Goal: Task Accomplishment & Management: Use online tool/utility

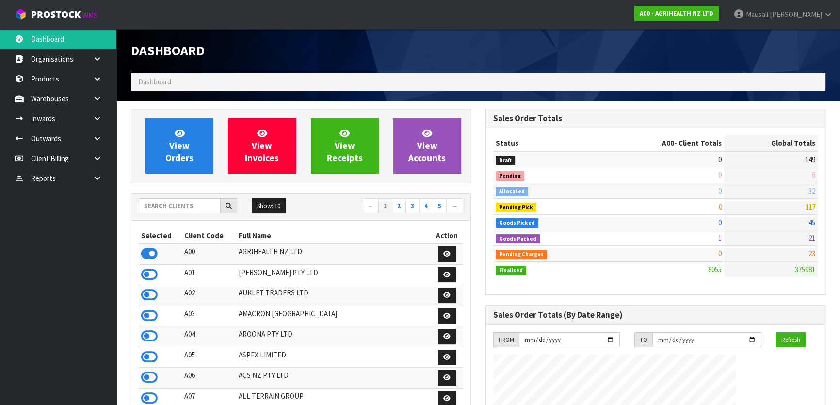
scroll to position [733, 354]
click at [155, 204] on input "text" at bounding box center [180, 205] width 82 height 15
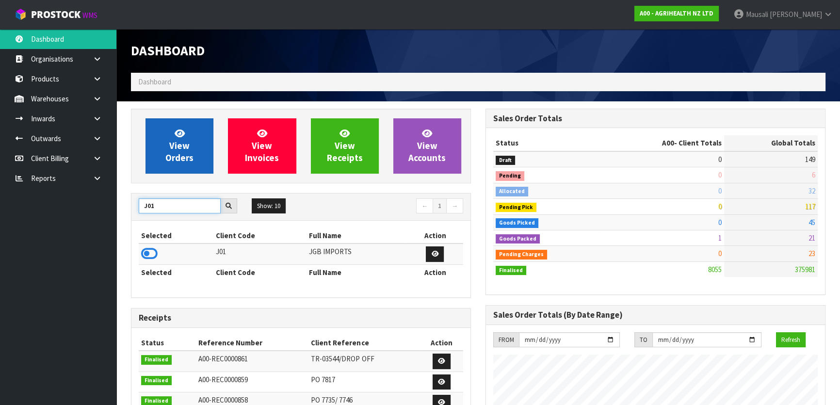
type input "J01"
click at [184, 153] on span "View Orders" at bounding box center [179, 145] width 28 height 36
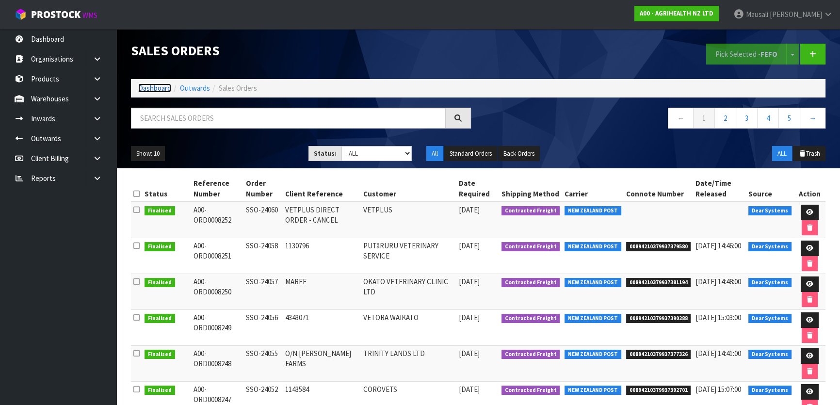
click at [159, 88] on link "Dashboard" at bounding box center [154, 87] width 33 height 9
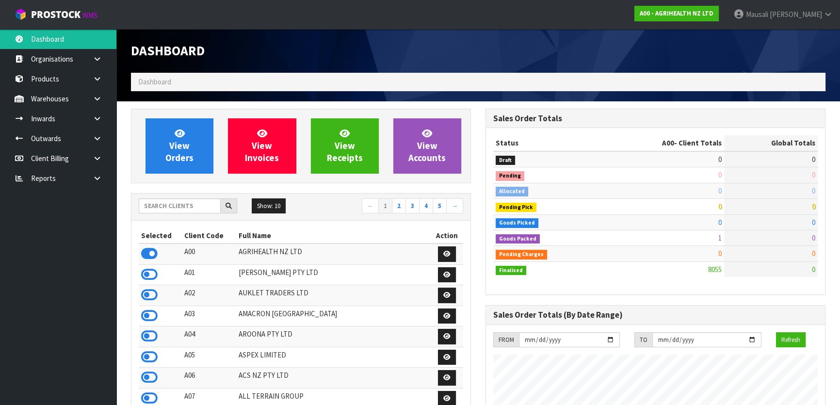
scroll to position [733, 354]
click at [162, 208] on input "text" at bounding box center [180, 205] width 82 height 15
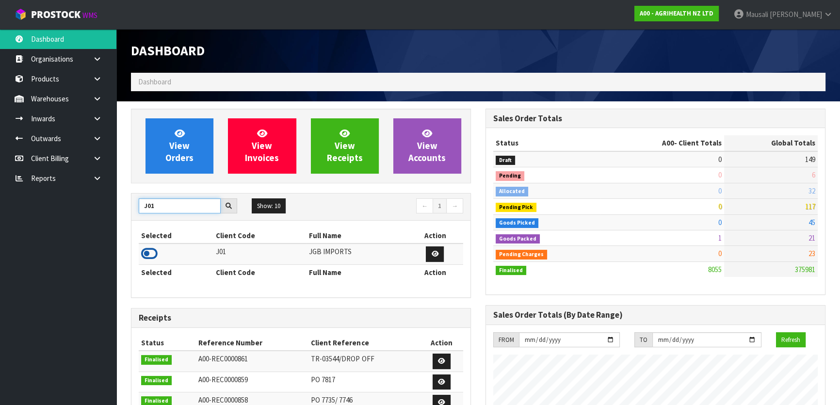
type input "J01"
click at [154, 253] on icon at bounding box center [149, 253] width 16 height 15
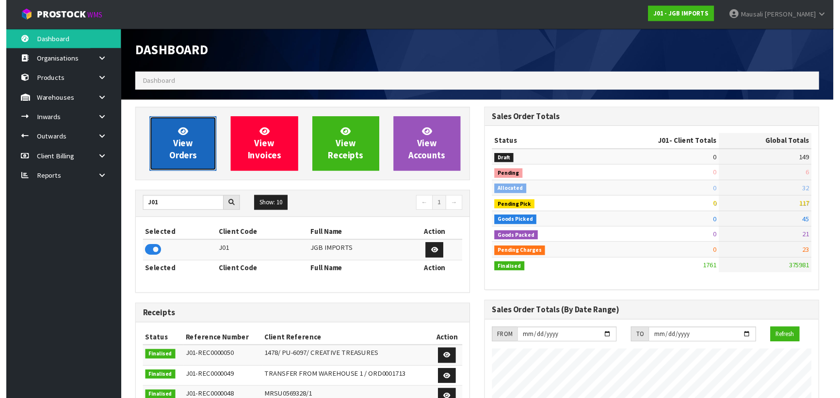
scroll to position [592, 354]
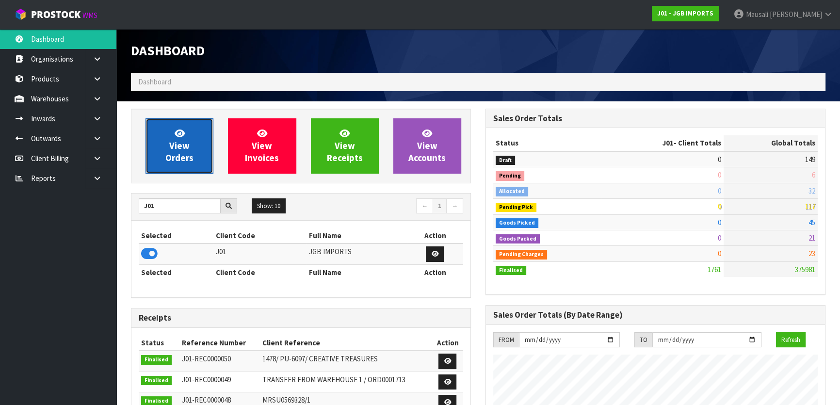
click at [190, 152] on span "View Orders" at bounding box center [179, 145] width 28 height 36
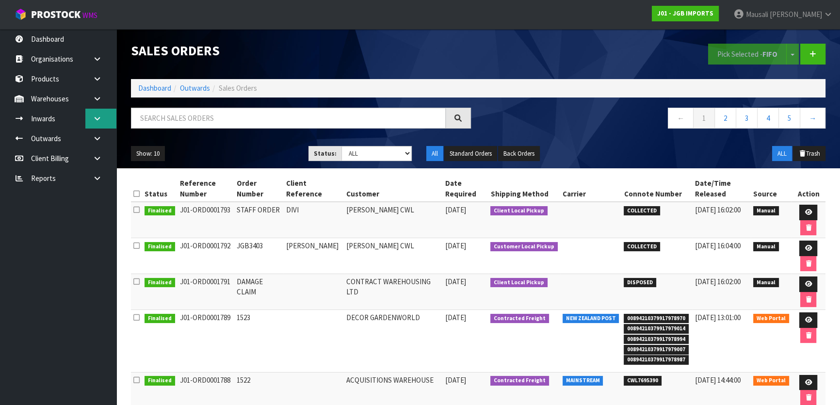
click at [90, 119] on link at bounding box center [100, 119] width 31 height 20
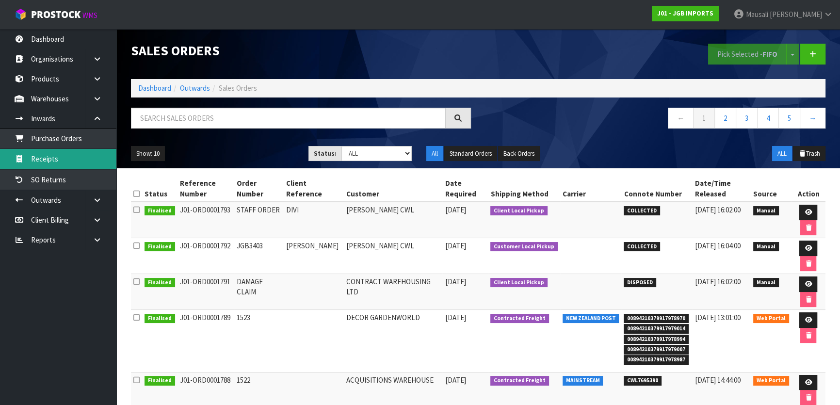
click at [63, 157] on link "Receipts" at bounding box center [58, 159] width 116 height 20
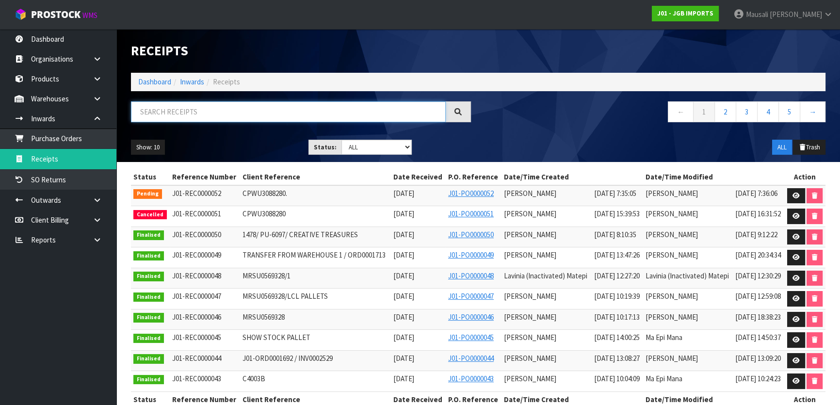
click at [143, 114] on input "text" at bounding box center [288, 111] width 315 height 21
click at [799, 199] on icon at bounding box center [795, 195] width 7 height 6
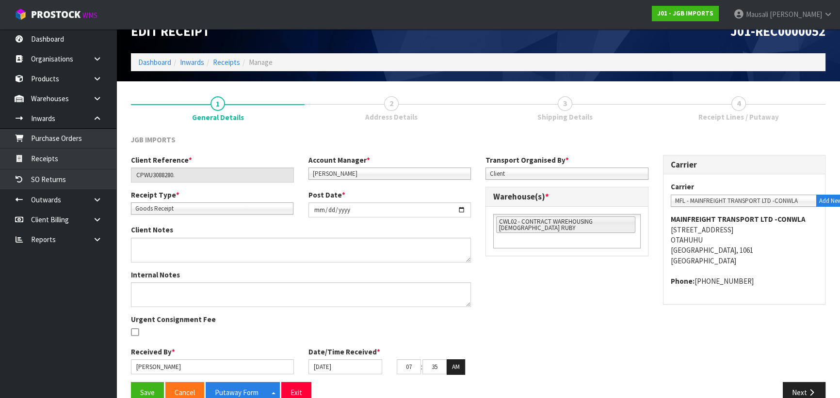
scroll to position [39, 0]
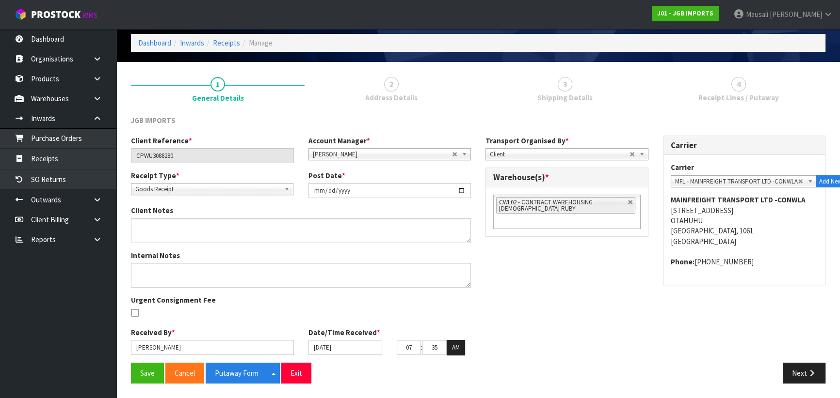
click at [396, 94] on span "Address Details" at bounding box center [391, 98] width 52 height 10
click at [547, 102] on span "Shipping Details" at bounding box center [564, 98] width 55 height 10
click at [717, 97] on span "Receipt Lines / Putaway" at bounding box center [738, 98] width 80 height 10
click at [801, 368] on button "Next" at bounding box center [803, 373] width 43 height 21
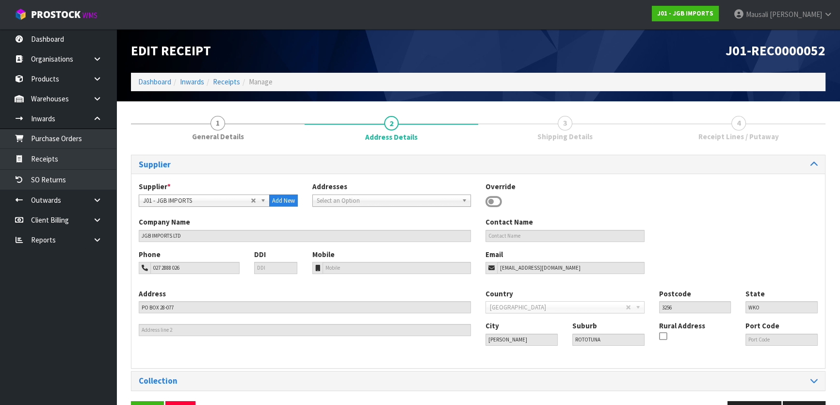
scroll to position [31, 0]
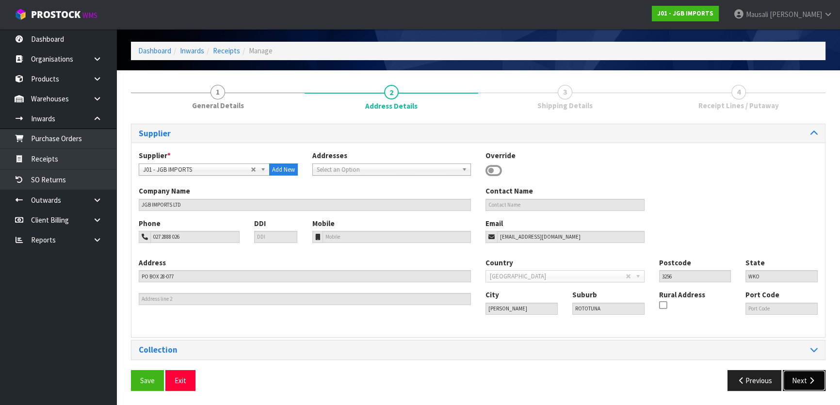
click at [805, 382] on button "Next" at bounding box center [803, 380] width 43 height 21
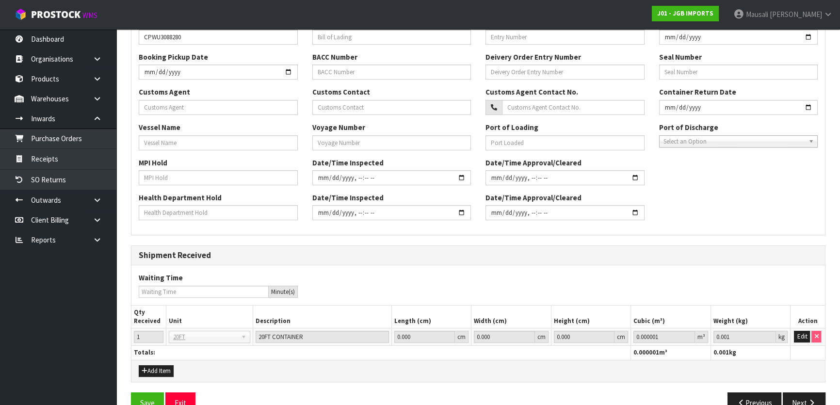
scroll to position [266, 0]
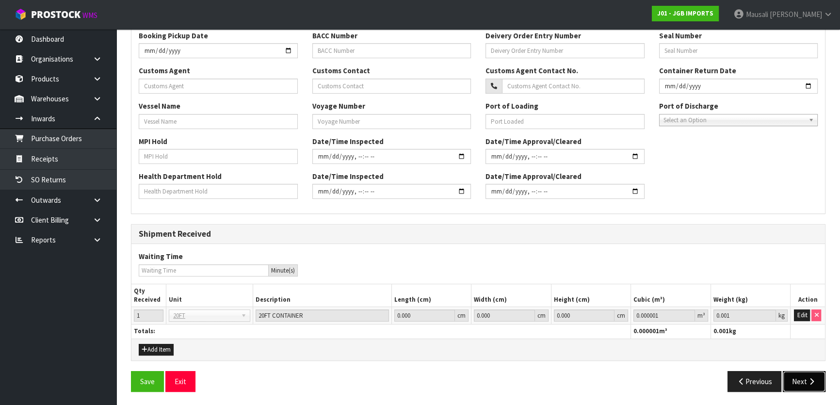
click at [819, 383] on button "Next" at bounding box center [803, 381] width 43 height 21
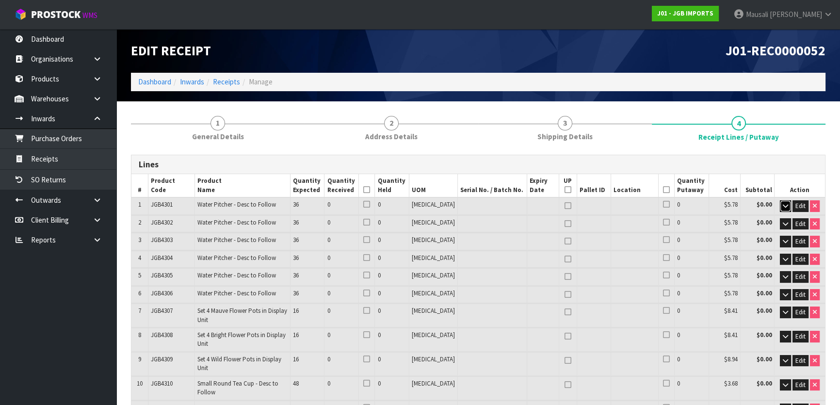
click at [783, 205] on icon "button" at bounding box center [784, 206] width 5 height 6
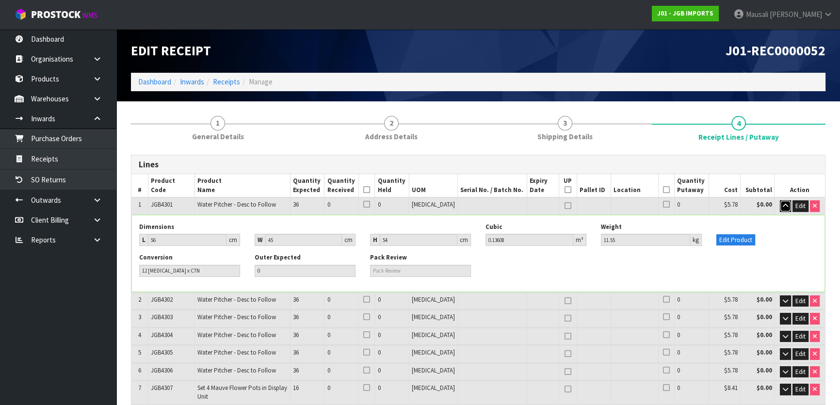
click at [783, 205] on icon "button" at bounding box center [784, 206] width 5 height 6
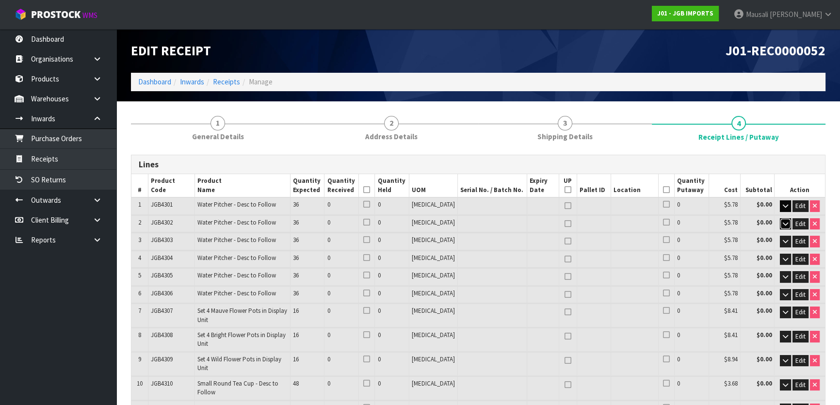
click at [785, 226] on button "button" at bounding box center [784, 224] width 11 height 12
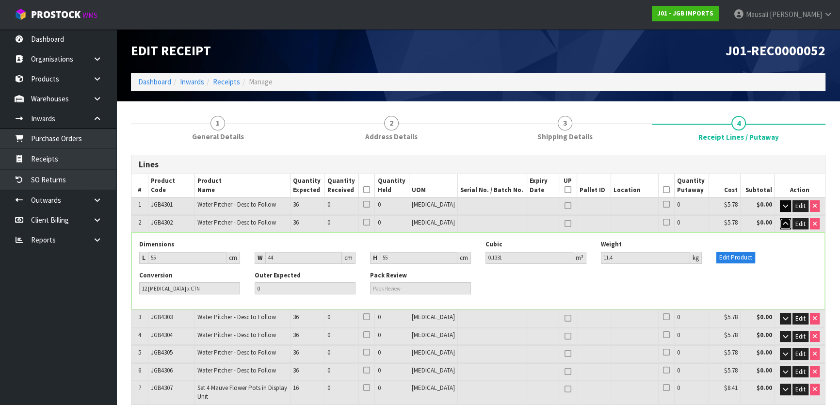
click at [783, 221] on icon "button" at bounding box center [784, 224] width 5 height 6
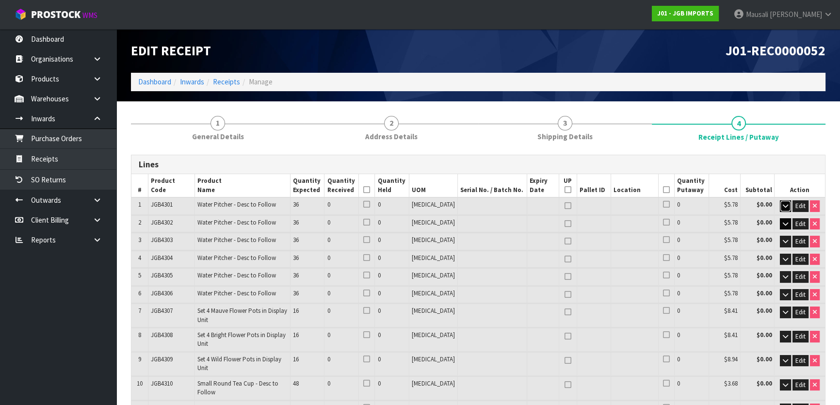
click at [785, 204] on icon "button" at bounding box center [784, 206] width 5 height 6
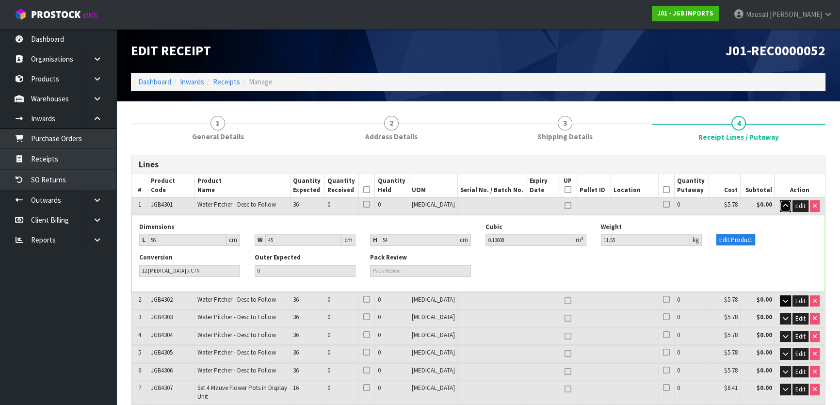
click at [785, 207] on icon "button" at bounding box center [784, 206] width 5 height 6
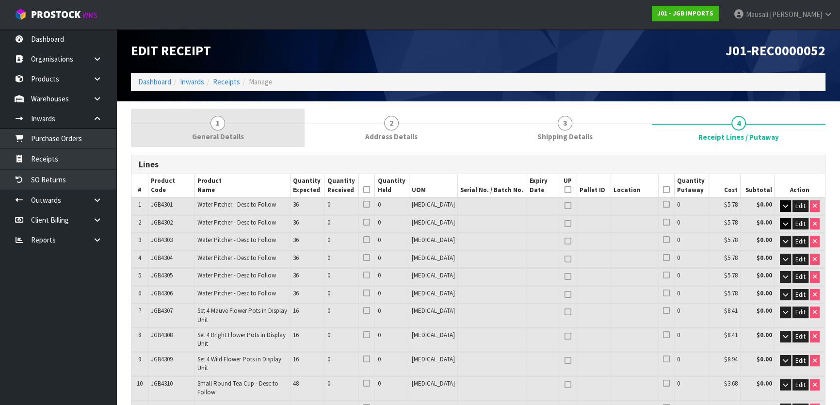
click at [178, 136] on link "1 General Details" at bounding box center [218, 128] width 174 height 38
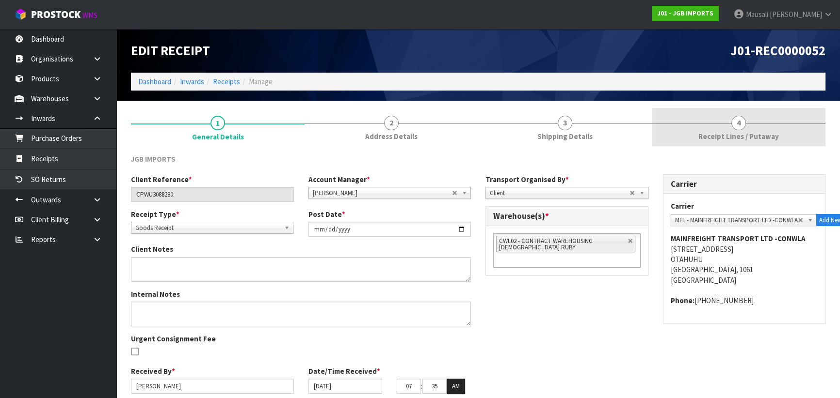
click at [721, 124] on link "4 Receipt Lines / Putaway" at bounding box center [739, 127] width 174 height 38
click at [739, 127] on span "4" at bounding box center [738, 123] width 15 height 15
click at [601, 119] on link "3 Shipping Details" at bounding box center [565, 127] width 174 height 38
click at [733, 124] on link "4 Receipt Lines / Putaway" at bounding box center [739, 127] width 174 height 38
click at [727, 120] on link "4 Receipt Lines / Putaway" at bounding box center [739, 127] width 174 height 38
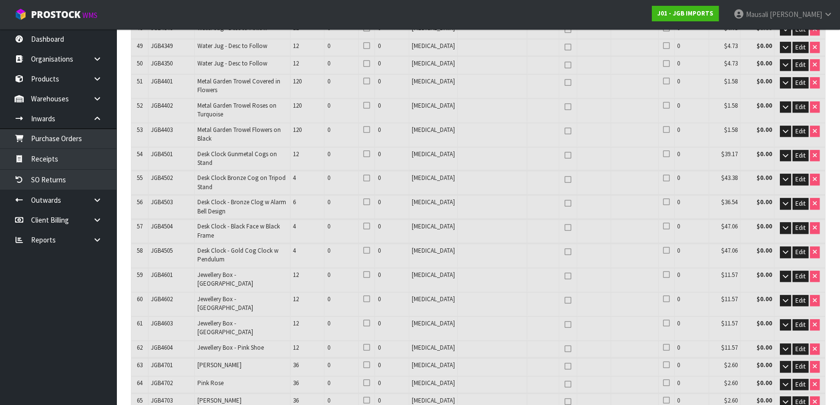
scroll to position [1184, 0]
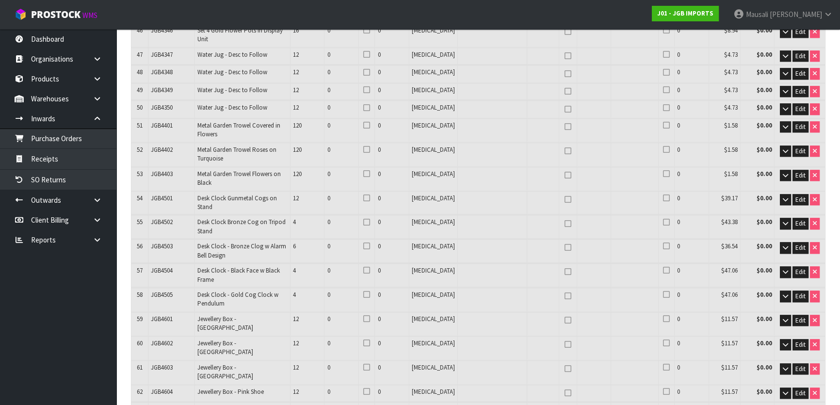
click at [785, 404] on icon "button" at bounding box center [784, 410] width 5 height 6
click at [782, 390] on icon "button" at bounding box center [784, 393] width 5 height 6
click at [782, 366] on icon "button" at bounding box center [784, 369] width 5 height 6
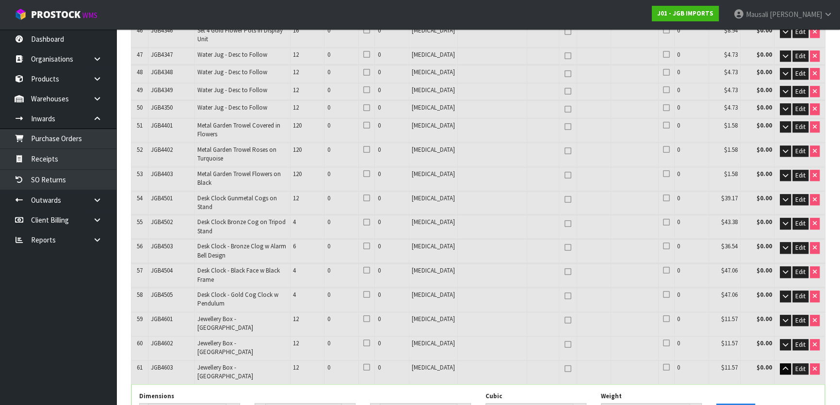
click at [783, 336] on td "Edit" at bounding box center [799, 347] width 50 height 23
click at [785, 341] on icon "button" at bounding box center [784, 344] width 5 height 6
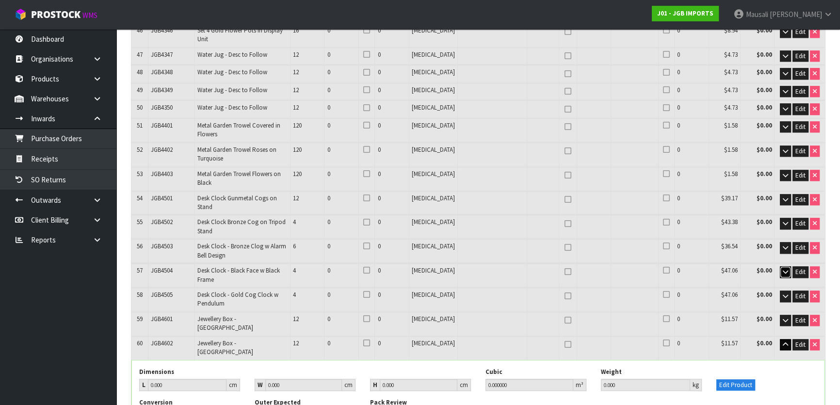
click at [783, 266] on button "button" at bounding box center [784, 272] width 11 height 12
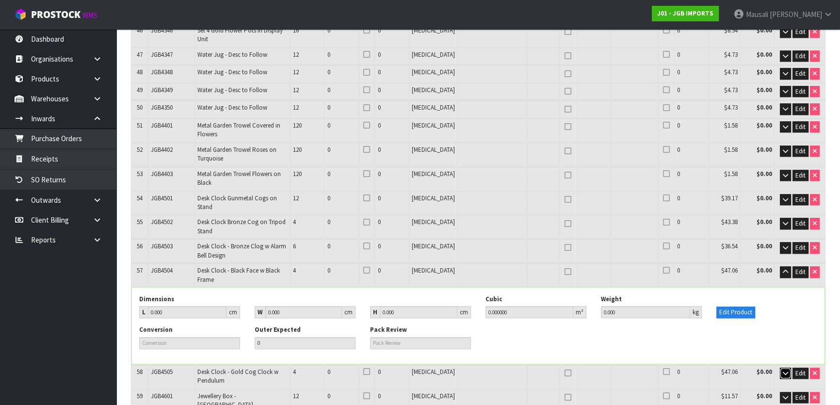
click at [785, 370] on icon "button" at bounding box center [784, 373] width 5 height 6
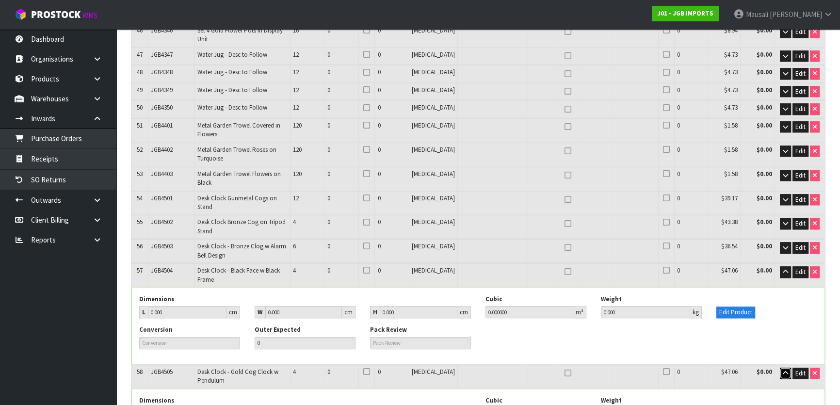
click at [785, 370] on icon "button" at bounding box center [784, 373] width 5 height 6
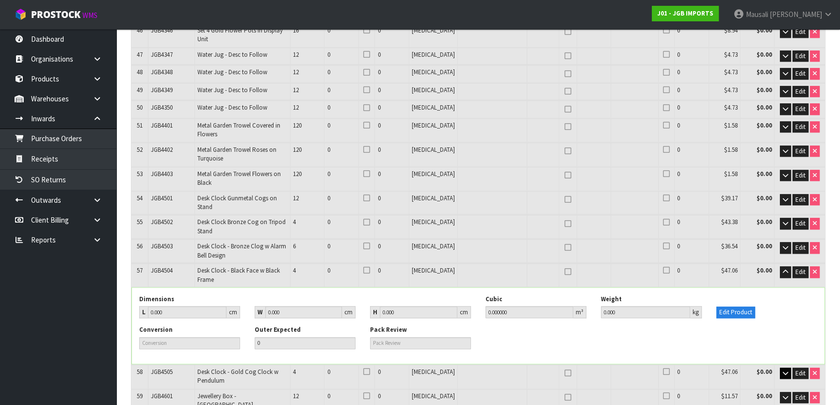
click at [781, 389] on td "Edit" at bounding box center [799, 400] width 50 height 23
click at [779, 392] on button "button" at bounding box center [784, 398] width 11 height 12
click at [783, 392] on button "button" at bounding box center [784, 398] width 11 height 12
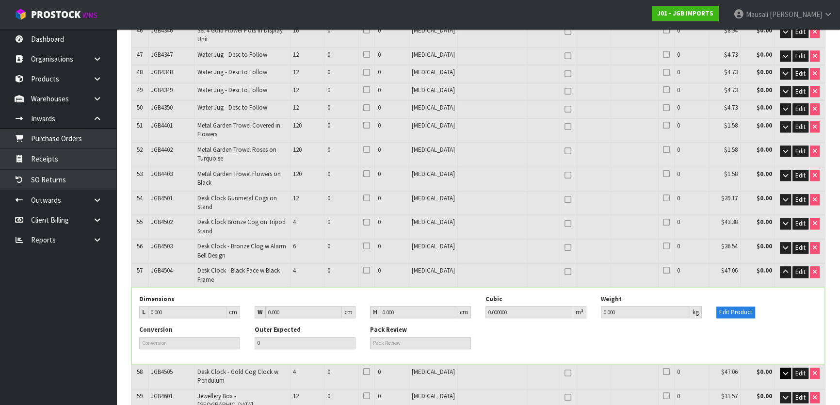
click at [783, 269] on icon "button" at bounding box center [784, 272] width 5 height 6
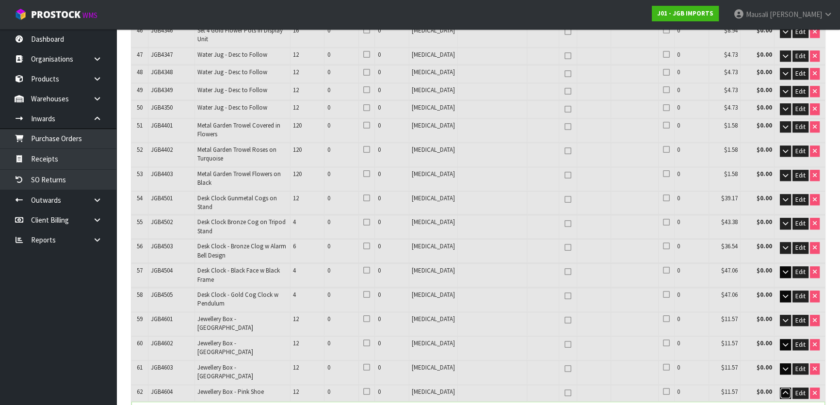
click at [779, 387] on button "button" at bounding box center [784, 393] width 11 height 12
click at [780, 404] on button "button" at bounding box center [784, 411] width 11 height 12
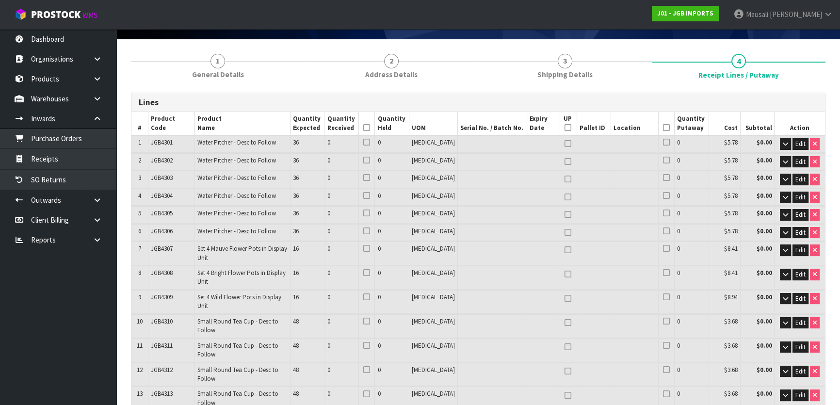
scroll to position [39, 0]
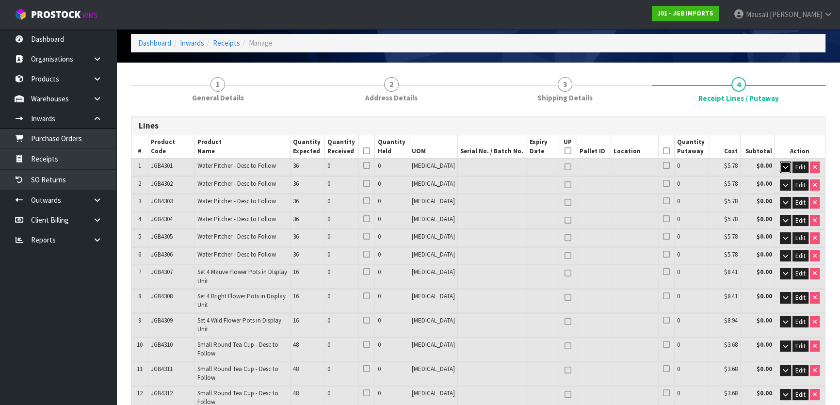
click at [783, 165] on icon "button" at bounding box center [784, 167] width 5 height 6
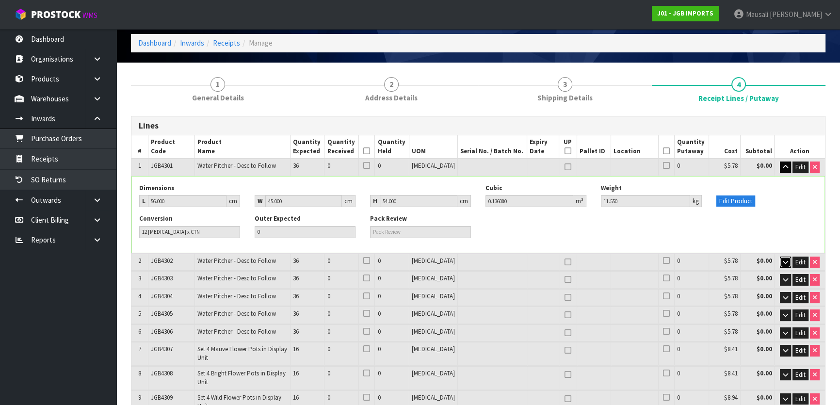
click at [782, 261] on icon "button" at bounding box center [784, 262] width 5 height 6
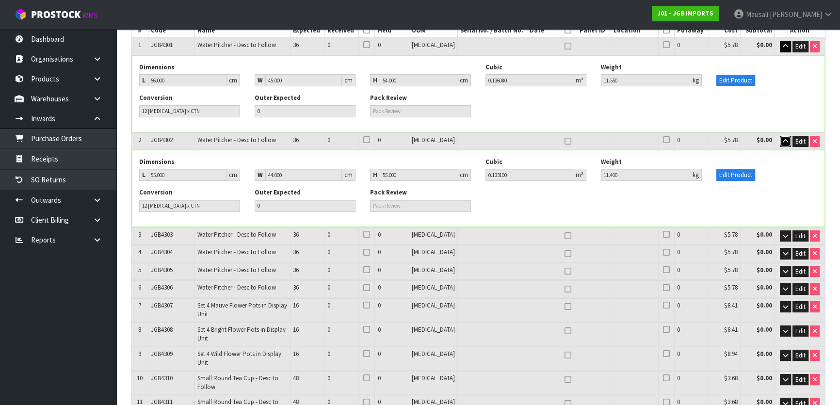
scroll to position [171, 0]
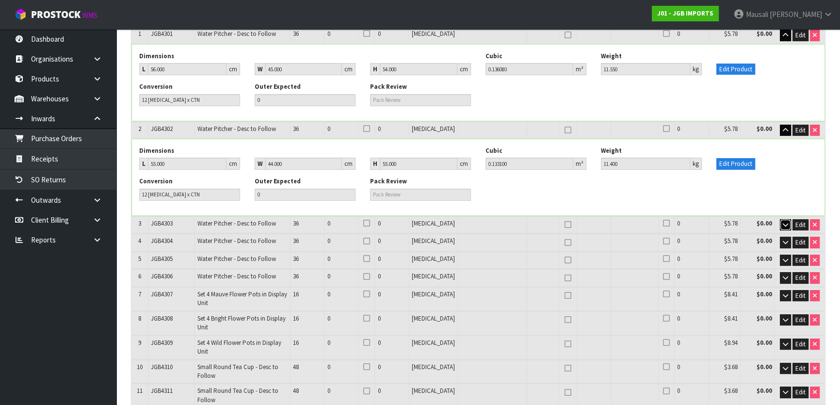
click at [780, 225] on button "button" at bounding box center [784, 225] width 11 height 12
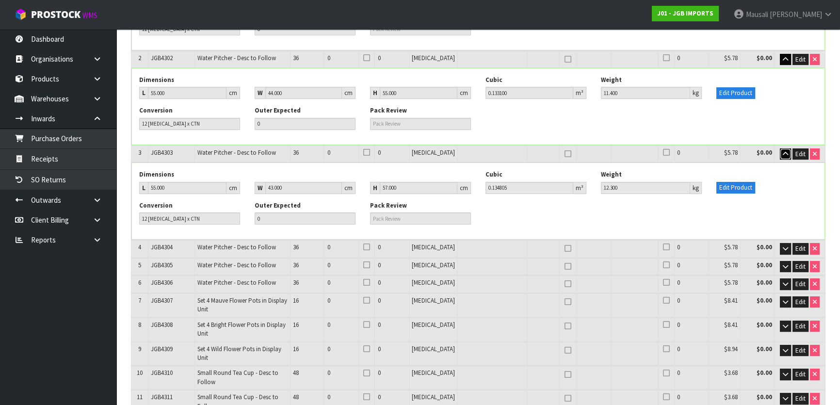
scroll to position [259, 0]
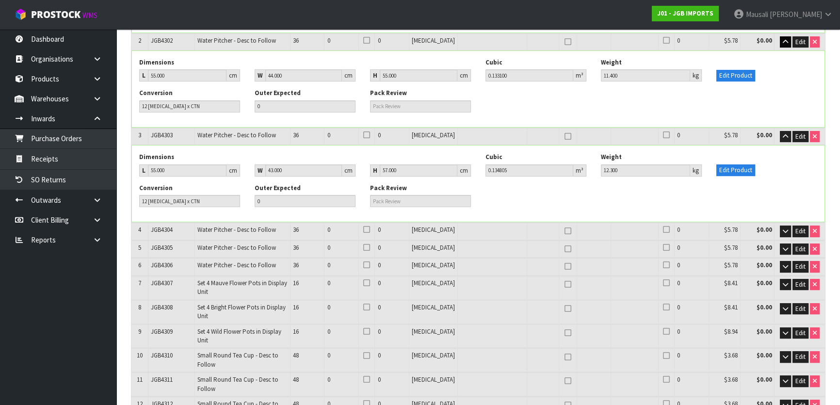
click at [784, 223] on td "Edit" at bounding box center [799, 230] width 50 height 17
click at [785, 228] on icon "button" at bounding box center [784, 231] width 5 height 6
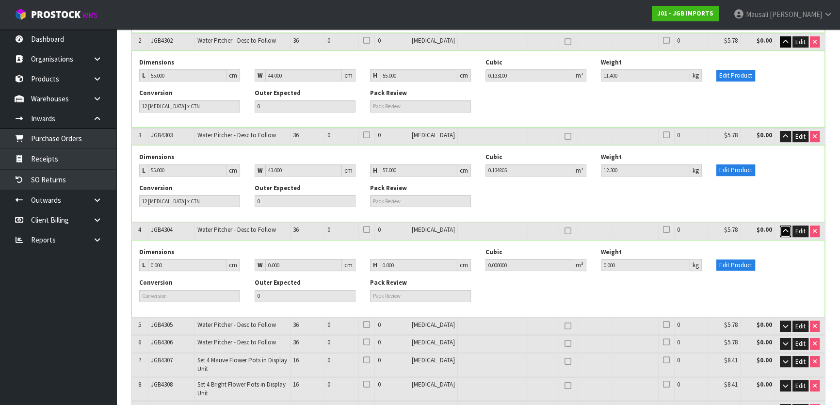
click at [782, 228] on icon "button" at bounding box center [784, 231] width 5 height 6
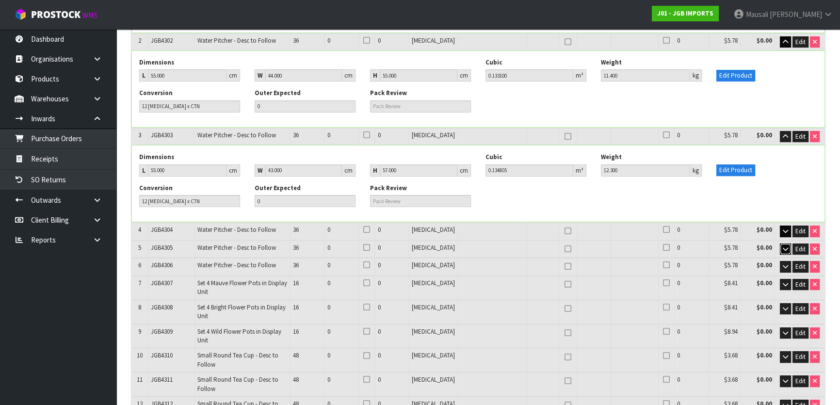
click at [785, 247] on icon "button" at bounding box center [784, 249] width 5 height 6
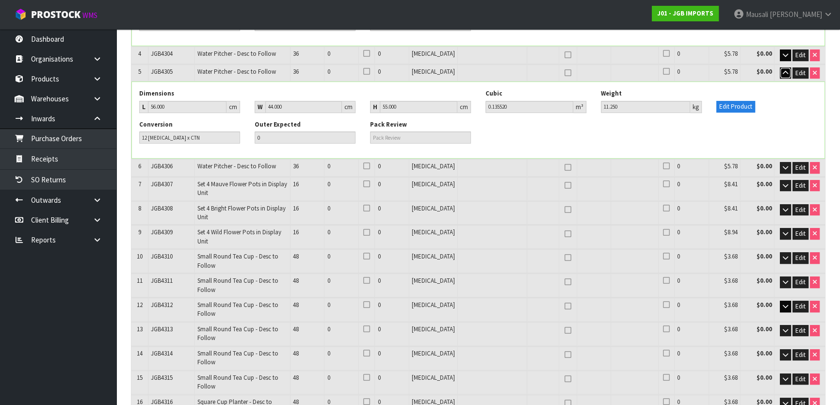
scroll to position [435, 0]
click at [783, 164] on icon "button" at bounding box center [784, 167] width 5 height 6
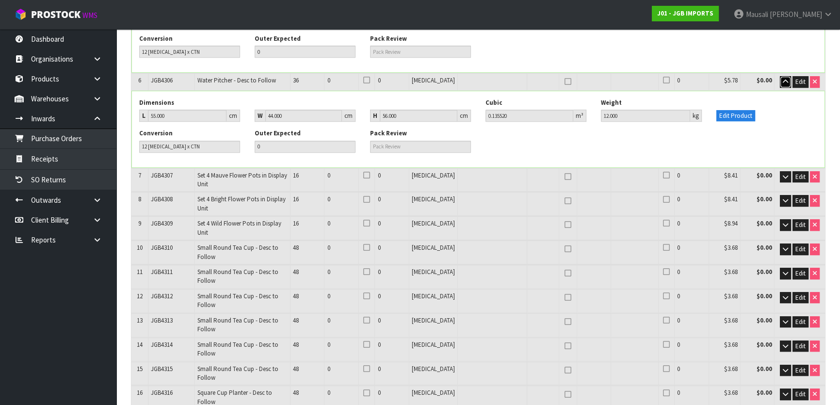
scroll to position [524, 0]
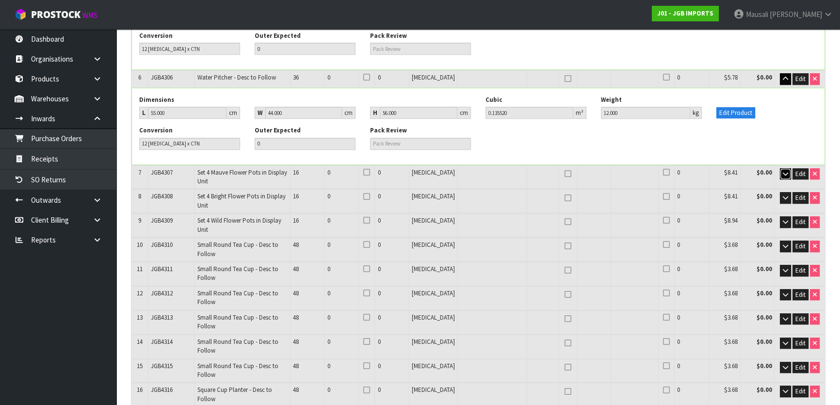
click at [780, 170] on button "button" at bounding box center [784, 174] width 11 height 12
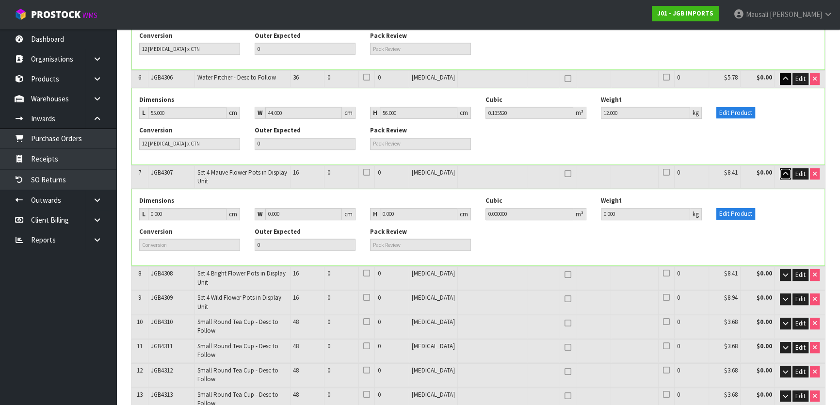
click at [780, 170] on button "button" at bounding box center [784, 174] width 11 height 12
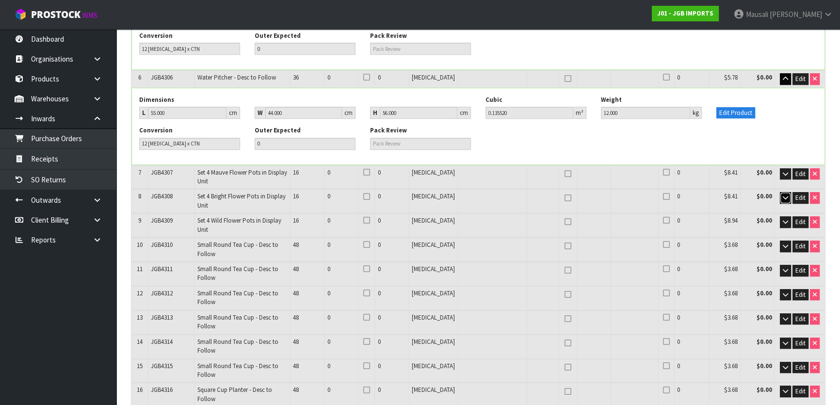
click at [780, 194] on button "button" at bounding box center [784, 198] width 11 height 12
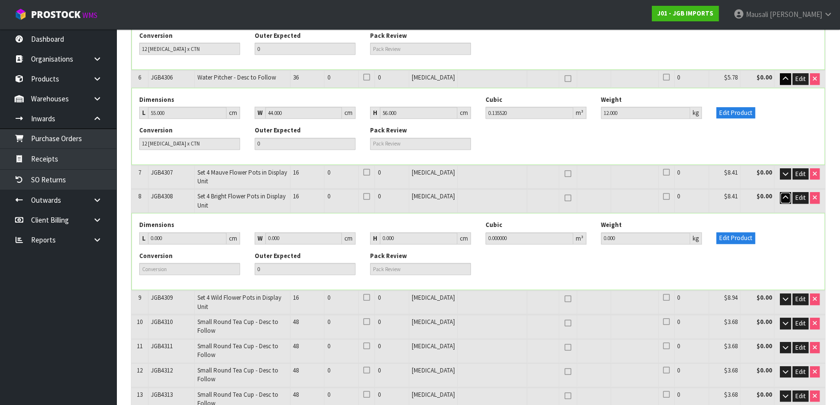
click at [780, 194] on button "button" at bounding box center [784, 198] width 11 height 12
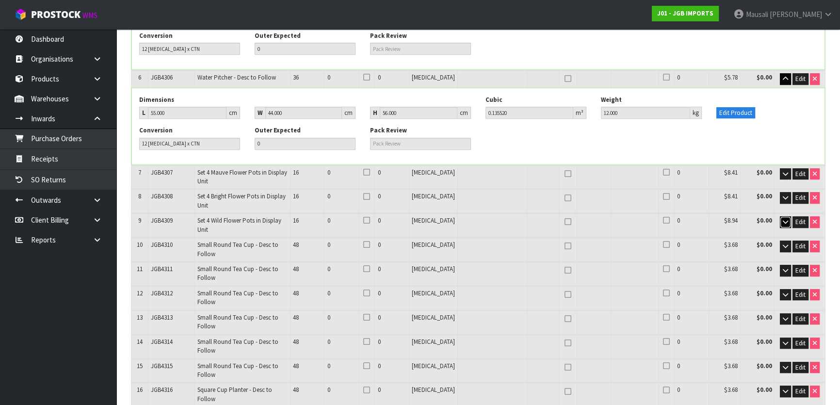
click at [782, 219] on icon "button" at bounding box center [784, 222] width 5 height 6
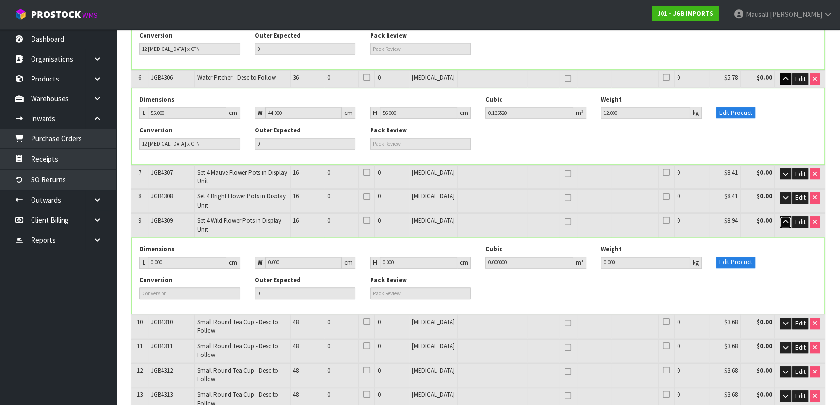
click at [782, 219] on icon "button" at bounding box center [784, 222] width 5 height 6
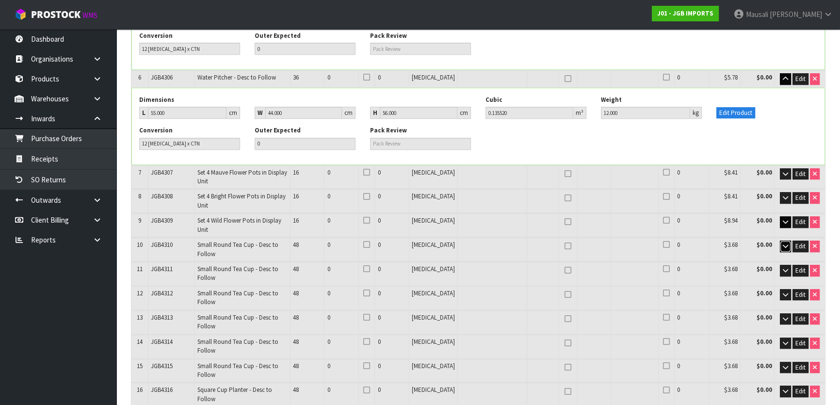
click at [785, 243] on icon "button" at bounding box center [784, 246] width 5 height 6
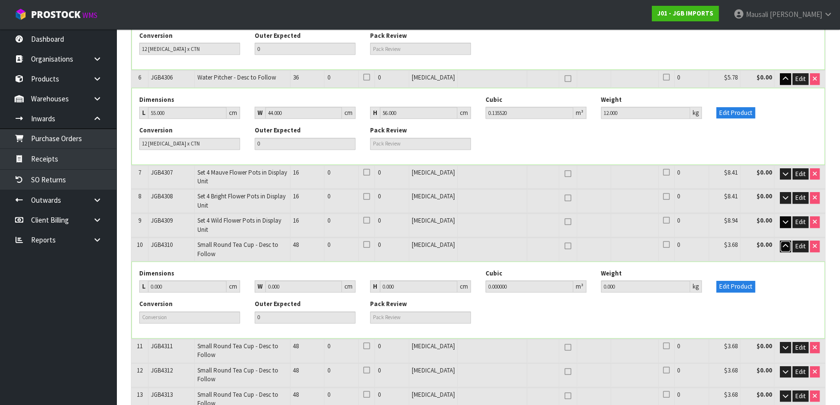
click at [785, 243] on icon "button" at bounding box center [784, 246] width 5 height 6
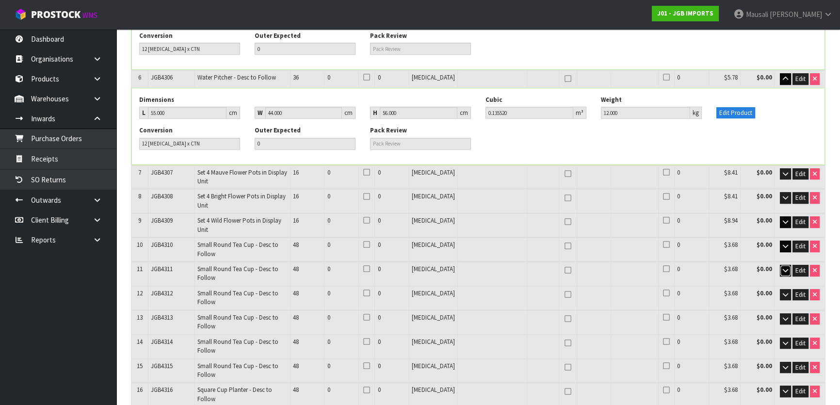
click at [785, 267] on icon "button" at bounding box center [784, 270] width 5 height 6
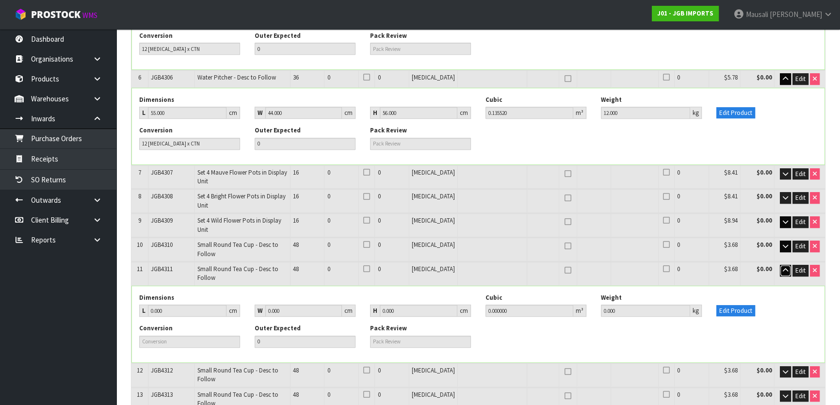
click at [785, 267] on icon "button" at bounding box center [784, 270] width 5 height 6
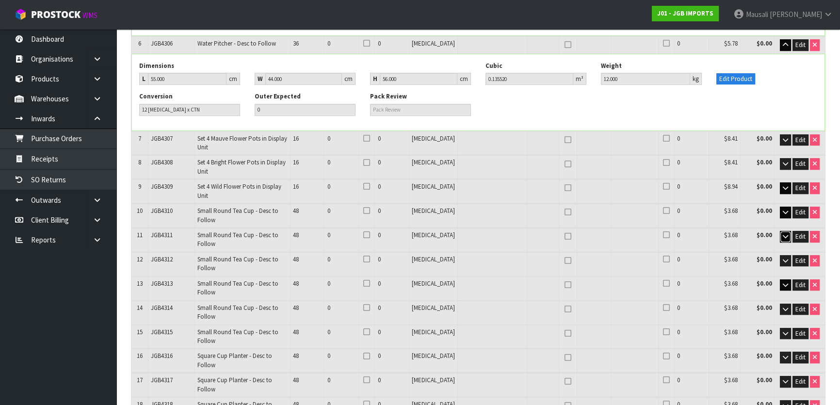
scroll to position [567, 0]
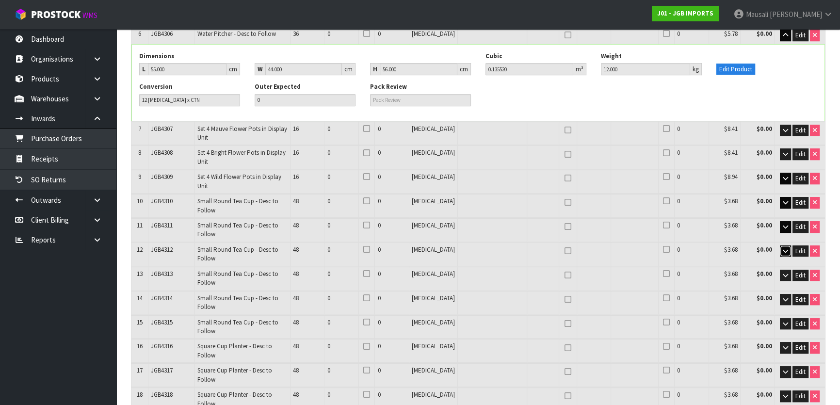
click at [786, 248] on icon "button" at bounding box center [784, 251] width 5 height 6
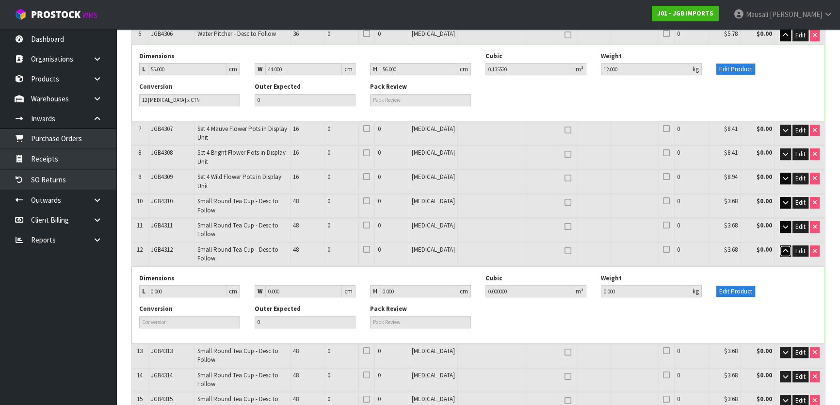
click at [786, 248] on icon "button" at bounding box center [784, 251] width 5 height 6
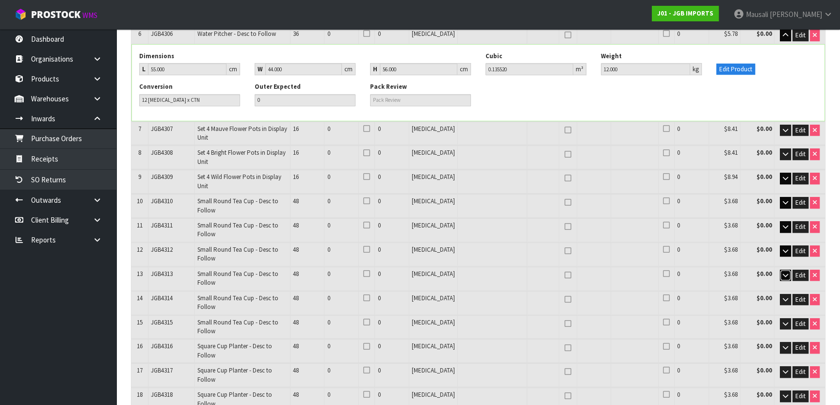
click at [782, 272] on icon "button" at bounding box center [784, 275] width 5 height 6
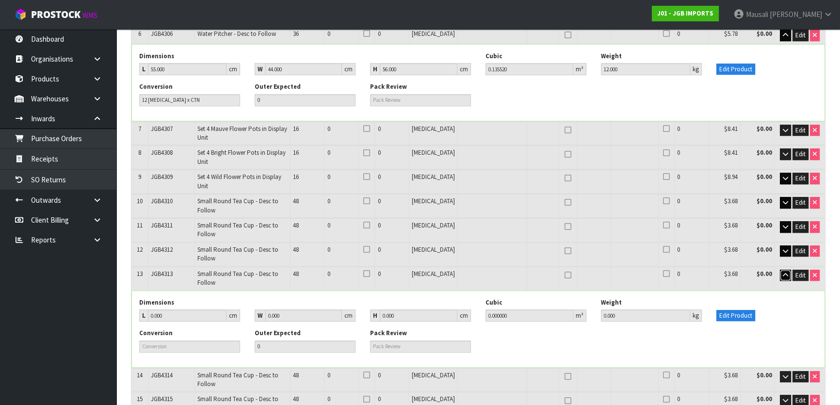
click at [782, 272] on icon "button" at bounding box center [784, 275] width 5 height 6
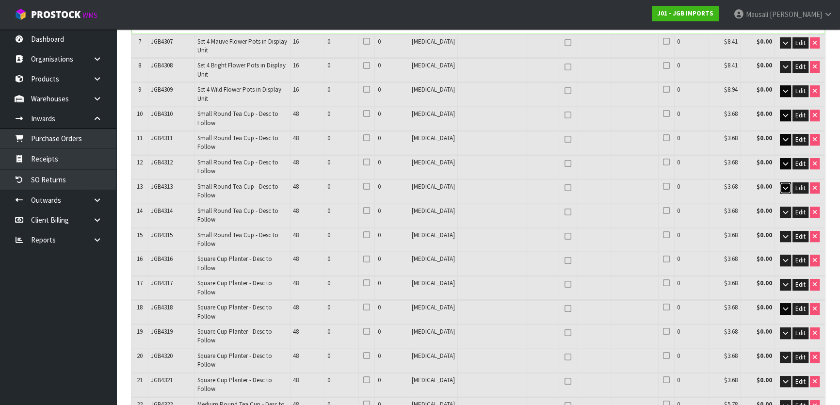
scroll to position [655, 0]
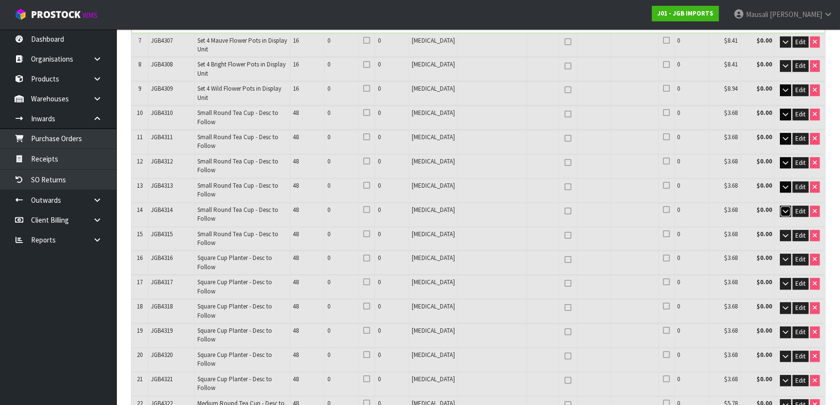
click at [787, 208] on icon "button" at bounding box center [784, 211] width 5 height 6
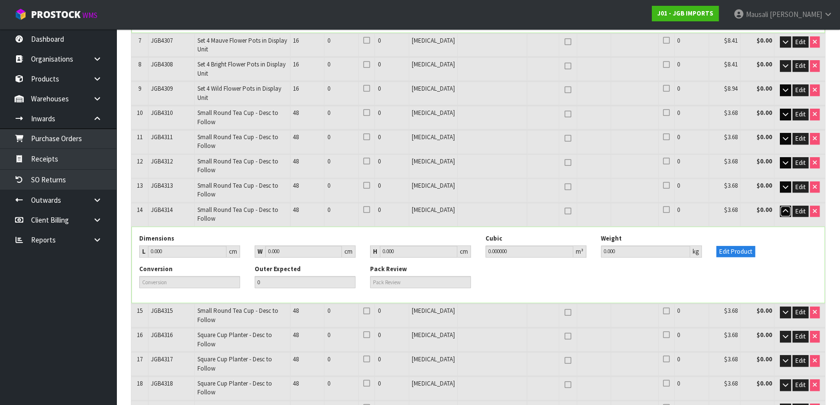
click at [787, 208] on icon "button" at bounding box center [784, 211] width 5 height 6
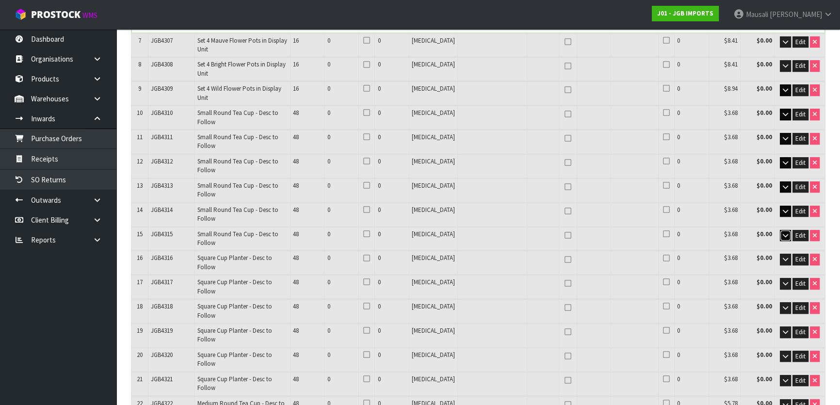
click at [784, 232] on icon "button" at bounding box center [784, 235] width 5 height 6
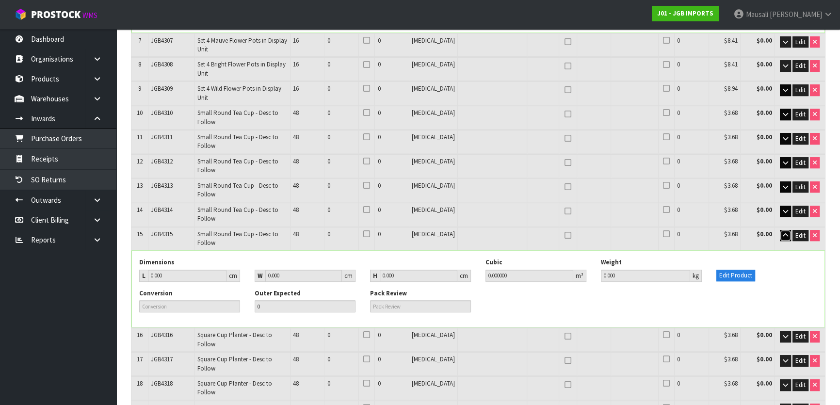
click at [784, 232] on icon "button" at bounding box center [784, 235] width 5 height 6
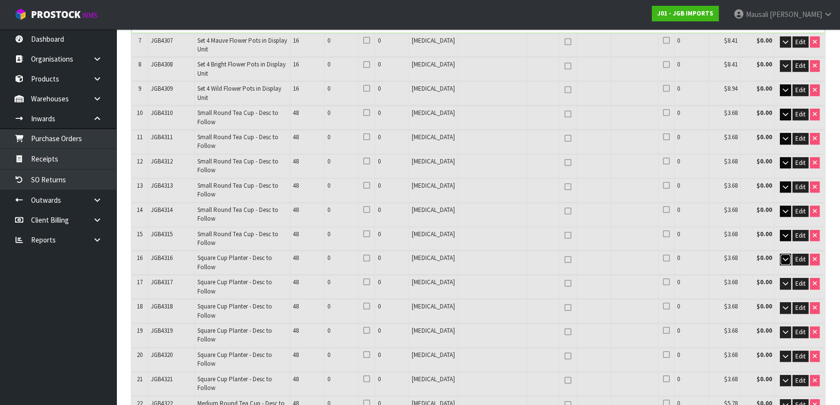
click at [782, 256] on icon "button" at bounding box center [784, 259] width 5 height 6
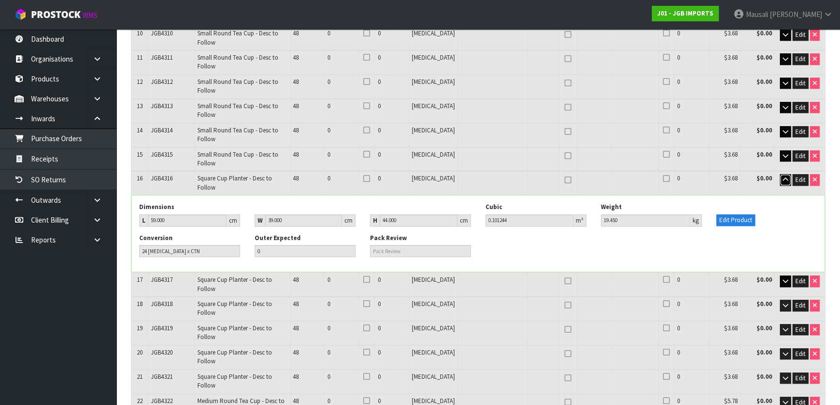
scroll to position [744, 0]
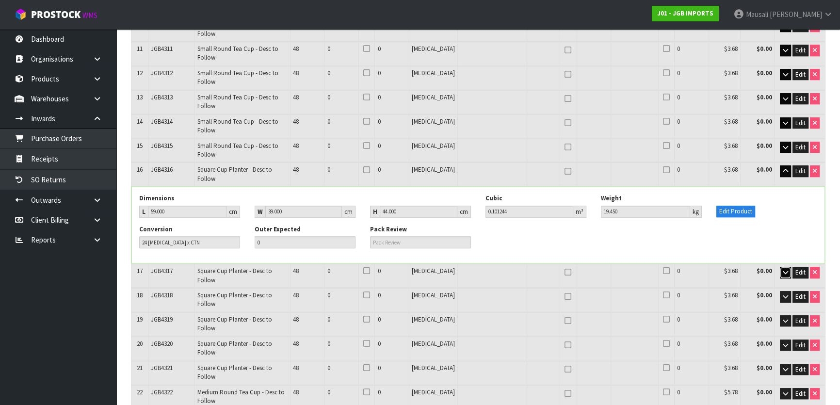
click at [785, 269] on icon "button" at bounding box center [784, 272] width 5 height 6
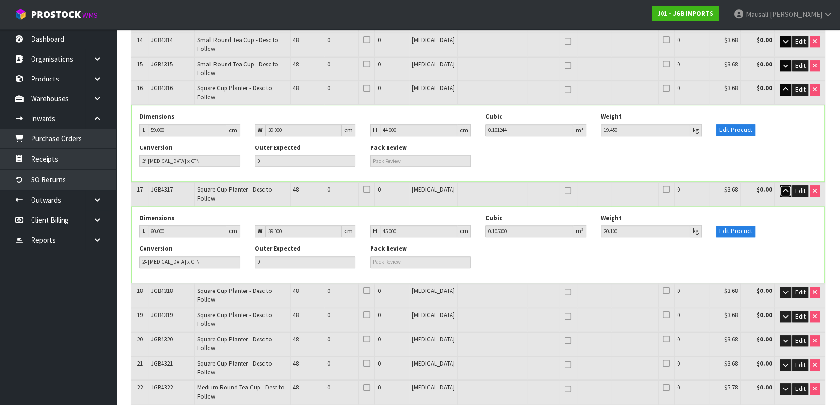
scroll to position [832, 0]
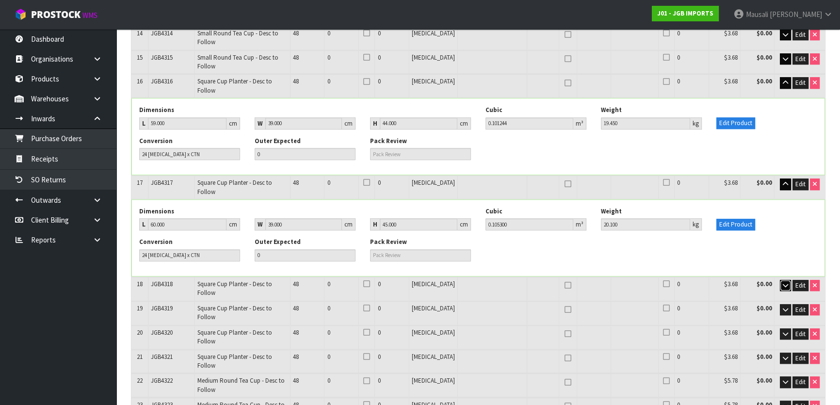
click at [785, 282] on icon "button" at bounding box center [784, 285] width 5 height 6
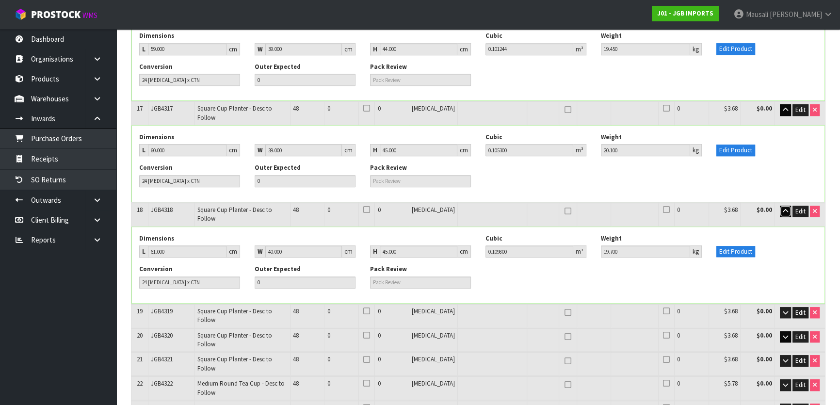
scroll to position [920, 0]
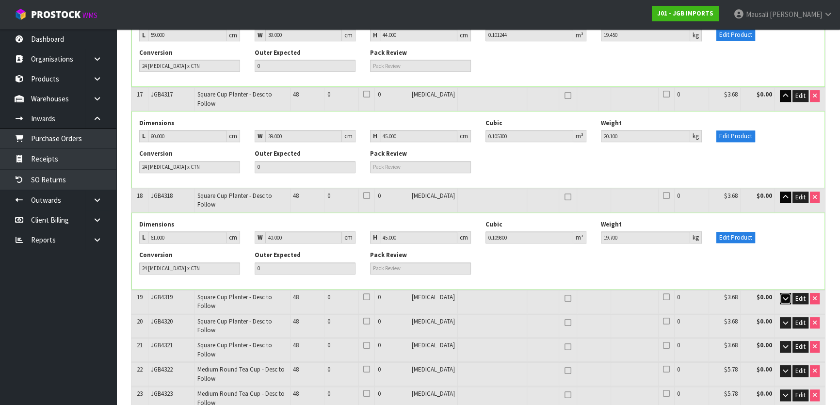
click at [784, 295] on icon "button" at bounding box center [784, 298] width 5 height 6
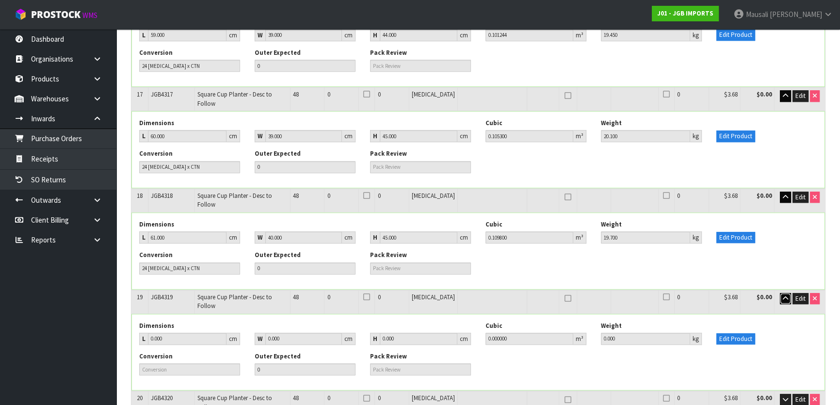
click at [787, 293] on button "button" at bounding box center [784, 299] width 11 height 12
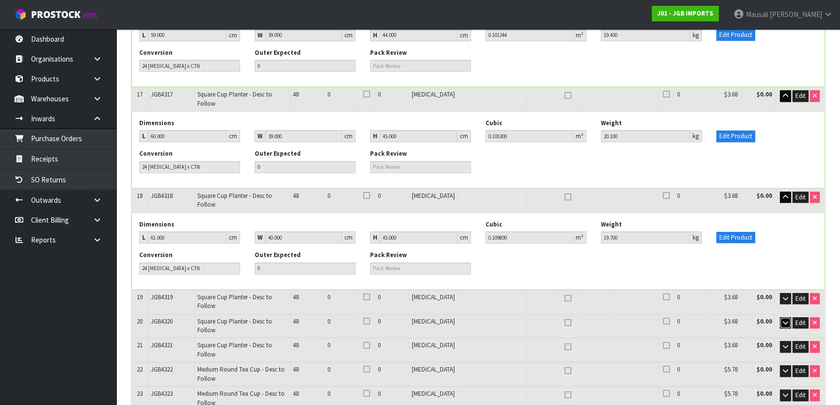
click at [785, 319] on icon "button" at bounding box center [784, 322] width 5 height 6
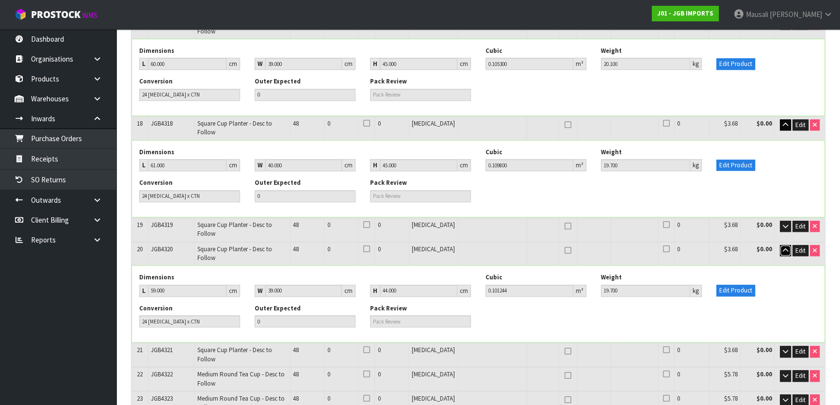
scroll to position [1008, 0]
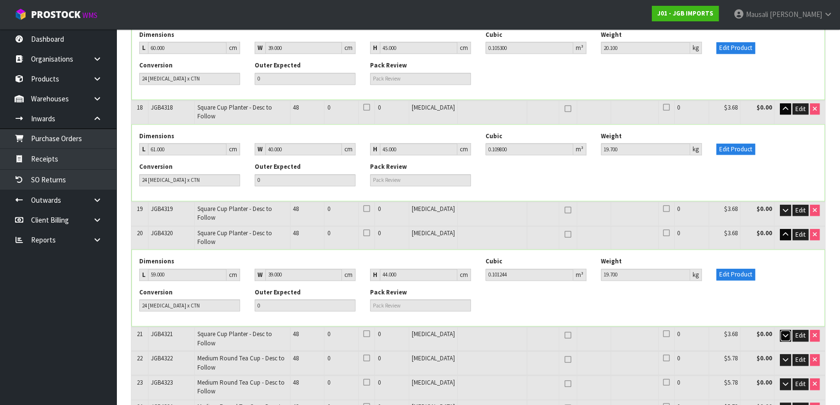
click at [785, 332] on icon "button" at bounding box center [784, 335] width 5 height 6
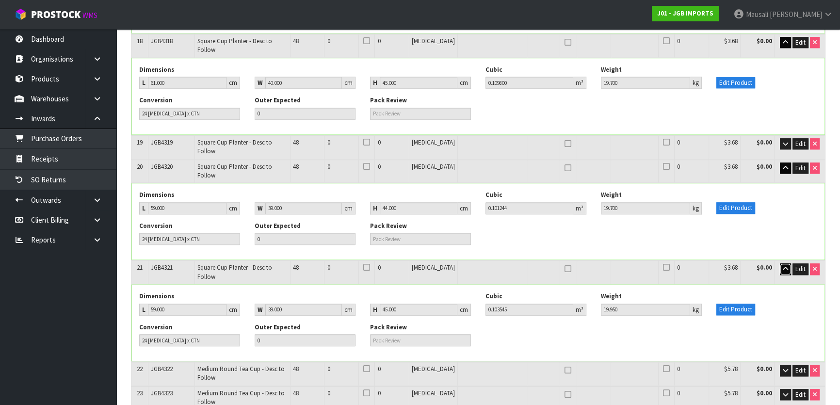
scroll to position [1096, 0]
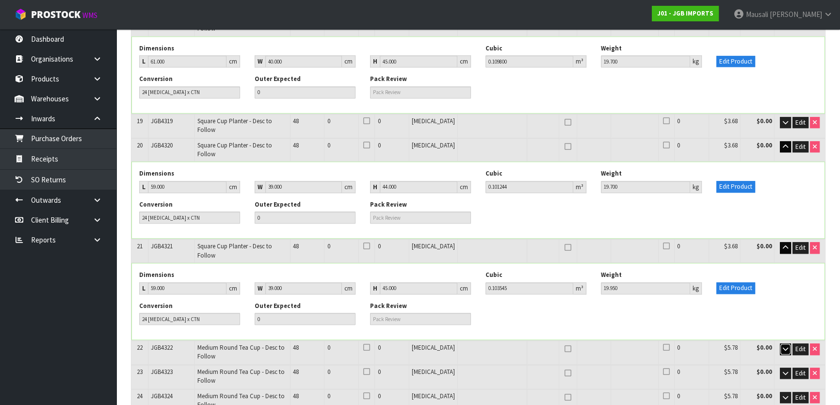
click at [785, 346] on icon "button" at bounding box center [784, 349] width 5 height 6
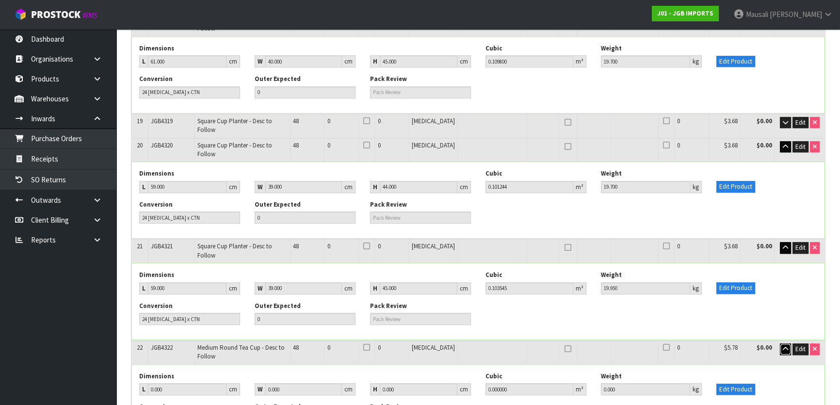
click at [785, 346] on icon "button" at bounding box center [784, 349] width 5 height 6
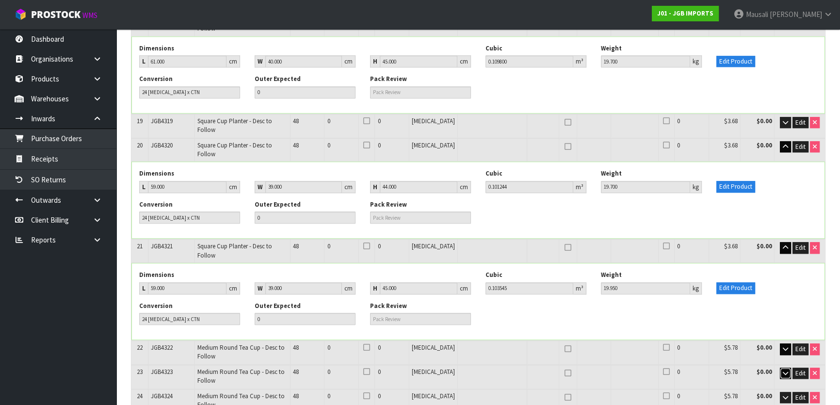
click at [784, 370] on icon "button" at bounding box center [784, 373] width 5 height 6
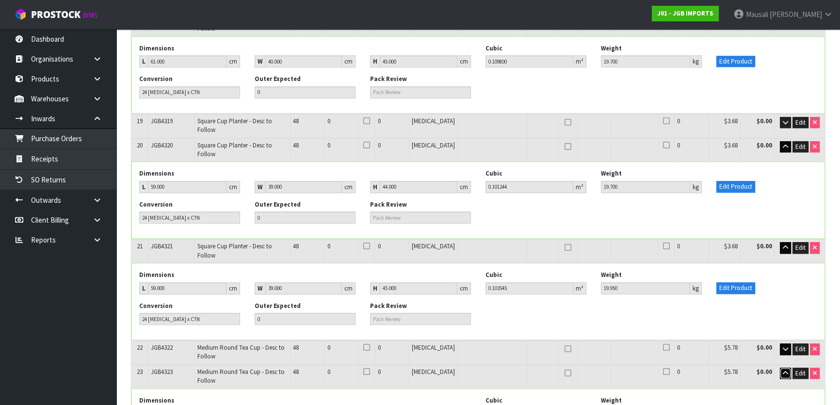
click at [784, 367] on button "button" at bounding box center [784, 373] width 11 height 12
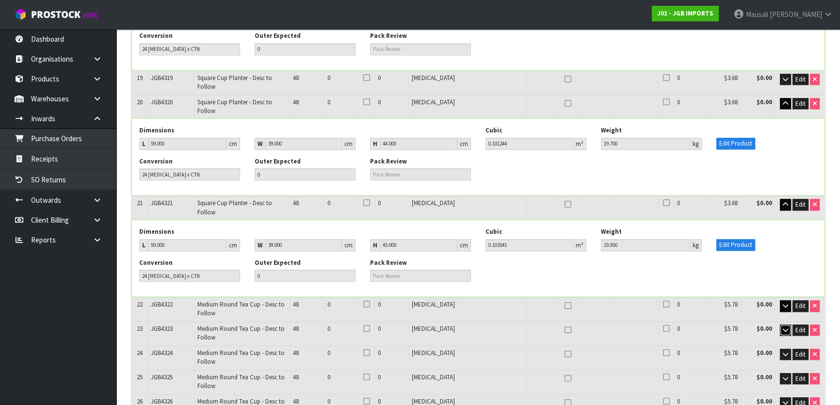
scroll to position [1140, 0]
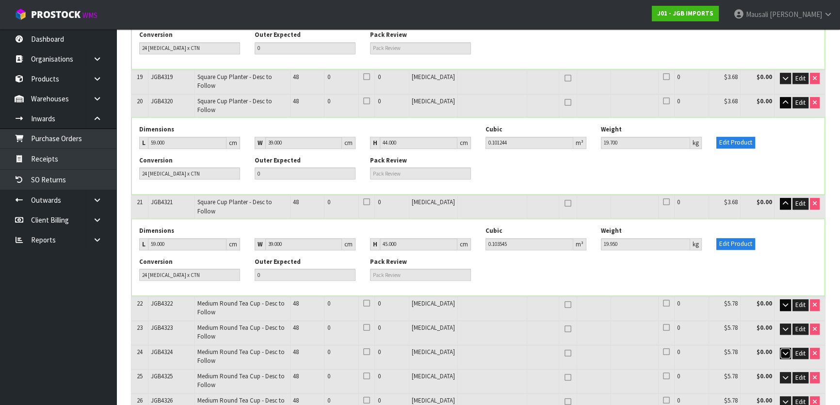
click at [782, 350] on icon "button" at bounding box center [784, 353] width 5 height 6
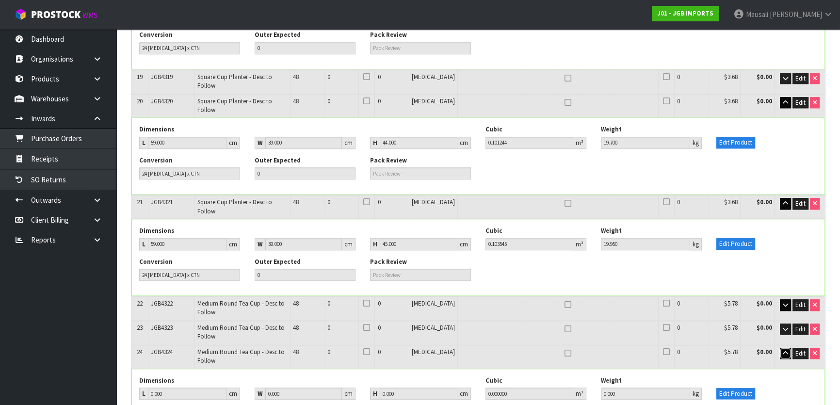
click at [782, 350] on icon "button" at bounding box center [784, 353] width 5 height 6
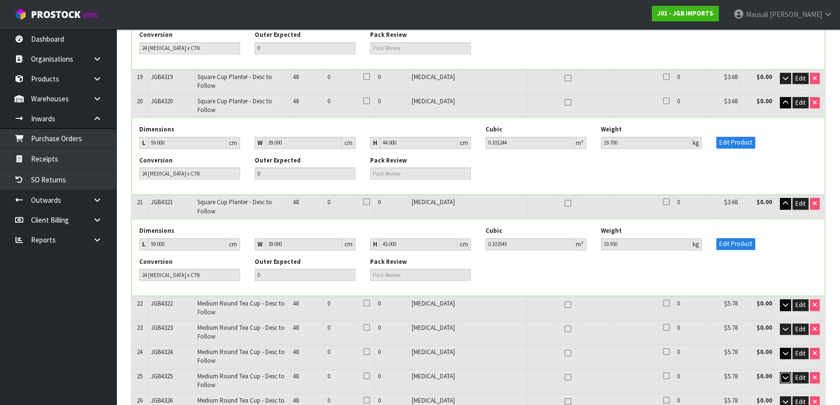
click at [784, 374] on icon "button" at bounding box center [784, 377] width 5 height 6
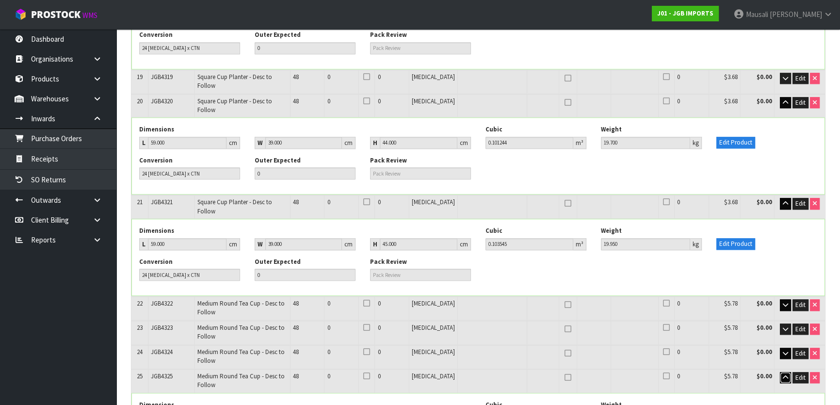
click at [784, 374] on icon "button" at bounding box center [784, 377] width 5 height 6
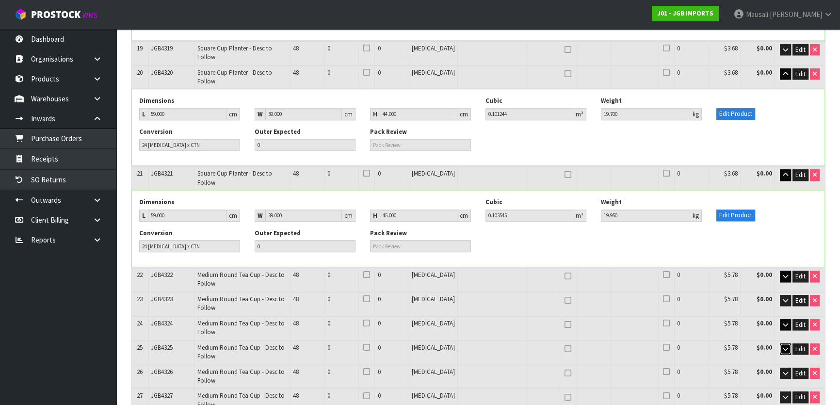
scroll to position [1184, 0]
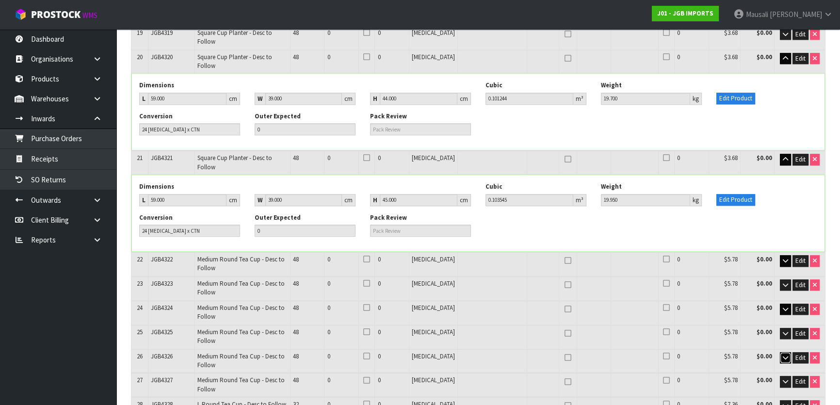
click at [785, 354] on icon "button" at bounding box center [784, 357] width 5 height 6
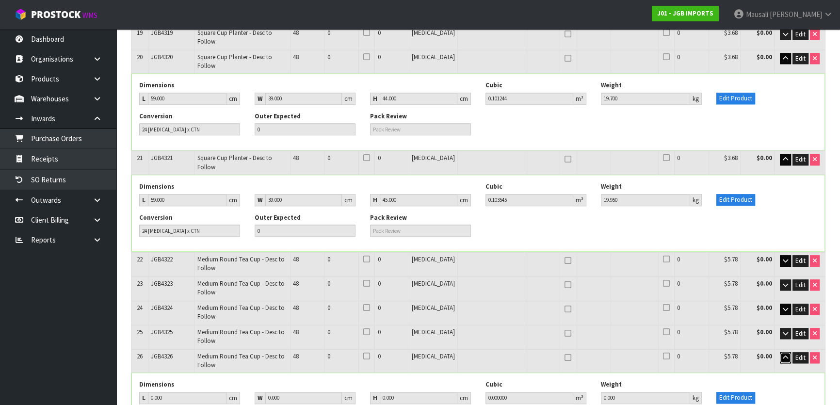
click at [785, 354] on icon "button" at bounding box center [784, 357] width 5 height 6
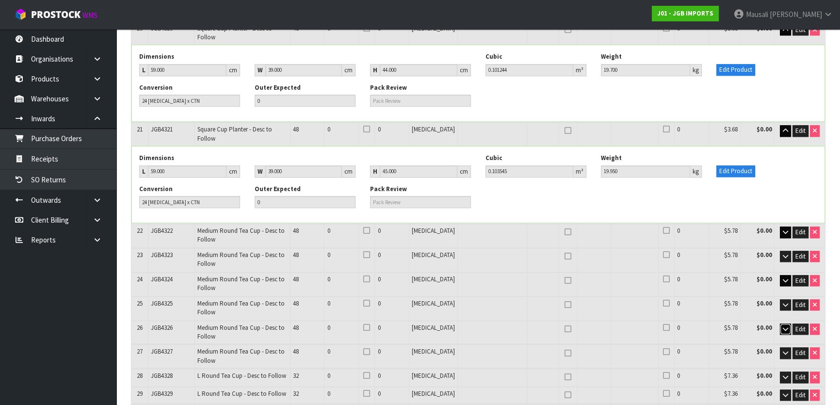
scroll to position [1228, 0]
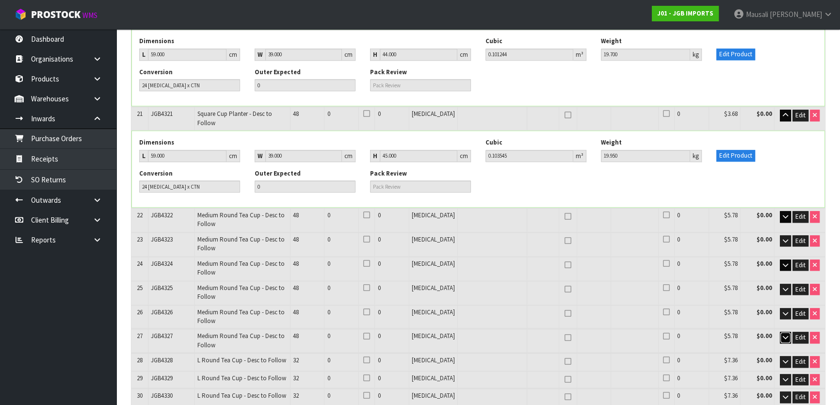
click at [786, 334] on icon "button" at bounding box center [784, 337] width 5 height 6
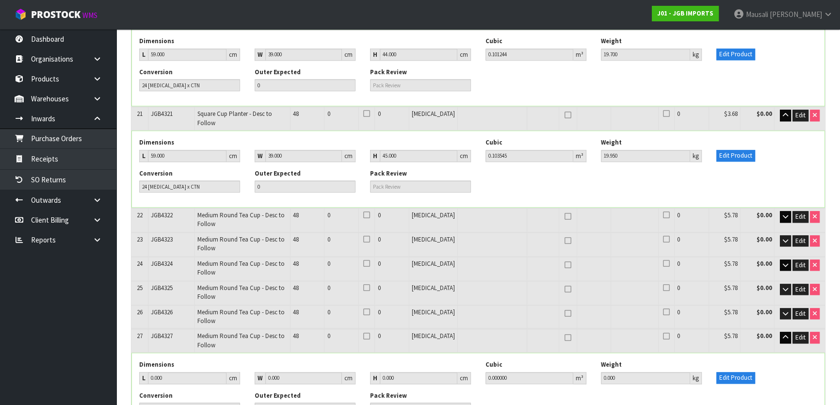
click at [795, 329] on td "Edit" at bounding box center [799, 340] width 50 height 23
click at [784, 334] on icon "button" at bounding box center [784, 337] width 5 height 6
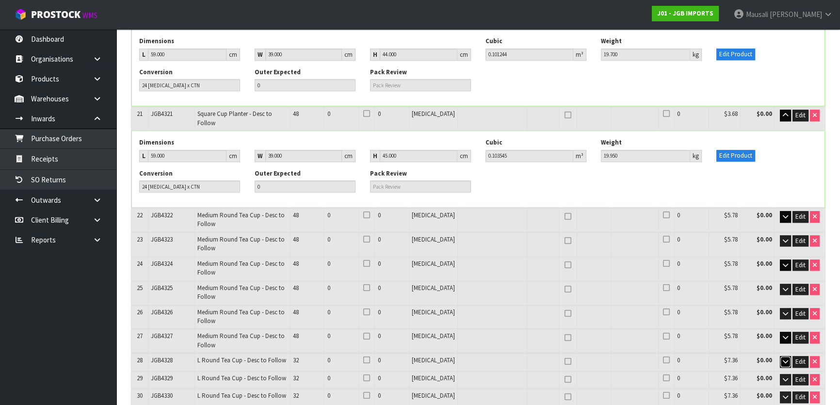
click at [780, 356] on button "button" at bounding box center [784, 362] width 11 height 12
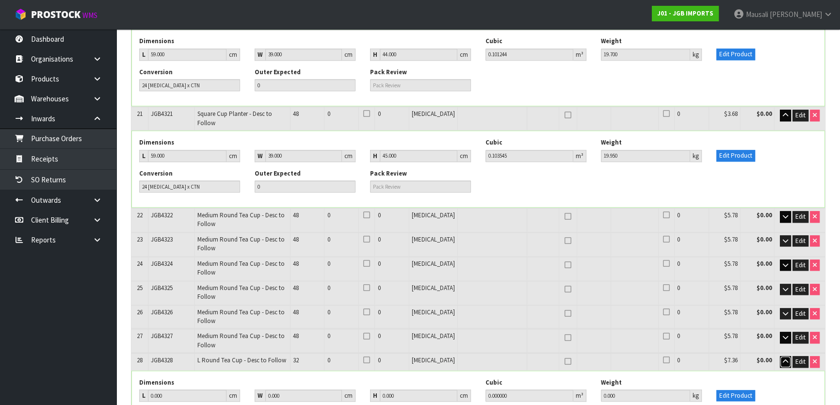
click at [780, 356] on button "button" at bounding box center [784, 362] width 11 height 12
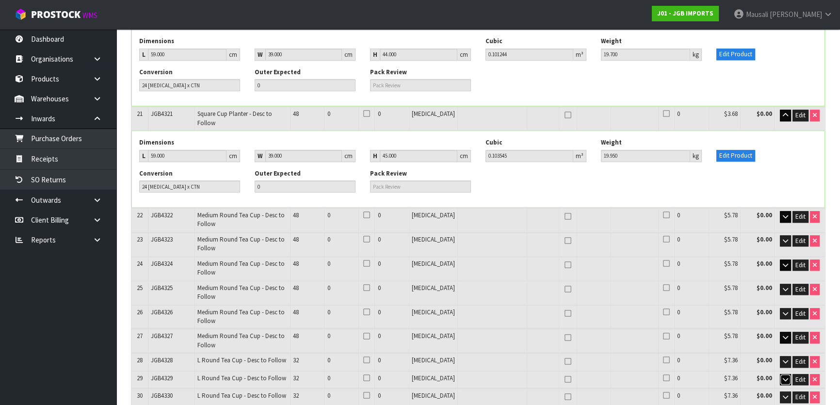
click at [780, 371] on td "Edit" at bounding box center [799, 379] width 50 height 17
click at [781, 374] on button "button" at bounding box center [784, 380] width 11 height 12
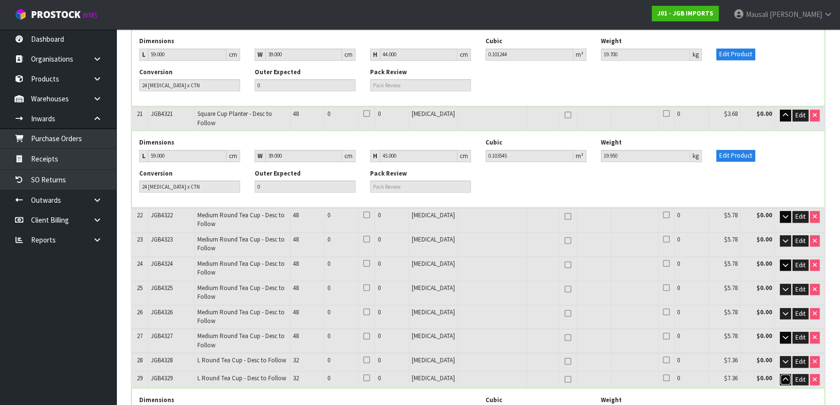
click at [779, 374] on button "button" at bounding box center [784, 380] width 11 height 12
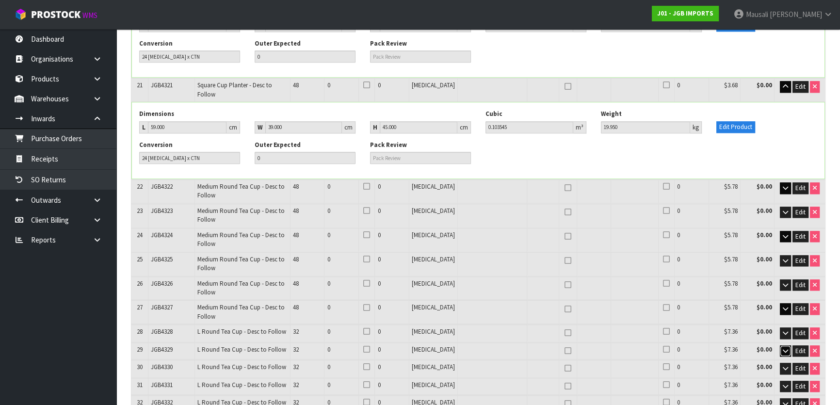
scroll to position [1272, 0]
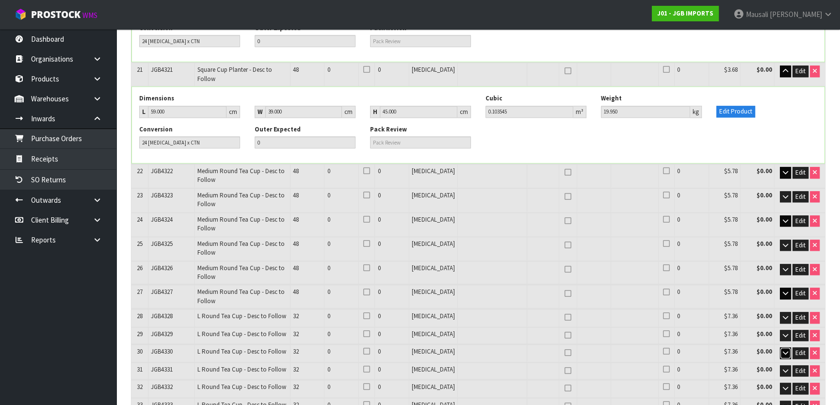
click at [786, 350] on icon "button" at bounding box center [784, 353] width 5 height 6
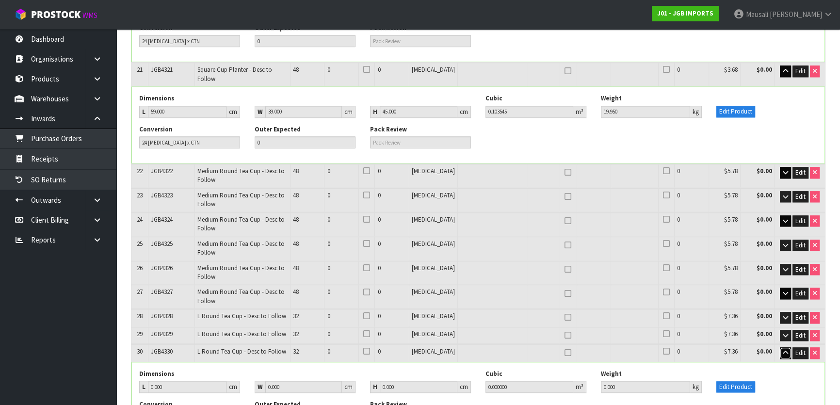
click at [786, 350] on icon "button" at bounding box center [784, 353] width 5 height 6
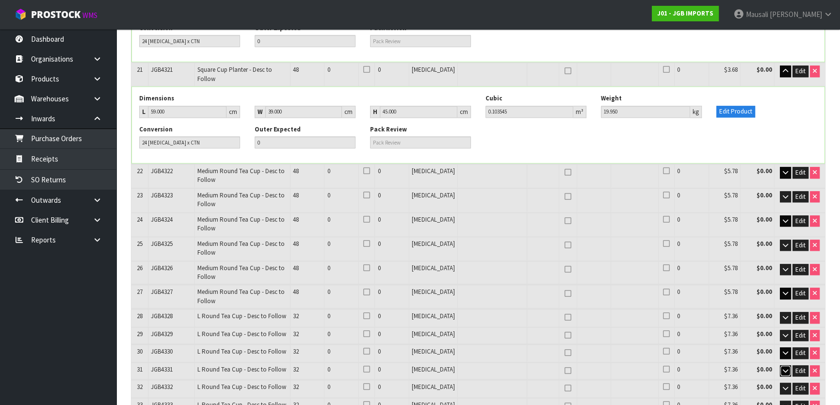
click at [782, 367] on icon "button" at bounding box center [784, 370] width 5 height 6
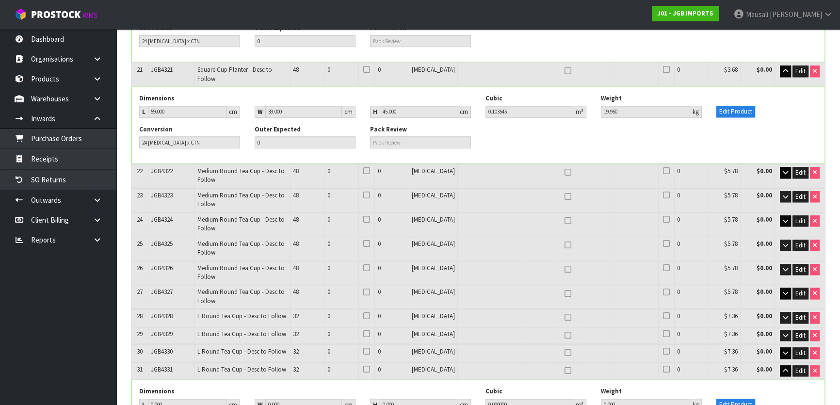
click at [782, 362] on td "Edit" at bounding box center [799, 370] width 50 height 17
click at [782, 367] on icon "button" at bounding box center [784, 370] width 5 height 6
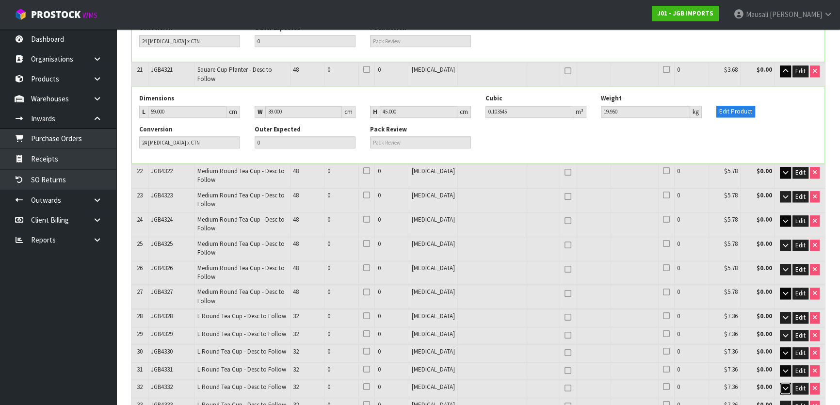
click at [785, 385] on icon "button" at bounding box center [784, 388] width 5 height 6
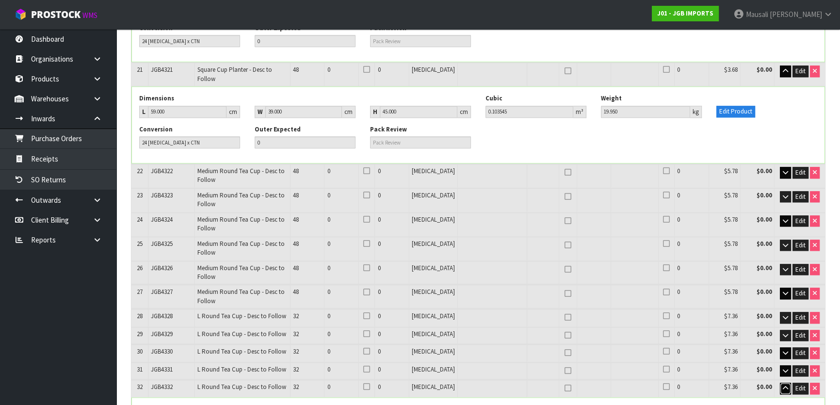
click at [785, 385] on icon "button" at bounding box center [784, 388] width 5 height 6
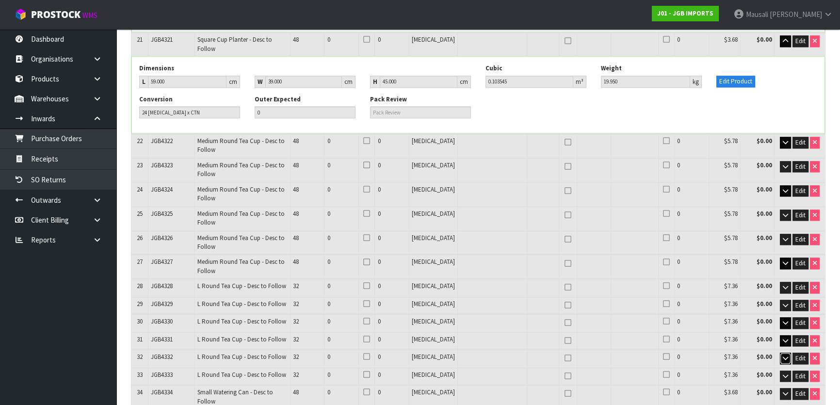
scroll to position [1317, 0]
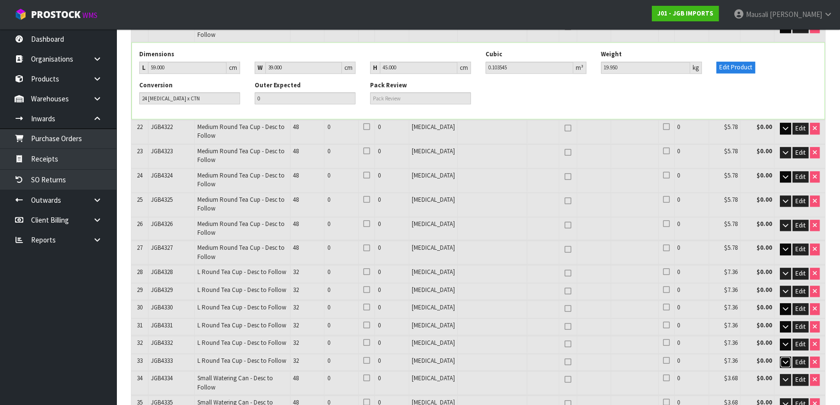
click at [780, 356] on button "button" at bounding box center [784, 362] width 11 height 12
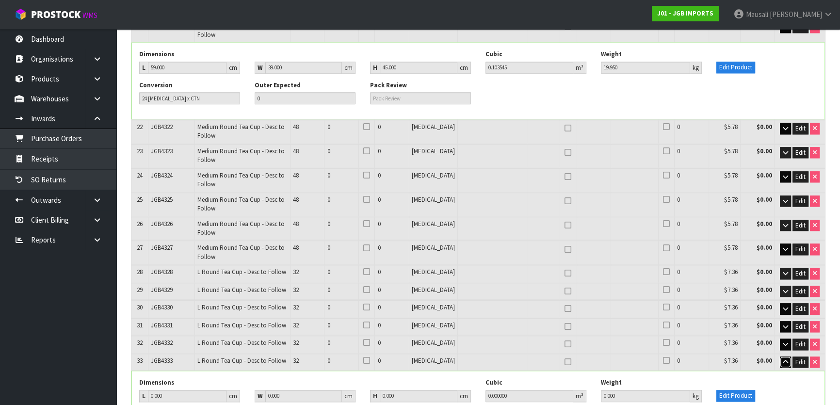
click at [780, 356] on button "button" at bounding box center [784, 362] width 11 height 12
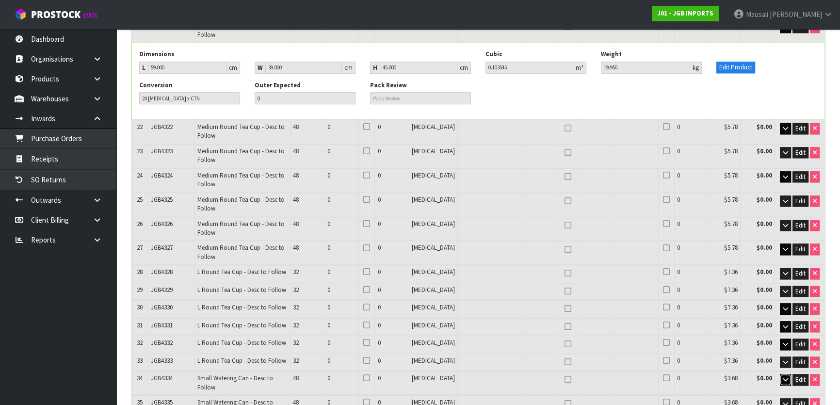
click at [785, 376] on icon "button" at bounding box center [784, 379] width 5 height 6
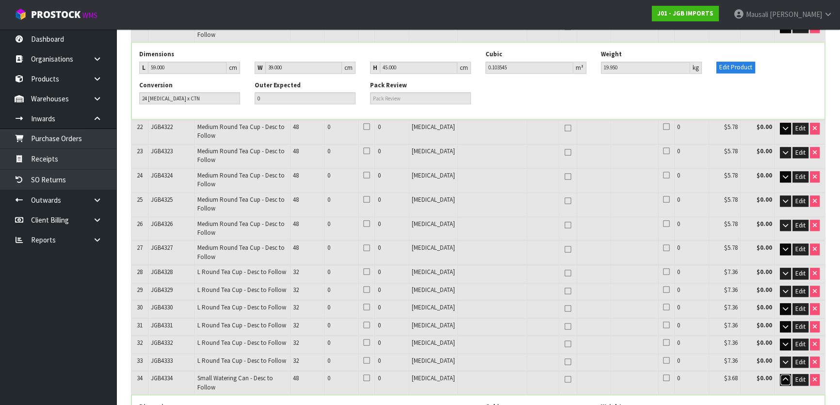
click at [784, 376] on icon "button" at bounding box center [784, 379] width 5 height 6
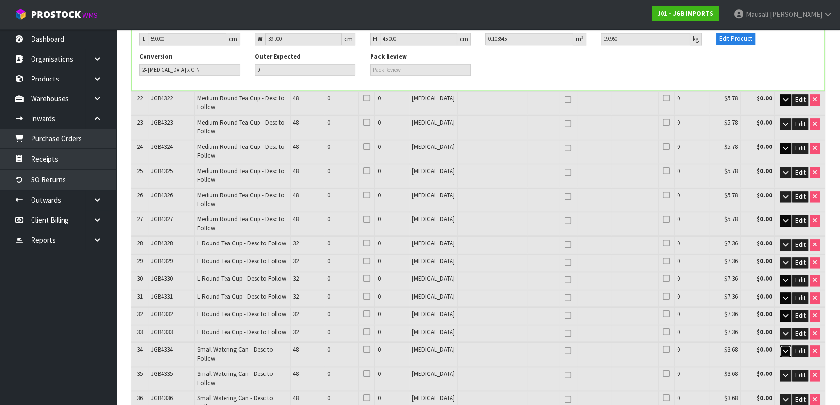
scroll to position [1361, 0]
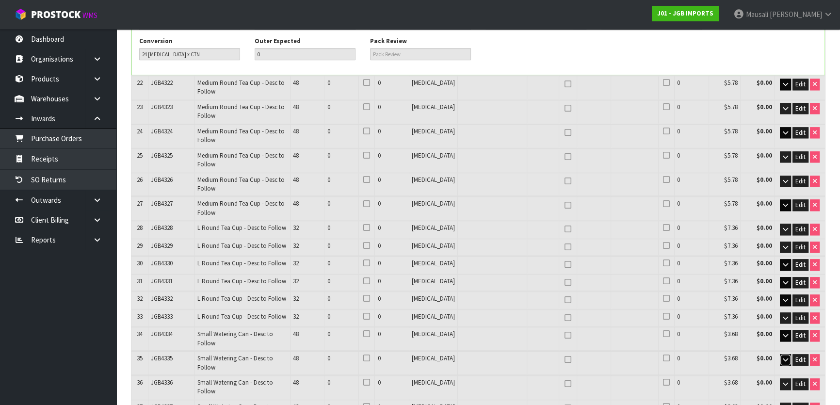
click at [784, 356] on icon "button" at bounding box center [784, 359] width 5 height 6
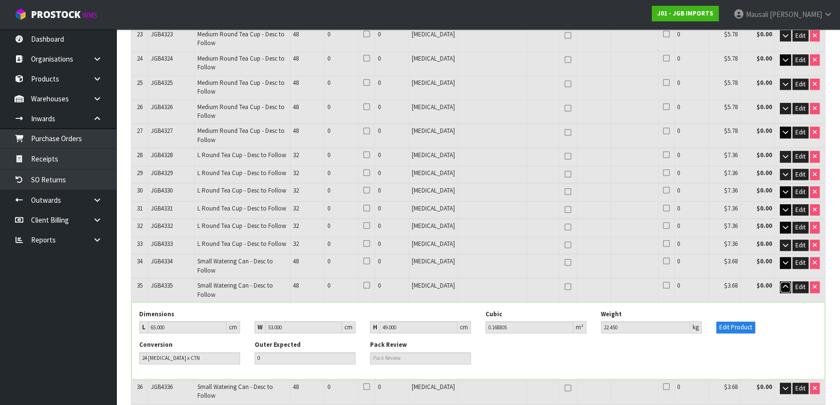
scroll to position [1449, 0]
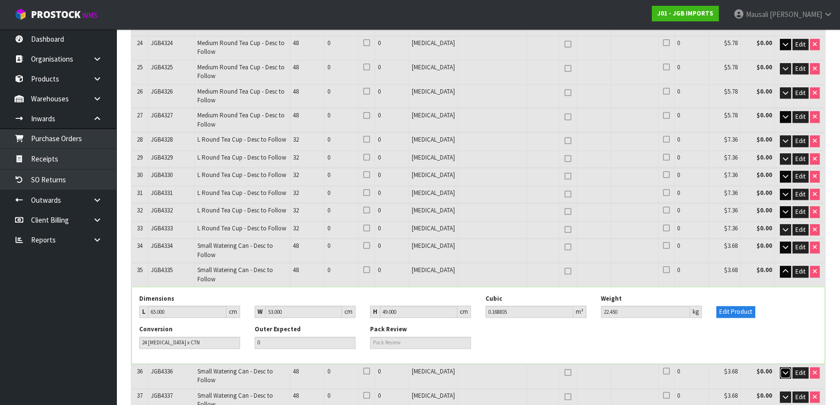
click at [784, 369] on icon "button" at bounding box center [784, 372] width 5 height 6
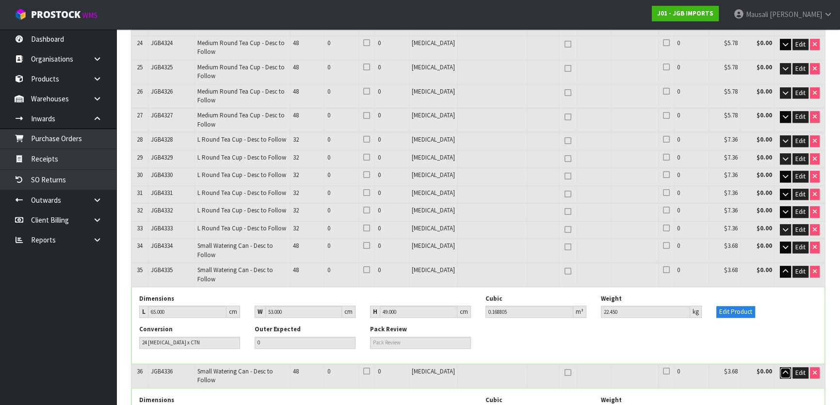
click at [784, 369] on icon "button" at bounding box center [784, 372] width 5 height 6
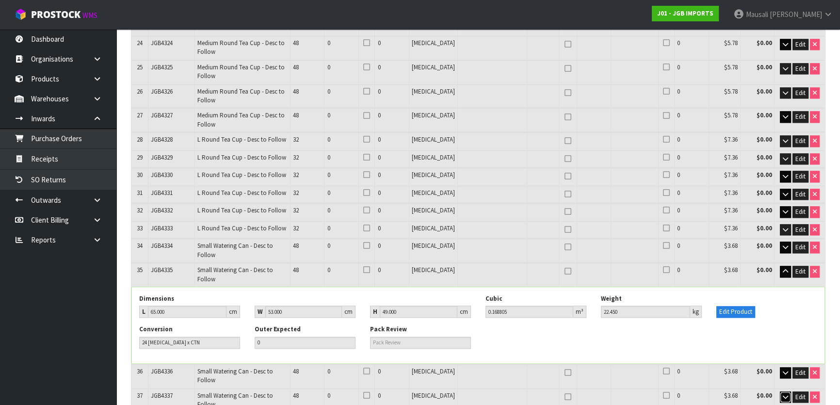
click at [783, 394] on icon "button" at bounding box center [784, 397] width 5 height 6
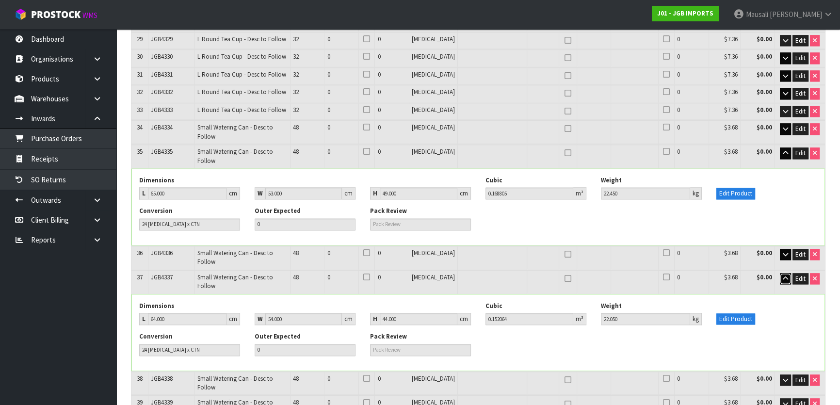
scroll to position [1581, 0]
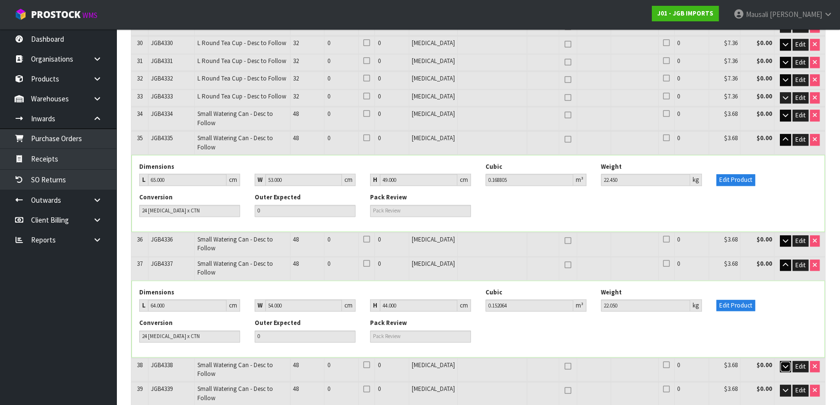
click at [782, 363] on icon "button" at bounding box center [784, 366] width 5 height 6
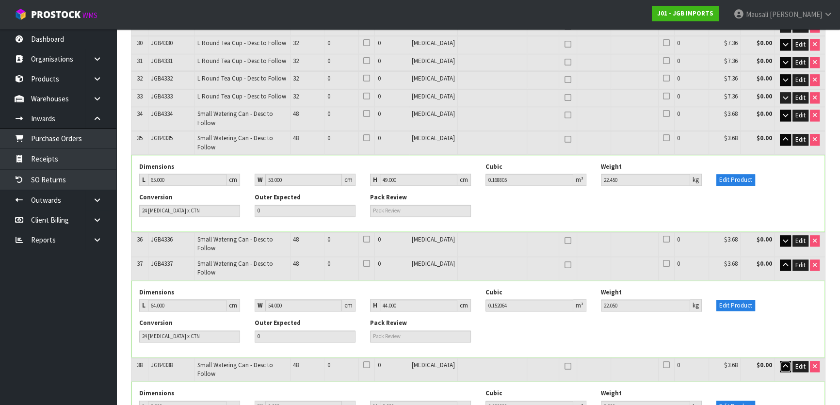
click at [782, 363] on icon "button" at bounding box center [784, 366] width 5 height 6
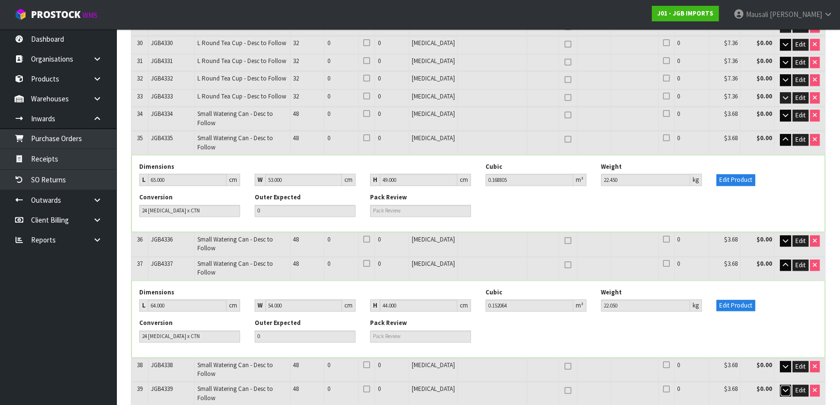
click at [784, 384] on button "button" at bounding box center [784, 390] width 11 height 12
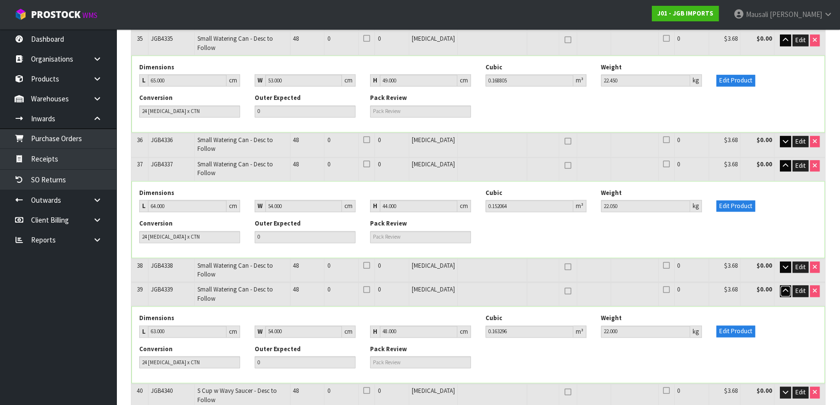
scroll to position [1713, 0]
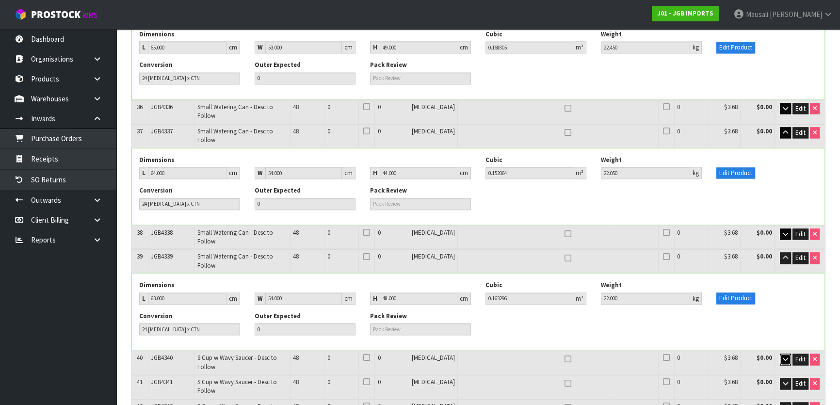
click at [787, 356] on icon "button" at bounding box center [784, 359] width 5 height 6
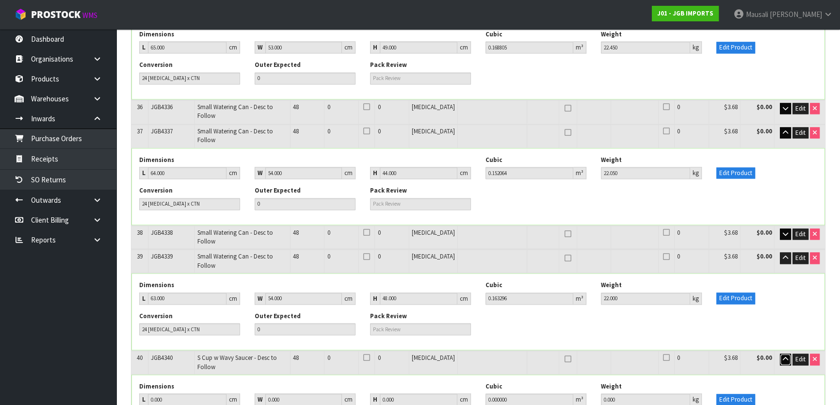
click at [787, 356] on icon "button" at bounding box center [784, 359] width 5 height 6
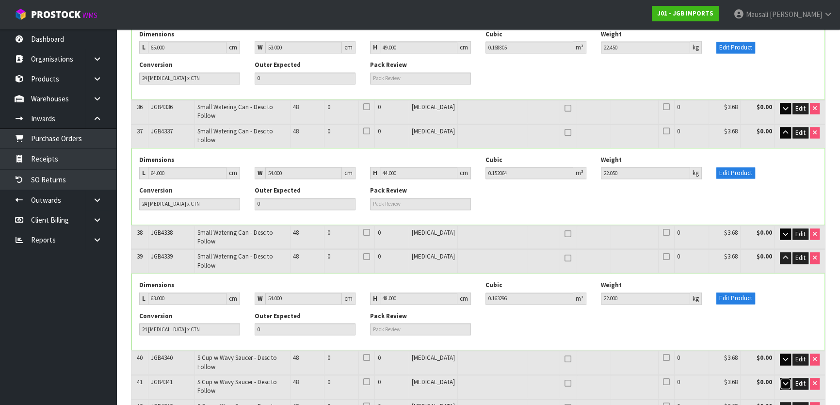
click at [785, 380] on icon "button" at bounding box center [784, 383] width 5 height 6
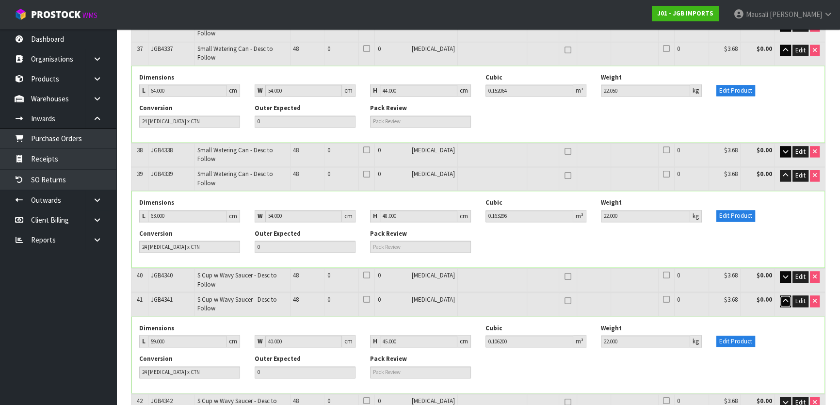
scroll to position [1801, 0]
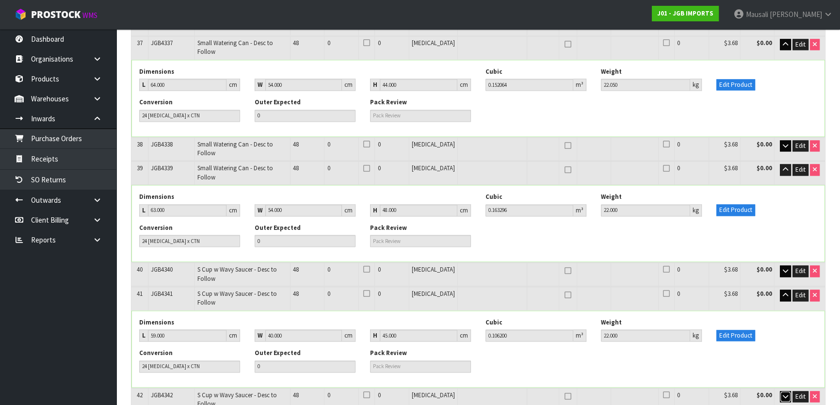
click at [786, 393] on icon "button" at bounding box center [784, 396] width 5 height 6
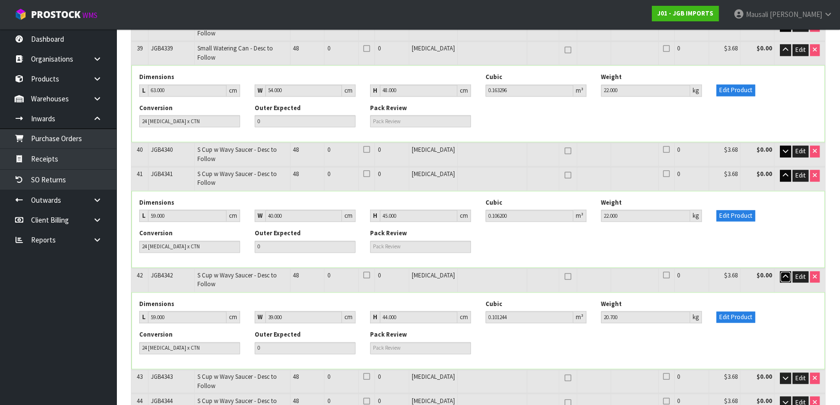
scroll to position [1934, 0]
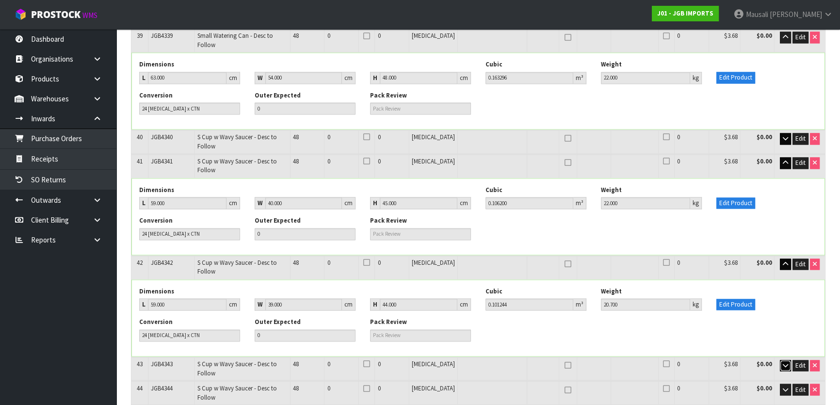
click at [786, 362] on icon "button" at bounding box center [784, 365] width 5 height 6
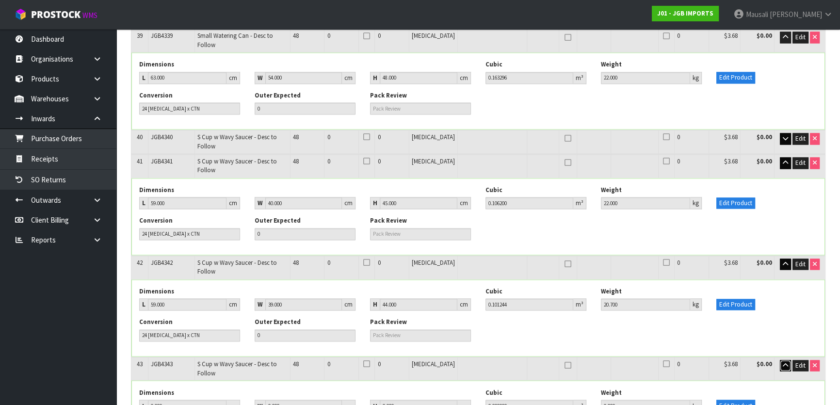
click at [786, 362] on icon "button" at bounding box center [784, 365] width 5 height 6
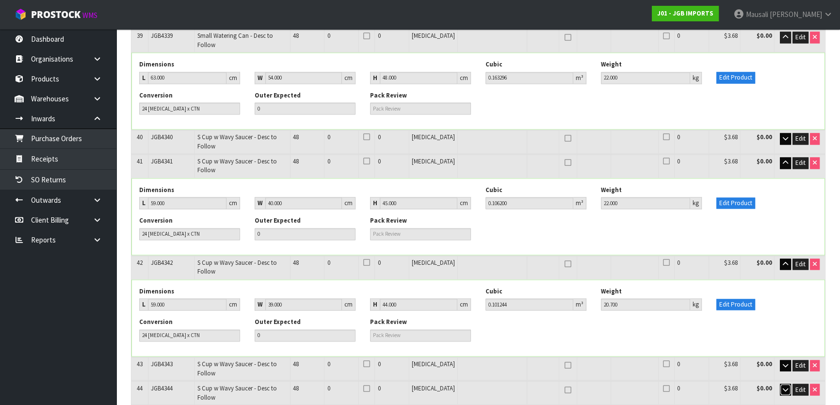
click at [784, 386] on icon "button" at bounding box center [784, 389] width 5 height 6
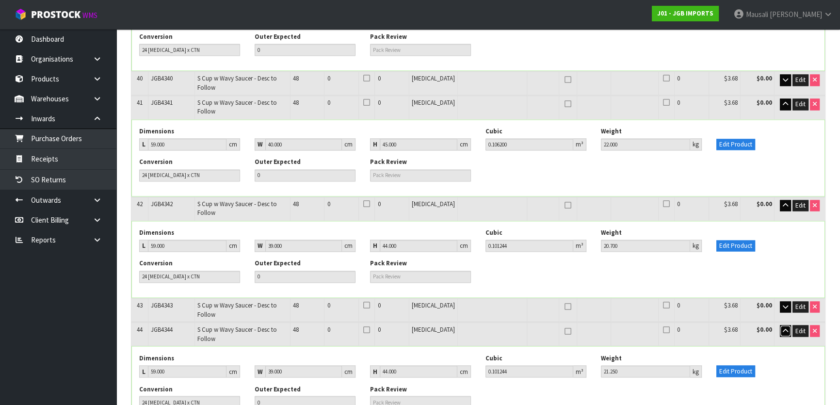
scroll to position [2021, 0]
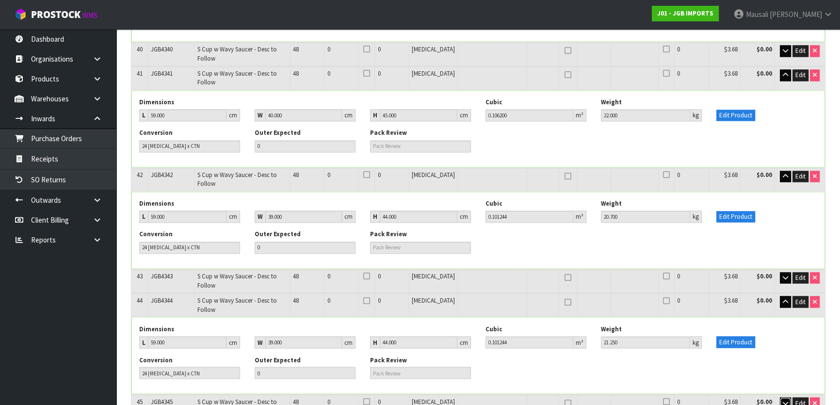
click at [785, 399] on icon "button" at bounding box center [784, 402] width 5 height 6
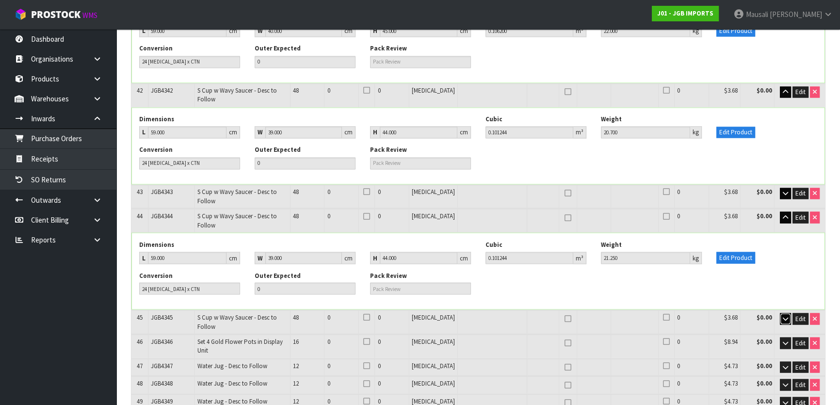
scroll to position [2110, 0]
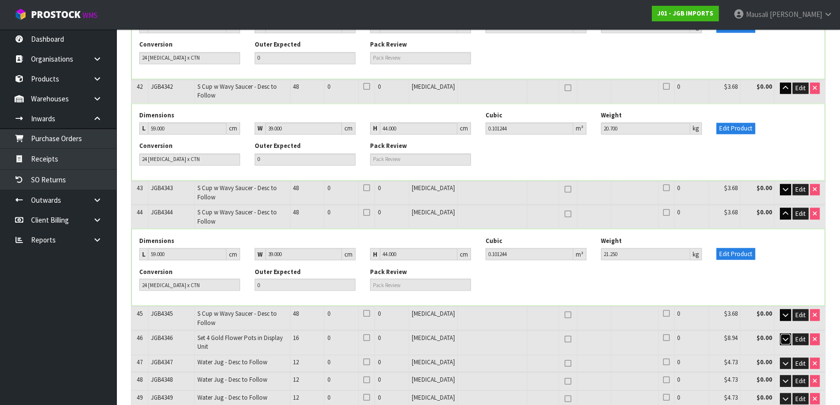
click at [780, 333] on button "button" at bounding box center [784, 339] width 11 height 12
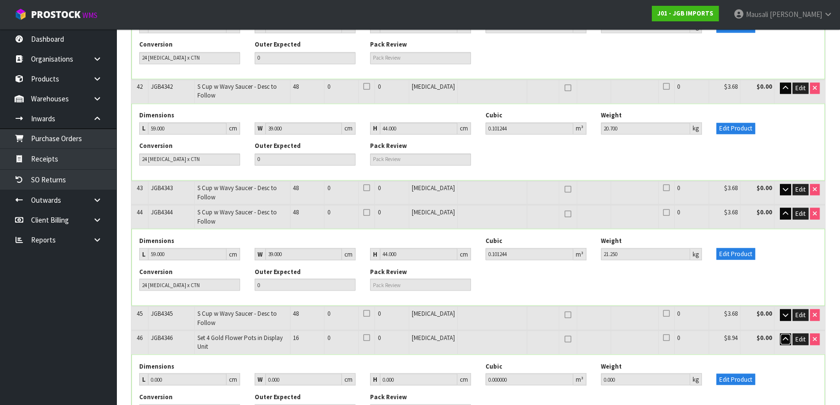
click at [780, 333] on button "button" at bounding box center [784, 339] width 11 height 12
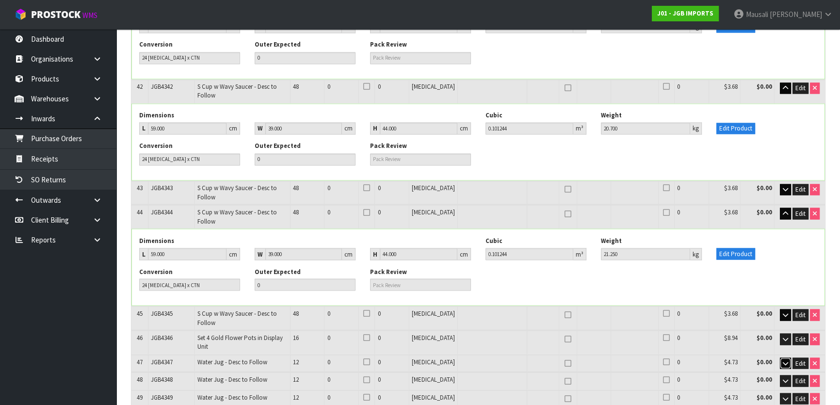
click at [780, 357] on button "button" at bounding box center [784, 363] width 11 height 12
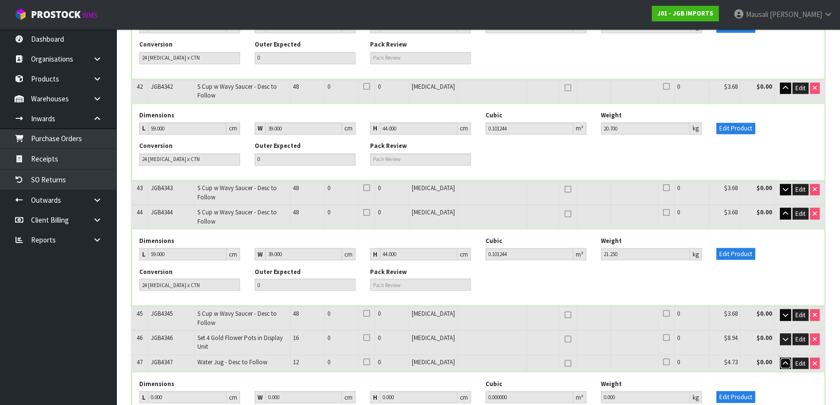
click at [780, 357] on button "button" at bounding box center [784, 363] width 11 height 12
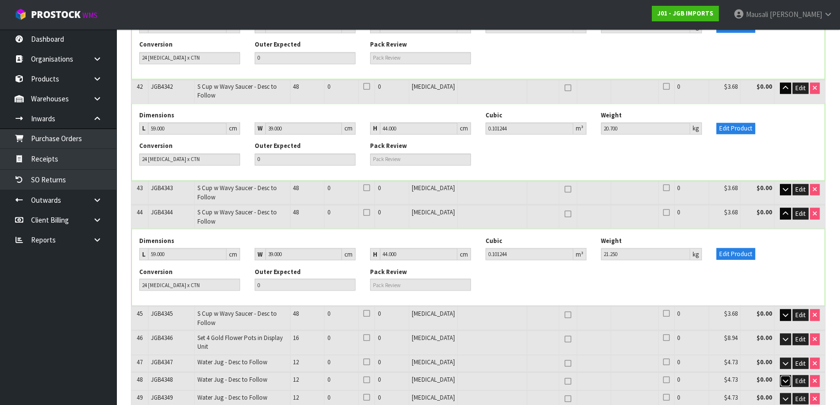
click at [785, 377] on icon "button" at bounding box center [784, 380] width 5 height 6
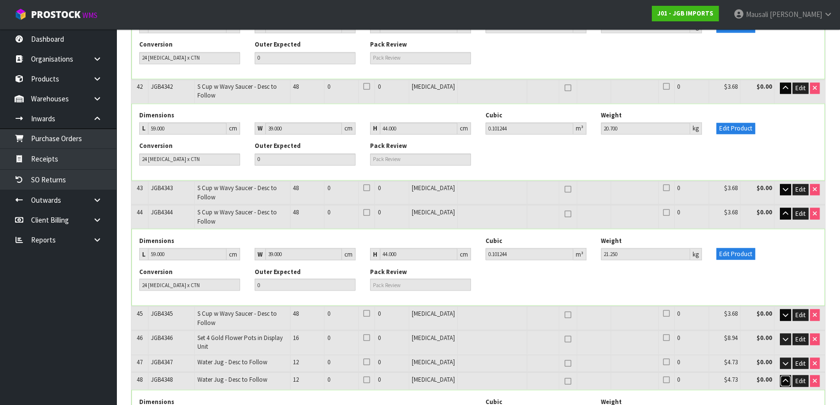
click at [785, 377] on icon "button" at bounding box center [784, 380] width 5 height 6
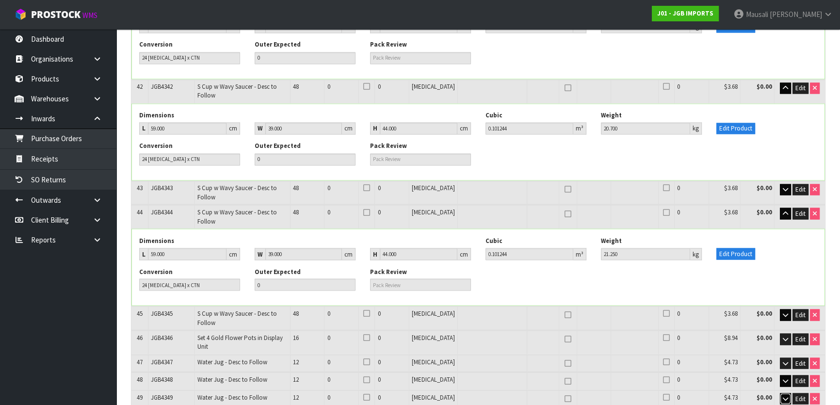
click at [785, 395] on icon "button" at bounding box center [784, 398] width 5 height 6
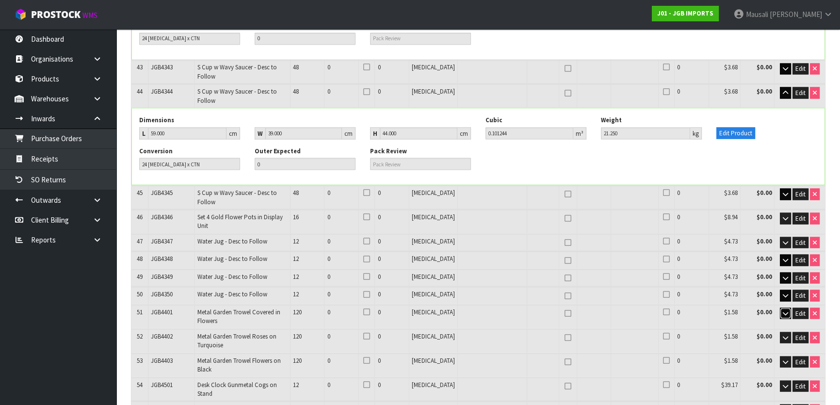
scroll to position [2242, 0]
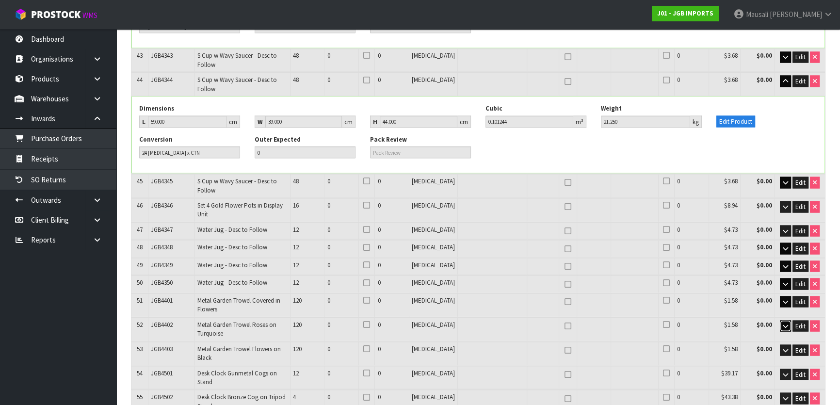
click at [785, 322] on icon "button" at bounding box center [784, 325] width 5 height 6
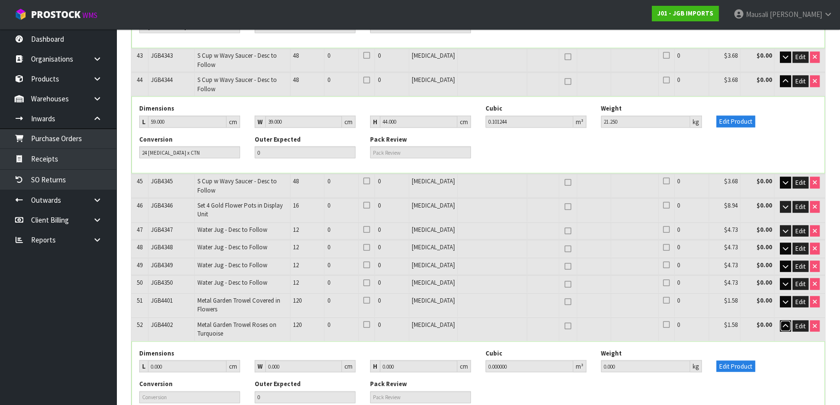
click at [785, 322] on icon "button" at bounding box center [784, 325] width 5 height 6
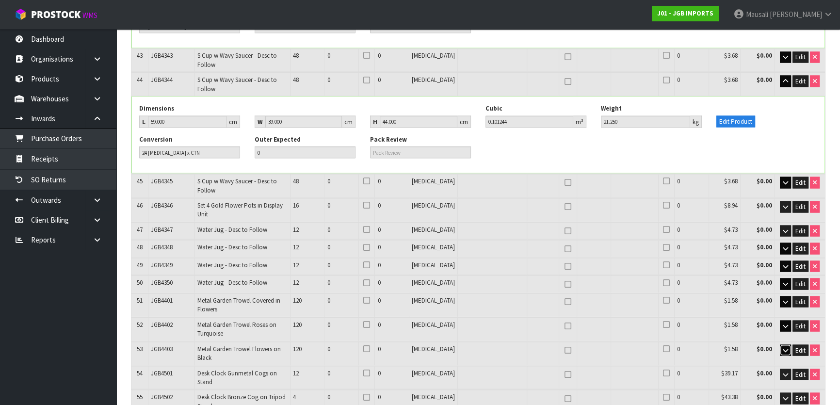
click at [784, 347] on icon "button" at bounding box center [784, 350] width 5 height 6
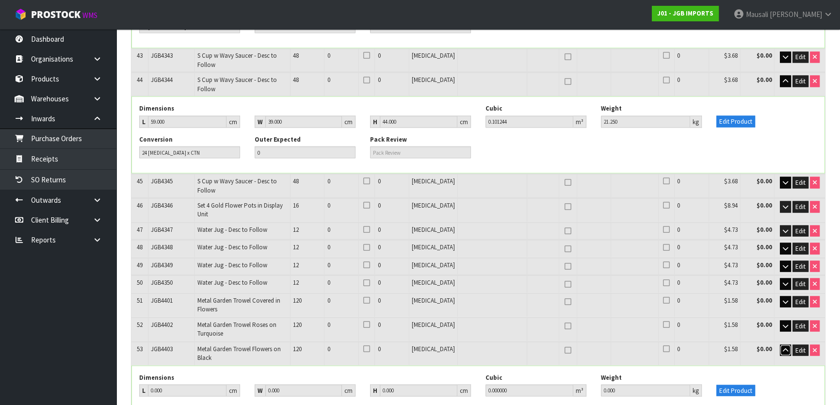
click at [784, 347] on icon "button" at bounding box center [784, 350] width 5 height 6
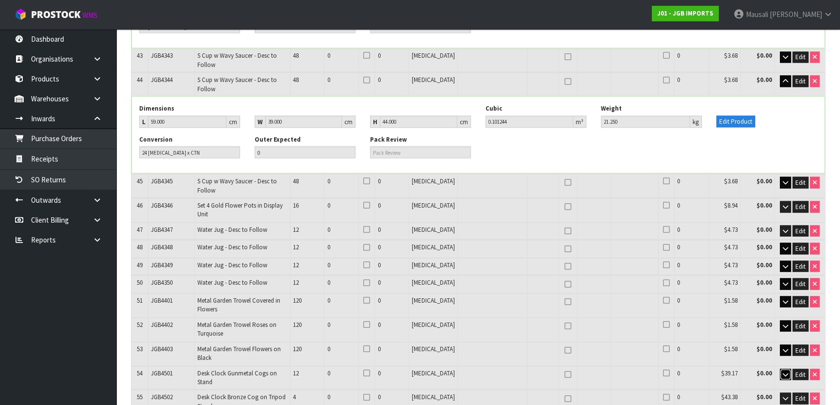
click at [782, 371] on icon "button" at bounding box center [784, 374] width 5 height 6
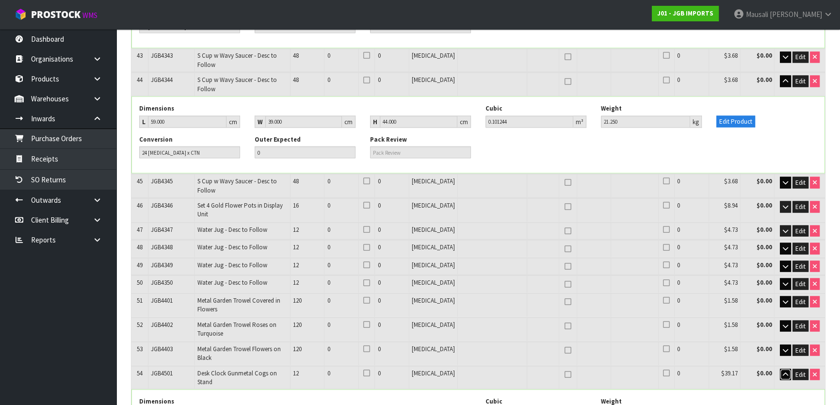
click at [782, 371] on icon "button" at bounding box center [784, 374] width 5 height 6
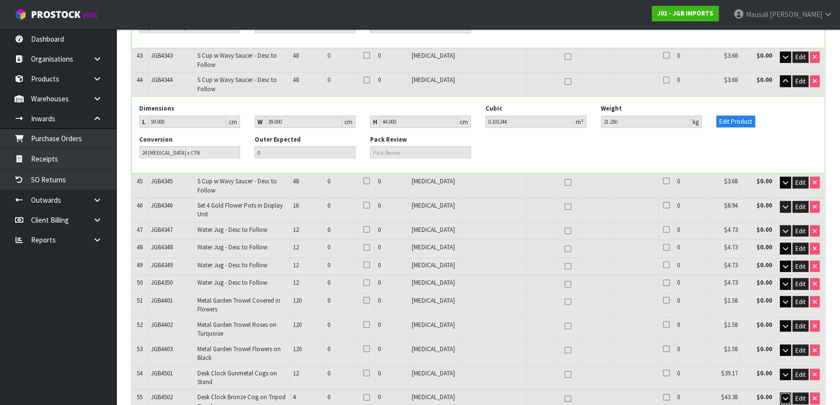
click at [784, 392] on button "button" at bounding box center [784, 398] width 11 height 12
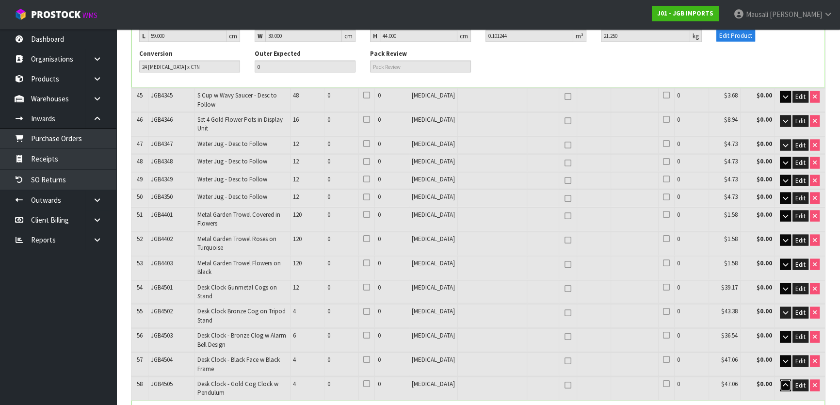
scroll to position [2330, 0]
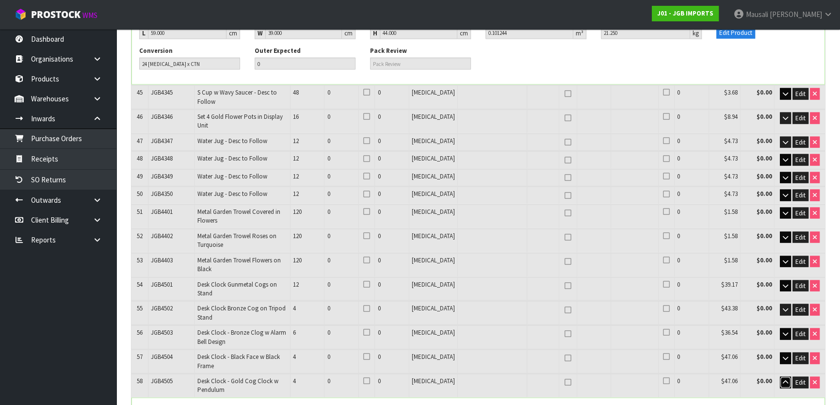
click at [784, 379] on icon "button" at bounding box center [784, 382] width 5 height 6
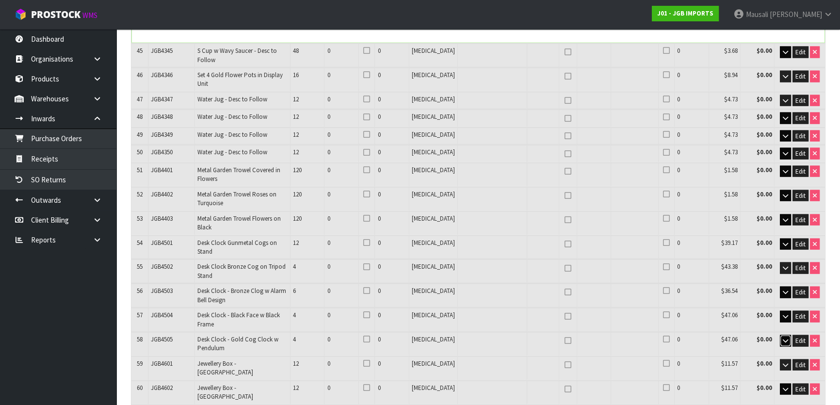
scroll to position [2374, 0]
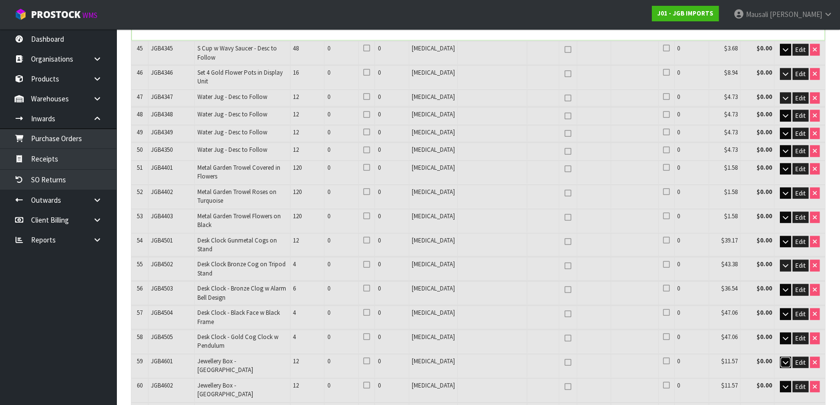
click at [785, 359] on icon "button" at bounding box center [784, 362] width 5 height 6
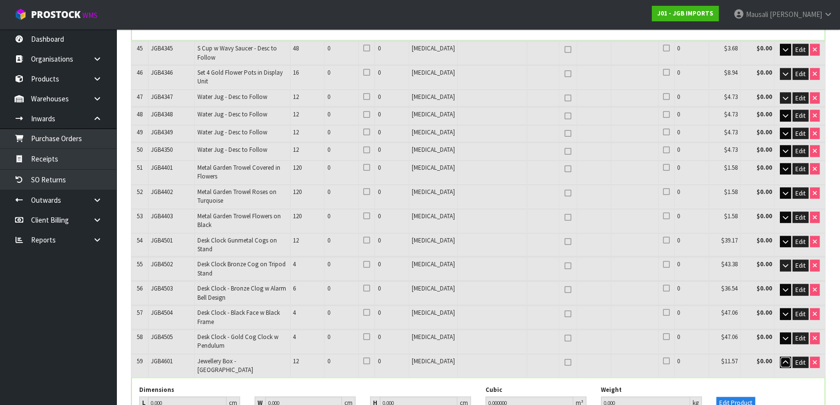
click at [785, 359] on icon "button" at bounding box center [784, 362] width 5 height 6
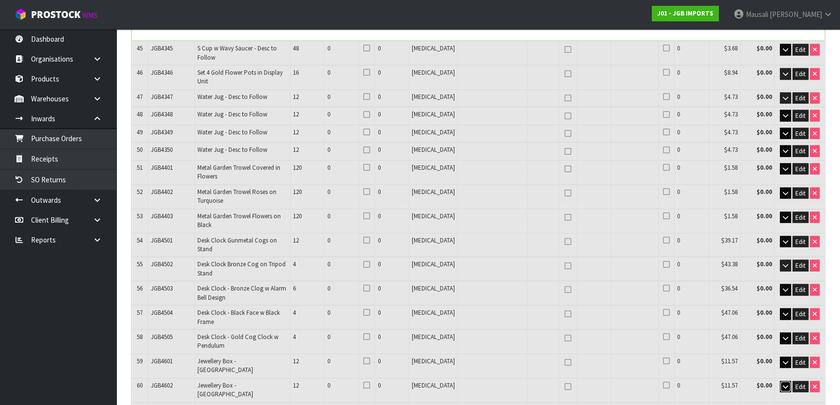
click at [783, 383] on icon "button" at bounding box center [784, 386] width 5 height 6
click at [782, 404] on icon "button" at bounding box center [784, 411] width 5 height 6
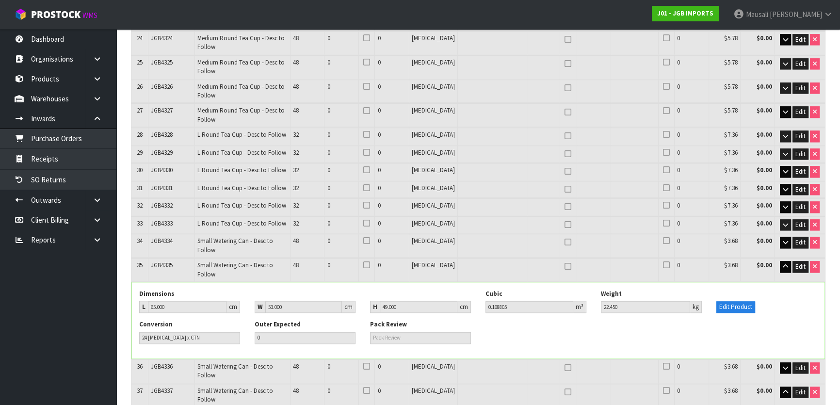
scroll to position [2749, 0]
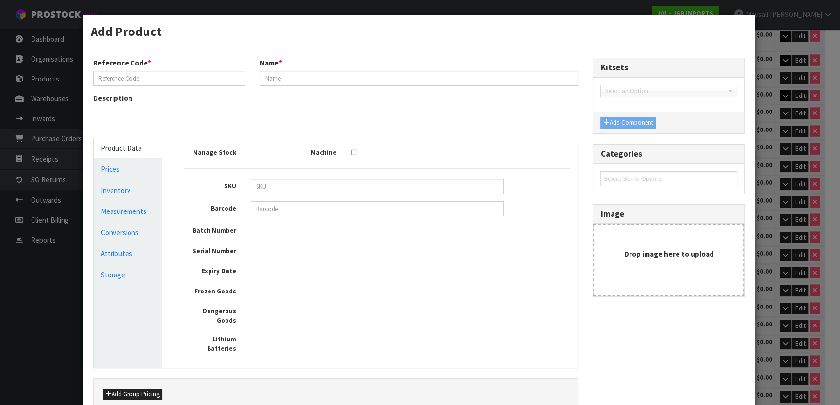
type input "JGB4910"
type input "Girl Rabbit"
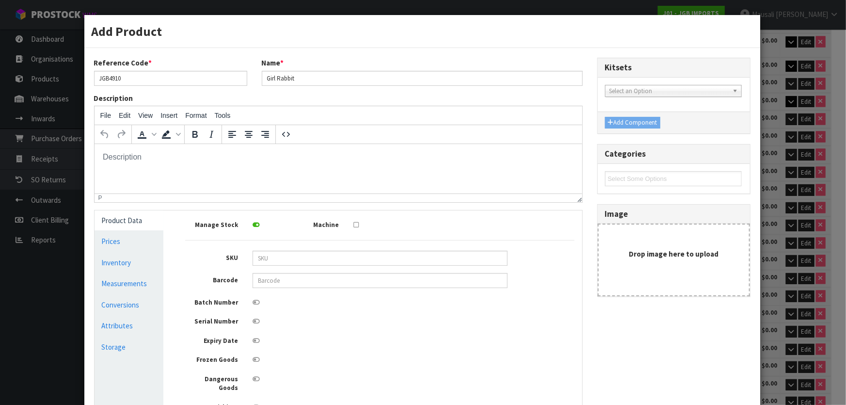
scroll to position [0, 0]
click at [125, 305] on link "Conversions" at bounding box center [129, 305] width 69 height 20
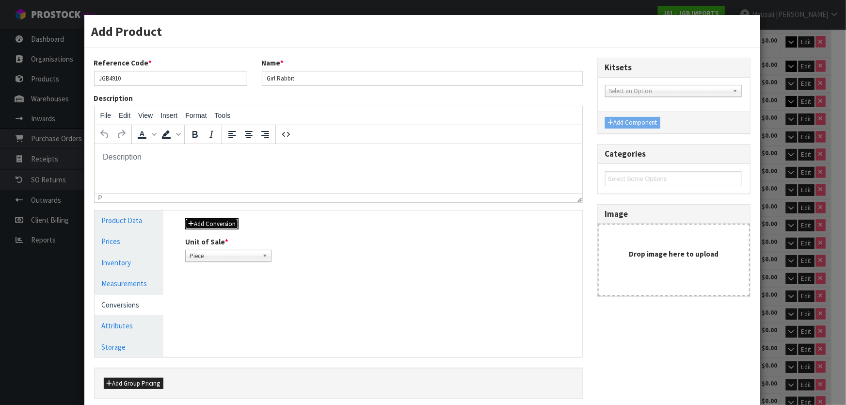
click at [226, 222] on button "Add Conversion" at bounding box center [211, 224] width 53 height 12
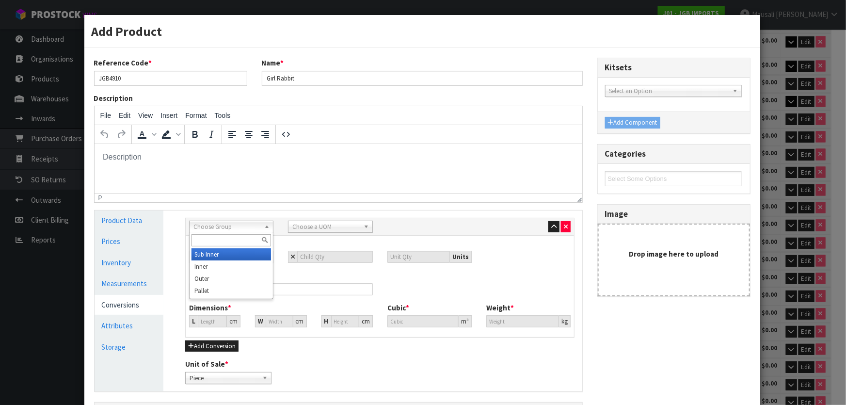
click at [229, 222] on span "Choose Group" at bounding box center [226, 227] width 67 height 12
click at [225, 278] on li "Outer" at bounding box center [230, 278] width 79 height 12
click at [364, 226] on b at bounding box center [368, 226] width 9 height 11
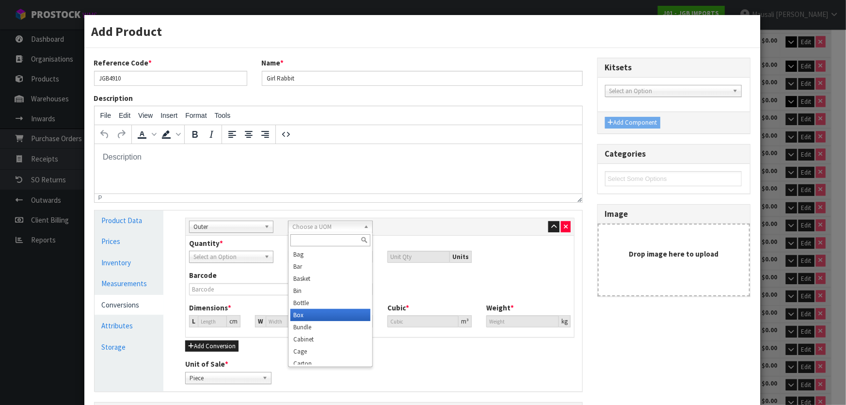
scroll to position [44, 0]
click at [340, 314] on li "Carton" at bounding box center [329, 320] width 79 height 12
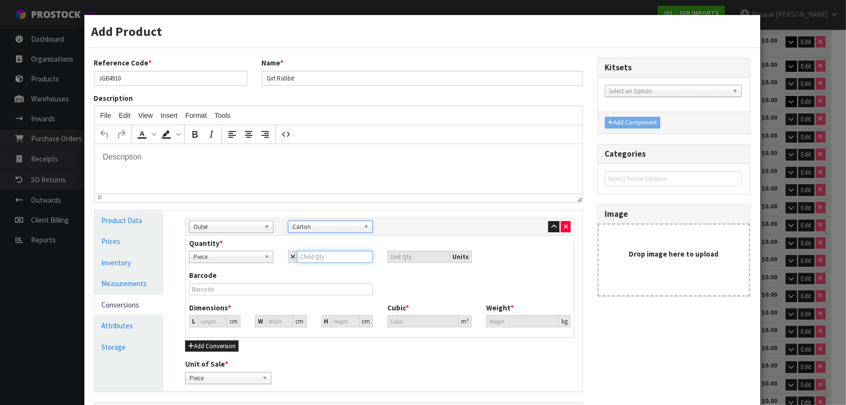
click at [310, 257] on input "number" at bounding box center [334, 257] width 75 height 12
type input "8"
type input "0"
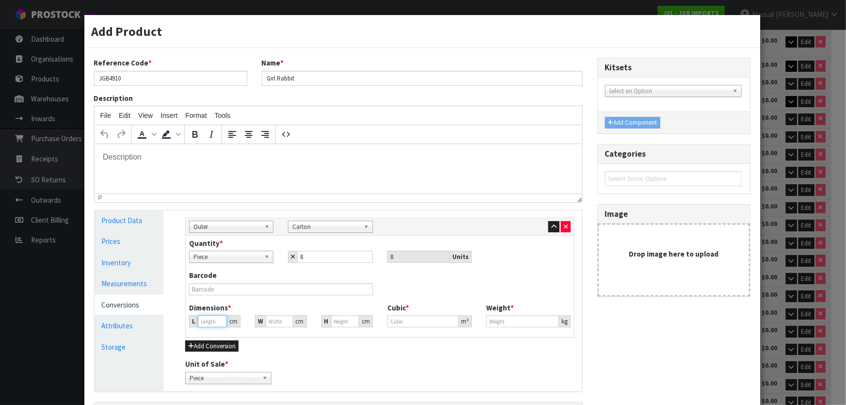
type input "0"
click at [208, 318] on input "0" at bounding box center [212, 321] width 29 height 12
drag, startPoint x: 470, startPoint y: 332, endPoint x: 488, endPoint y: 335, distance: 17.8
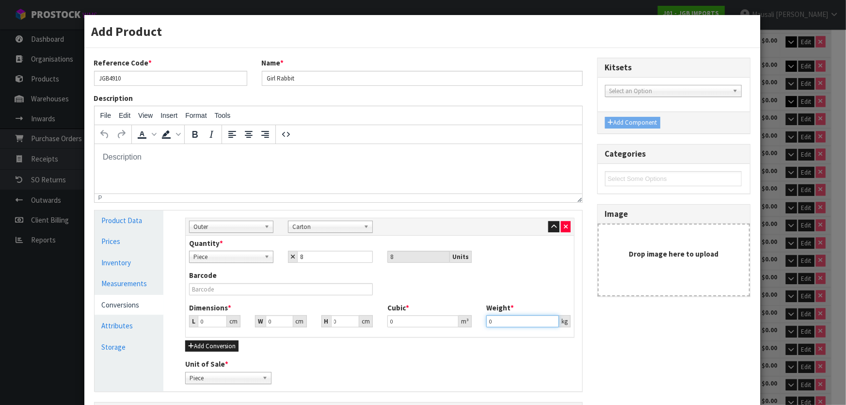
click at [480, 334] on div "Quantity * Piece Carton Piece 8 8 Units Barcode Dimensions * L 0 cm W 0 cm H 0 …" at bounding box center [380, 286] width 388 height 101
type input "17.55"
drag, startPoint x: 207, startPoint y: 322, endPoint x: 194, endPoint y: 327, distance: 13.5
click at [194, 327] on div "L 0 cm" at bounding box center [214, 321] width 51 height 12
type input "5"
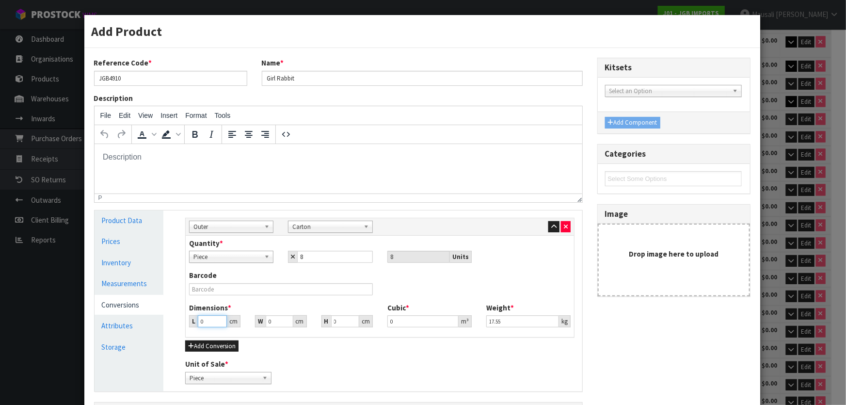
type input "0.000001"
type input "53"
type input "38"
type input "5"
type input "0.01007"
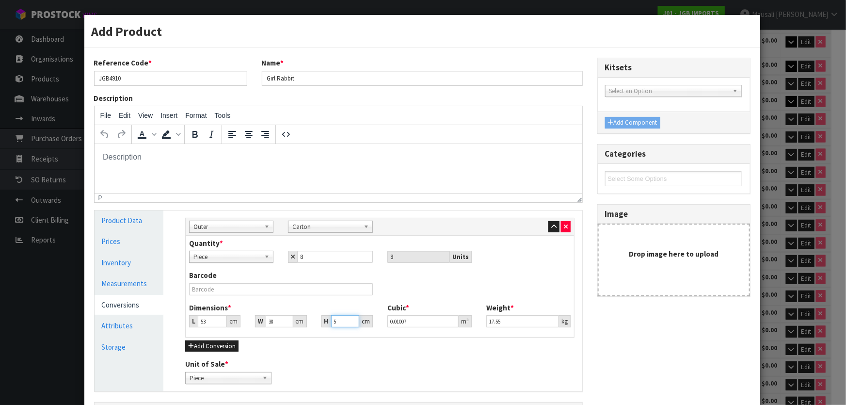
type input "54"
type input "0.108756"
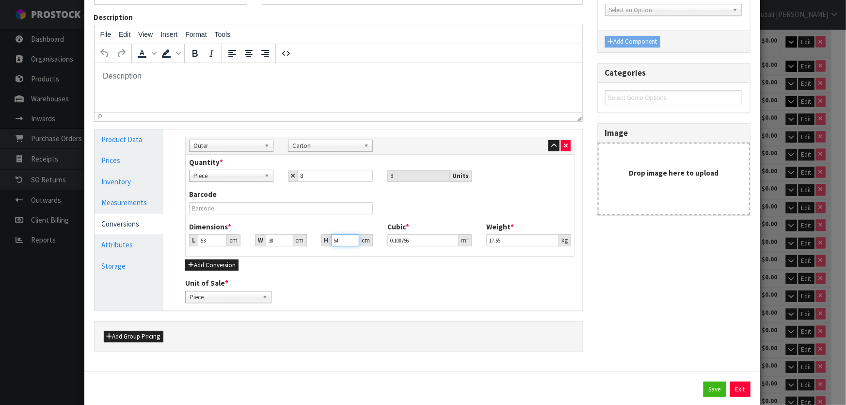
scroll to position [103, 0]
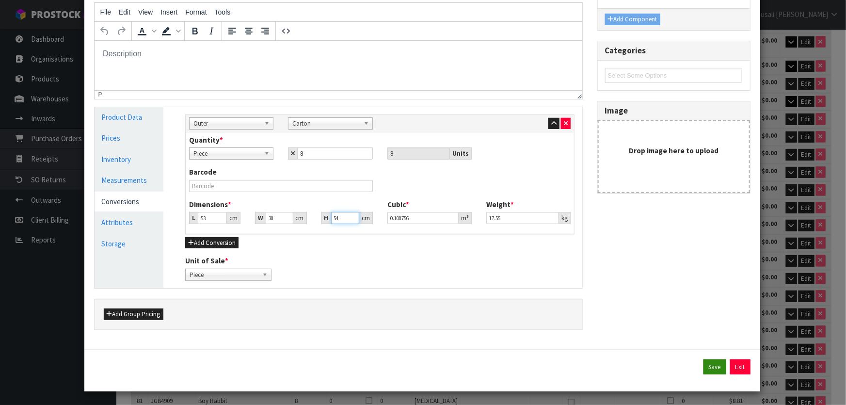
type input "54"
click at [703, 366] on button "Save" at bounding box center [714, 367] width 23 height 16
type input "53"
type input "38"
type input "54"
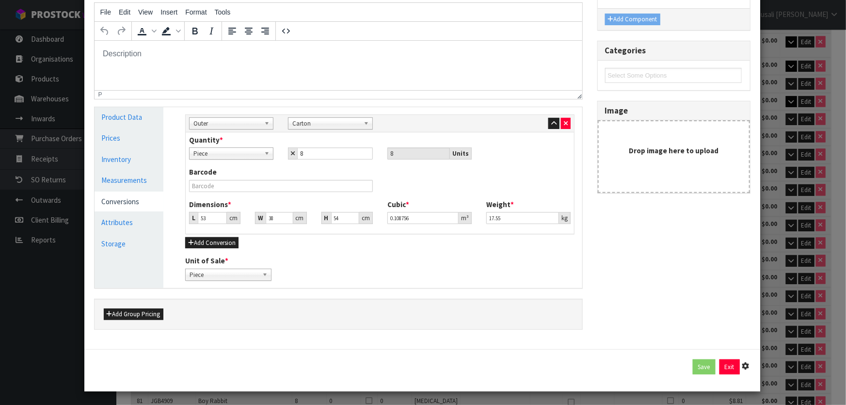
type input "0.108756"
type input "17.55"
type input "8 [MEDICAL_DATA] x CTN"
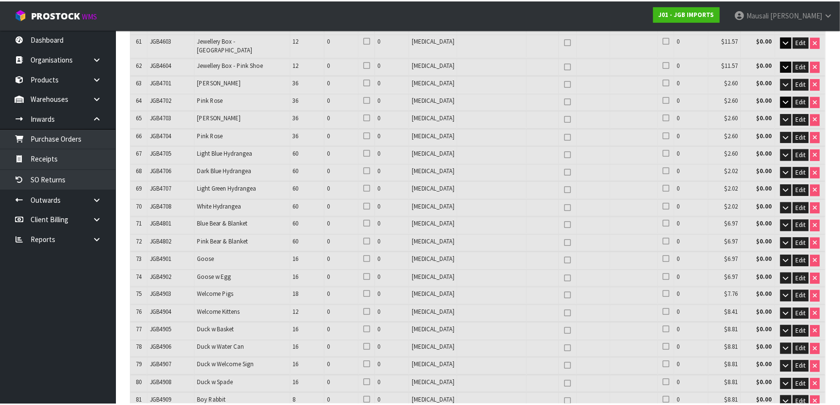
scroll to position [2749, 0]
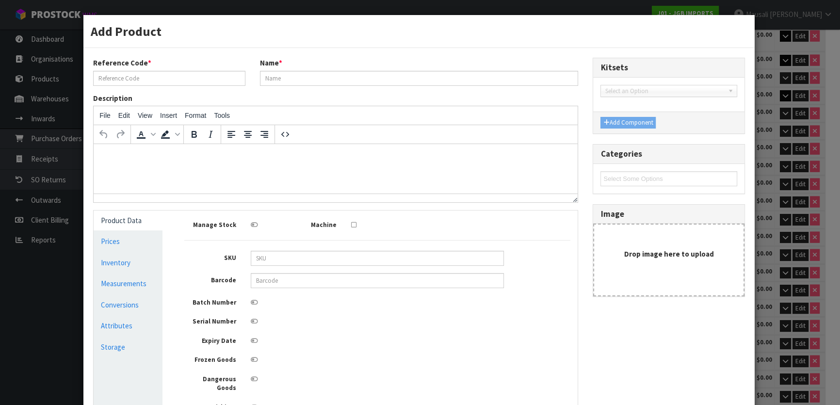
type input "JGB4910"
type input "Girl Rabbit"
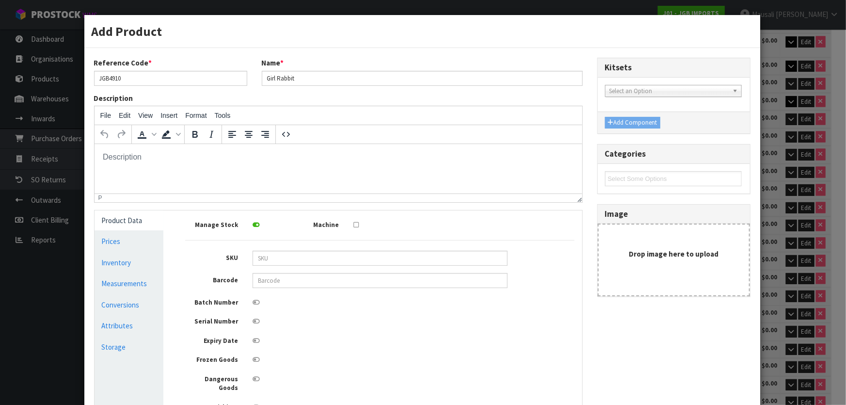
scroll to position [0, 0]
click at [121, 283] on link "Measurements" at bounding box center [129, 283] width 69 height 20
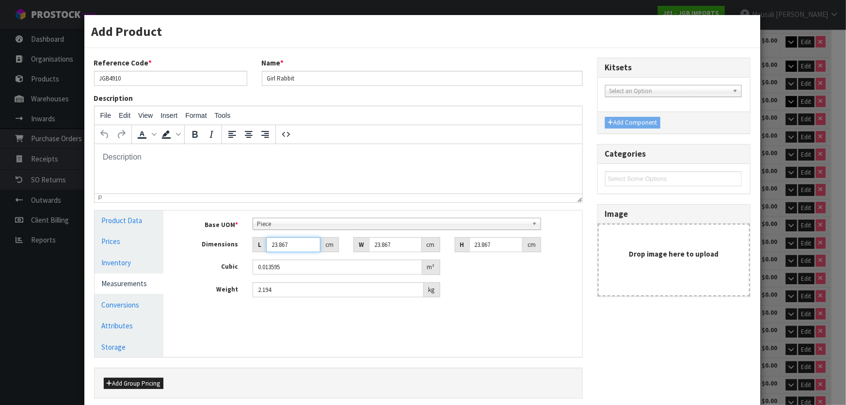
drag, startPoint x: 294, startPoint y: 242, endPoint x: 261, endPoint y: 249, distance: 33.1
click at [261, 249] on div "L 23.867 cm" at bounding box center [296, 245] width 86 height 16
drag, startPoint x: 494, startPoint y: 250, endPoint x: 467, endPoint y: 254, distance: 28.0
click at [467, 254] on div "Base UOM * Bag Bar Basket Bin Bottle Box Bundle Cabinet Cage Carton Case Coil C…" at bounding box center [379, 258] width 389 height 80
type input "1"
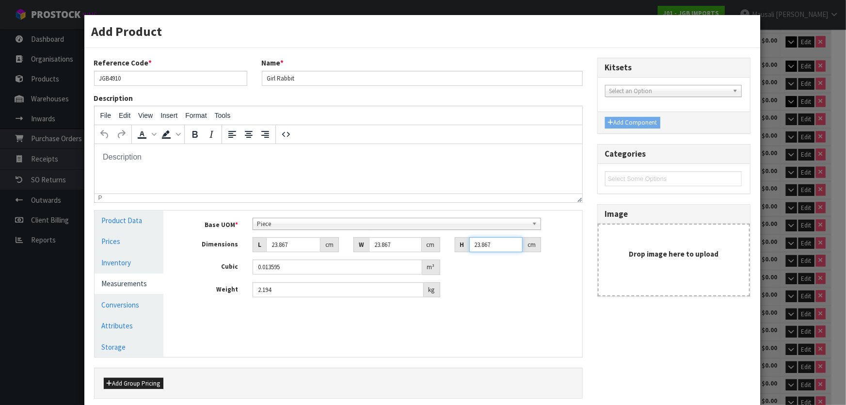
type input "0.00057"
type input "1.7"
type input "0.000968"
type input "1.75"
type input "0.000997"
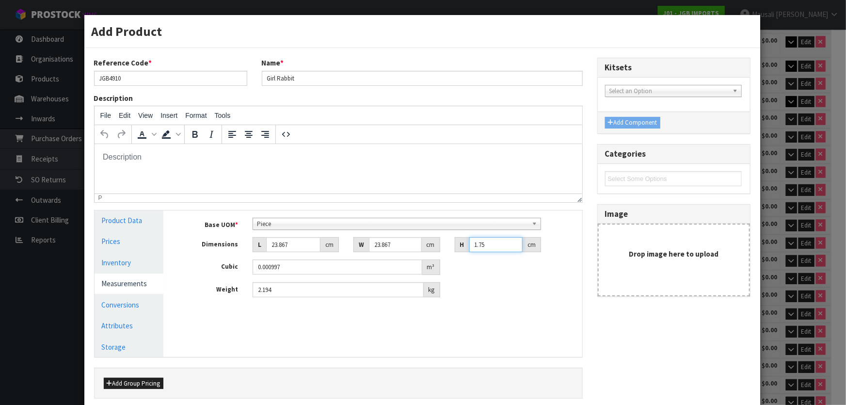
type input "1.75"
drag, startPoint x: 287, startPoint y: 242, endPoint x: 255, endPoint y: 255, distance: 34.4
click at [259, 255] on div "Base UOM * Bag Bar Basket Bin Bottle Box Bundle Cabinet Cage Carton Case Coil C…" at bounding box center [379, 258] width 389 height 80
type input "1"
type input "0.000042"
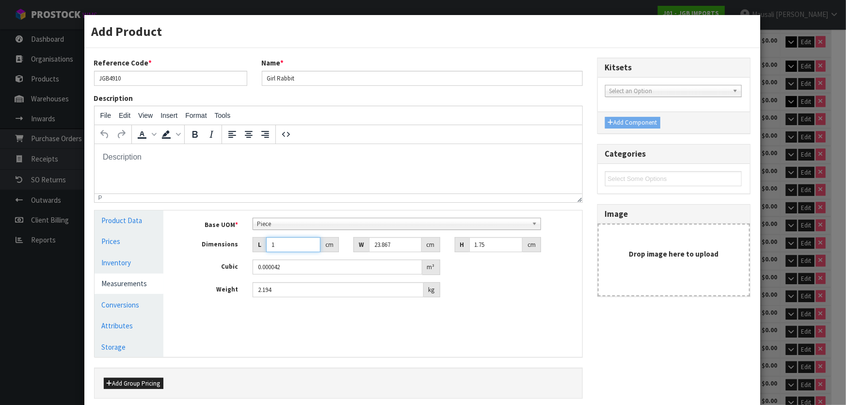
type input "19"
type input "0.000794"
type input "19"
type input "1"
type input "0.000033"
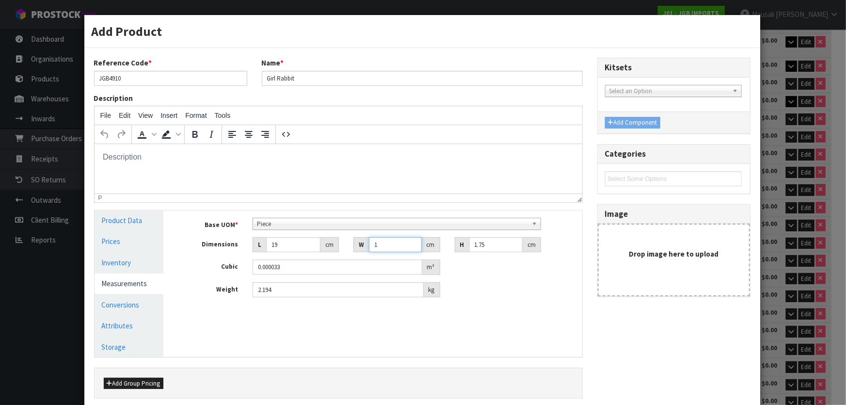
type input "19"
type input "0.000632"
type input "19"
type input "1"
type input "0.000361"
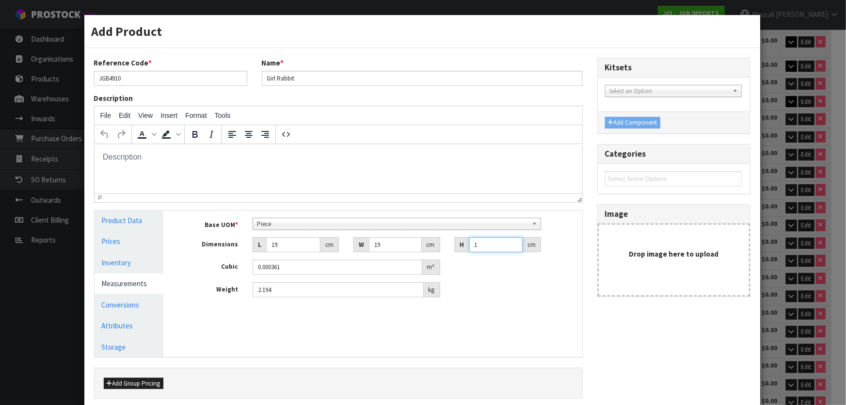
type input "18"
type input "0.006498"
type input "18"
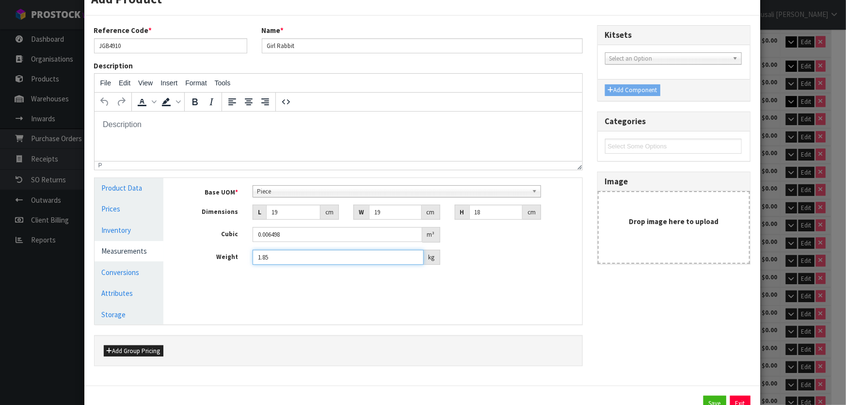
scroll to position [69, 0]
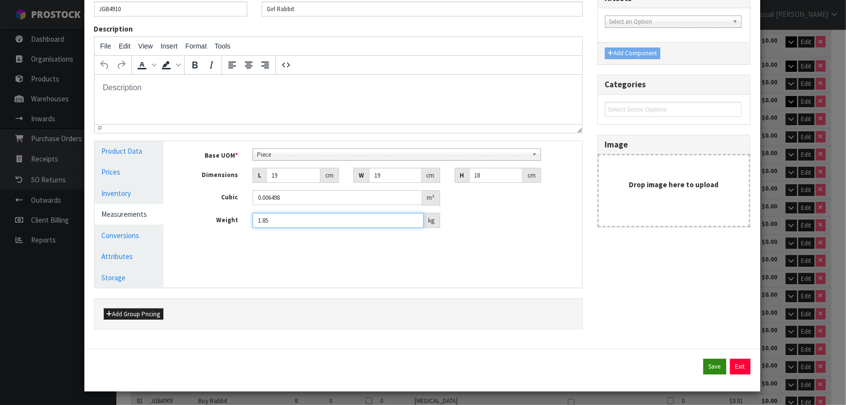
type input "1.85"
click at [704, 364] on button "Save" at bounding box center [714, 367] width 23 height 16
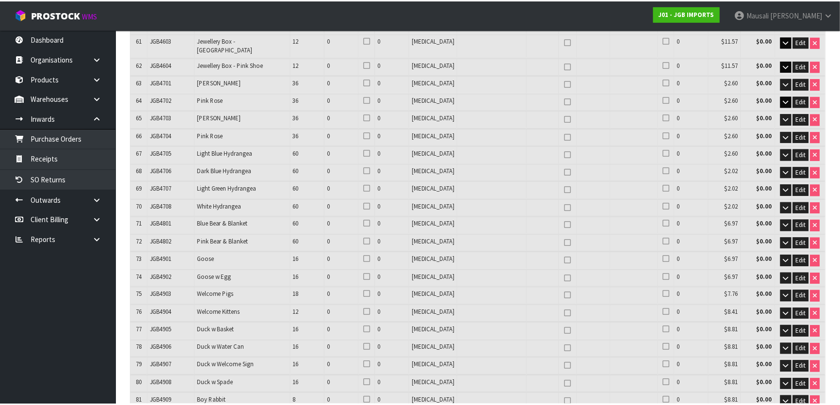
scroll to position [2749, 0]
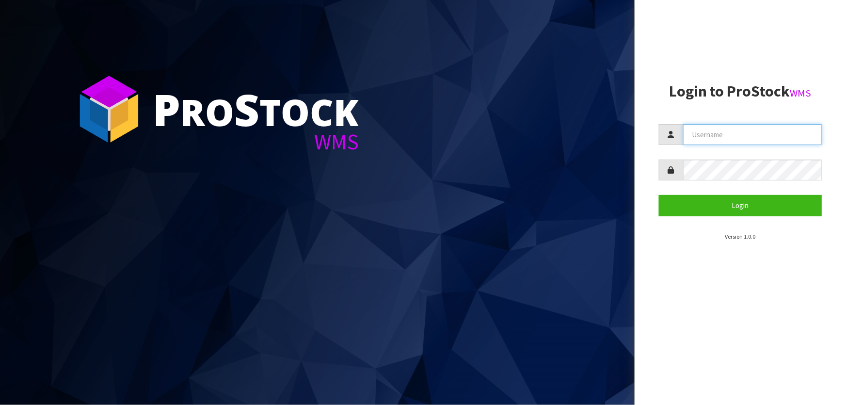
click at [702, 140] on input "text" at bounding box center [752, 134] width 139 height 21
type input "[EMAIL_ADDRESS][DOMAIN_NAME]"
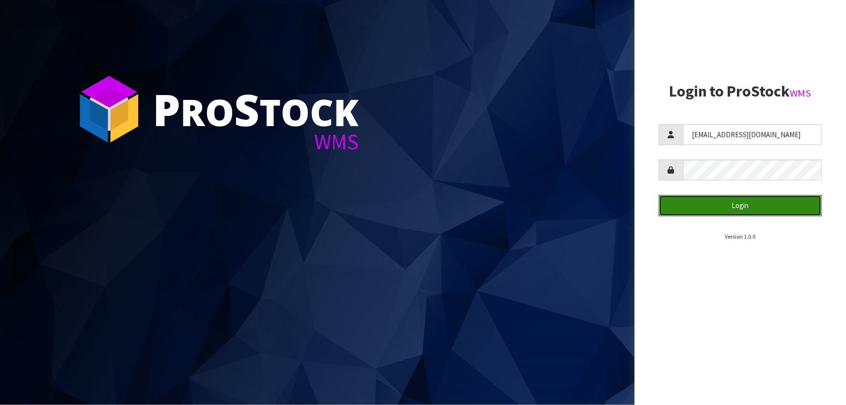
click at [719, 202] on button "Login" at bounding box center [740, 205] width 163 height 21
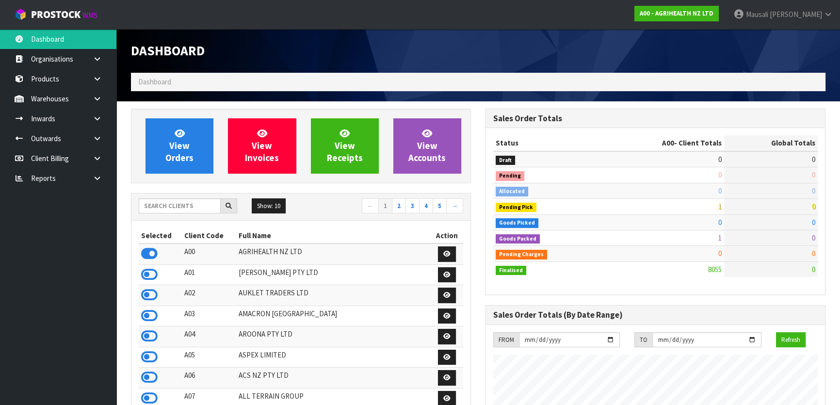
scroll to position [733, 354]
click at [170, 201] on input "text" at bounding box center [180, 205] width 82 height 15
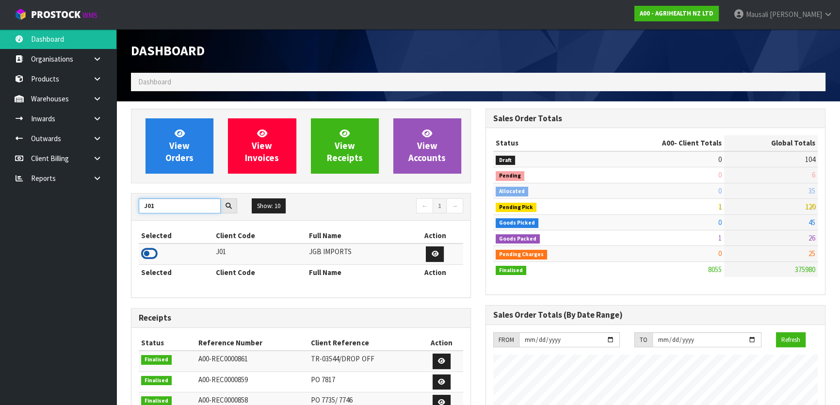
type input "J01"
click at [155, 251] on icon at bounding box center [149, 253] width 16 height 15
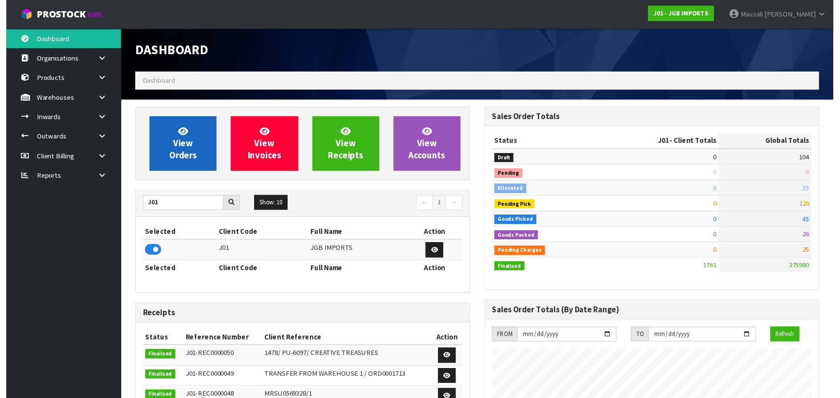
scroll to position [592, 354]
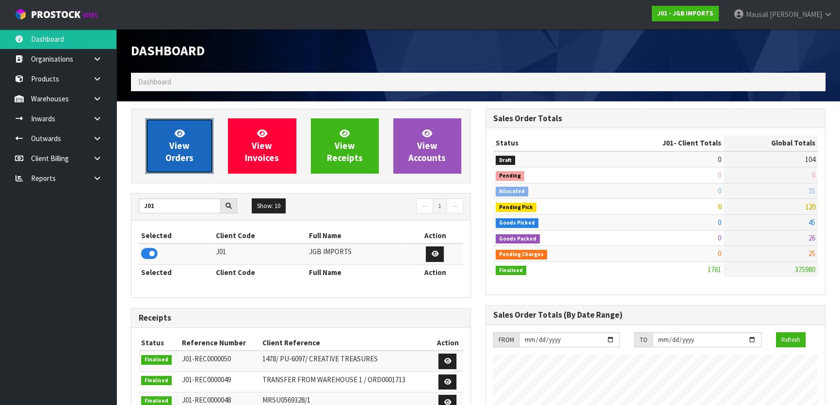
click at [193, 147] on link "View Orders" at bounding box center [179, 145] width 68 height 55
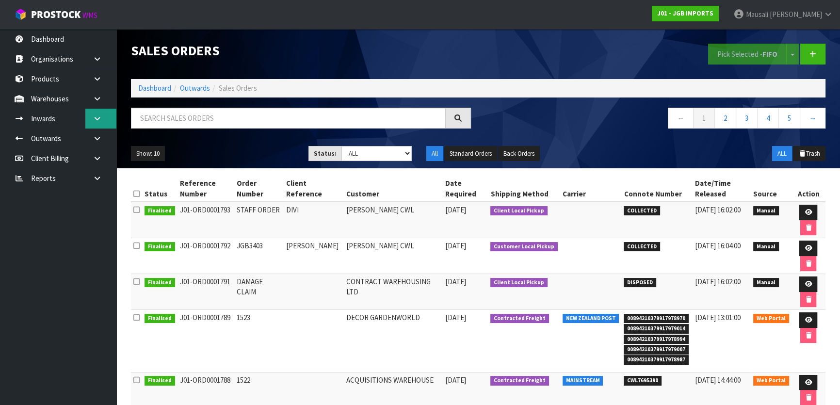
click at [94, 116] on icon at bounding box center [97, 118] width 9 height 7
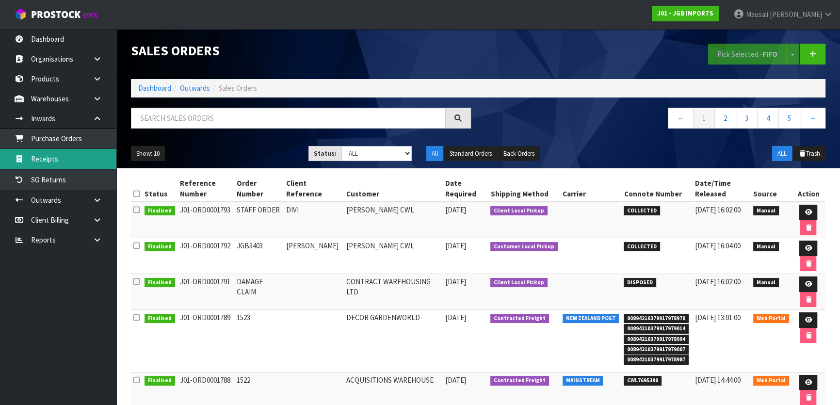
click at [82, 159] on link "Receipts" at bounding box center [58, 159] width 116 height 20
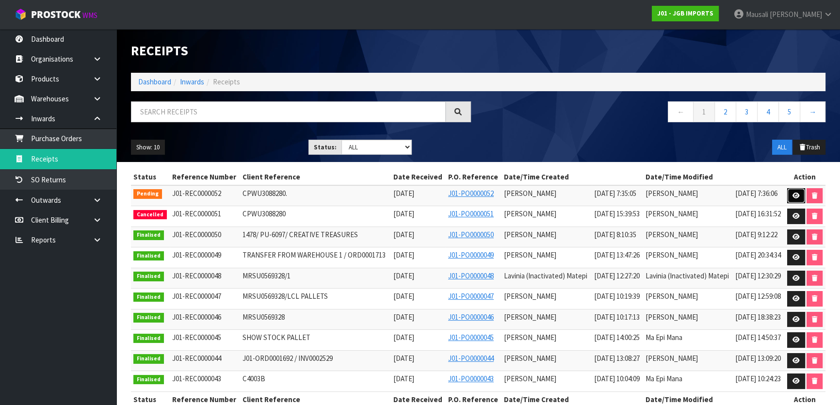
click at [799, 199] on icon at bounding box center [795, 195] width 7 height 6
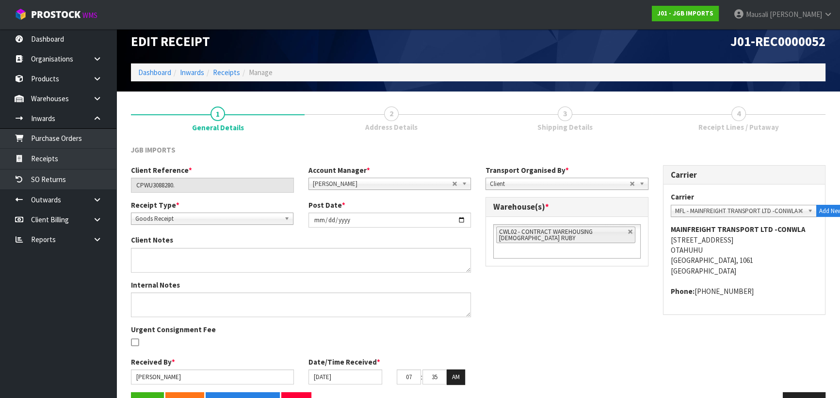
scroll to position [39, 0]
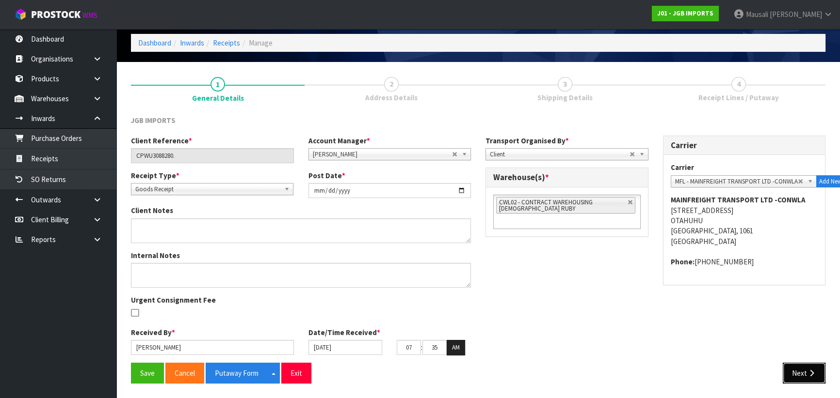
click at [803, 371] on button "Next" at bounding box center [803, 373] width 43 height 21
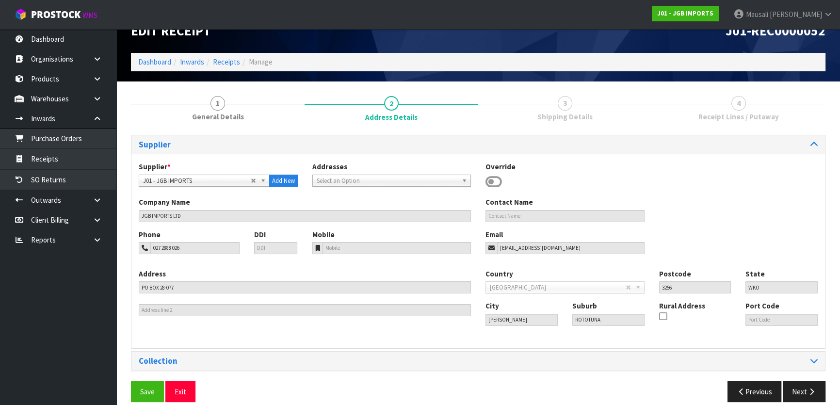
scroll to position [31, 0]
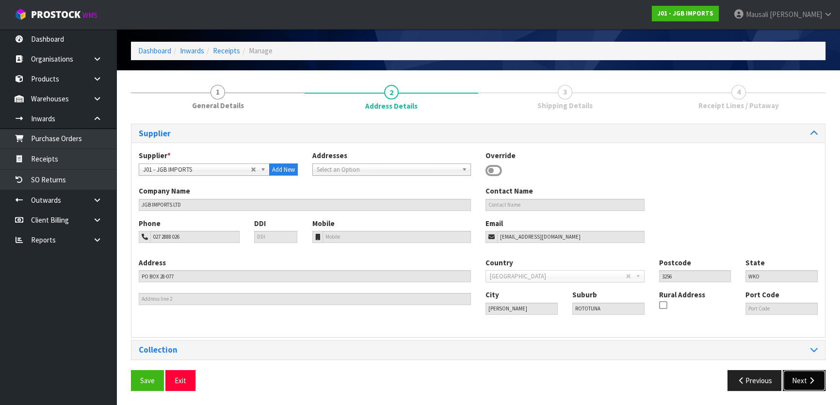
click at [800, 379] on button "Next" at bounding box center [803, 380] width 43 height 21
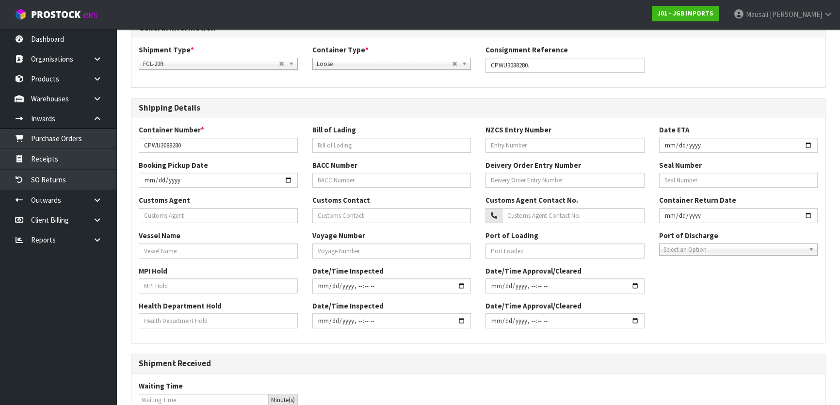
scroll to position [264, 0]
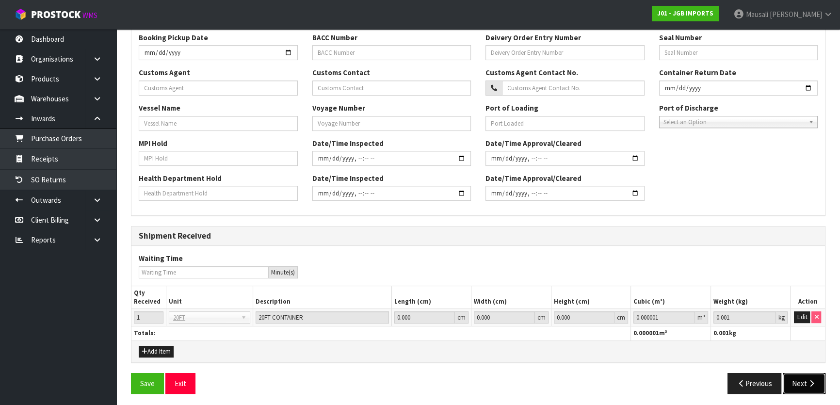
click at [801, 380] on button "Next" at bounding box center [803, 383] width 43 height 21
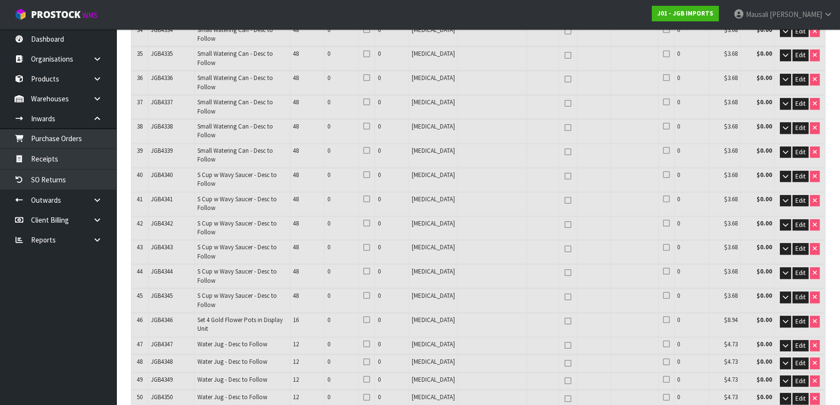
scroll to position [1466, 0]
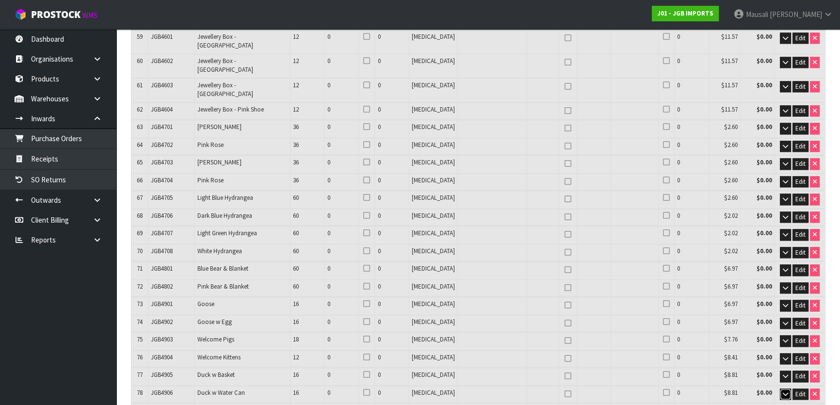
click at [785, 391] on icon "button" at bounding box center [784, 394] width 5 height 6
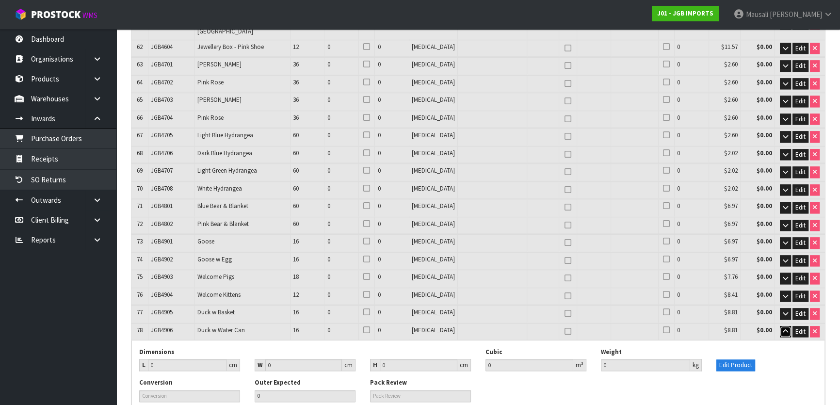
scroll to position [1543, 0]
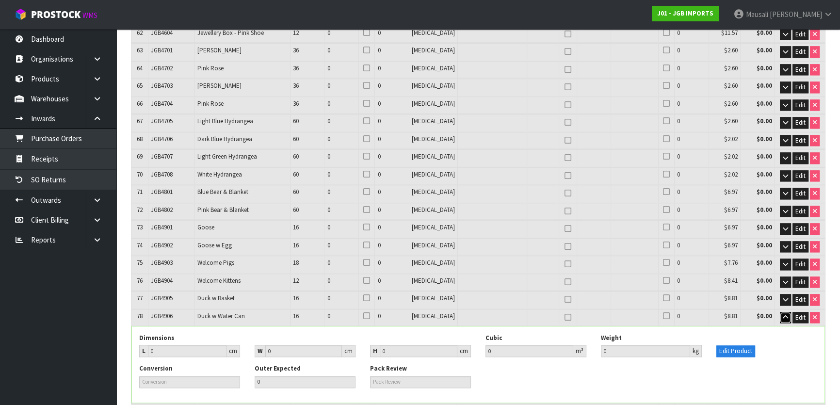
click at [783, 314] on icon "button" at bounding box center [784, 317] width 5 height 6
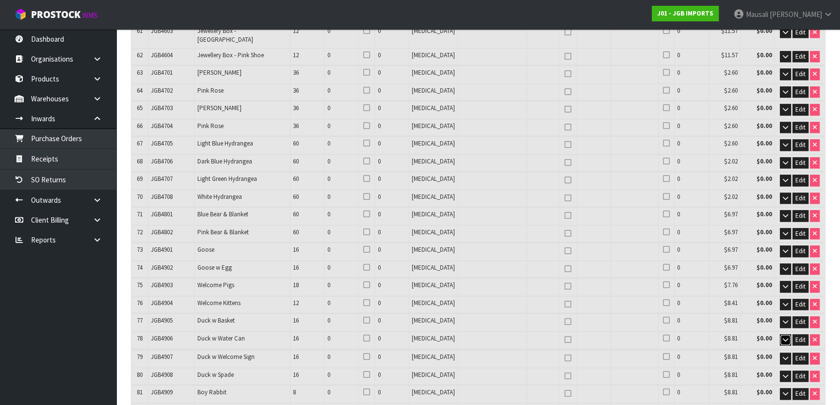
scroll to position [1466, 0]
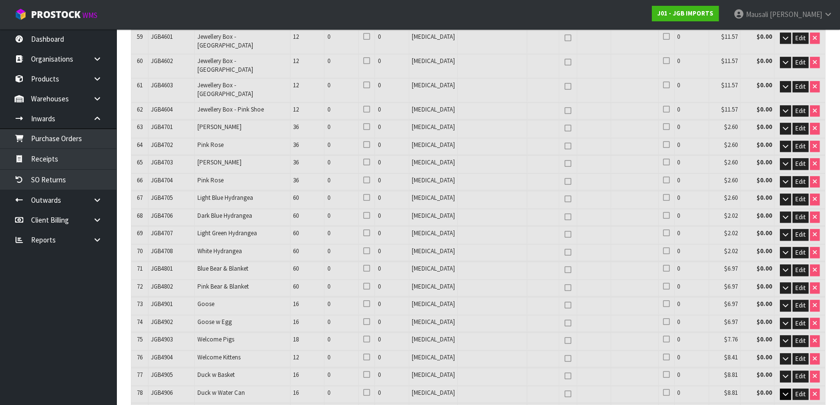
click at [780, 404] on button "button" at bounding box center [784, 412] width 11 height 12
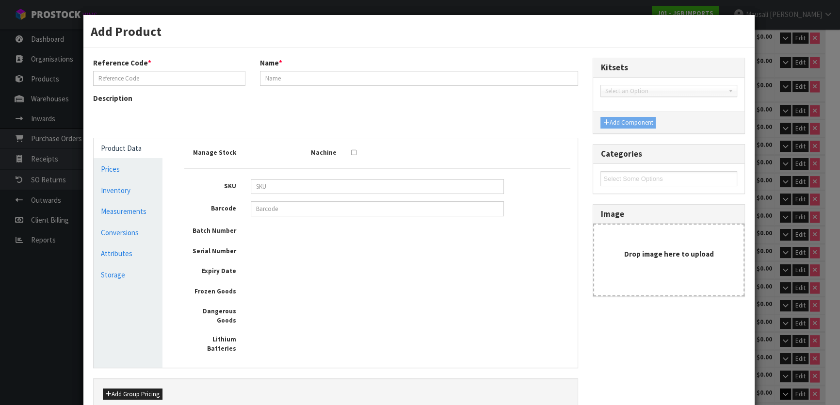
type input "JGB4907"
type input "Duck w Welcome Sign"
type input "JGB4907"
type input "Duck w Welcome Sign"
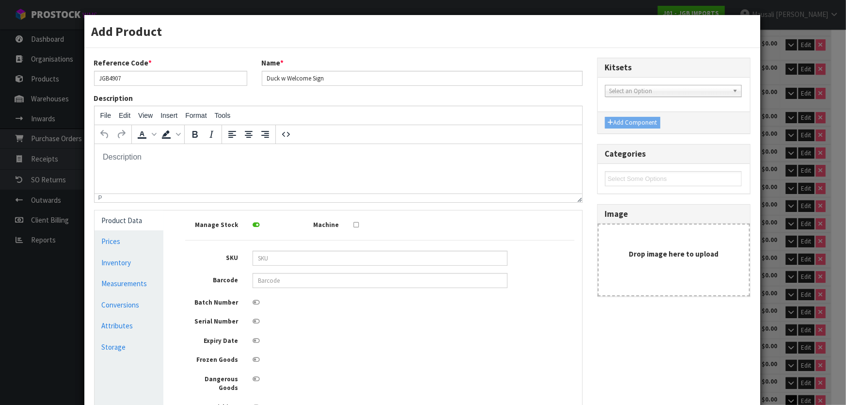
scroll to position [0, 0]
click at [133, 303] on link "Conversions" at bounding box center [129, 305] width 69 height 20
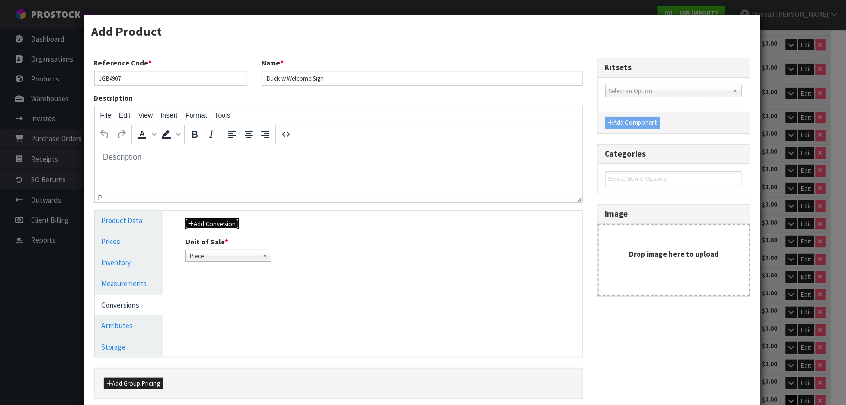
click at [227, 224] on button "Add Conversion" at bounding box center [211, 224] width 53 height 12
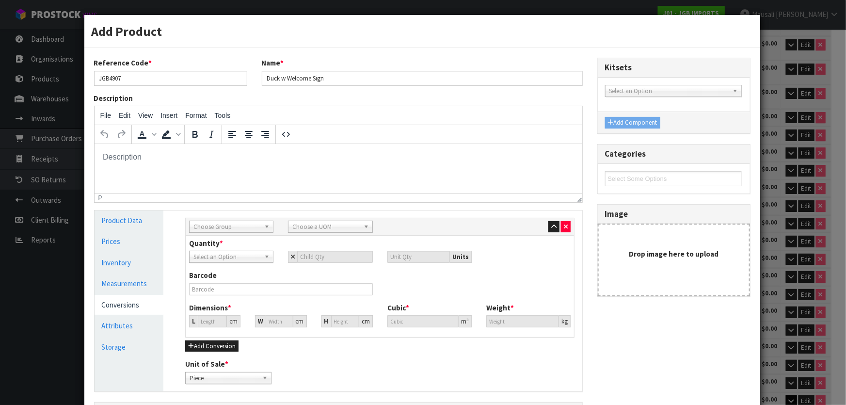
click at [257, 228] on span "Choose Group" at bounding box center [226, 227] width 67 height 12
click at [252, 277] on li "Outer" at bounding box center [230, 278] width 79 height 12
click at [364, 227] on b at bounding box center [368, 226] width 9 height 11
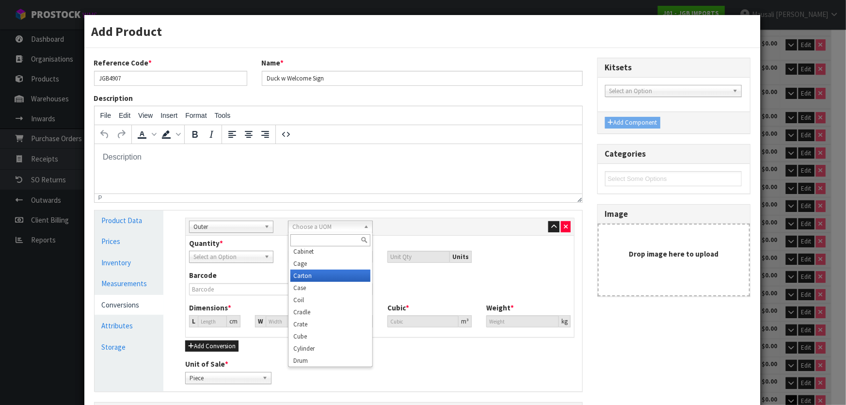
click at [331, 276] on li "Carton" at bounding box center [329, 276] width 79 height 12
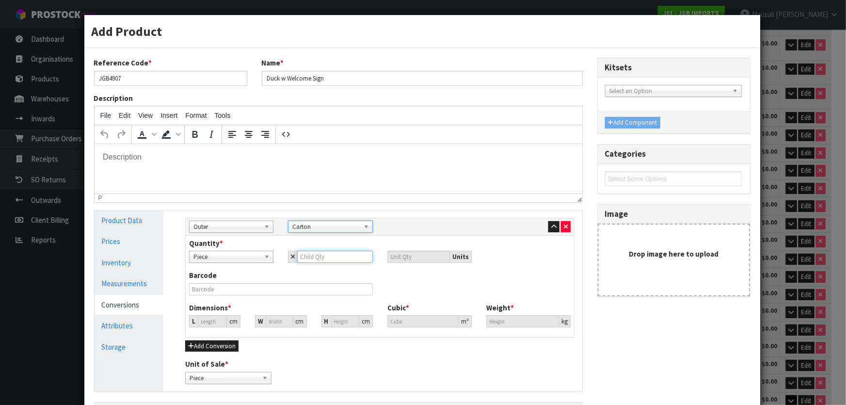
click at [297, 257] on input "number" at bounding box center [334, 257] width 75 height 12
type input "1"
type input "16"
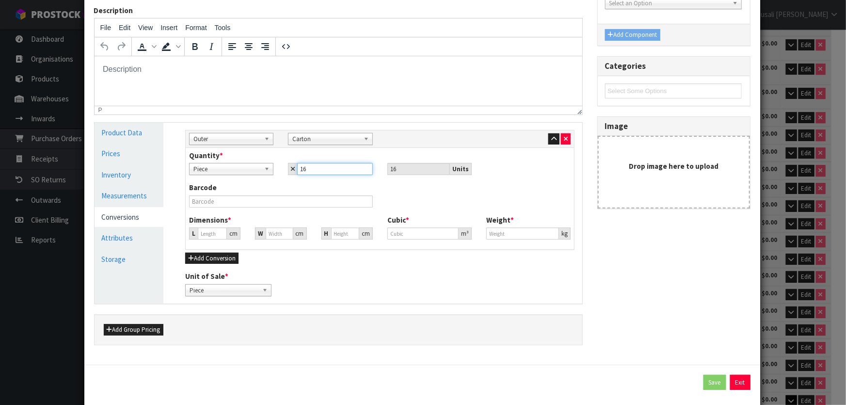
type input "16"
type input "0"
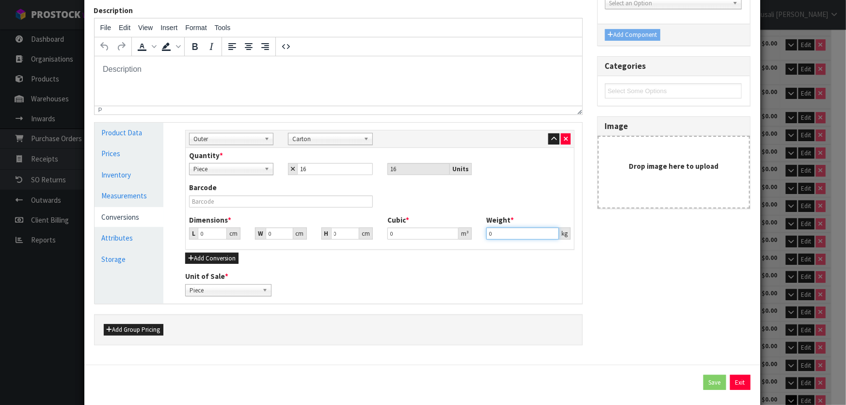
click at [491, 234] on input "0" at bounding box center [522, 233] width 73 height 12
type input "0"
type input "27.55"
drag, startPoint x: 206, startPoint y: 231, endPoint x: 197, endPoint y: 243, distance: 14.7
click at [197, 243] on div "Dimensions * L 0 cm W 0 cm H 0 cm Cubic * 0 m³ Weight * 27.55 kg" at bounding box center [380, 231] width 396 height 32
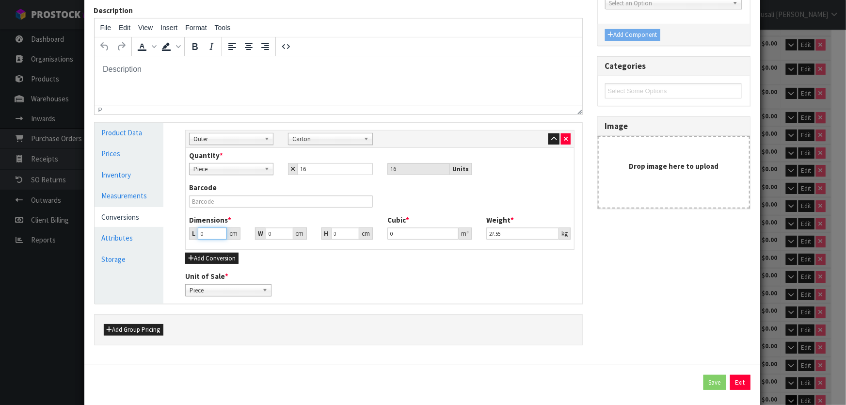
type input "5"
type input "0.000001"
type input "55"
type input "35"
type input "7"
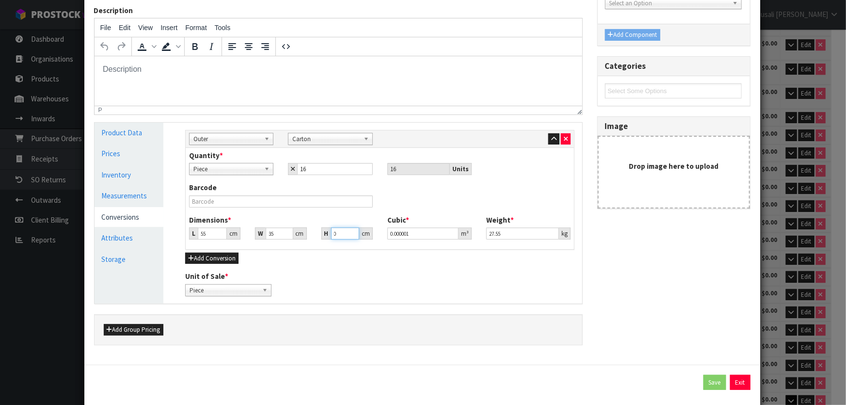
type input "0.013475"
type input "71"
type input "0.136675"
type input "71"
click at [712, 380] on button "Save" at bounding box center [714, 383] width 23 height 16
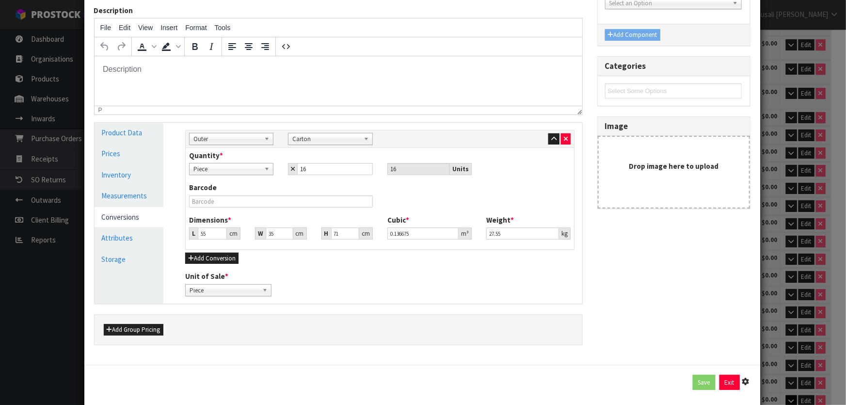
type input "55"
type input "35"
type input "71"
type input "0.136675"
type input "27.55"
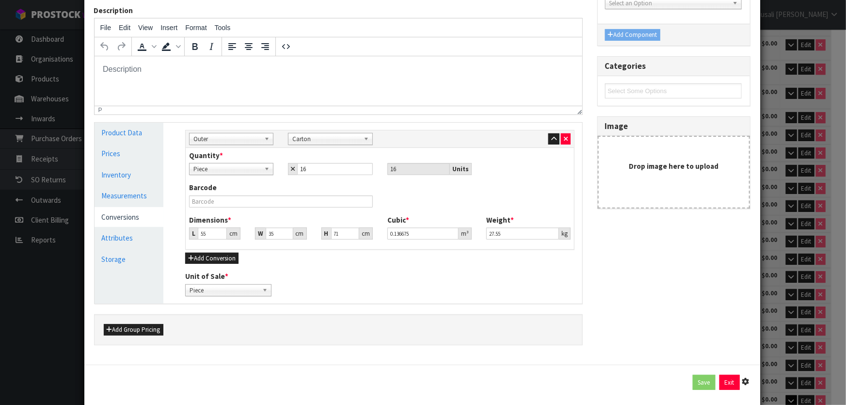
type input "16 [MEDICAL_DATA] x CTN"
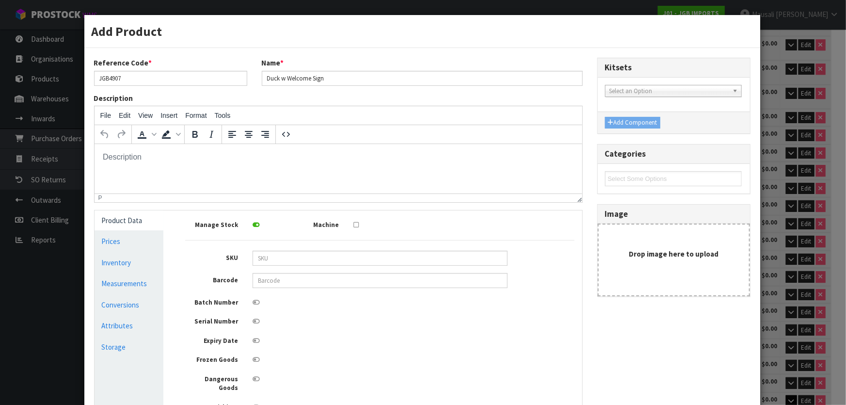
scroll to position [133, 0]
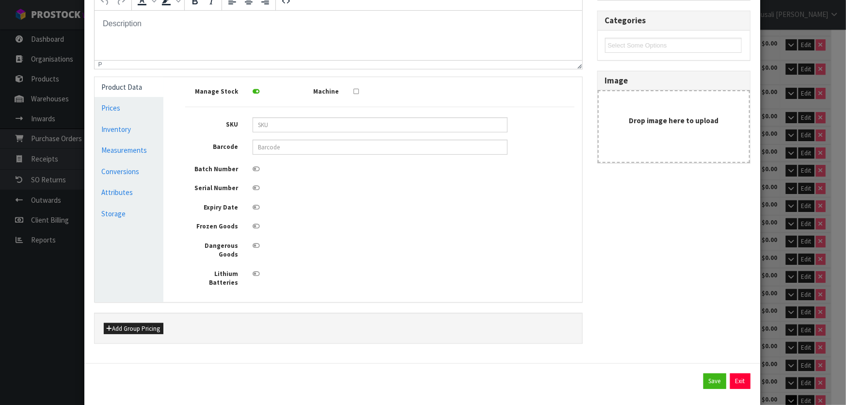
click at [131, 149] on link "Measurements" at bounding box center [129, 150] width 69 height 20
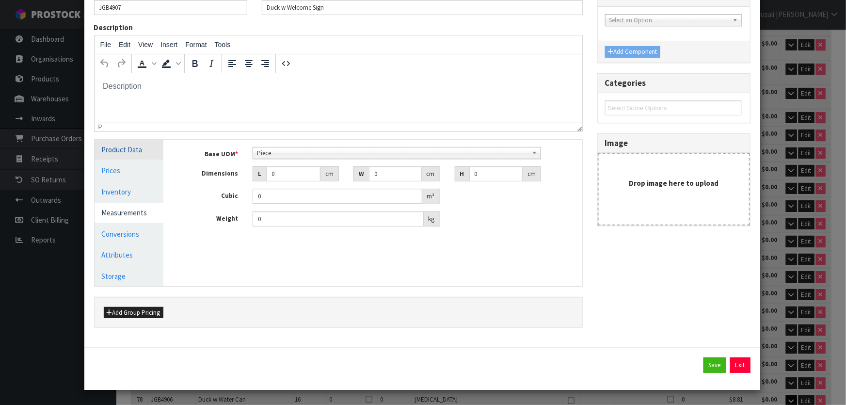
scroll to position [69, 0]
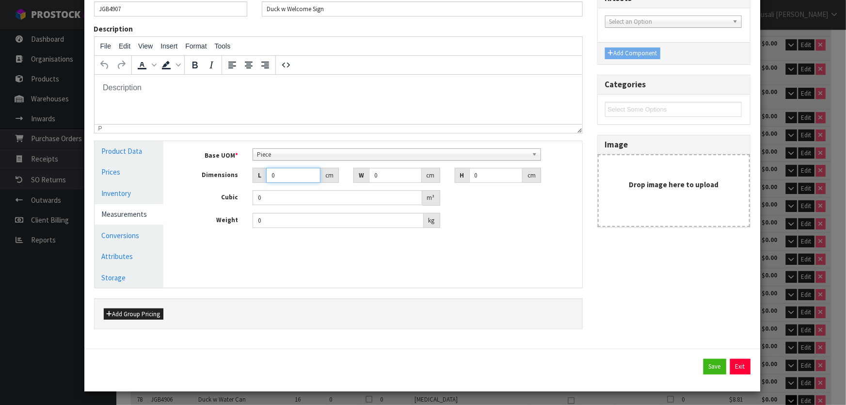
drag, startPoint x: 287, startPoint y: 175, endPoint x: 267, endPoint y: 178, distance: 20.7
click at [267, 178] on input "0" at bounding box center [293, 175] width 54 height 15
type input "1"
type input "0.000001"
type input "14"
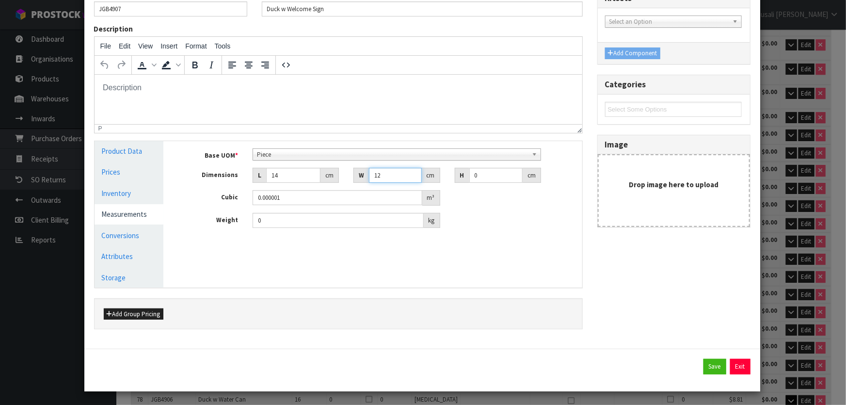
type input "12"
type input "3"
type input "0.000504"
type input "30"
type input "0.00504"
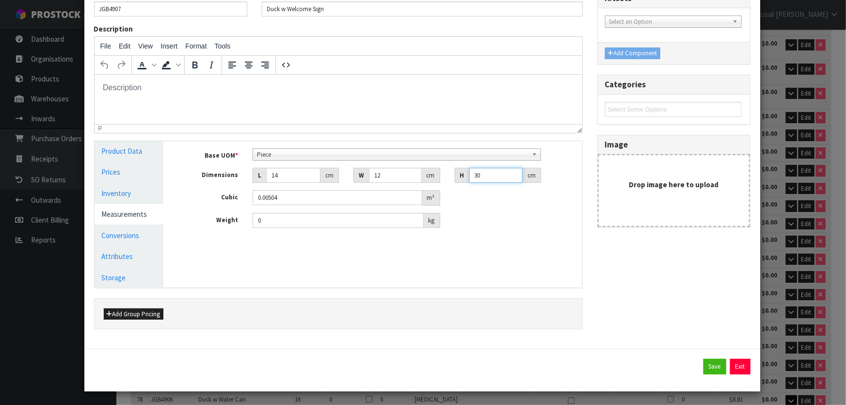
type input "30"
type input "1.45"
click at [703, 364] on button "Save" at bounding box center [714, 367] width 23 height 16
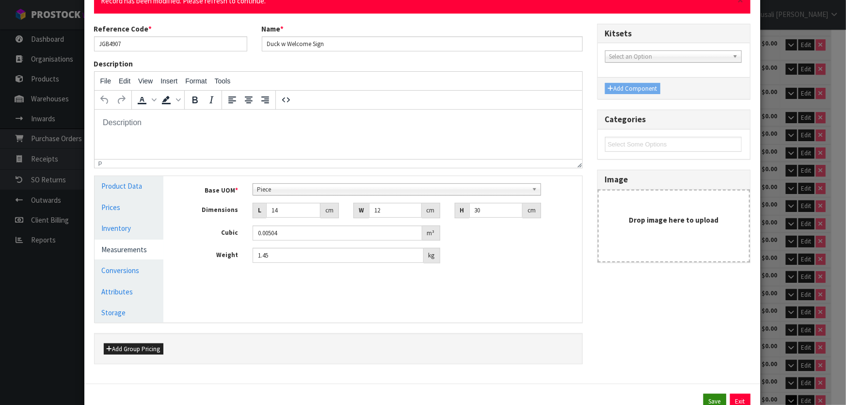
scroll to position [104, 0]
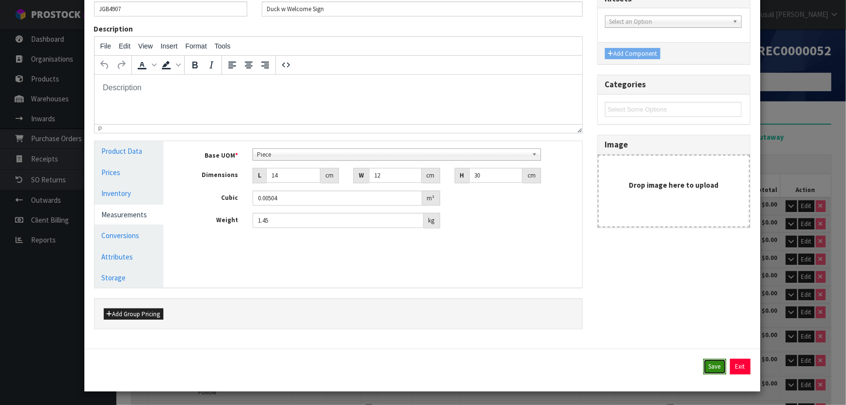
click at [708, 368] on button "Save" at bounding box center [714, 367] width 23 height 16
click at [136, 238] on link "Conversions" at bounding box center [129, 235] width 69 height 20
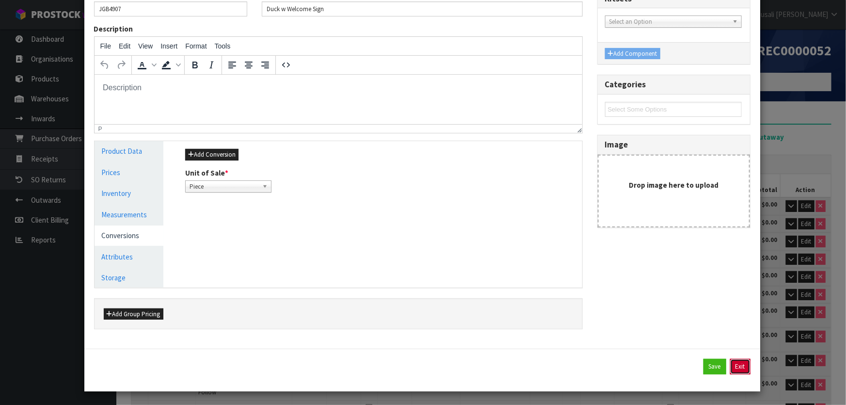
click at [737, 365] on button "Exit" at bounding box center [740, 367] width 20 height 16
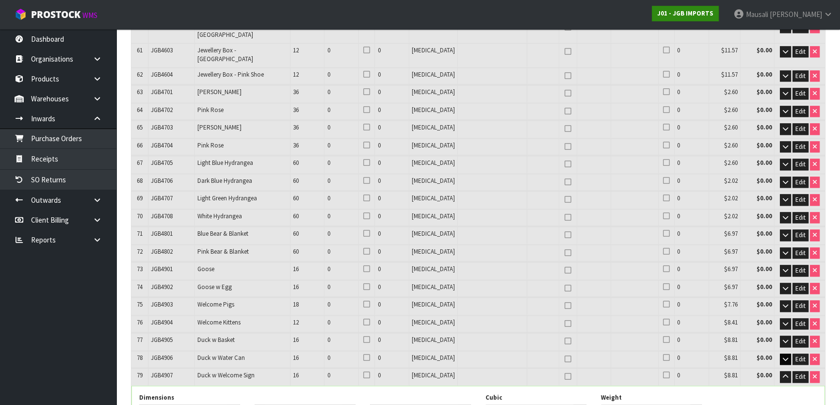
scroll to position [1876, 0]
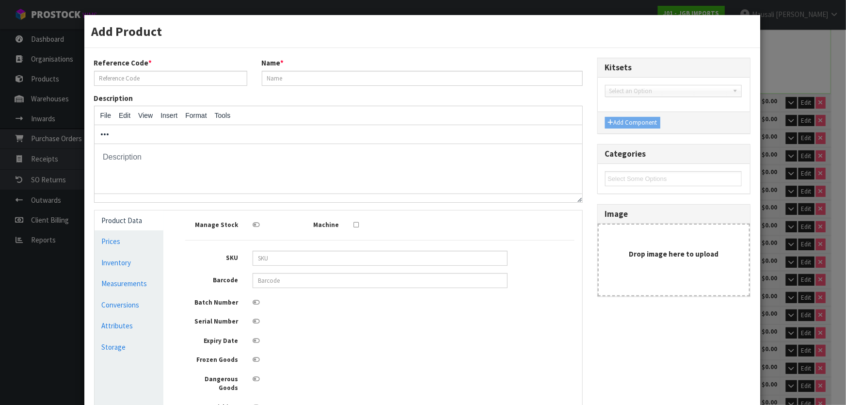
scroll to position [0, 0]
type input "JGB5105"
type input "Clock w Rope L Gold Digits"
click at [125, 302] on link "Conversions" at bounding box center [129, 305] width 69 height 20
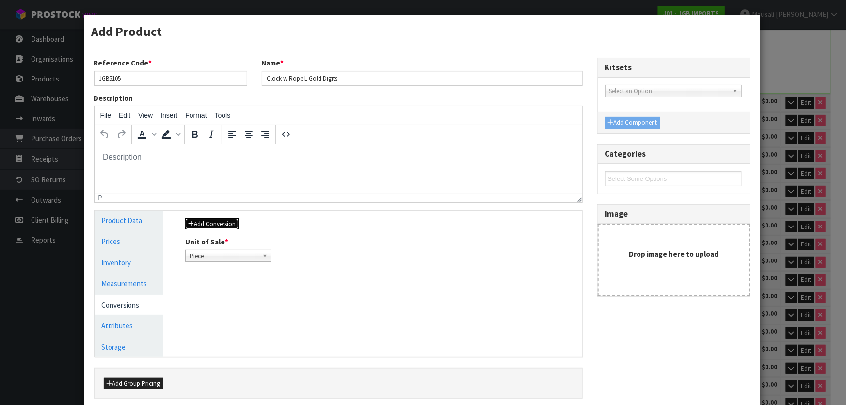
click at [226, 221] on button "Add Conversion" at bounding box center [211, 224] width 53 height 12
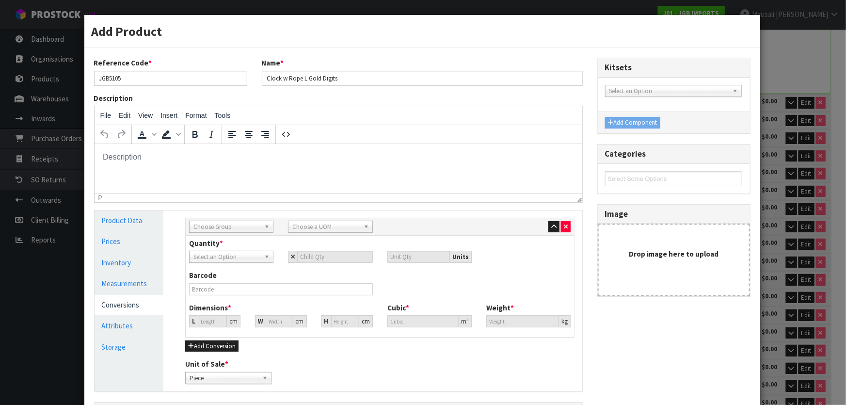
click at [228, 224] on span "Choose Group" at bounding box center [226, 227] width 67 height 12
click at [230, 271] on li "Inner" at bounding box center [230, 266] width 79 height 12
click at [264, 226] on b at bounding box center [268, 226] width 9 height 11
click at [244, 277] on li "Outer" at bounding box center [230, 278] width 79 height 12
click at [364, 227] on b at bounding box center [368, 226] width 9 height 11
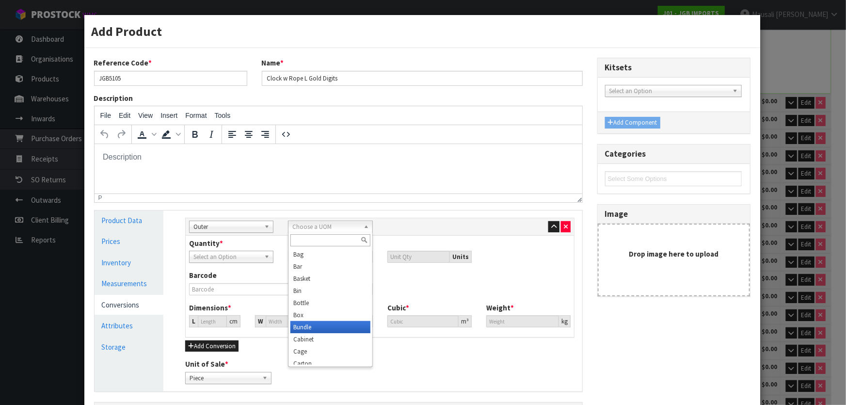
scroll to position [44, 0]
click at [339, 315] on li "Carton" at bounding box center [329, 320] width 79 height 12
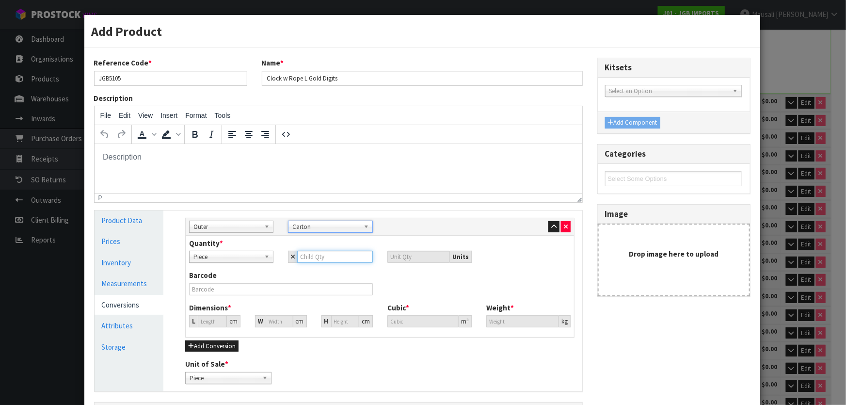
click at [306, 260] on input "number" at bounding box center [334, 257] width 75 height 12
type input "3"
type input "30"
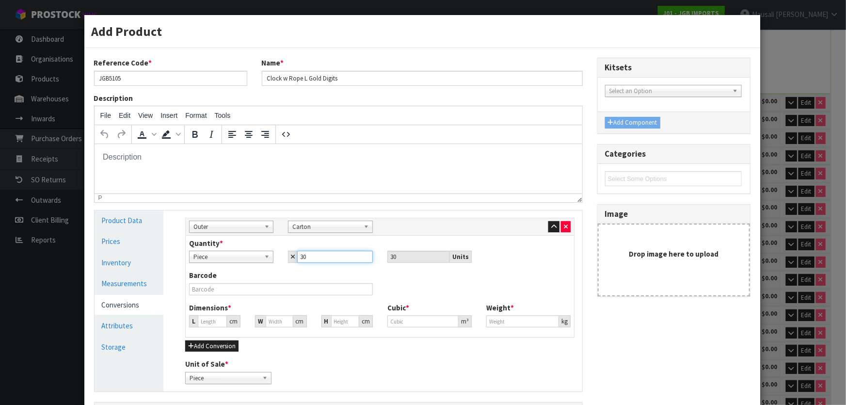
type input "30"
type input "0"
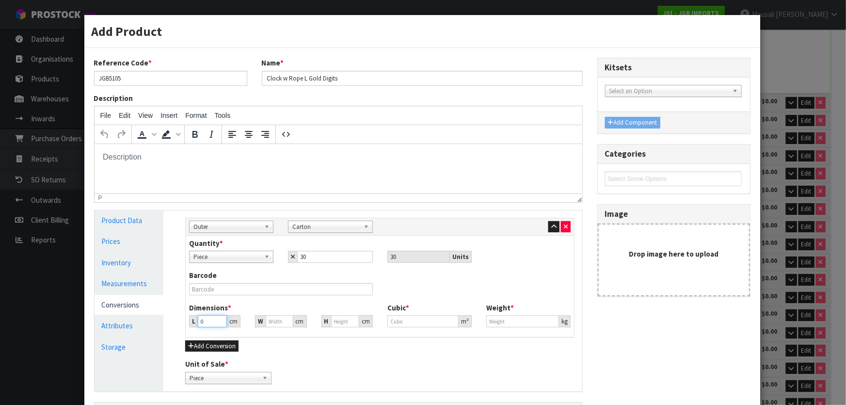
type input "0"
click at [209, 323] on input "0" at bounding box center [212, 321] width 29 height 12
type input "0.000001"
type input "69"
type input "32"
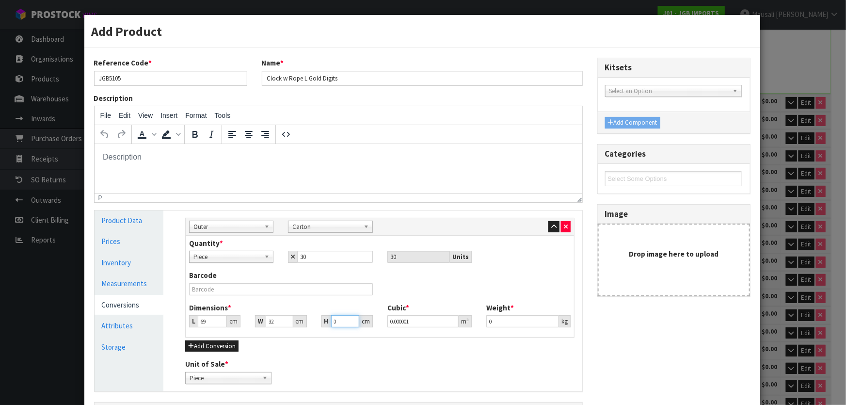
type input "6"
type input "0.013248"
type input "63"
type input "0.139104"
type input "63"
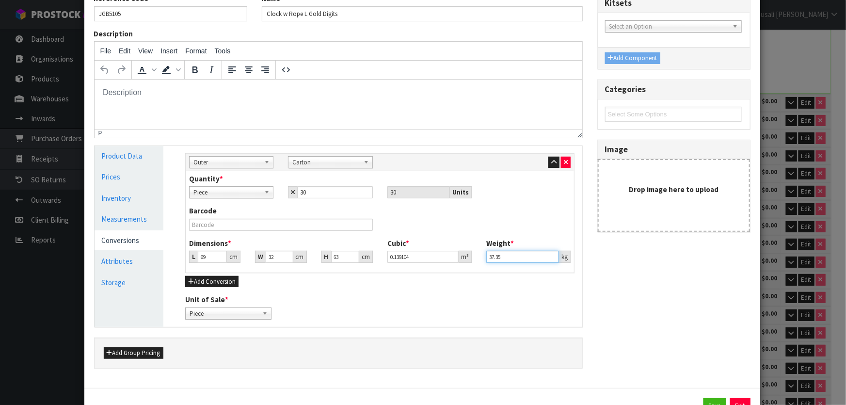
scroll to position [103, 0]
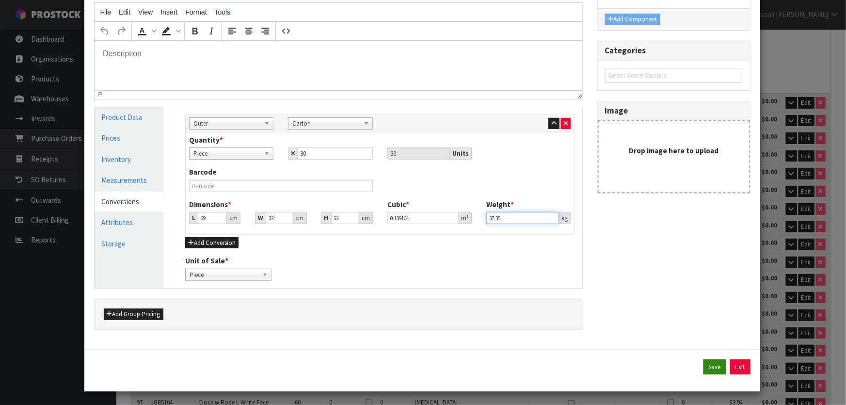
type input "37.35"
click at [709, 359] on button "Save" at bounding box center [714, 367] width 23 height 16
type input "69"
type input "32"
type input "63"
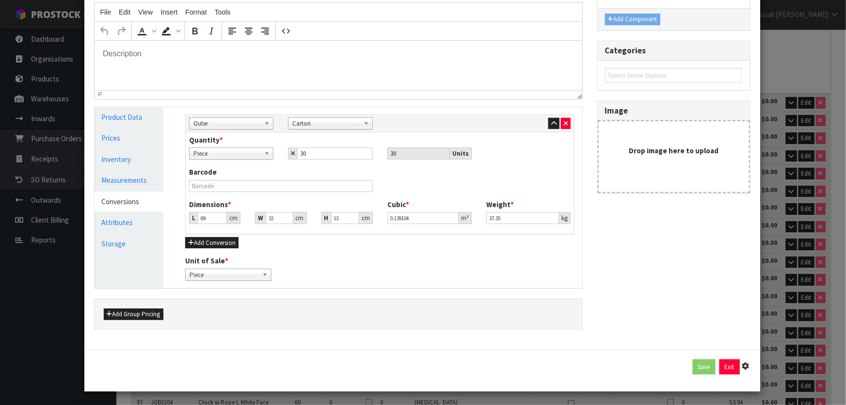
type input "0.139104"
type input "37.35"
type input "30 [MEDICAL_DATA] x CTN"
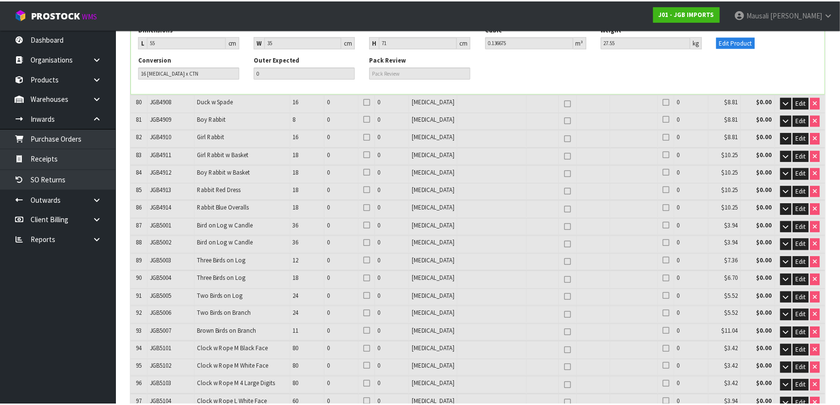
scroll to position [1876, 0]
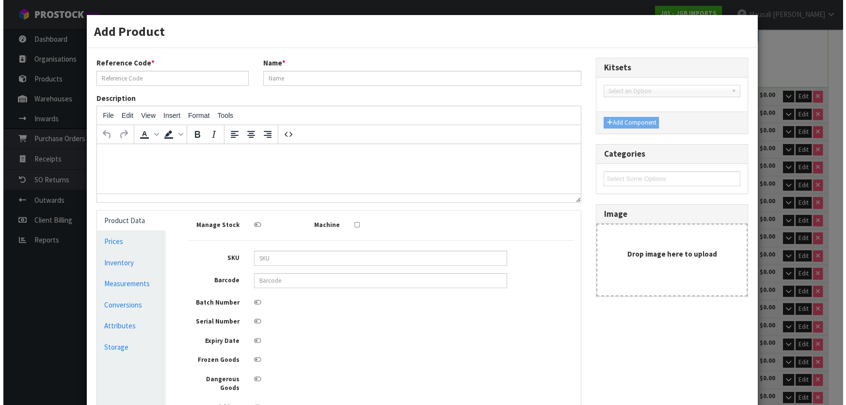
scroll to position [1870, 0]
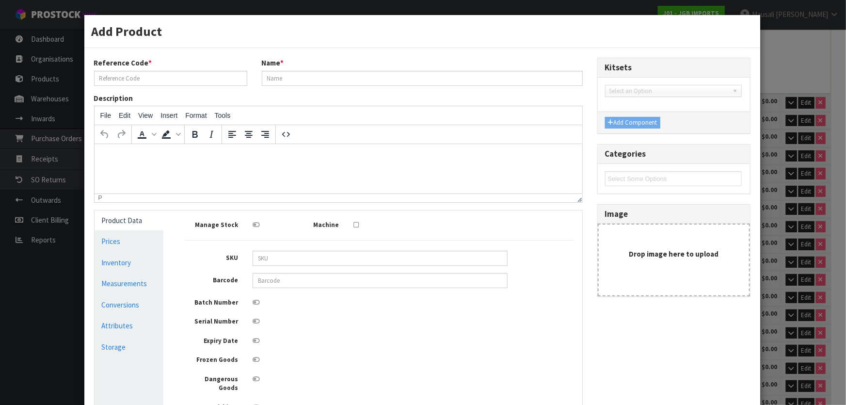
type input "JGB5105"
type input "Clock w Rope L Gold Digits"
click at [112, 285] on link "Measurements" at bounding box center [129, 283] width 69 height 20
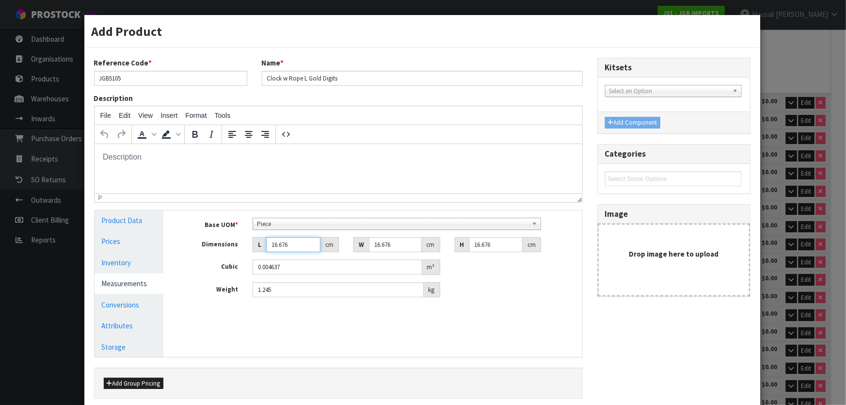
drag, startPoint x: 291, startPoint y: 247, endPoint x: 287, endPoint y: 259, distance: 12.7
click at [262, 259] on div "Base UOM * Bag Bar Basket Bin Bottle Box Bundle Cabinet Cage Carton Case Coil C…" at bounding box center [379, 258] width 389 height 80
type input "3"
type input "0.000834"
type input "31"
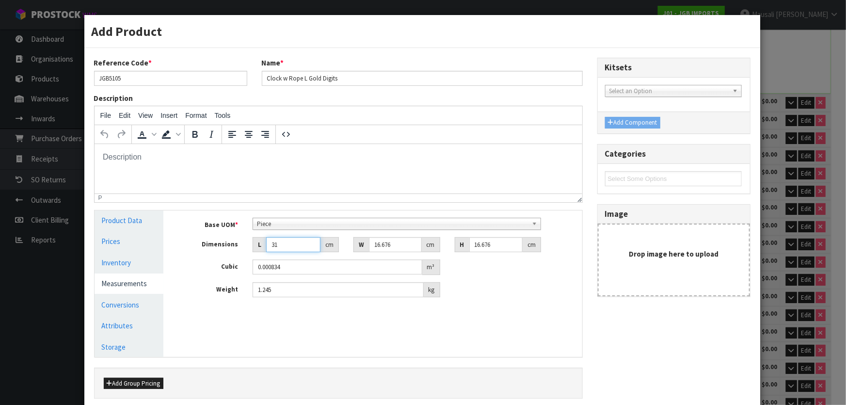
type input "0.008621"
type input "31"
type input "3"
type input "0.001551"
type input "31"
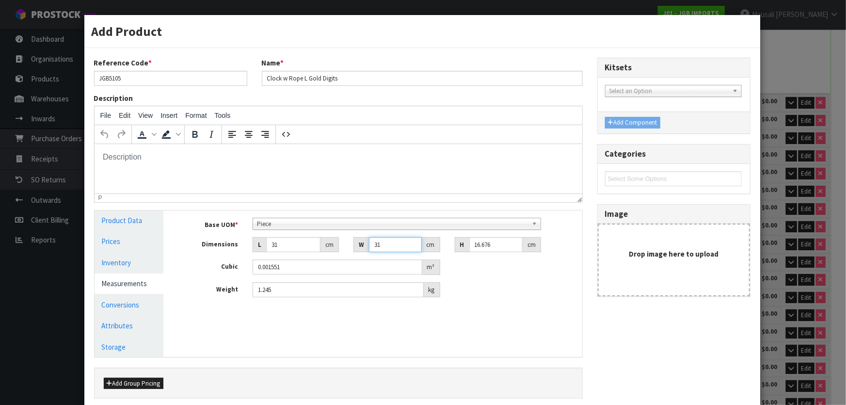
type input "0.016026"
type input "31"
type input "5"
type input "0.004805"
type input "5"
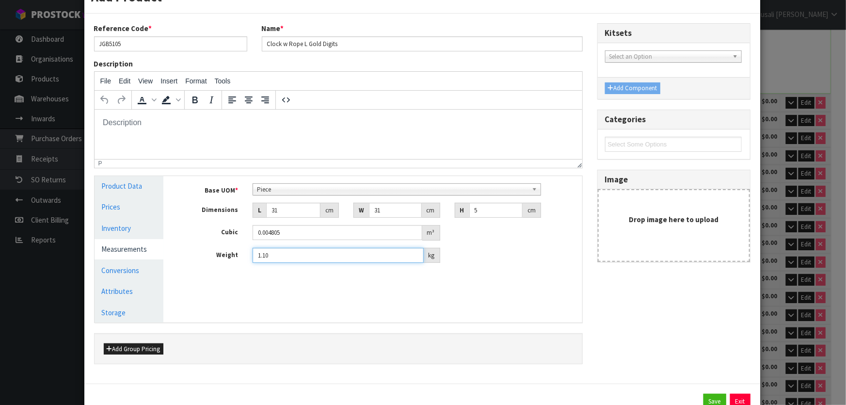
scroll to position [69, 0]
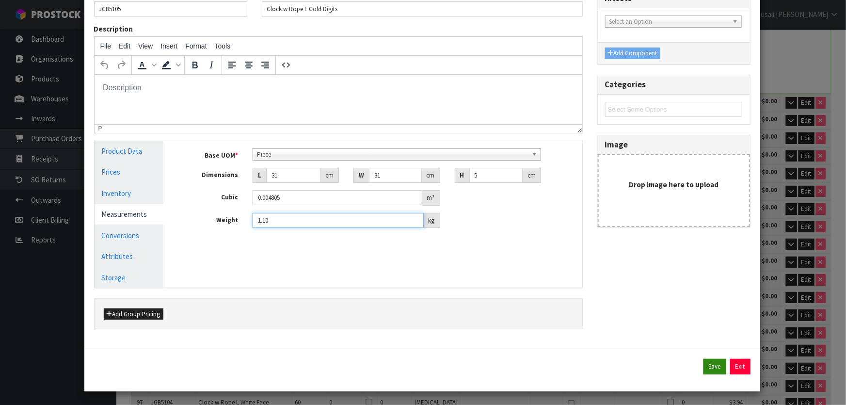
type input "1.10"
click at [706, 364] on button "Save" at bounding box center [714, 367] width 23 height 16
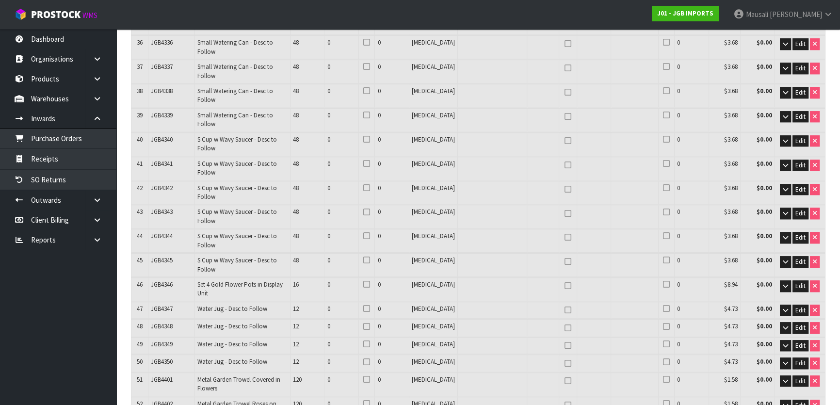
scroll to position [2023, 0]
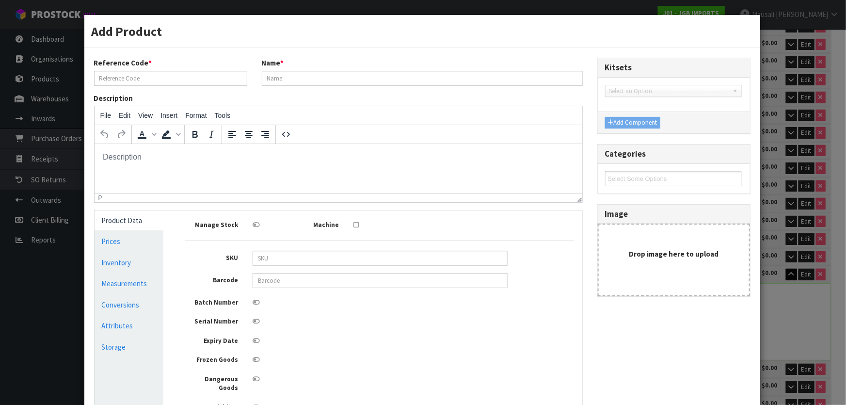
scroll to position [0, 0]
type input "JGB5109"
type input "Clock w Bicycle Pic"
click at [124, 301] on link "Conversions" at bounding box center [129, 305] width 69 height 20
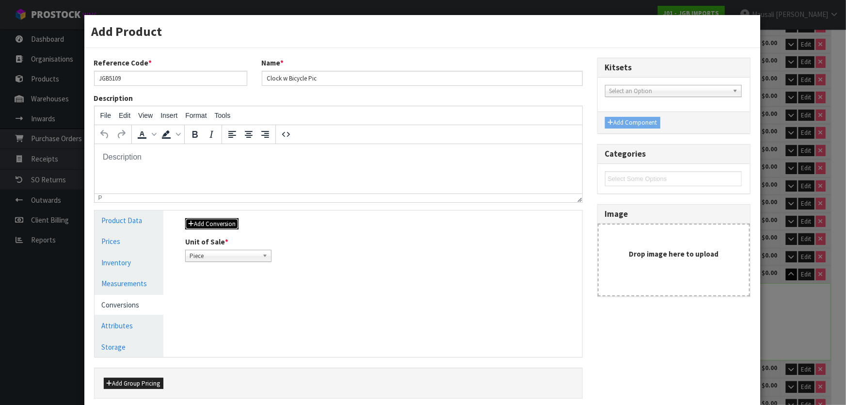
click at [227, 221] on button "Add Conversion" at bounding box center [211, 224] width 53 height 12
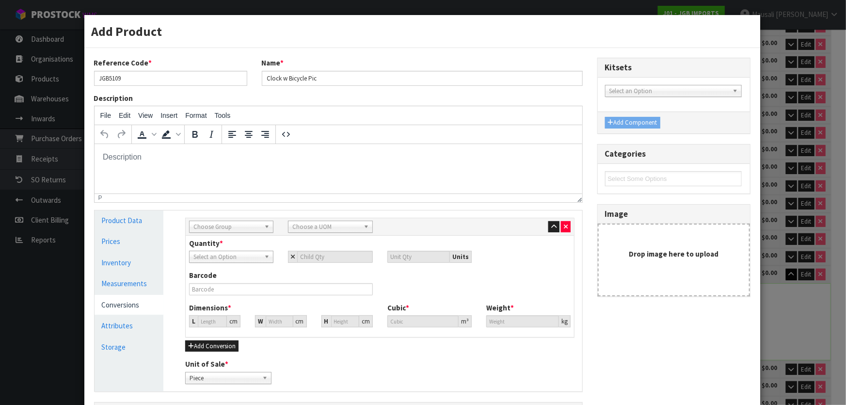
click at [233, 228] on span "Choose Group" at bounding box center [226, 227] width 67 height 12
click at [243, 276] on li "Outer" at bounding box center [230, 278] width 79 height 12
click at [320, 228] on span "Choose a UOM" at bounding box center [325, 227] width 67 height 12
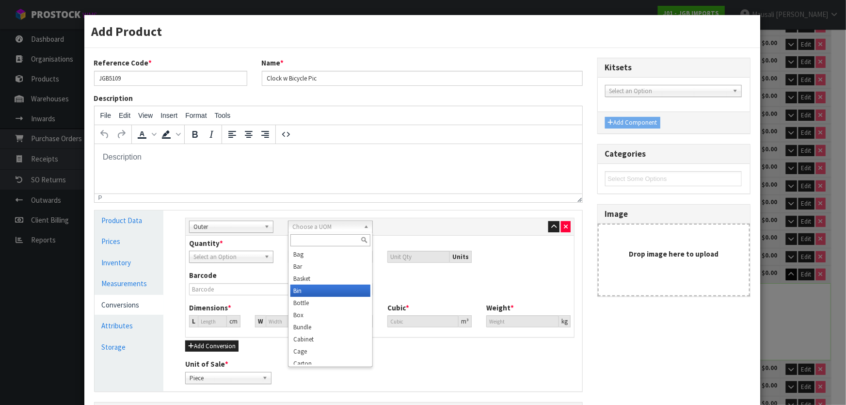
scroll to position [88, 0]
click at [317, 271] on li "Carton" at bounding box center [329, 276] width 79 height 12
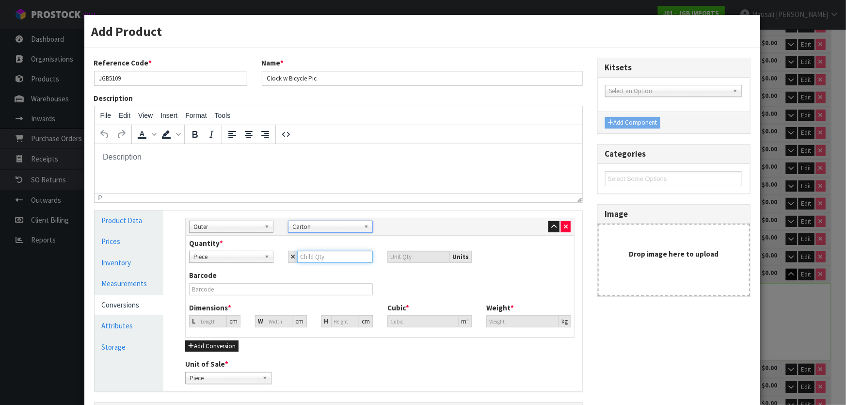
click at [305, 258] on input "number" at bounding box center [334, 257] width 75 height 12
type input "3"
type input "30"
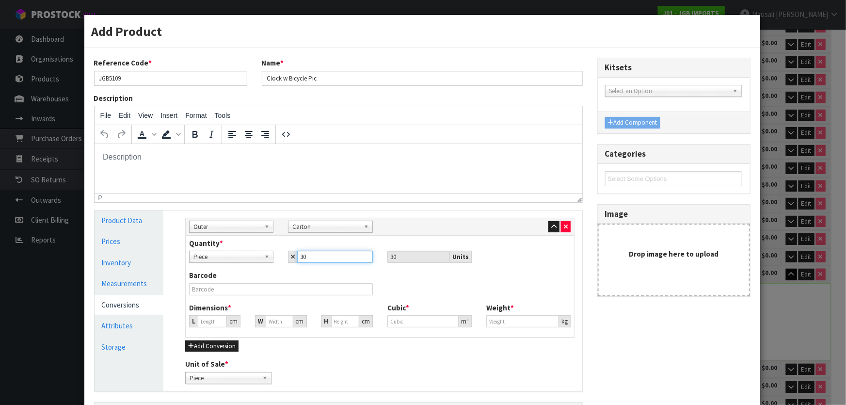
type input "30"
type input "0"
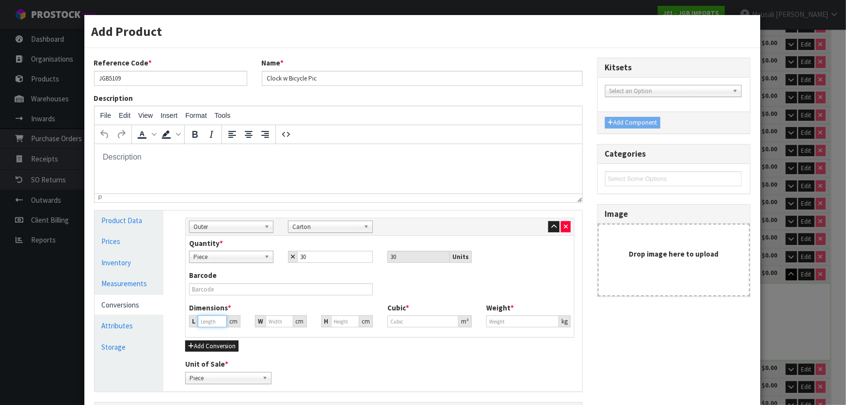
type input "0"
click at [209, 321] on input "0" at bounding box center [212, 321] width 29 height 12
type input "0.000001"
type input "69"
type input "32"
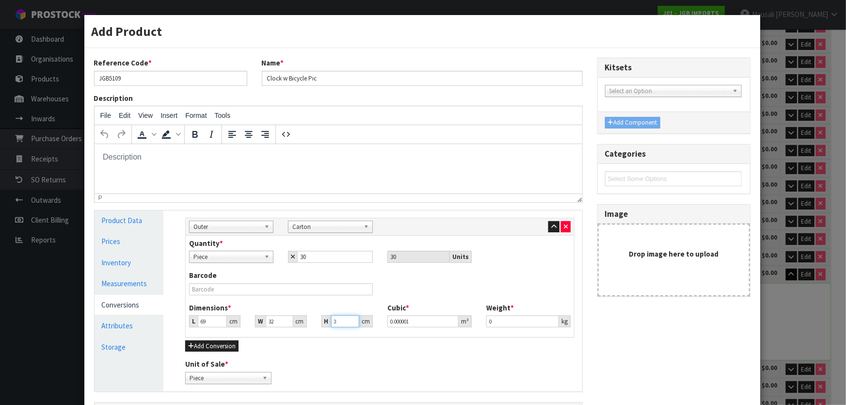
type input "6"
type input "0.013248"
type input "63"
type input "0.139104"
type input "63"
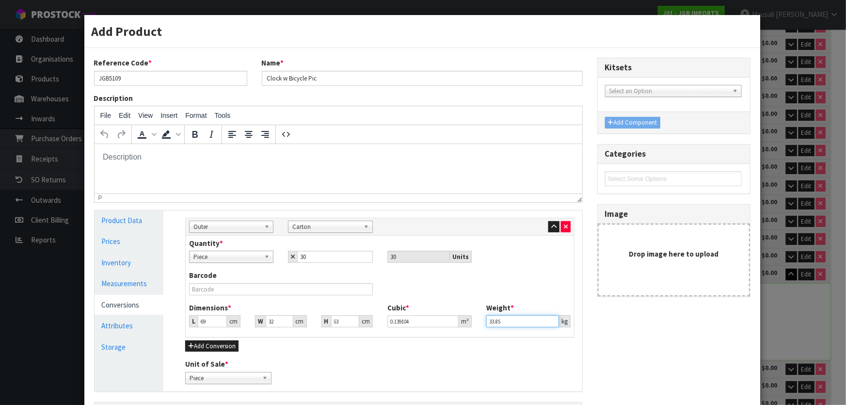
scroll to position [103, 0]
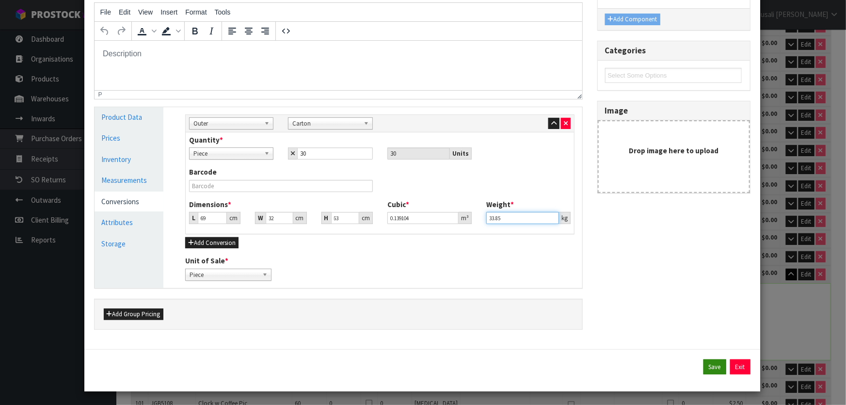
type input "33.85"
click at [703, 365] on button "Save" at bounding box center [714, 367] width 23 height 16
type input "69"
type input "32"
type input "63"
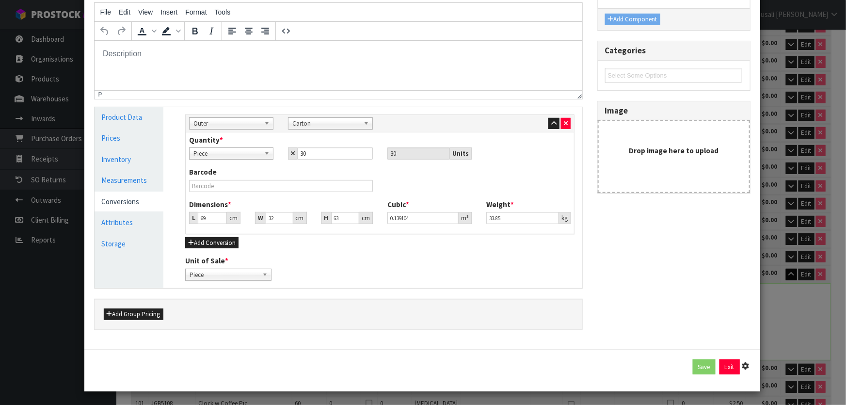
type input "0.139104"
type input "33.85"
type input "30 [MEDICAL_DATA] x CTN"
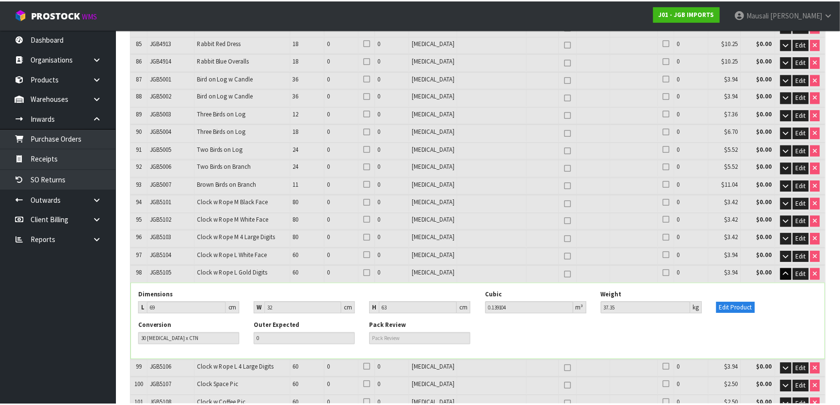
scroll to position [2023, 0]
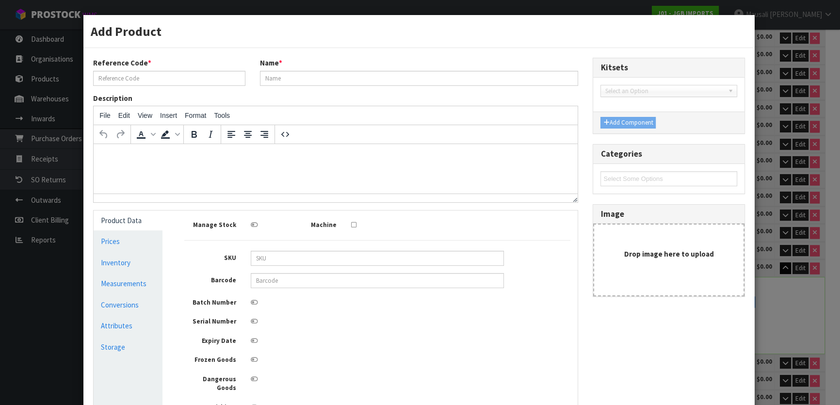
type input "JGB5109"
type input "Clock w Bicycle Pic"
type input "16.676"
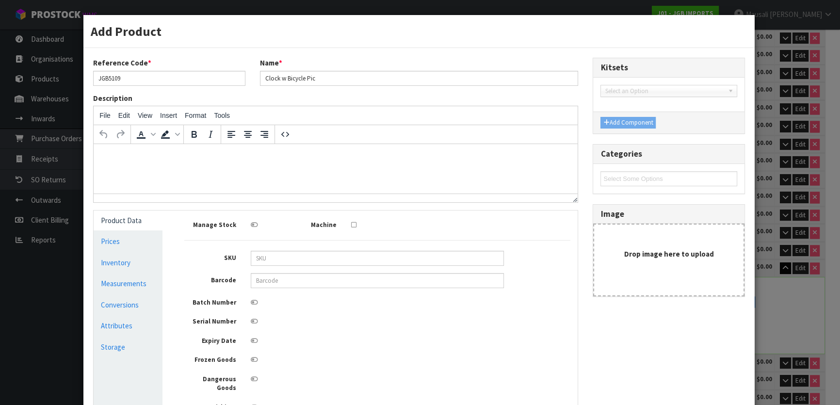
type input "0.004637"
type input "1.128"
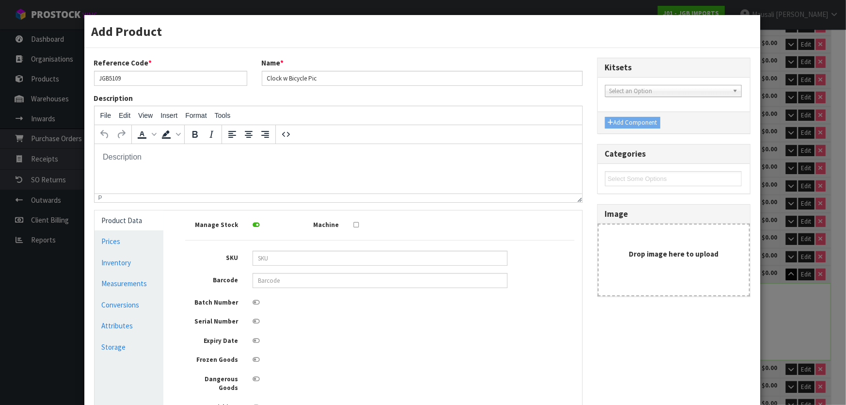
scroll to position [0, 0]
click at [124, 284] on link "Measurements" at bounding box center [129, 283] width 69 height 20
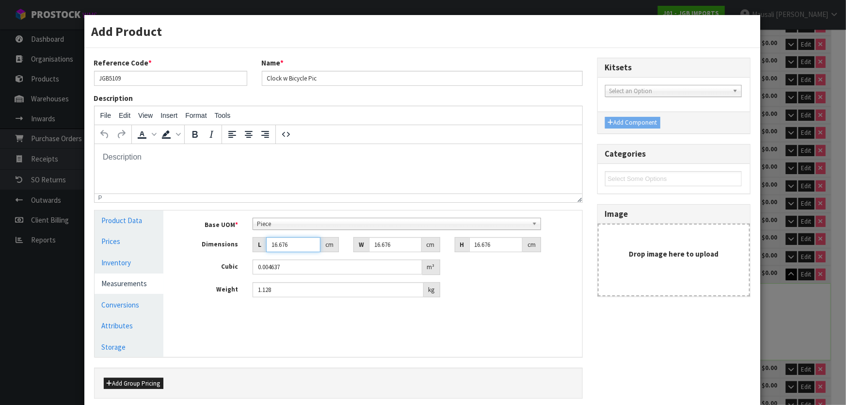
drag, startPoint x: 295, startPoint y: 246, endPoint x: 270, endPoint y: 254, distance: 26.2
click at [270, 254] on div "Base UOM * Bag Bar Basket Bin Bottle Box Bundle Cabinet Cage Carton Case Coil C…" at bounding box center [379, 258] width 389 height 80
type input "3"
type input "0.000834"
type input "31"
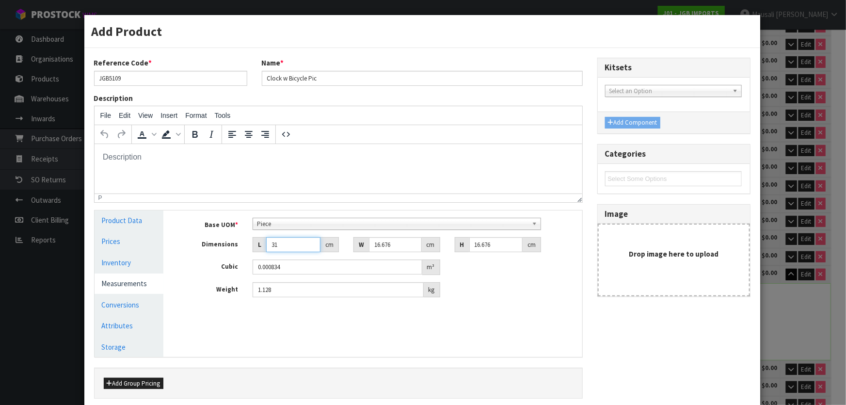
type input "0.008621"
type input "31"
type input "3"
type input "0.001551"
type input "31"
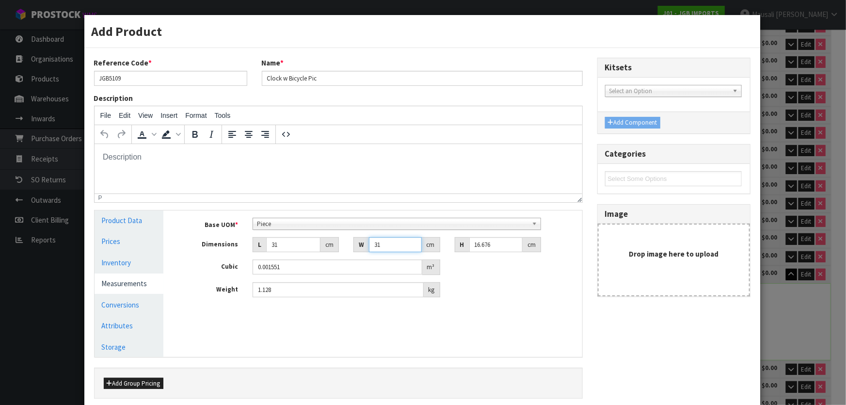
type input "0.016026"
type input "31"
type input "5"
type input "0.004805"
type input "5"
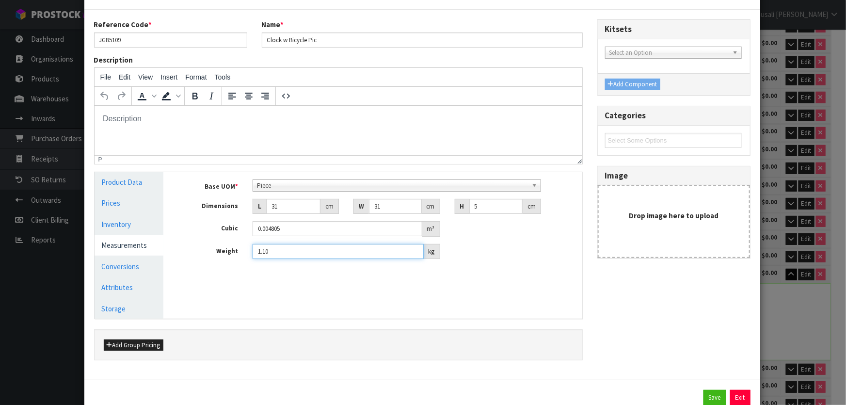
scroll to position [69, 0]
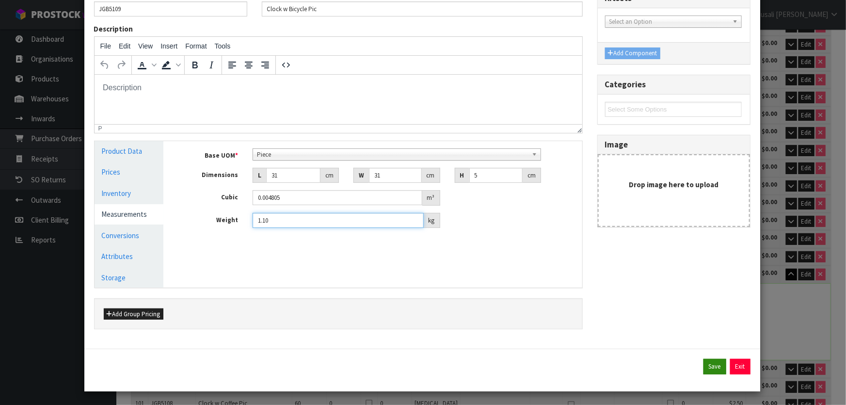
type input "1.10"
click at [703, 366] on button "Save" at bounding box center [714, 367] width 23 height 16
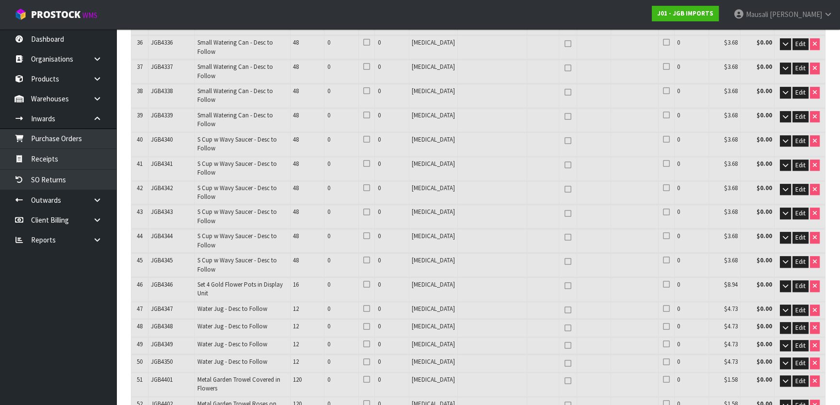
scroll to position [1823, 0]
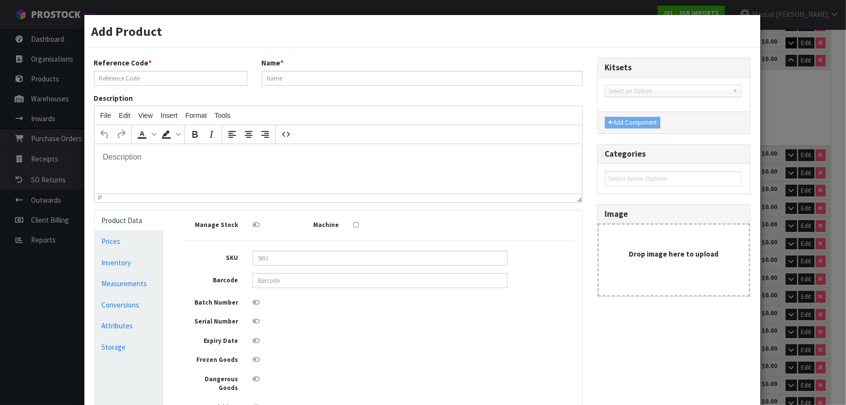
scroll to position [0, 0]
type input "JGB5102"
type input "Clock w Rope M White Face"
click at [140, 308] on link "Conversions" at bounding box center [129, 305] width 69 height 20
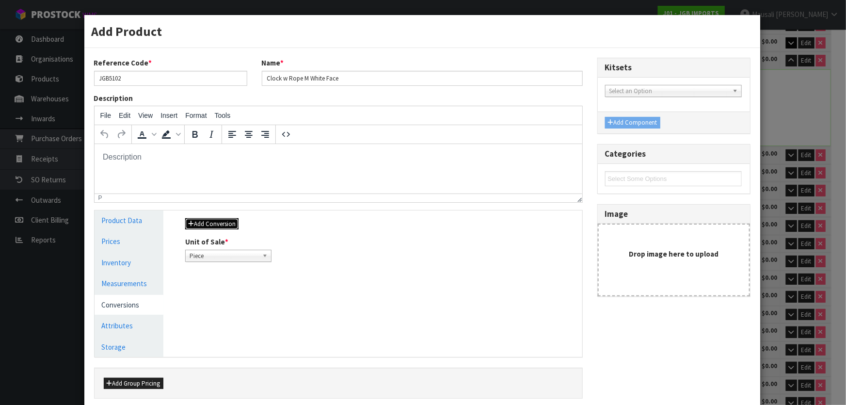
click at [232, 218] on button "Add Conversion" at bounding box center [211, 224] width 53 height 12
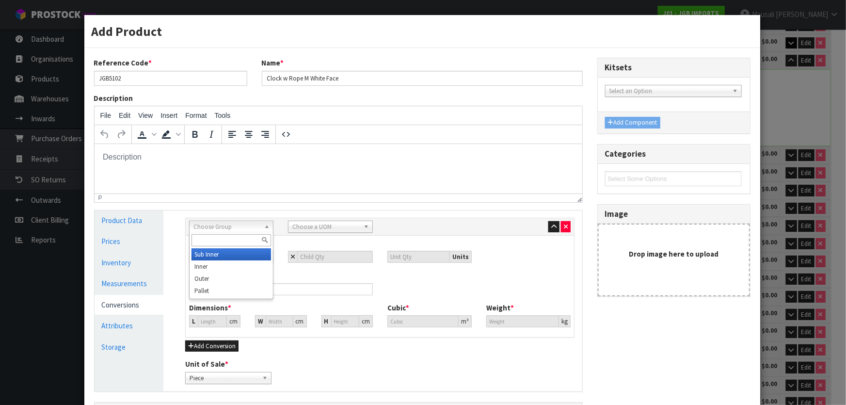
click at [221, 227] on span "Choose Group" at bounding box center [226, 227] width 67 height 12
click at [232, 276] on li "Outer" at bounding box center [230, 278] width 79 height 12
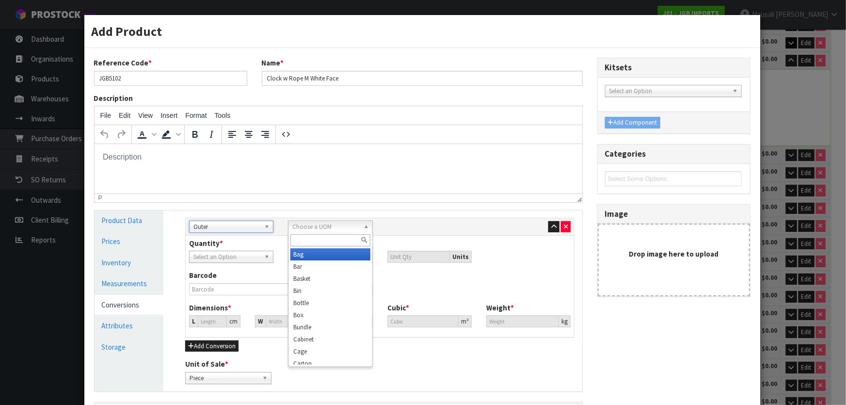
click at [335, 227] on span "Choose a UOM" at bounding box center [325, 227] width 67 height 12
click at [327, 314] on li "Carton" at bounding box center [329, 320] width 79 height 12
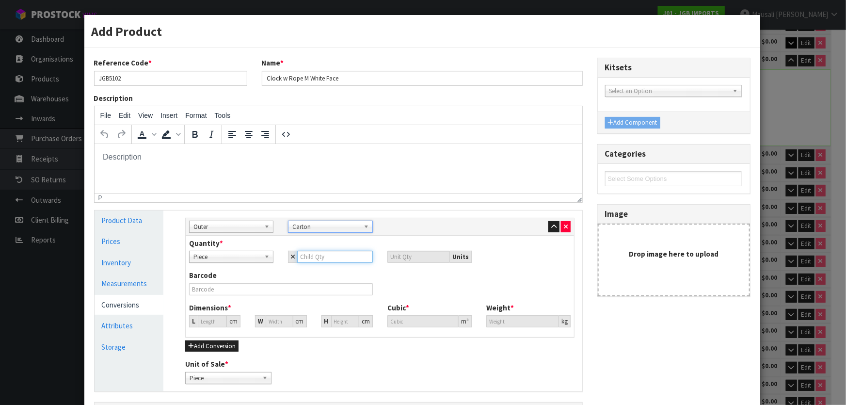
click at [301, 257] on input "number" at bounding box center [334, 257] width 75 height 12
type input "4"
type input "40"
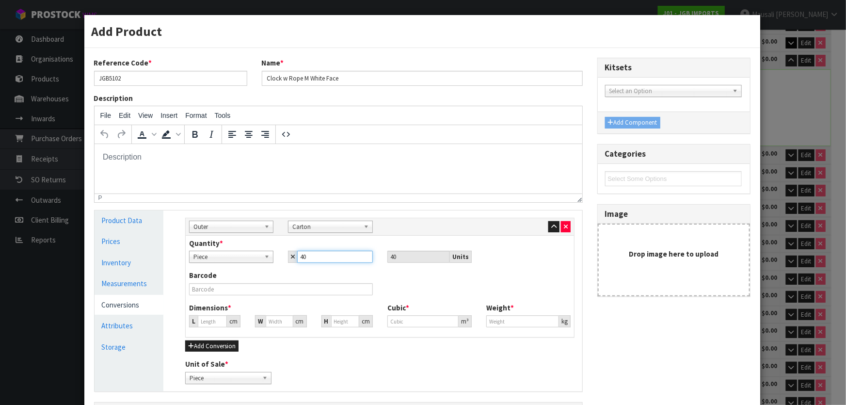
type input "40"
type input "0"
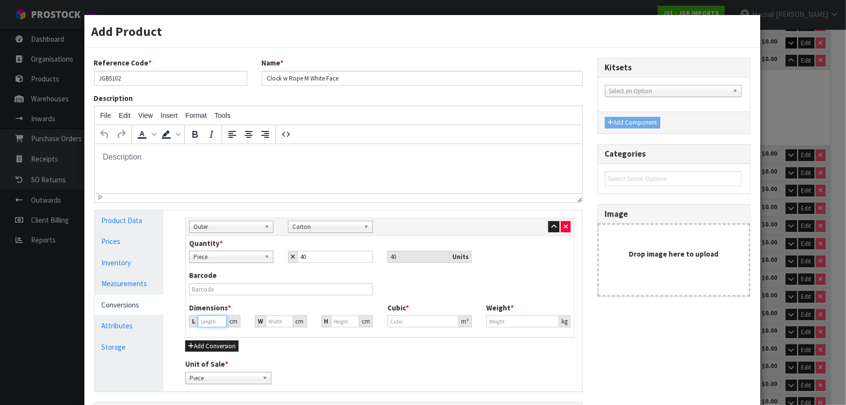
type input "0"
click at [200, 321] on input "0" at bounding box center [212, 321] width 29 height 12
type input "8"
type input "0.000001"
type input "87"
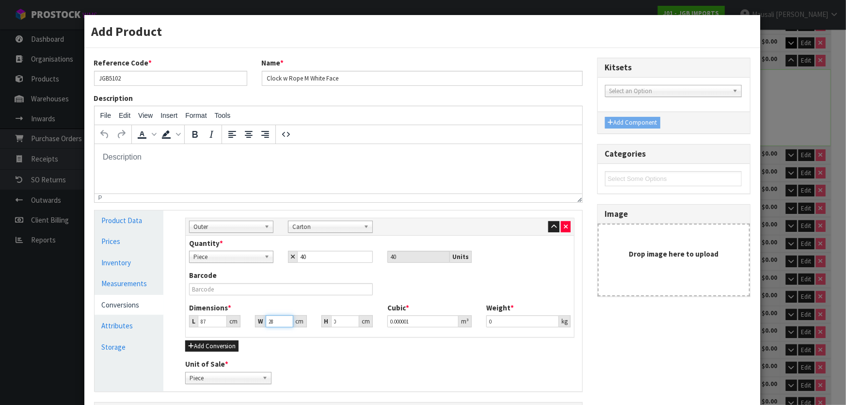
type input "28"
type input "5"
type input "0.01218"
type input "53"
type input "0.129108"
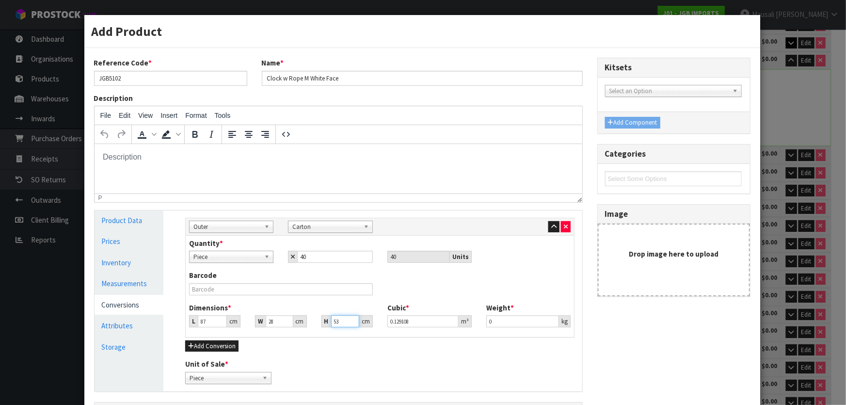
type input "53"
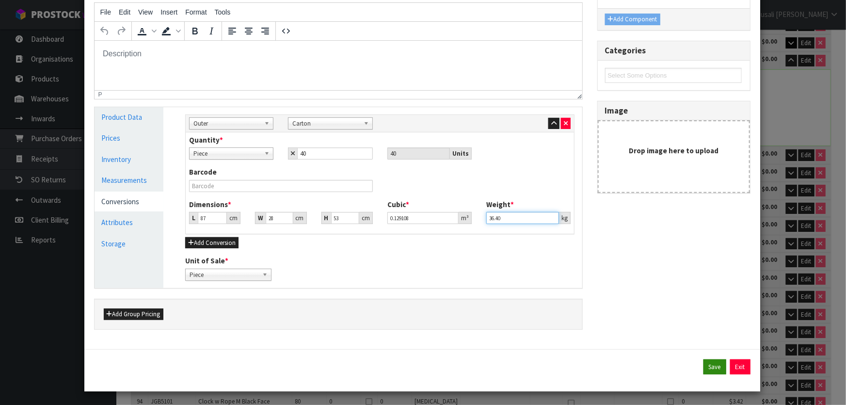
type input "36.40"
drag, startPoint x: 701, startPoint y: 363, endPoint x: 683, endPoint y: 325, distance: 42.1
click at [703, 362] on button "Save" at bounding box center [714, 367] width 23 height 16
type input "87"
type input "28"
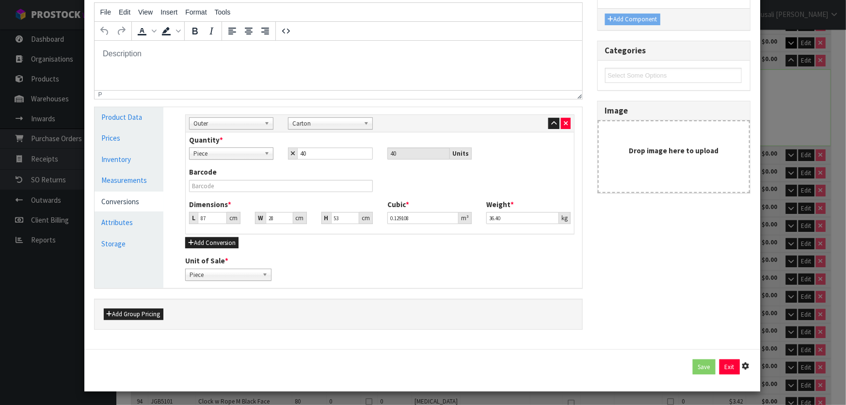
type input "53"
type input "0.129108"
type input "36.4"
type input "40 [MEDICAL_DATA] x CTN"
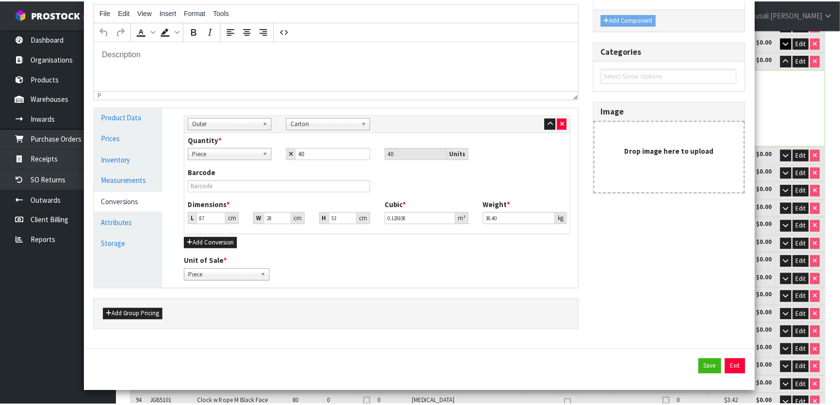
scroll to position [1823, 0]
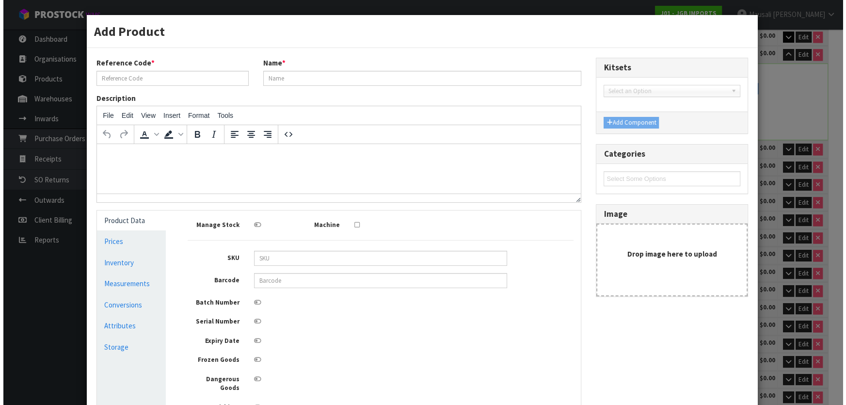
scroll to position [1817, 0]
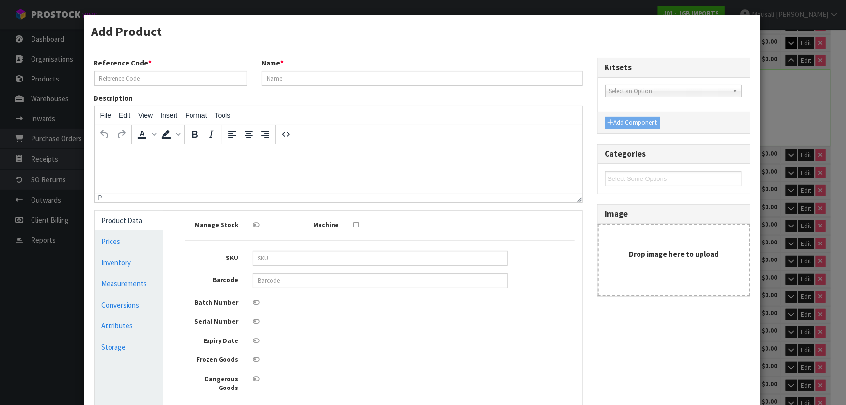
type input "JGB5102"
type input "Clock w Rope M White Face"
type input "14.779"
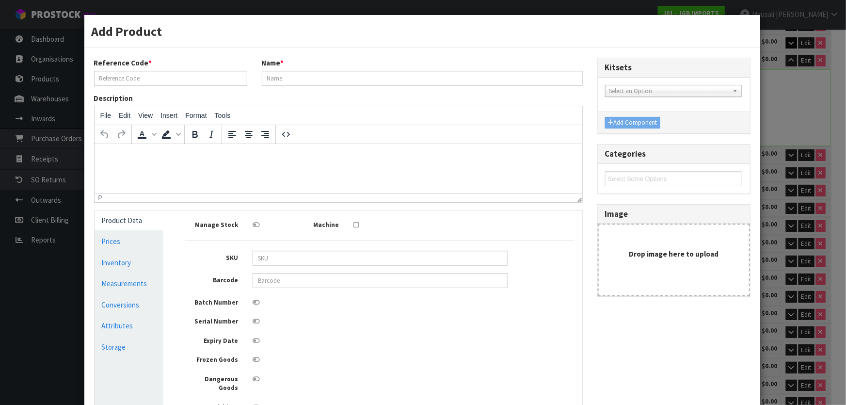
type input "0.003228"
type input "0.91"
click at [124, 285] on link "Measurements" at bounding box center [129, 283] width 69 height 20
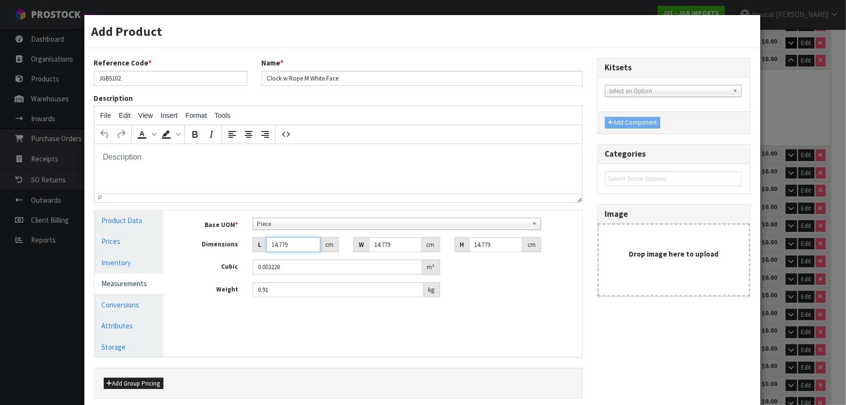
drag, startPoint x: 290, startPoint y: 245, endPoint x: 263, endPoint y: 255, distance: 28.5
click at [263, 255] on div "Base UOM * Bag Bar Basket Bin Bottle Box Bundle Cabinet Cage Carton Case Coil C…" at bounding box center [379, 258] width 389 height 80
type input "2"
type input "0.000437"
type input "26"
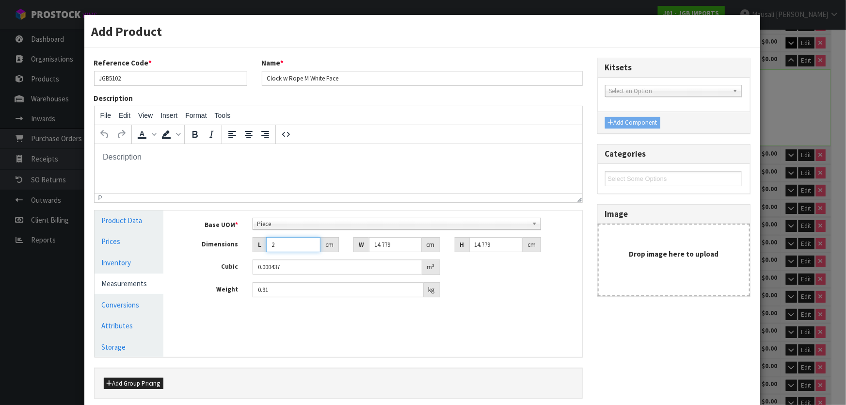
type input "0.005679"
type input "26"
type input "2"
type input "0.000769"
type input "26"
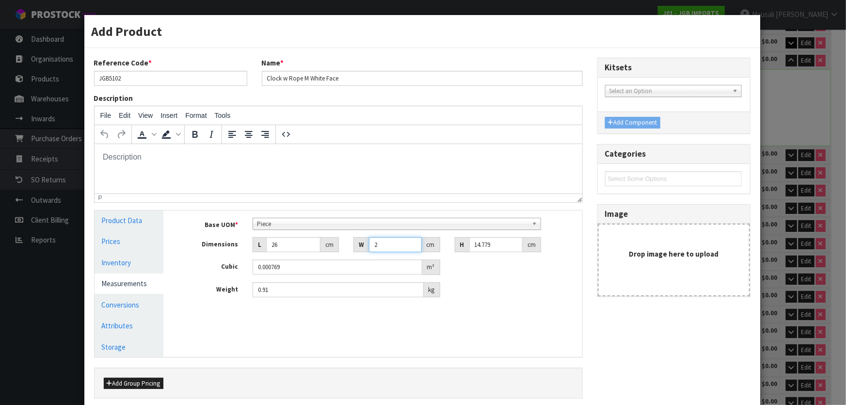
type input "0.009991"
type input "26"
type input "5"
type input "0.00338"
type input "5"
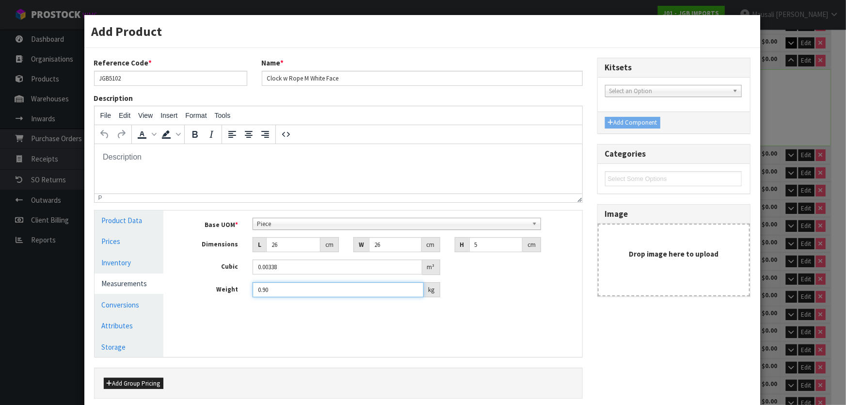
scroll to position [69, 0]
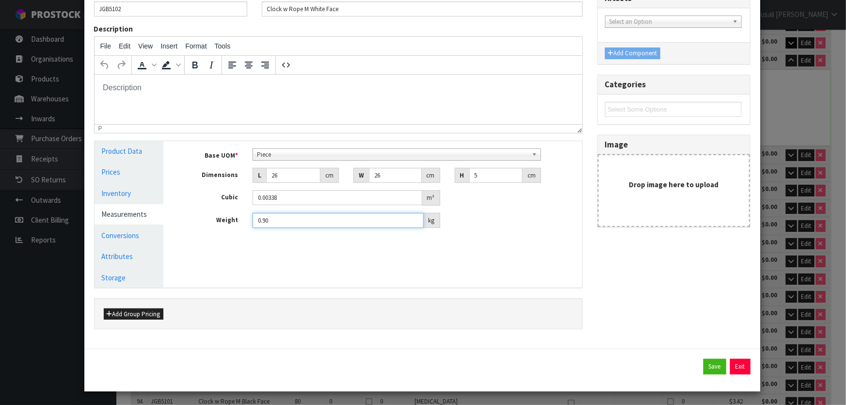
type input "0.90"
drag, startPoint x: 697, startPoint y: 367, endPoint x: 661, endPoint y: 401, distance: 49.0
click at [689, 373] on div "Save Exit" at bounding box center [422, 370] width 676 height 43
click at [709, 363] on button "Save" at bounding box center [714, 367] width 23 height 16
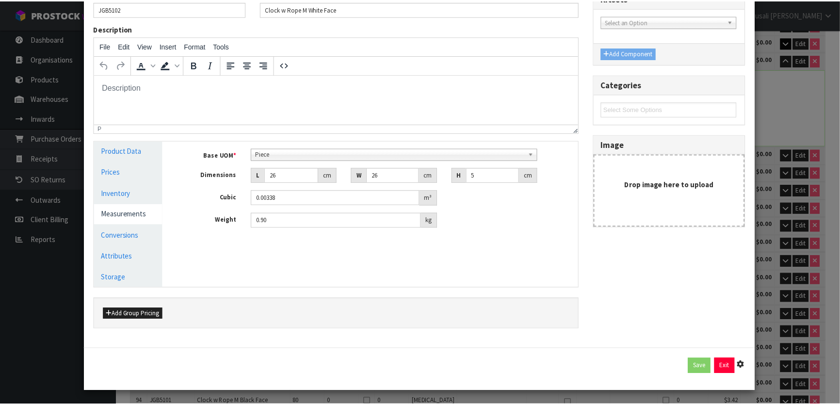
scroll to position [1823, 0]
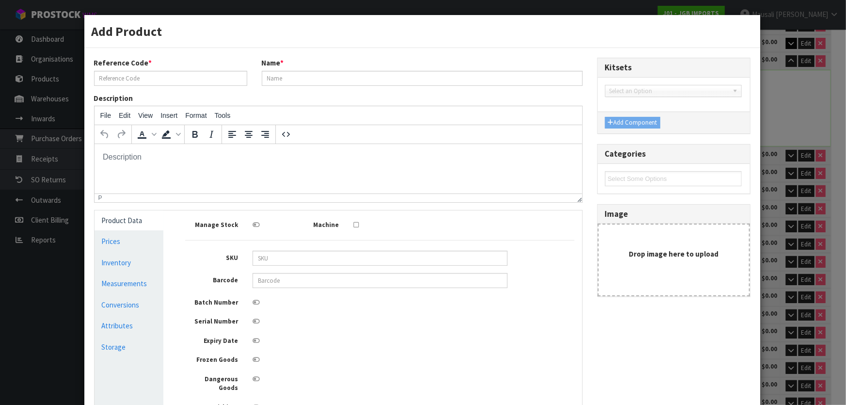
scroll to position [0, 0]
type input "JGB5103"
type input "Clock w Rope M 4 Large Digits"
click at [134, 301] on link "Conversions" at bounding box center [129, 305] width 69 height 20
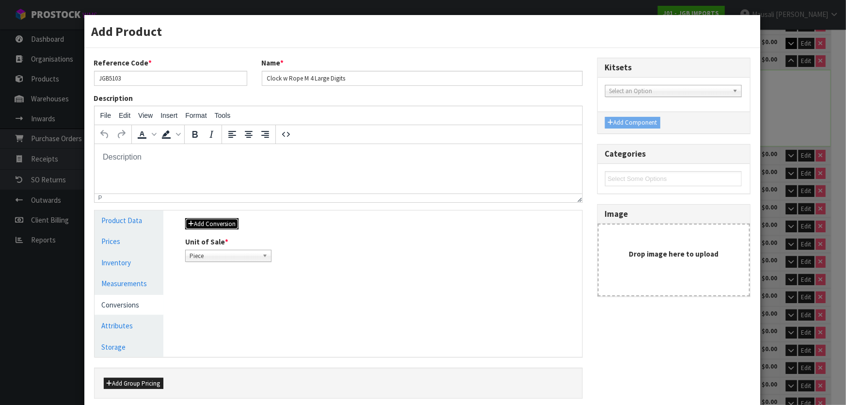
click at [216, 225] on button "Add Conversion" at bounding box center [211, 224] width 53 height 12
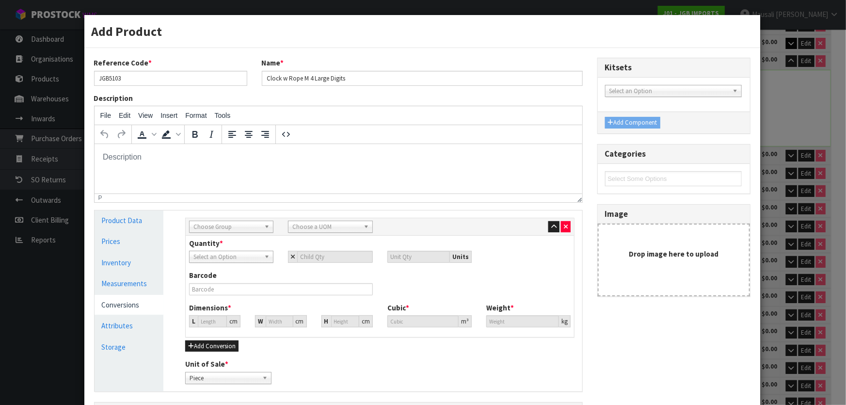
click at [213, 225] on span "Choose Group" at bounding box center [226, 227] width 67 height 12
click at [235, 273] on li "Outer" at bounding box center [230, 278] width 79 height 12
click at [318, 227] on span "Choose a UOM" at bounding box center [325, 227] width 67 height 12
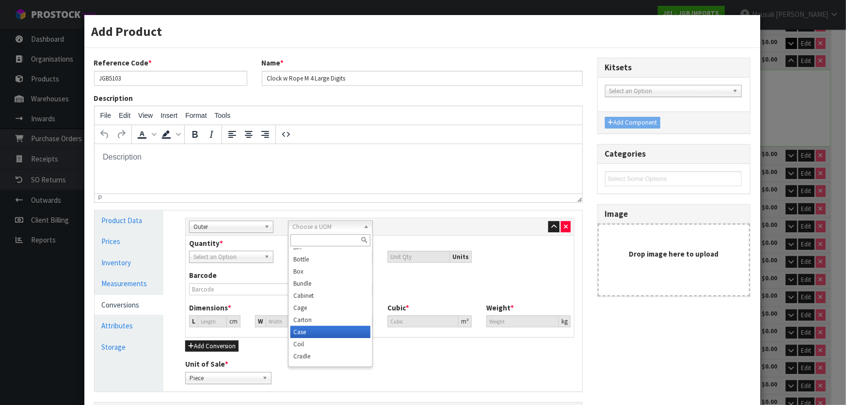
scroll to position [88, 0]
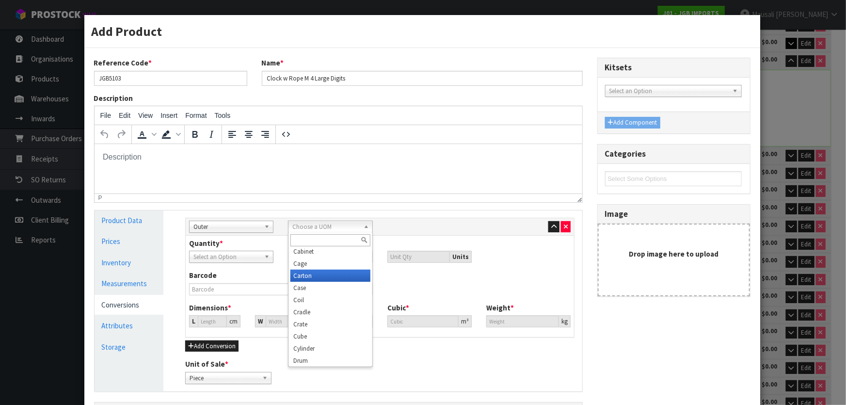
click at [333, 275] on li "Carton" at bounding box center [329, 276] width 79 height 12
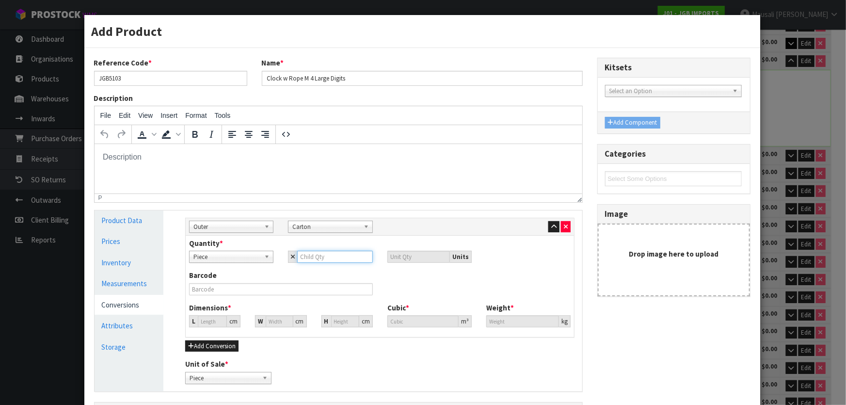
drag, startPoint x: 296, startPoint y: 255, endPoint x: 317, endPoint y: 259, distance: 21.6
click at [297, 255] on input "number" at bounding box center [334, 257] width 75 height 12
type input "4"
type input "40"
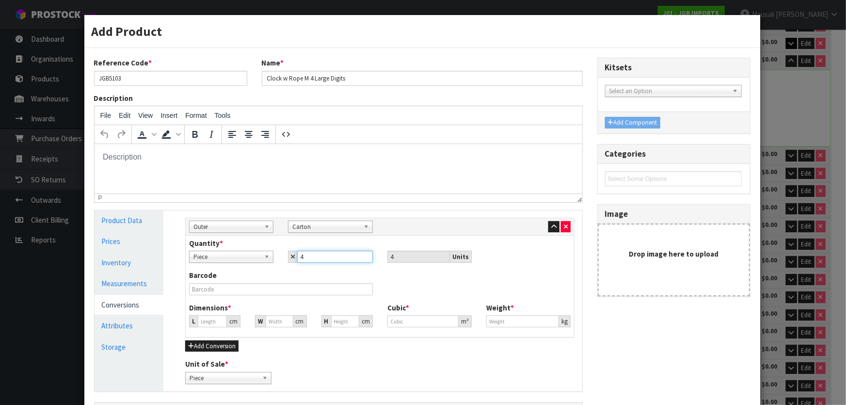
type input "40"
type input "0"
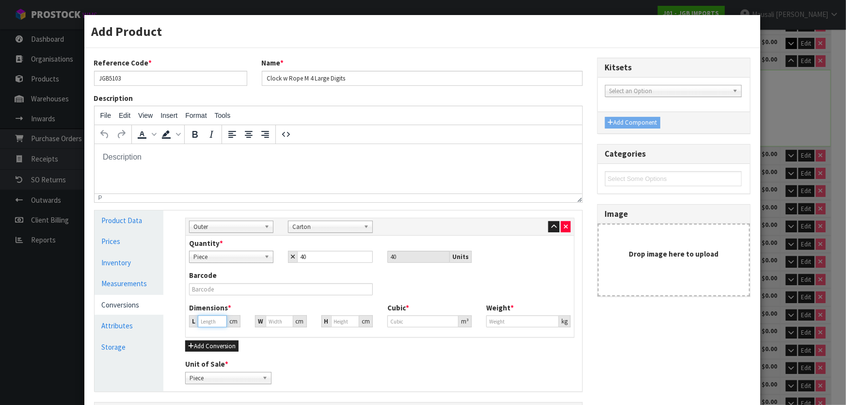
type input "0"
click at [209, 324] on input "0" at bounding box center [212, 321] width 29 height 12
type input "0.000001"
type input "87"
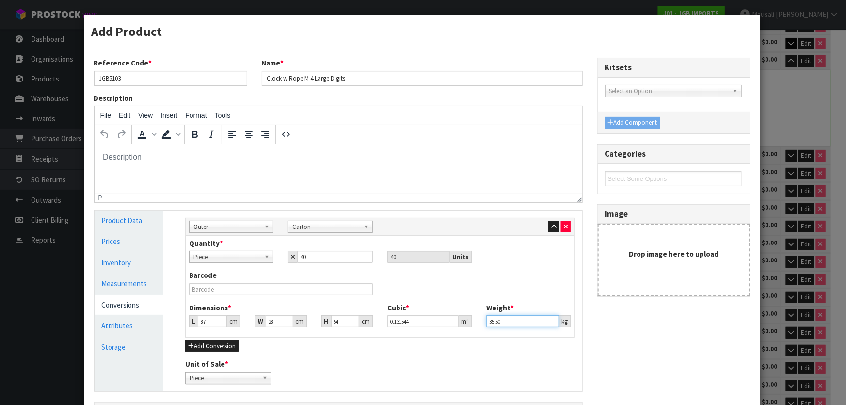
scroll to position [103, 0]
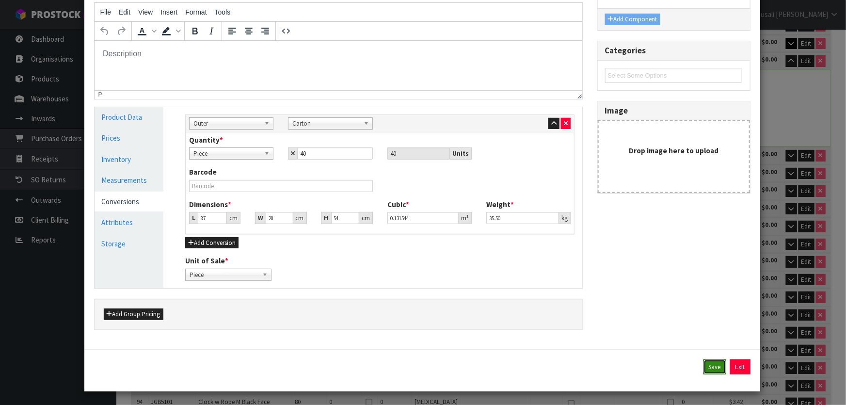
click at [703, 364] on button "Save" at bounding box center [714, 367] width 23 height 16
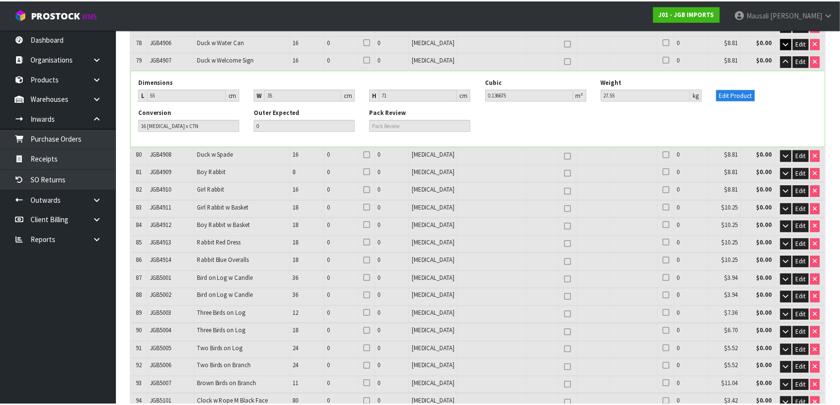
scroll to position [1823, 0]
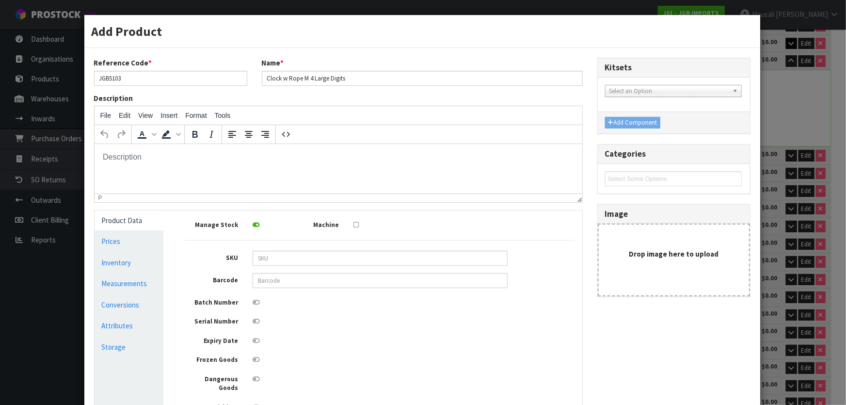
scroll to position [0, 0]
click at [139, 280] on link "Measurements" at bounding box center [129, 283] width 69 height 20
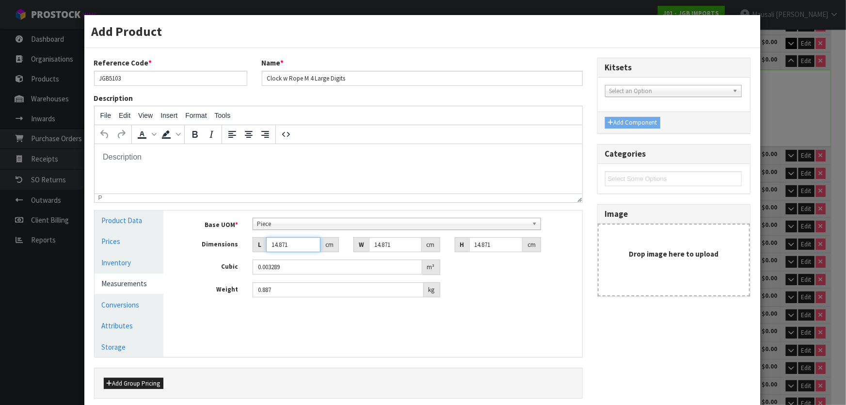
drag, startPoint x: 293, startPoint y: 244, endPoint x: 262, endPoint y: 252, distance: 31.4
click at [262, 252] on div "L 14.871 cm" at bounding box center [296, 245] width 86 height 16
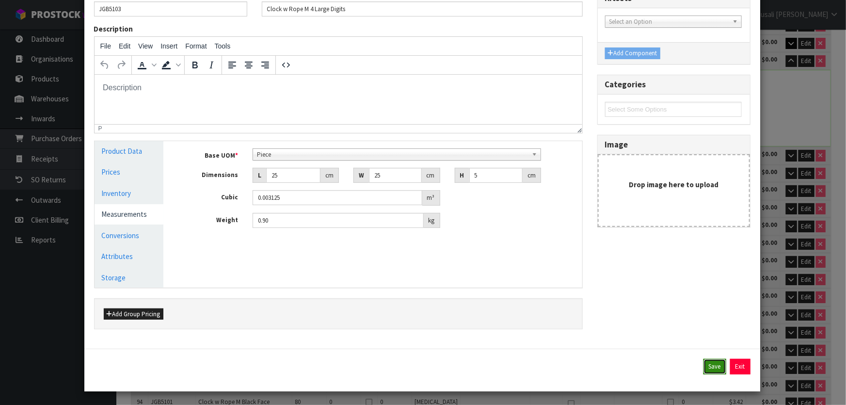
click at [705, 362] on button "Save" at bounding box center [714, 367] width 23 height 16
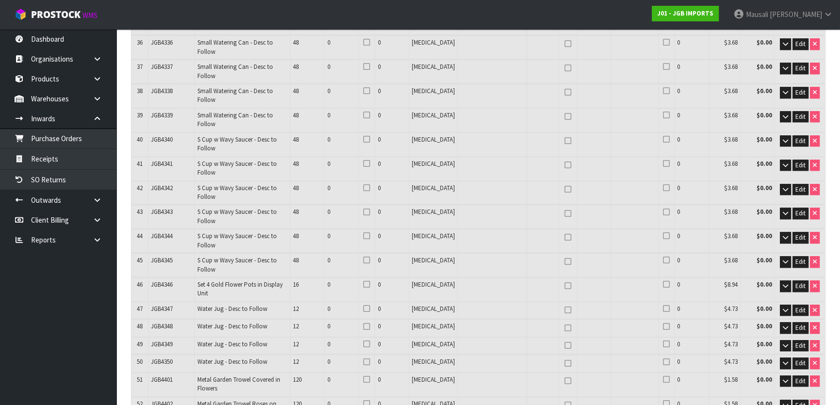
scroll to position [1806, 0]
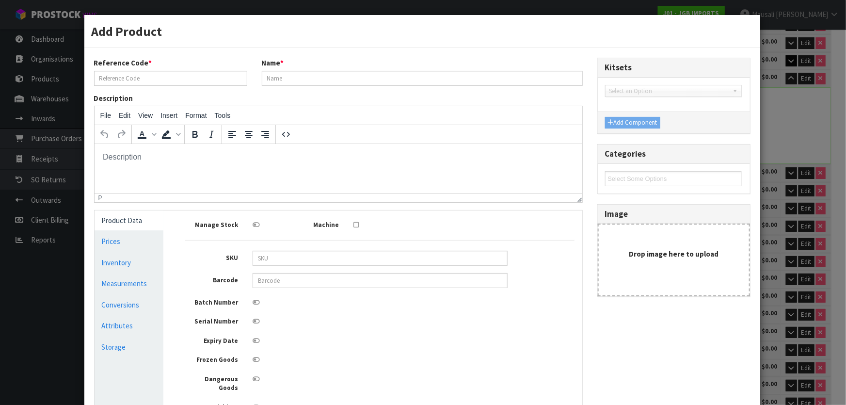
scroll to position [0, 0]
click at [116, 302] on link "Conversions" at bounding box center [129, 305] width 69 height 20
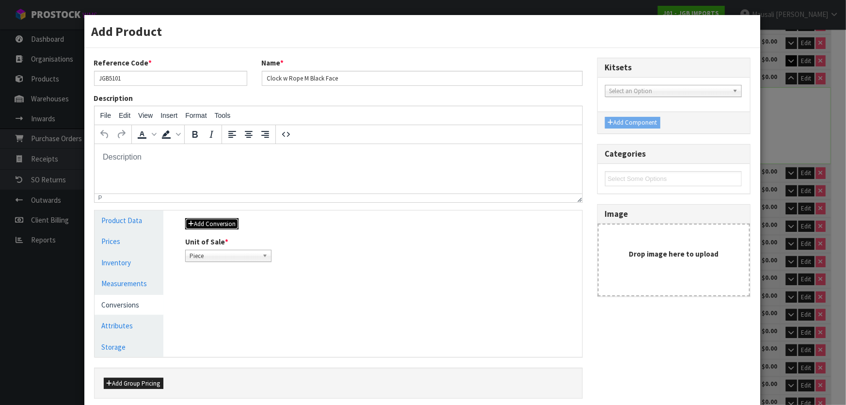
click at [217, 220] on button "Add Conversion" at bounding box center [211, 224] width 53 height 12
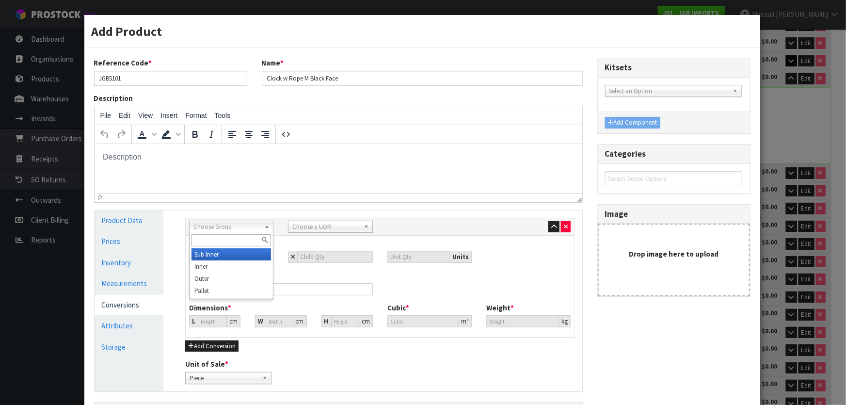
click at [217, 226] on span "Choose Group" at bounding box center [226, 227] width 67 height 12
drag, startPoint x: 242, startPoint y: 275, endPoint x: 247, endPoint y: 271, distance: 6.2
click at [242, 275] on li "Outer" at bounding box center [230, 278] width 79 height 12
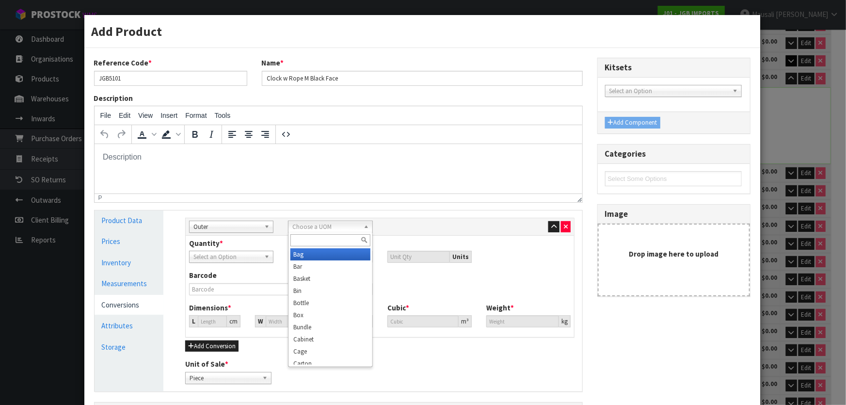
click at [356, 226] on span "Choose a UOM" at bounding box center [325, 227] width 67 height 12
click at [347, 319] on li "Carton" at bounding box center [329, 320] width 79 height 12
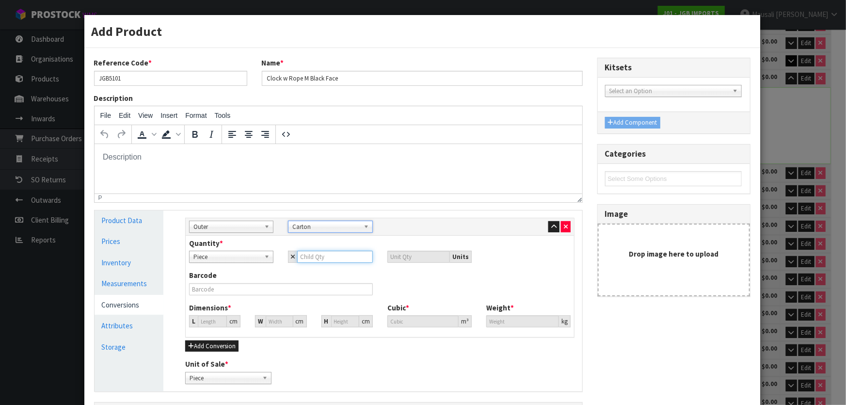
click at [305, 257] on input "number" at bounding box center [334, 257] width 75 height 12
click at [210, 318] on input "0" at bounding box center [212, 321] width 29 height 12
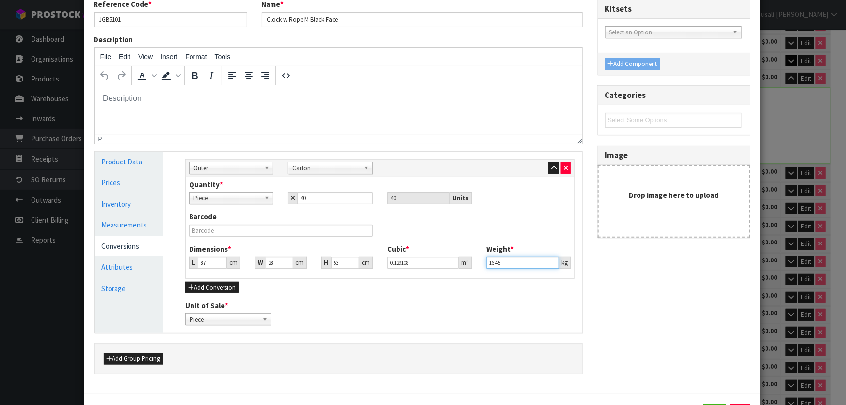
scroll to position [103, 0]
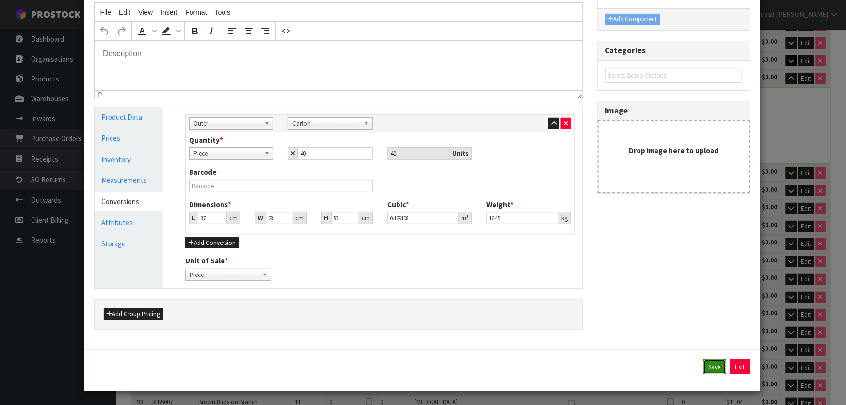
click at [708, 366] on button "Save" at bounding box center [714, 367] width 23 height 16
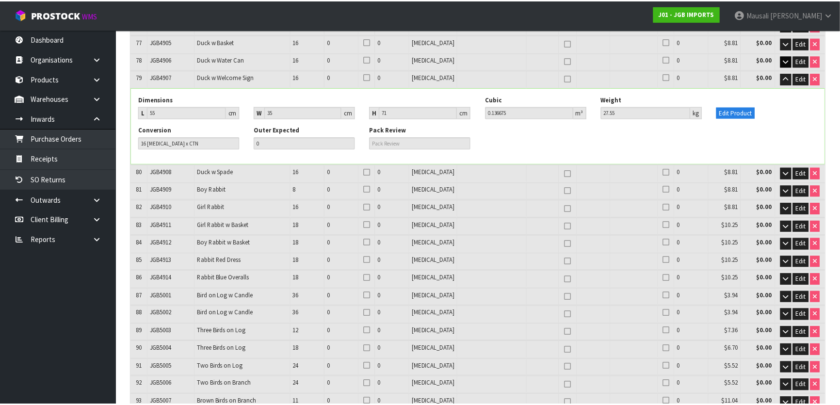
scroll to position [1806, 0]
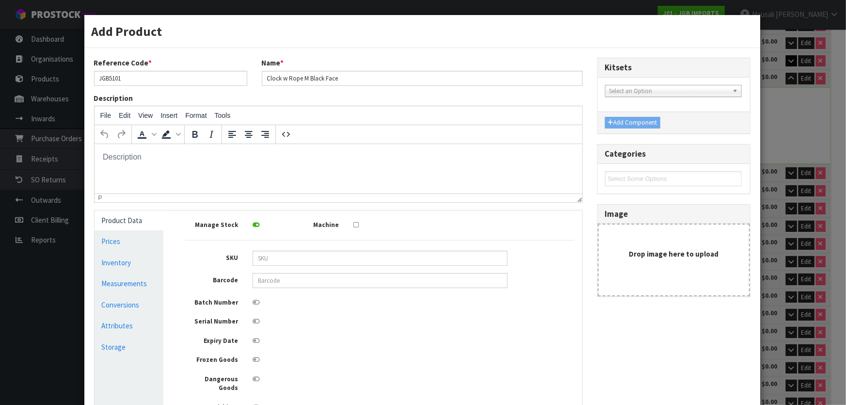
scroll to position [0, 0]
click at [119, 283] on link "Measurements" at bounding box center [129, 283] width 69 height 20
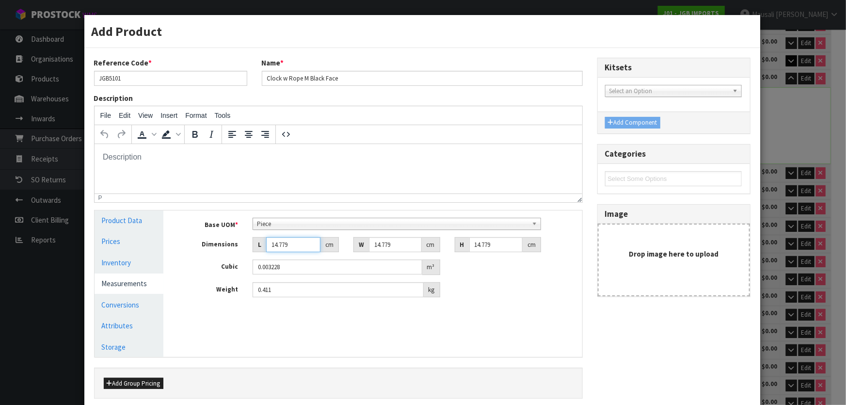
drag, startPoint x: 294, startPoint y: 243, endPoint x: 264, endPoint y: 251, distance: 31.0
click at [266, 251] on input "14.779" at bounding box center [293, 244] width 54 height 15
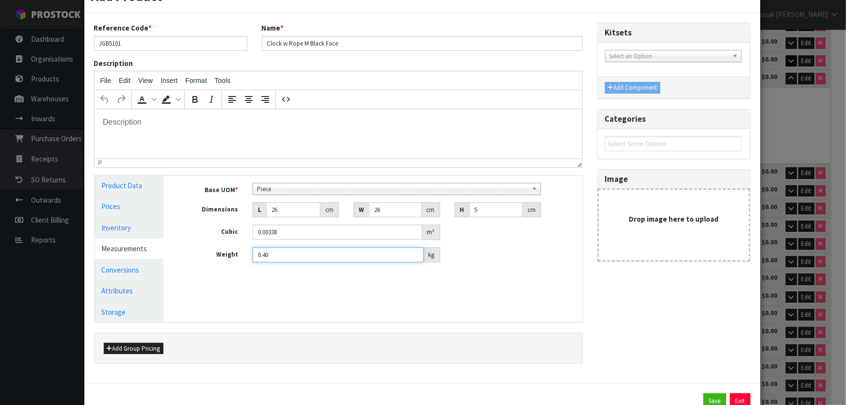
scroll to position [69, 0]
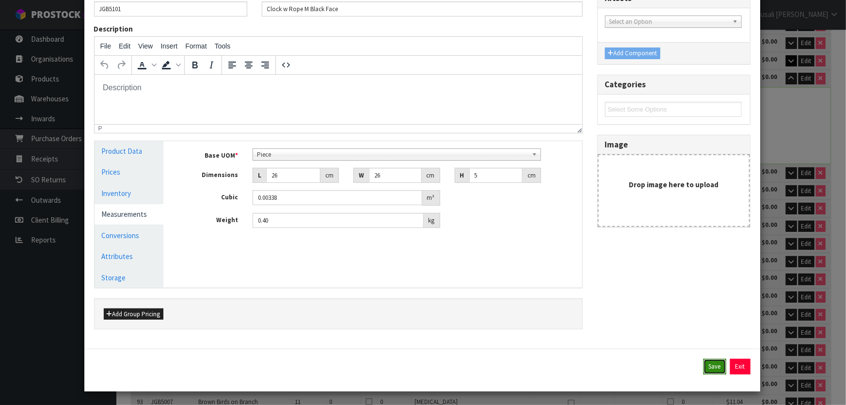
click at [713, 366] on button "Save" at bounding box center [714, 367] width 23 height 16
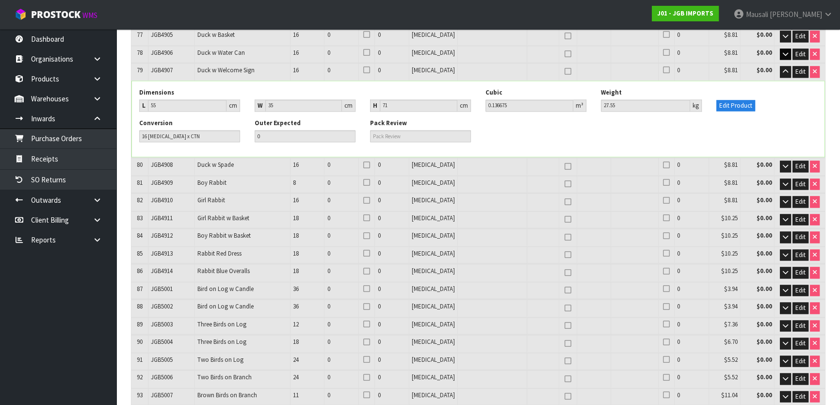
scroll to position [0, 0]
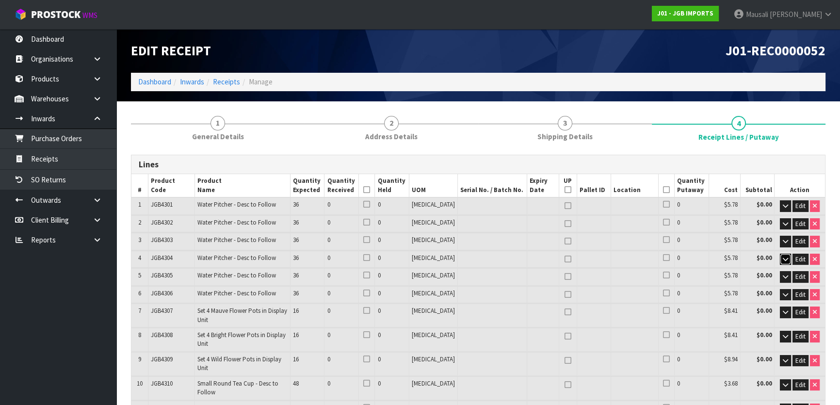
click at [786, 259] on icon "button" at bounding box center [784, 259] width 5 height 6
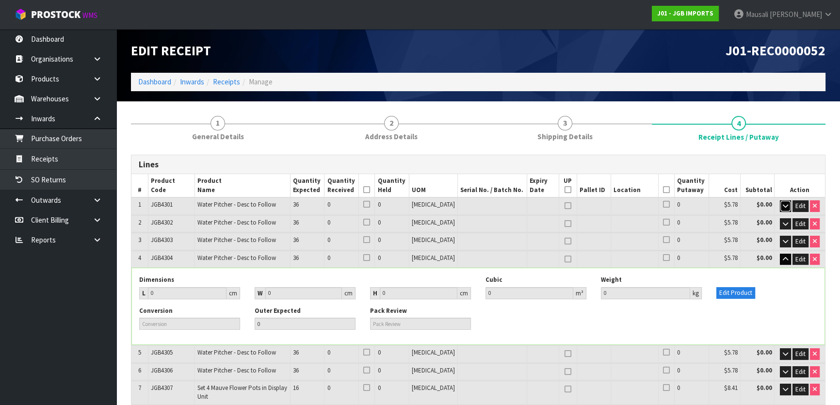
click at [783, 205] on icon "button" at bounding box center [784, 206] width 5 height 6
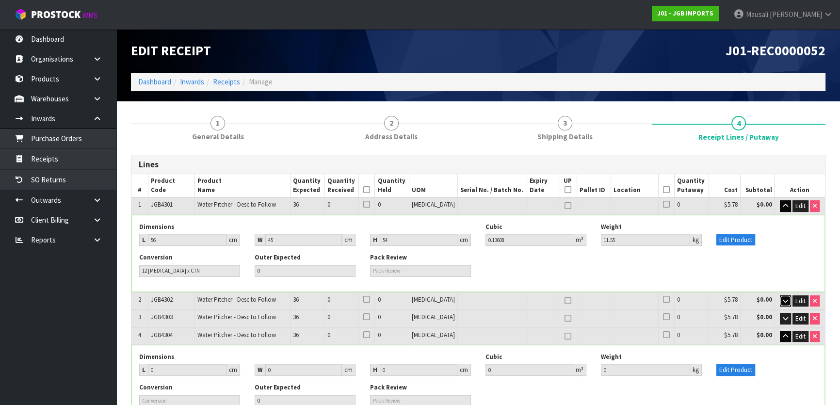
click at [785, 298] on icon "button" at bounding box center [784, 301] width 5 height 6
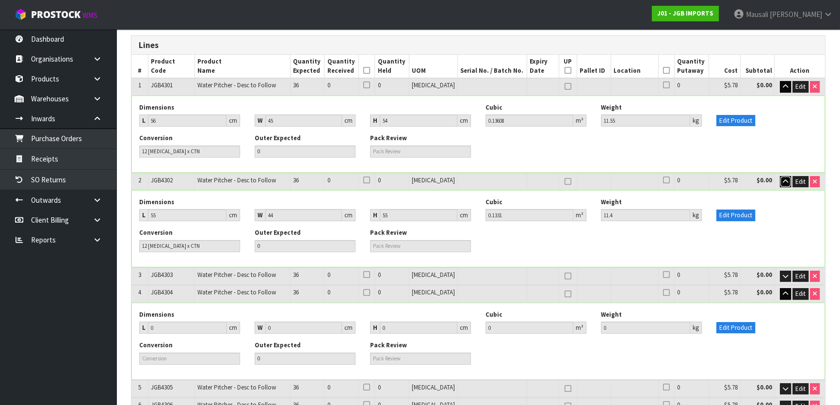
scroll to position [132, 0]
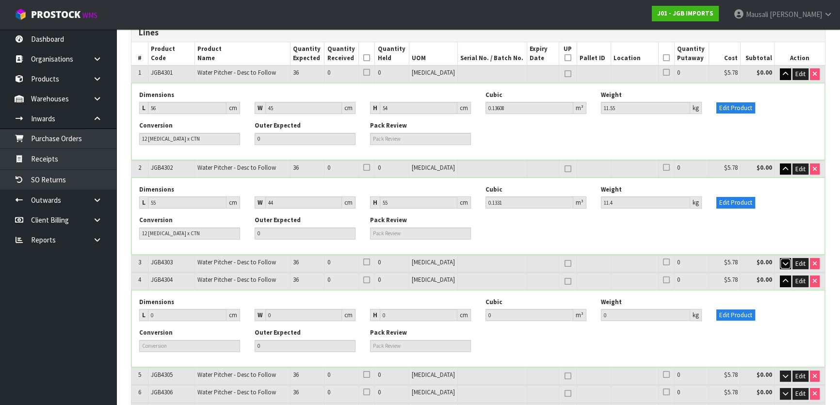
click at [787, 262] on button "button" at bounding box center [784, 264] width 11 height 12
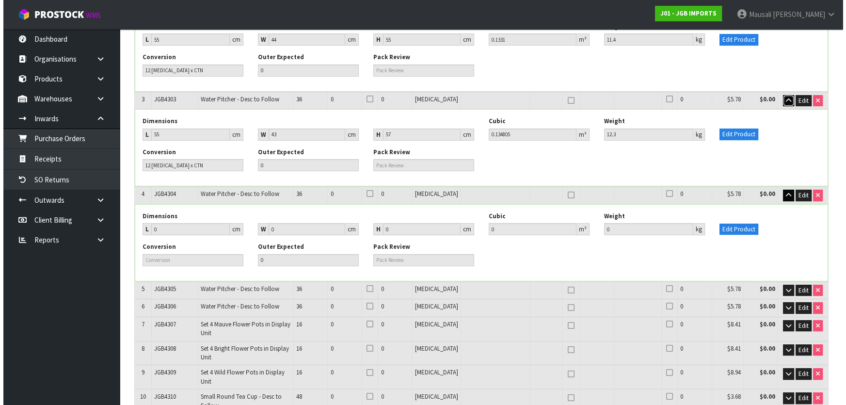
scroll to position [297, 0]
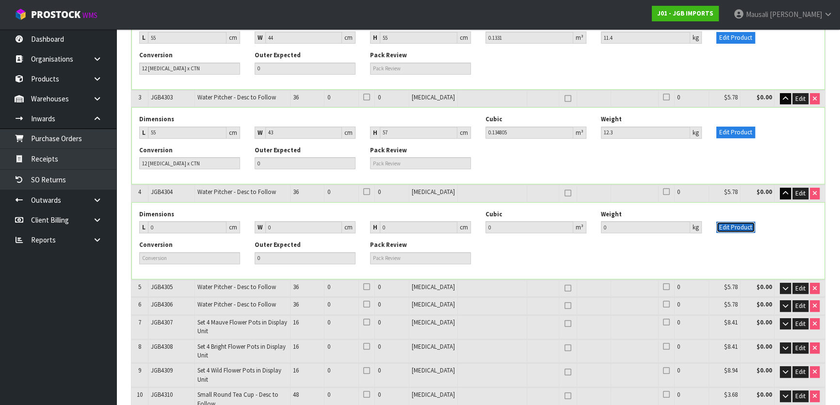
click at [740, 226] on button "Edit Product" at bounding box center [735, 228] width 39 height 12
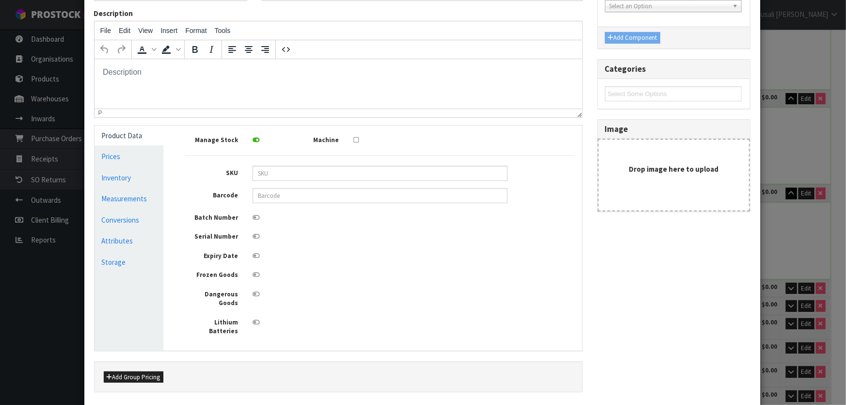
scroll to position [88, 0]
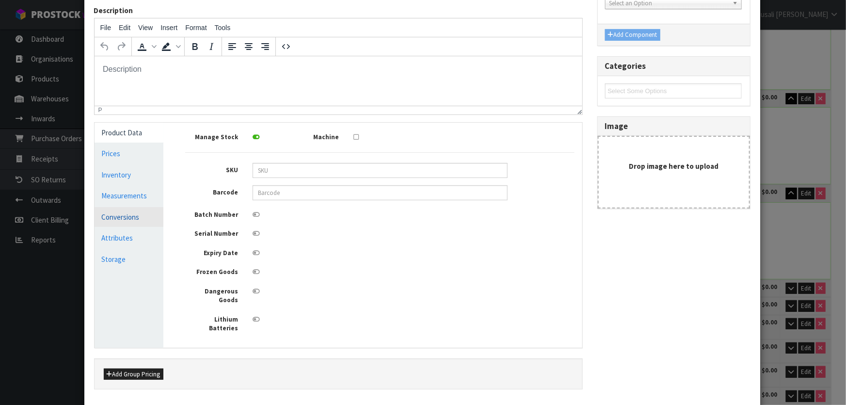
click at [124, 215] on link "Conversions" at bounding box center [129, 217] width 69 height 20
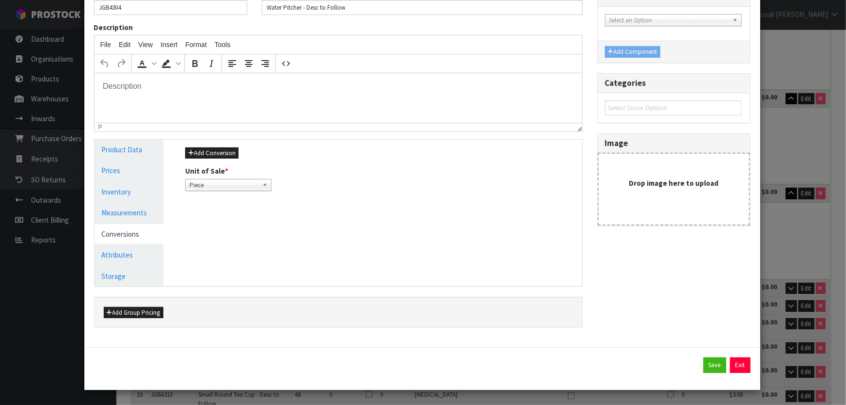
scroll to position [69, 0]
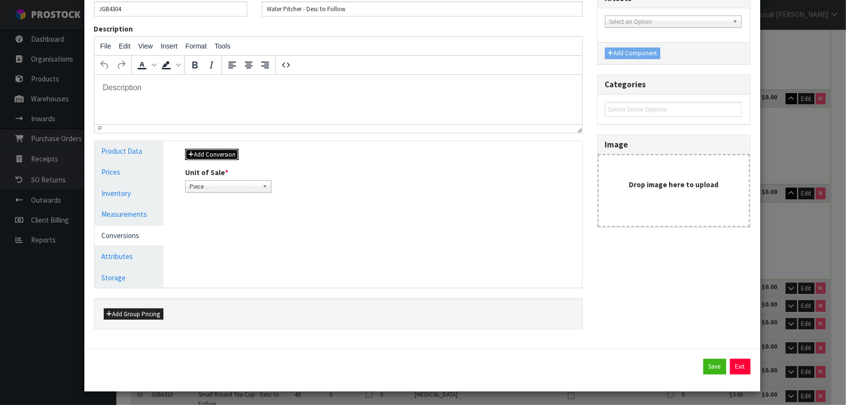
click at [218, 153] on button "Add Conversion" at bounding box center [211, 155] width 53 height 12
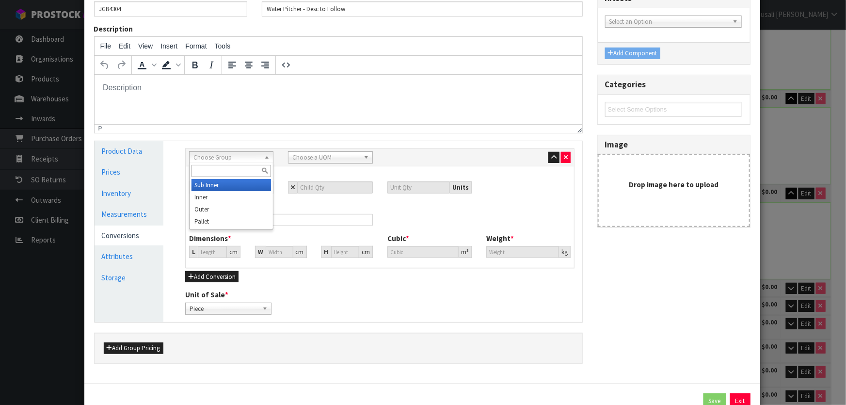
click at [218, 154] on span "Choose Group" at bounding box center [226, 158] width 67 height 12
click at [231, 207] on li "Outer" at bounding box center [230, 209] width 79 height 12
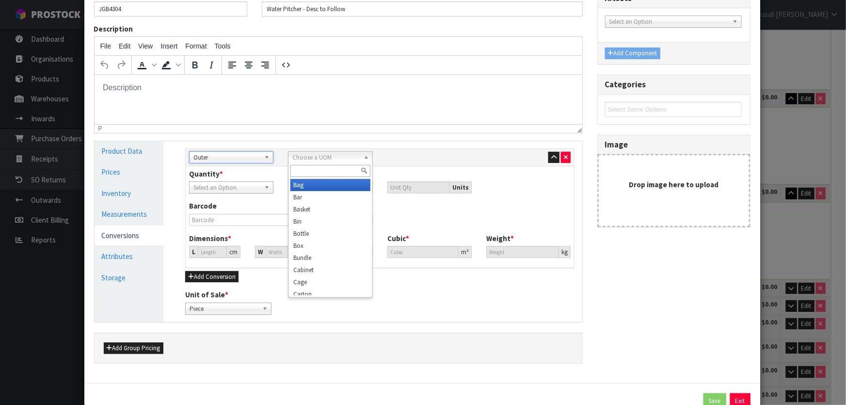
click at [308, 159] on span "Choose a UOM" at bounding box center [325, 158] width 67 height 12
click at [345, 250] on li "Carton" at bounding box center [329, 250] width 79 height 12
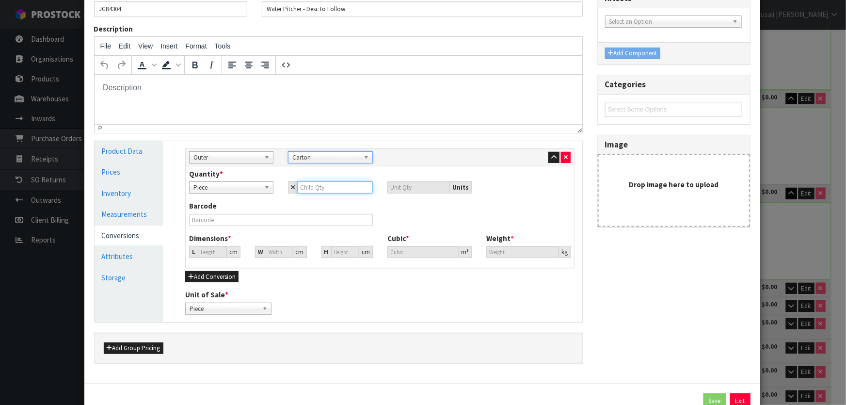
click at [305, 188] on input "number" at bounding box center [334, 187] width 75 height 12
click at [204, 252] on input "0" at bounding box center [212, 252] width 29 height 12
click at [715, 396] on button "Save" at bounding box center [714, 401] width 23 height 16
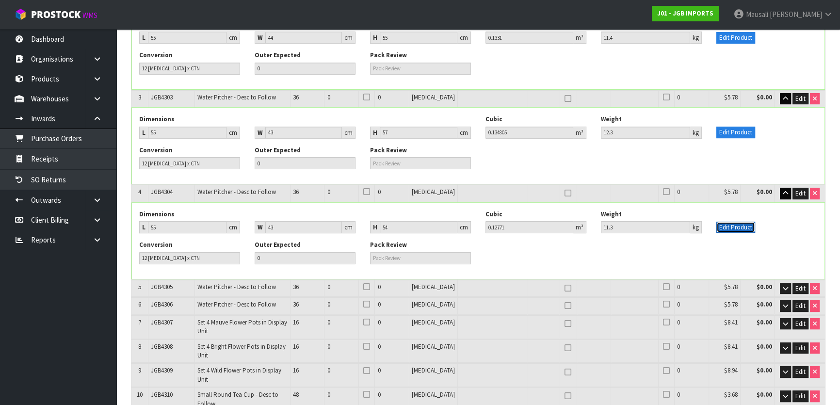
click at [735, 225] on button "Edit Product" at bounding box center [735, 228] width 39 height 12
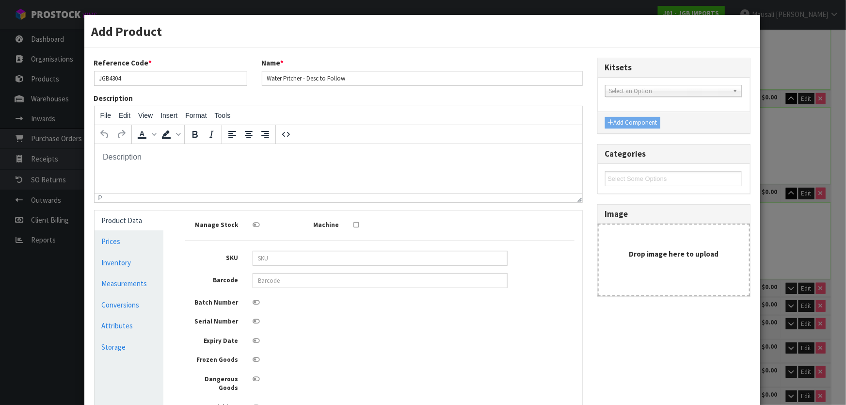
scroll to position [0, 0]
click at [142, 281] on link "Measurements" at bounding box center [129, 283] width 69 height 20
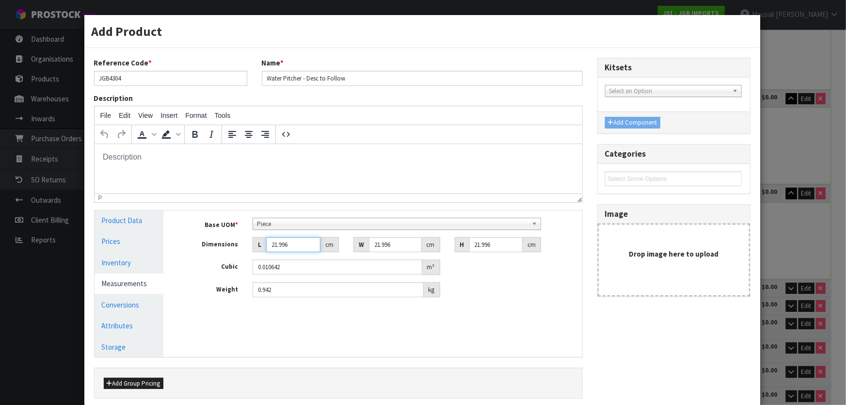
drag, startPoint x: 293, startPoint y: 244, endPoint x: 262, endPoint y: 256, distance: 32.7
click at [262, 256] on div "Base UOM * Bag Bar Basket Bin Bottle Box Bundle Cabinet Cage Carton Case Coil C…" at bounding box center [379, 258] width 389 height 80
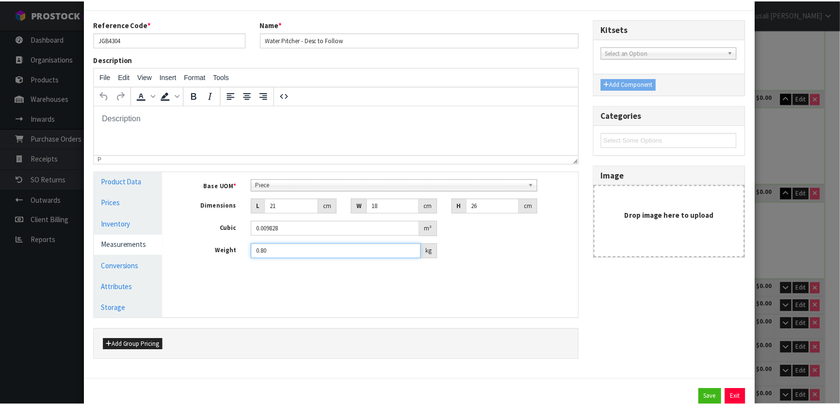
scroll to position [69, 0]
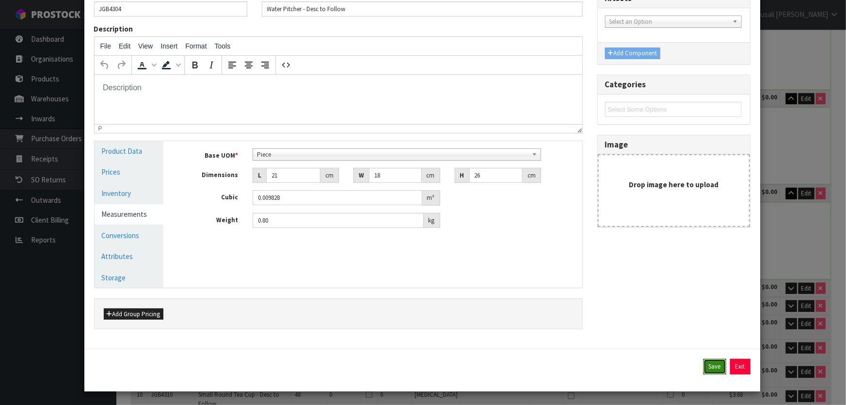
click at [712, 368] on button "Save" at bounding box center [714, 367] width 23 height 16
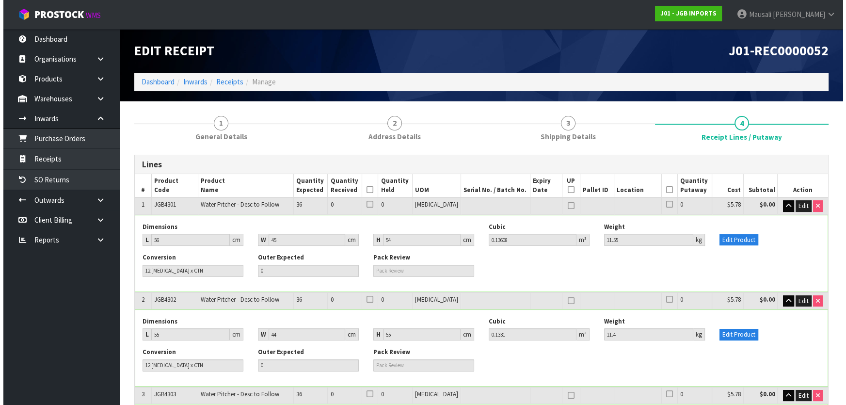
scroll to position [638, 0]
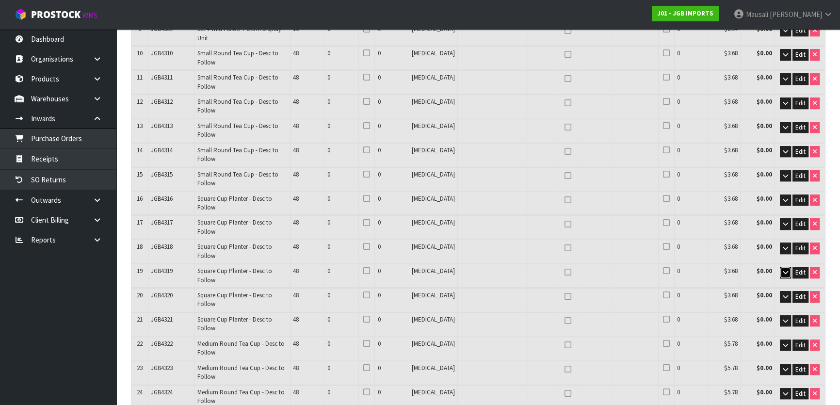
click at [785, 269] on icon "button" at bounding box center [784, 272] width 5 height 6
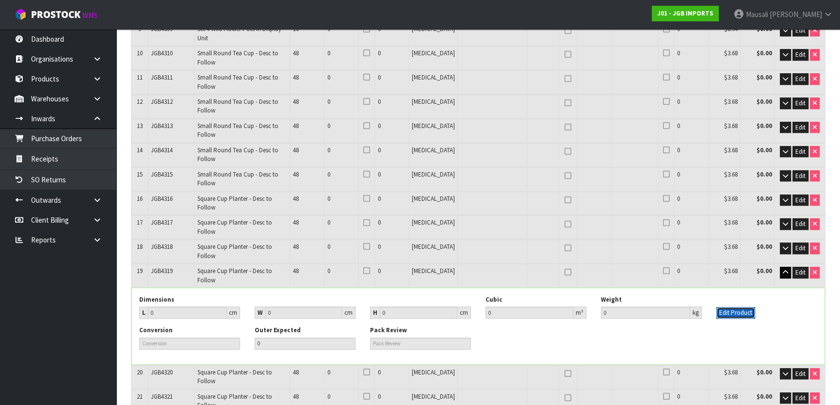
click at [742, 307] on button "Edit Product" at bounding box center [735, 313] width 39 height 12
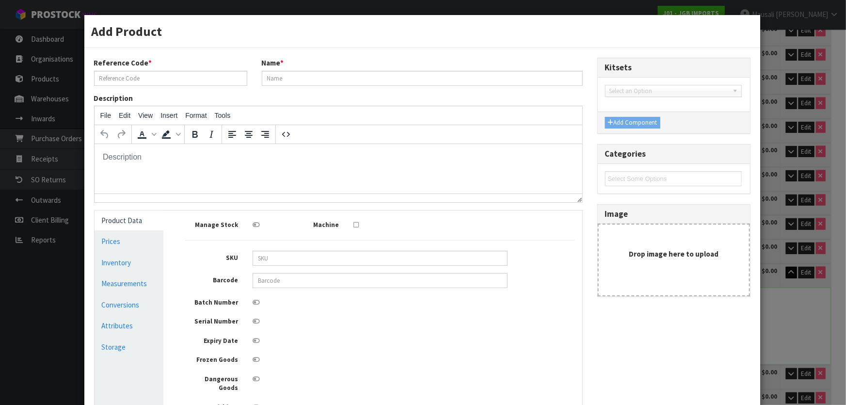
scroll to position [0, 0]
click at [137, 305] on link "Conversions" at bounding box center [129, 305] width 69 height 20
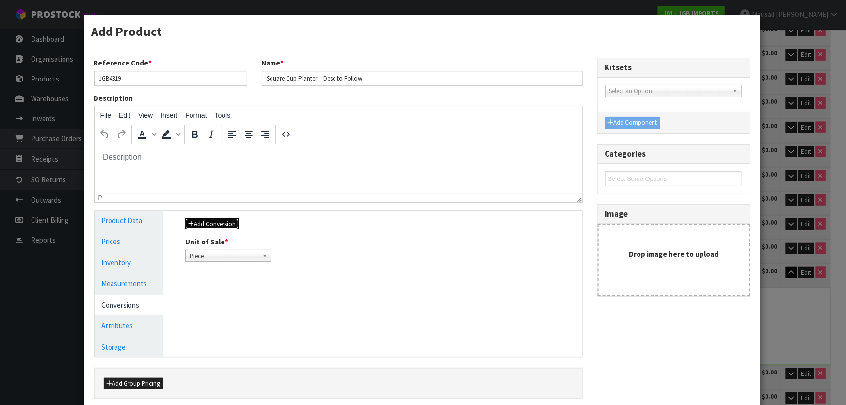
click at [222, 220] on button "Add Conversion" at bounding box center [211, 224] width 53 height 12
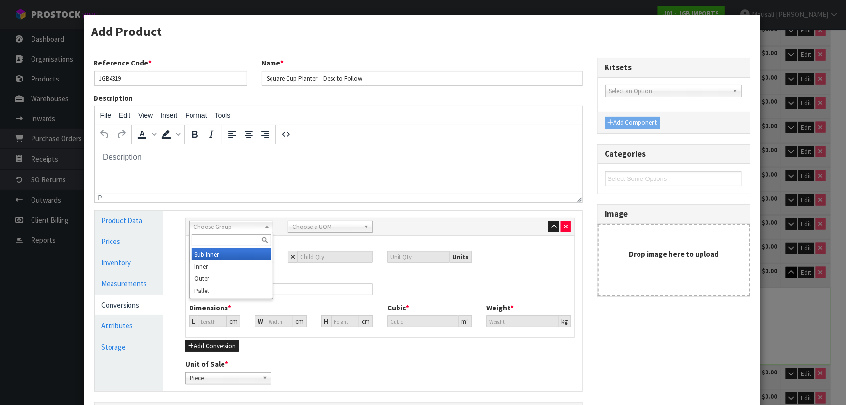
click at [204, 229] on span "Choose Group" at bounding box center [226, 227] width 67 height 12
click at [233, 278] on li "Outer" at bounding box center [230, 278] width 79 height 12
click at [341, 227] on span "Choose a UOM" at bounding box center [325, 227] width 67 height 12
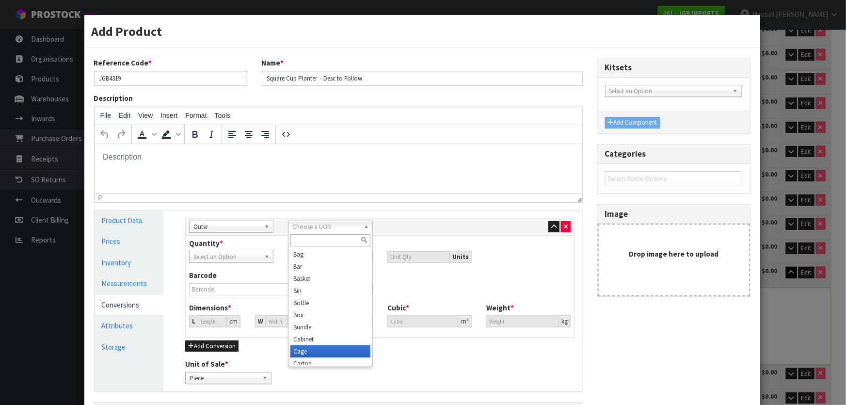
scroll to position [44, 0]
click at [316, 315] on li "Carton" at bounding box center [329, 320] width 79 height 12
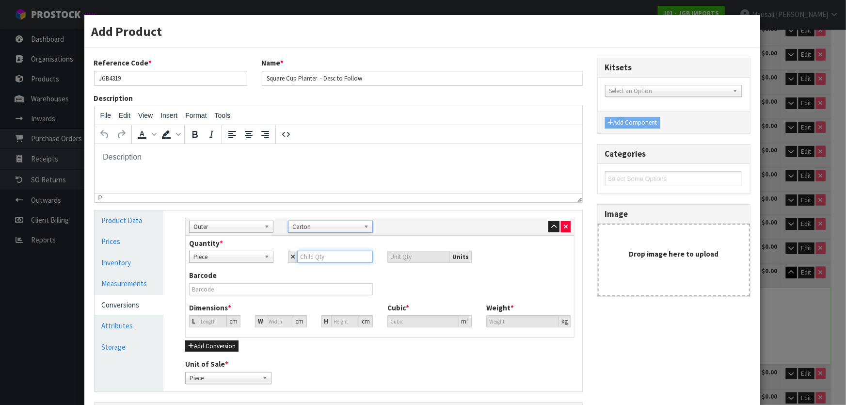
click at [303, 257] on input "number" at bounding box center [334, 257] width 75 height 12
click at [195, 319] on div "L" at bounding box center [193, 321] width 9 height 12
click at [204, 323] on input "0" at bounding box center [212, 321] width 29 height 12
drag, startPoint x: 206, startPoint y: 321, endPoint x: 197, endPoint y: 324, distance: 9.1
click at [198, 324] on input "0" at bounding box center [212, 321] width 29 height 12
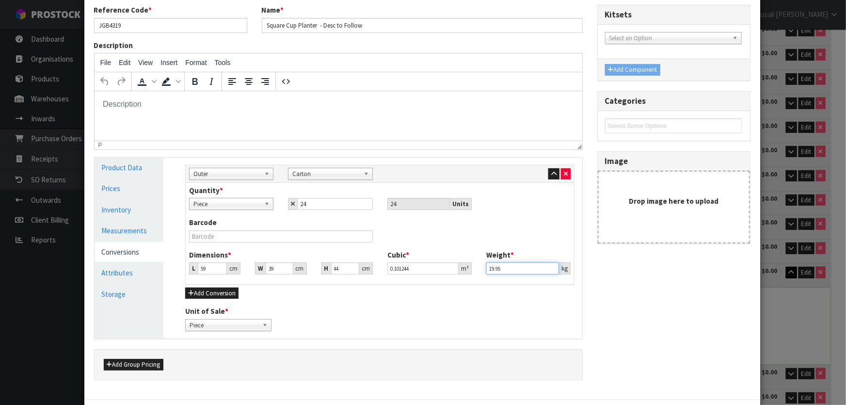
scroll to position [103, 0]
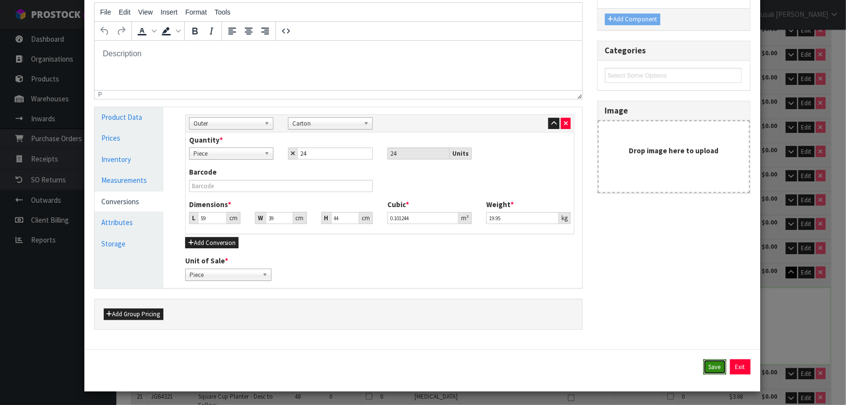
click at [704, 359] on button "Save" at bounding box center [714, 367] width 23 height 16
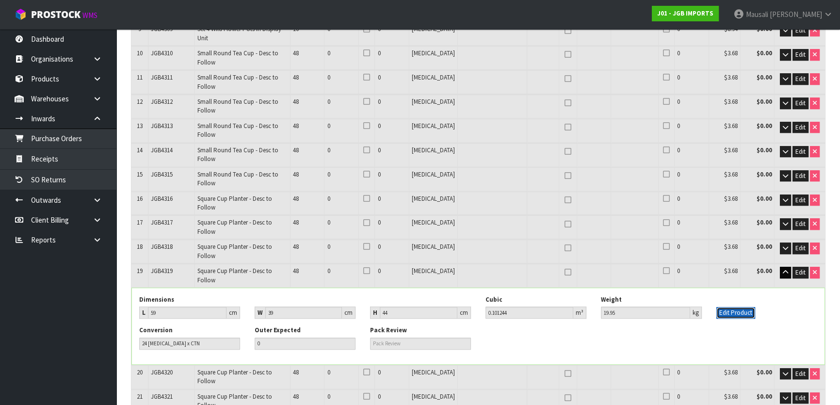
click at [739, 307] on button "Edit Product" at bounding box center [735, 313] width 39 height 12
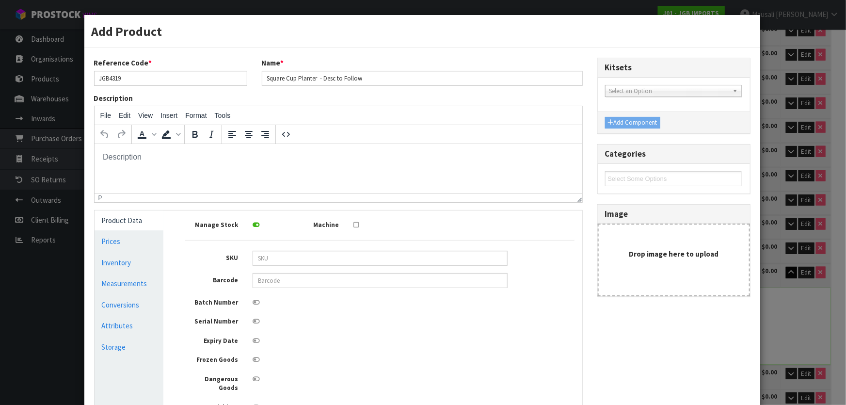
scroll to position [0, 0]
click at [144, 280] on link "Measurements" at bounding box center [129, 283] width 69 height 20
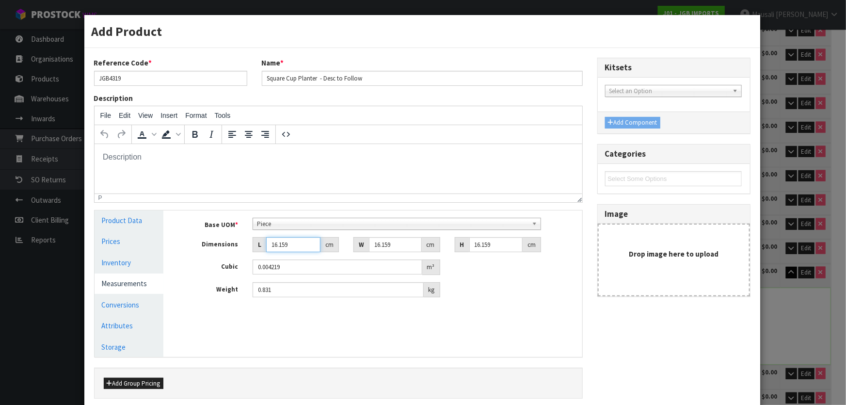
drag, startPoint x: 296, startPoint y: 243, endPoint x: 262, endPoint y: 254, distance: 35.6
click at [262, 254] on div "Base UOM * Bag Bar Basket Bin Bottle Box Bundle Cabinet Cage Carton Case Coil C…" at bounding box center [379, 258] width 389 height 80
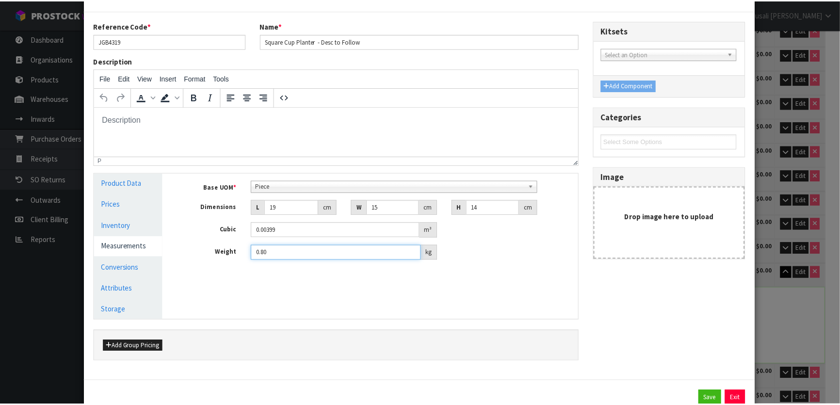
scroll to position [69, 0]
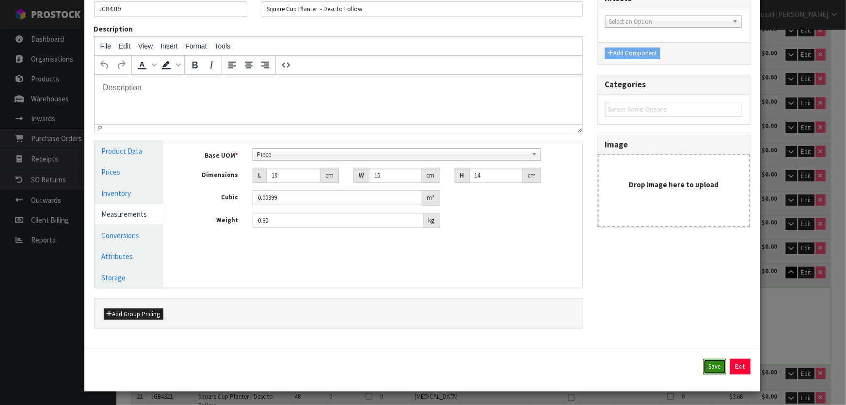
click at [707, 365] on button "Save" at bounding box center [714, 367] width 23 height 16
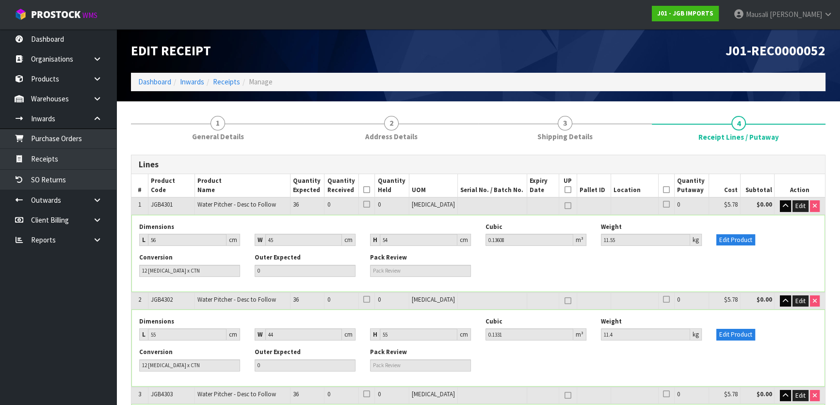
scroll to position [750, 0]
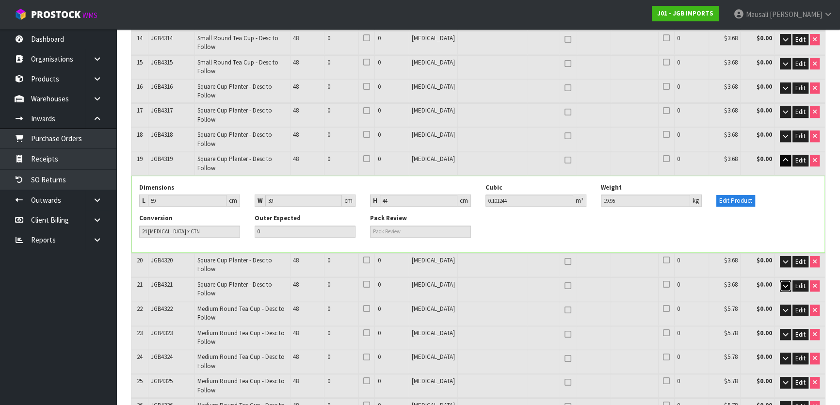
click at [780, 280] on button "button" at bounding box center [784, 286] width 11 height 12
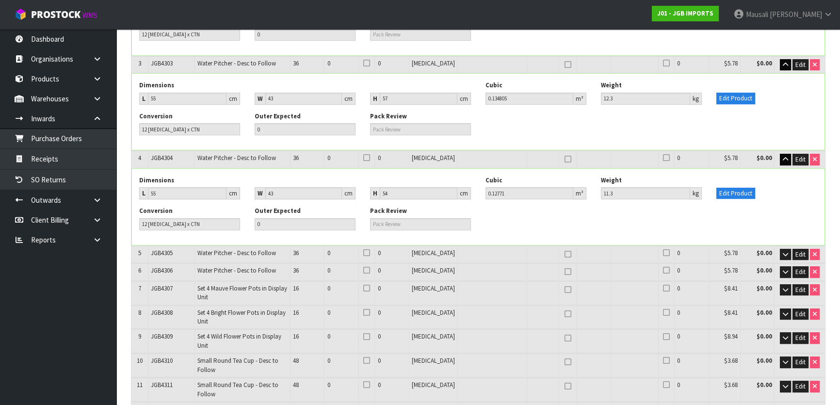
scroll to position [309, 0]
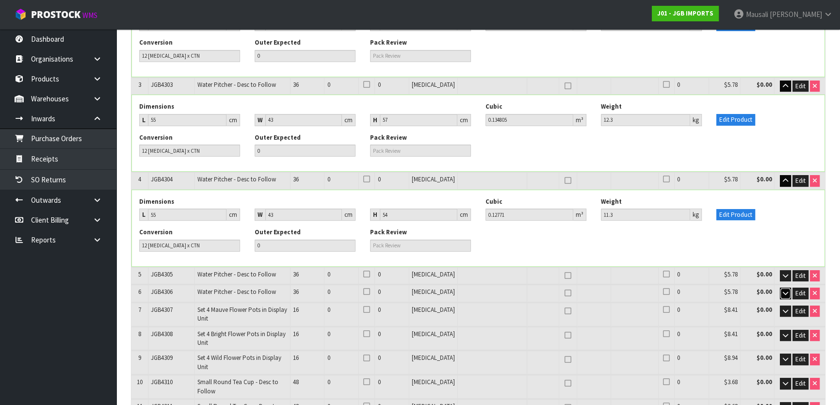
click at [785, 291] on icon "button" at bounding box center [784, 293] width 5 height 6
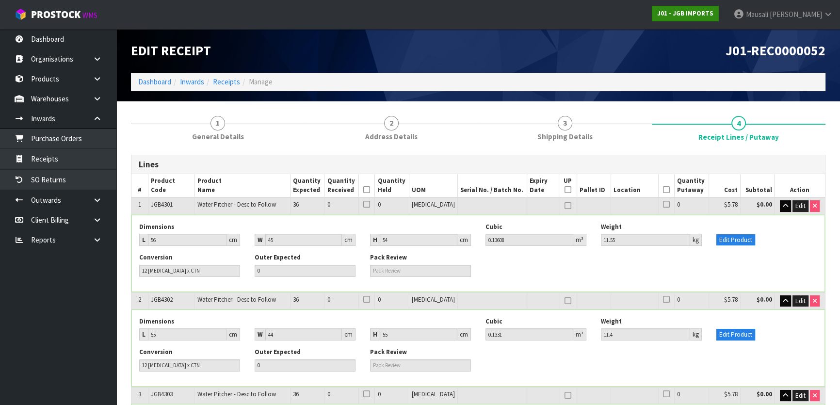
scroll to position [810, 0]
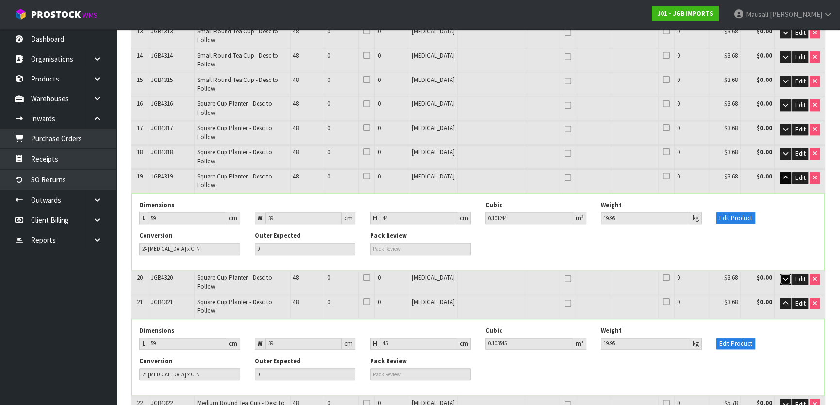
click at [782, 276] on icon "button" at bounding box center [784, 279] width 5 height 6
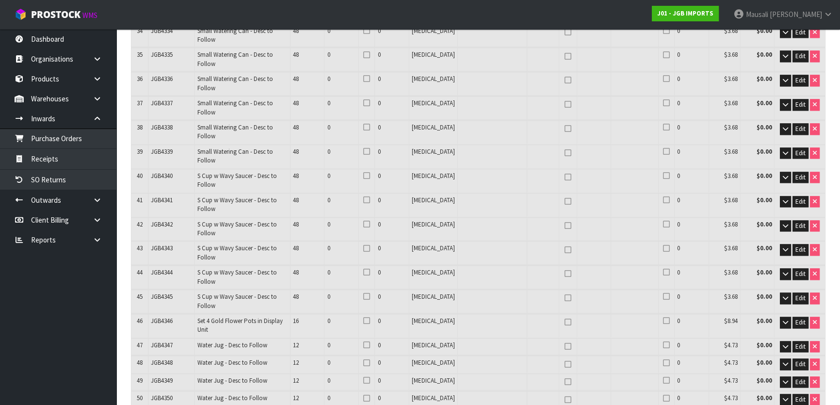
scroll to position [2029, 0]
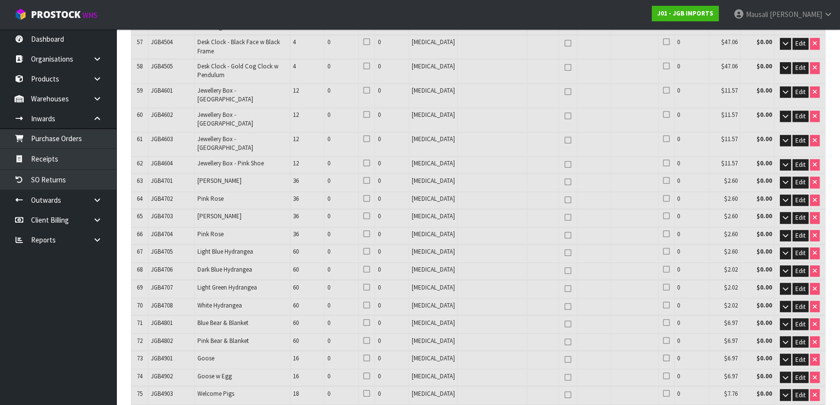
click at [784, 404] on icon "button" at bounding box center [784, 412] width 5 height 6
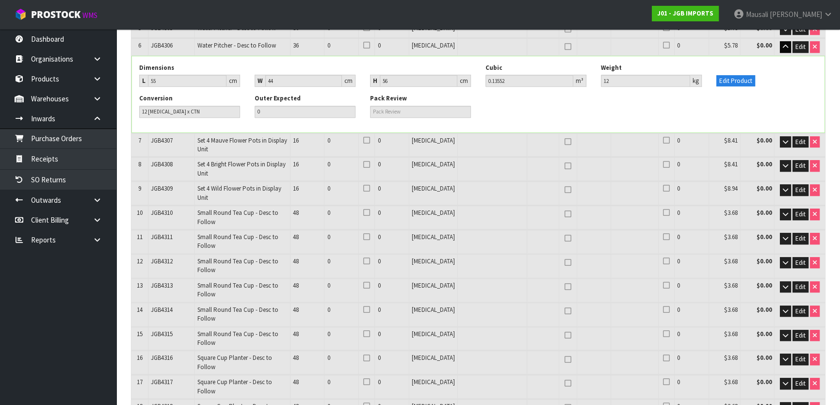
scroll to position [530, 0]
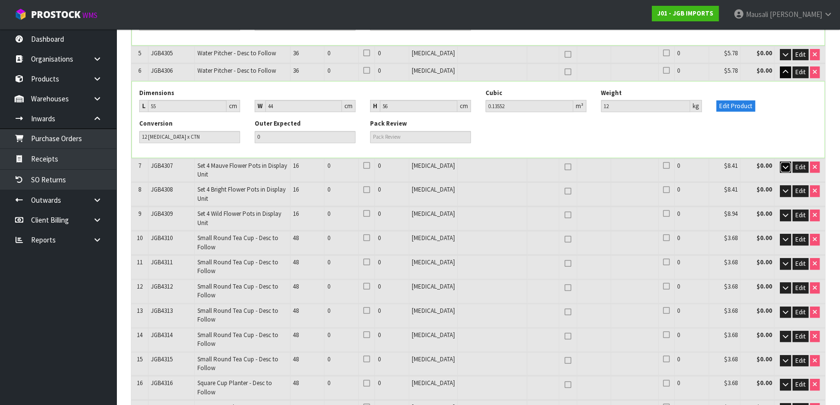
click at [784, 164] on icon "button" at bounding box center [784, 167] width 5 height 6
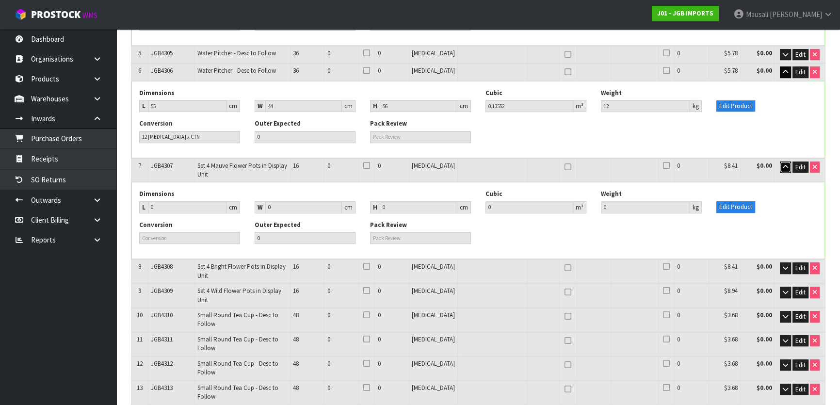
click at [784, 164] on icon "button" at bounding box center [784, 167] width 5 height 6
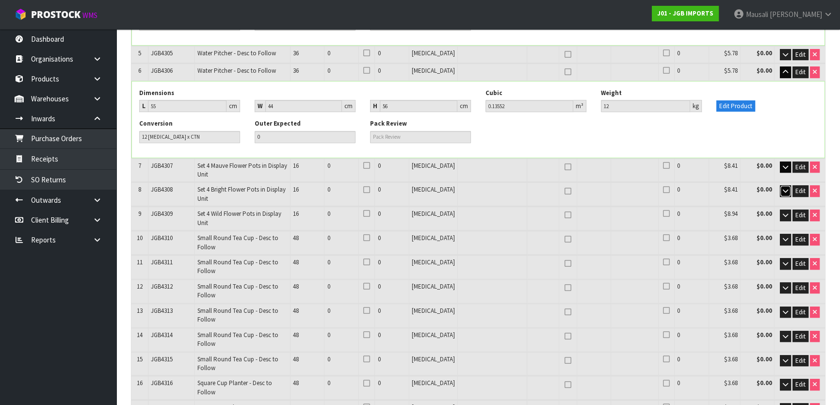
click at [784, 188] on icon "button" at bounding box center [784, 191] width 5 height 6
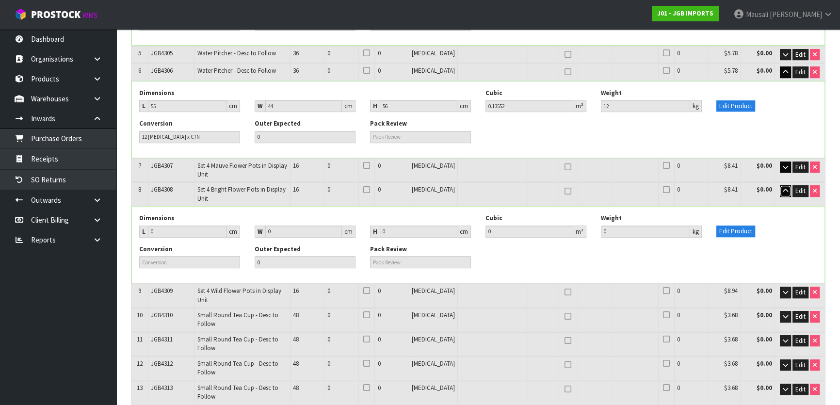
click at [784, 188] on icon "button" at bounding box center [784, 191] width 5 height 6
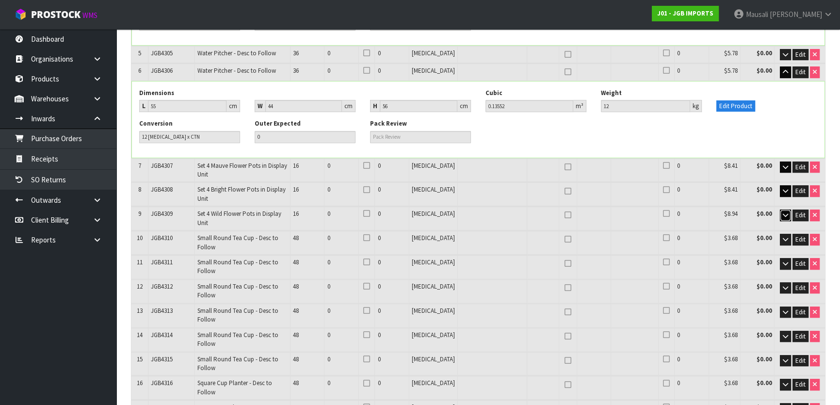
click at [783, 212] on icon "button" at bounding box center [784, 215] width 5 height 6
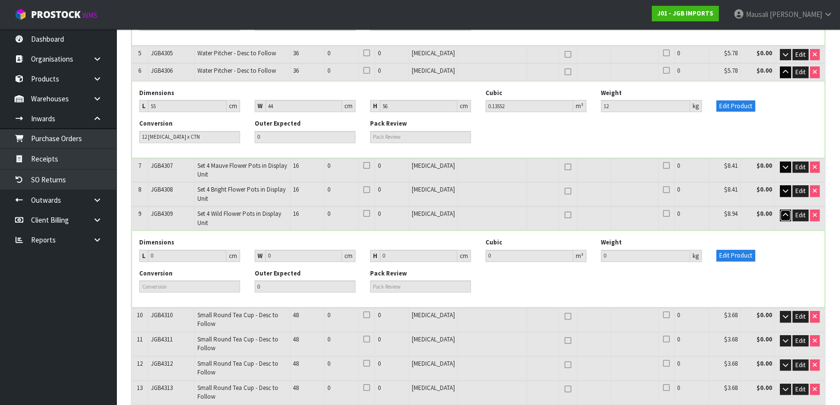
click at [783, 212] on icon "button" at bounding box center [784, 215] width 5 height 6
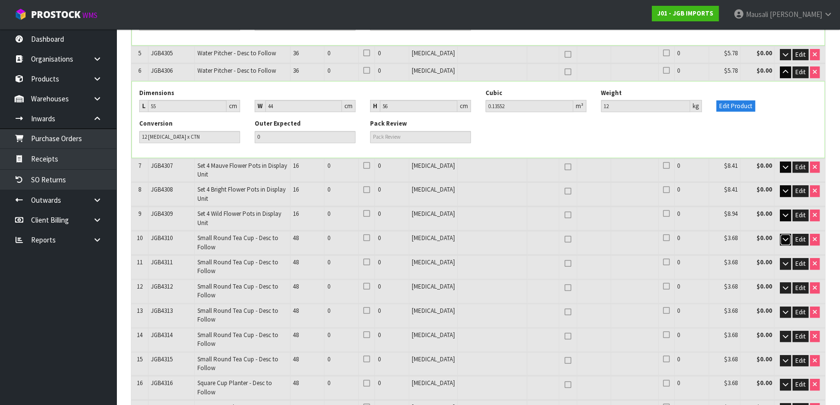
click at [785, 236] on icon "button" at bounding box center [784, 239] width 5 height 6
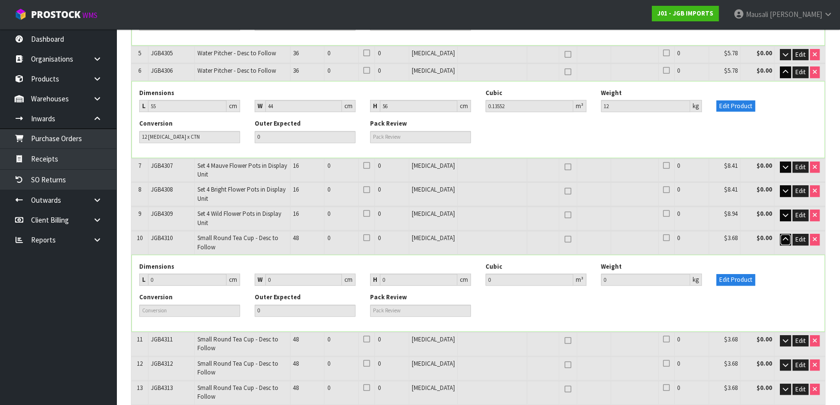
click at [784, 236] on icon "button" at bounding box center [784, 239] width 5 height 6
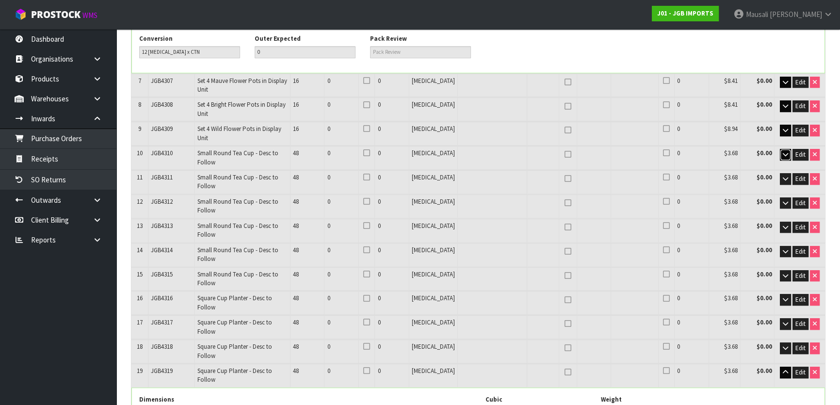
scroll to position [619, 0]
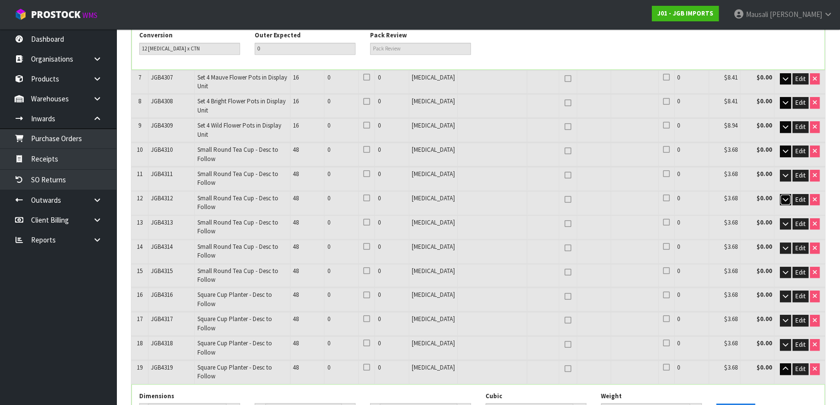
click at [783, 196] on icon "button" at bounding box center [784, 199] width 5 height 6
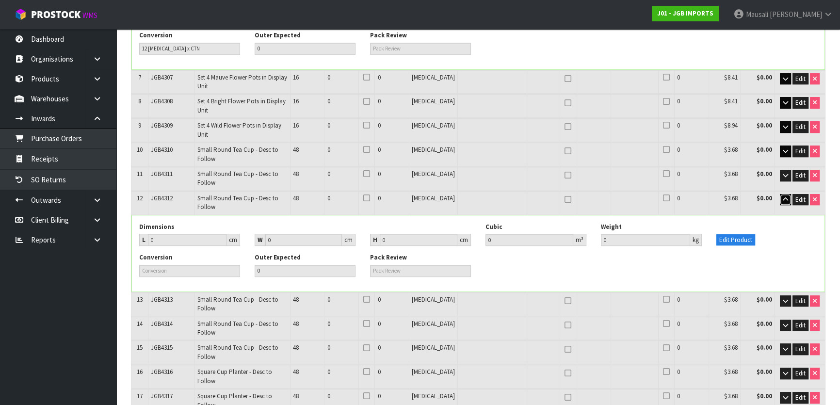
click at [783, 196] on icon "button" at bounding box center [784, 199] width 5 height 6
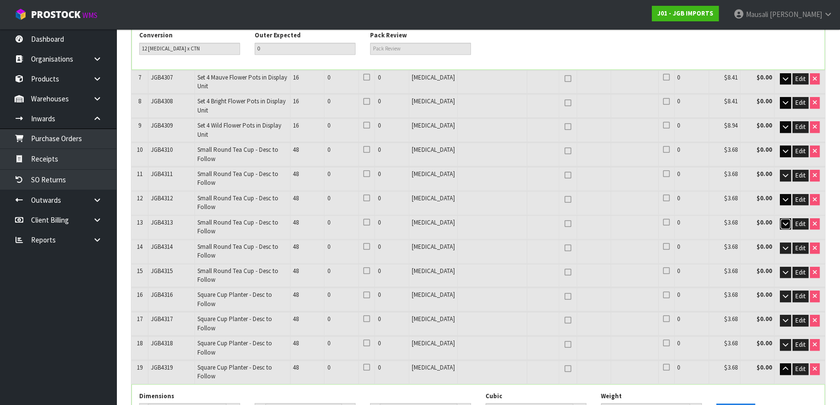
click at [786, 221] on icon "button" at bounding box center [784, 224] width 5 height 6
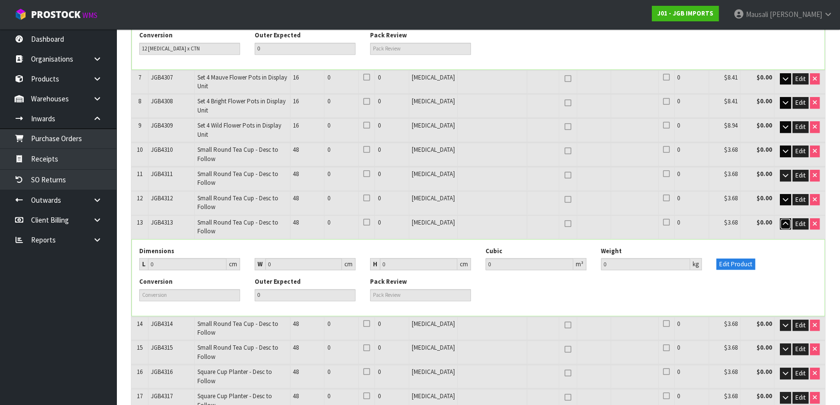
click at [786, 221] on icon "button" at bounding box center [784, 224] width 5 height 6
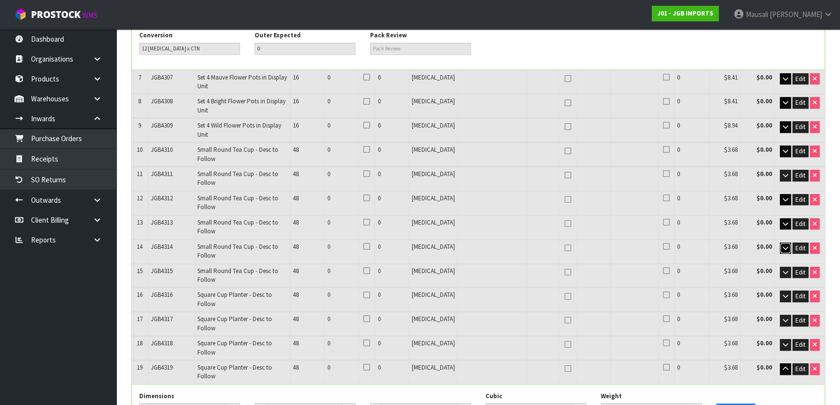
click at [782, 245] on icon "button" at bounding box center [784, 248] width 5 height 6
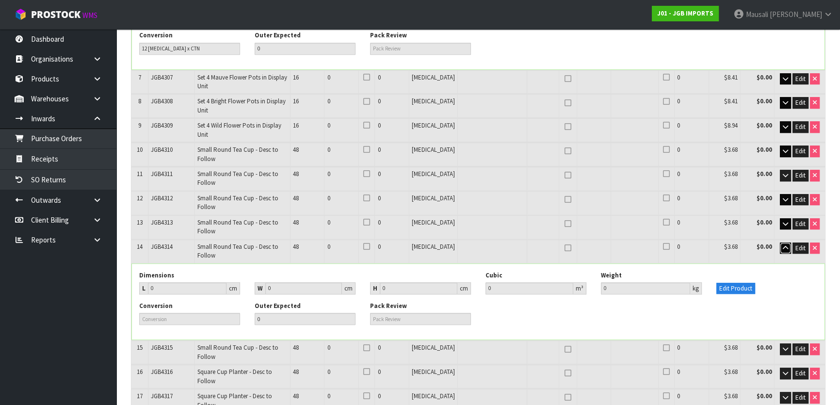
click at [782, 245] on icon "button" at bounding box center [784, 248] width 5 height 6
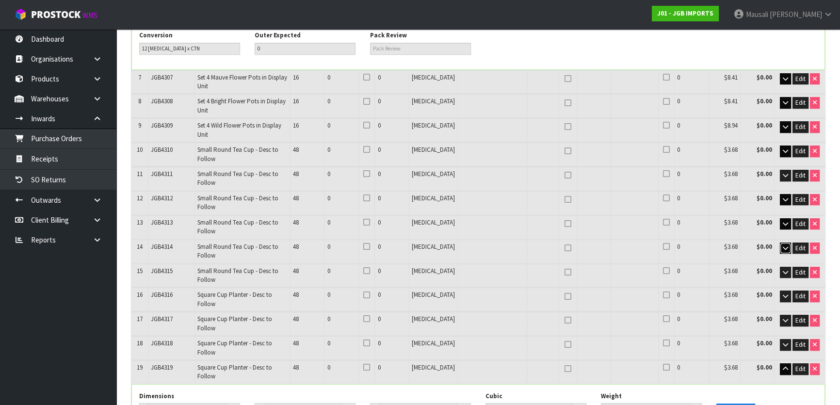
scroll to position [663, 0]
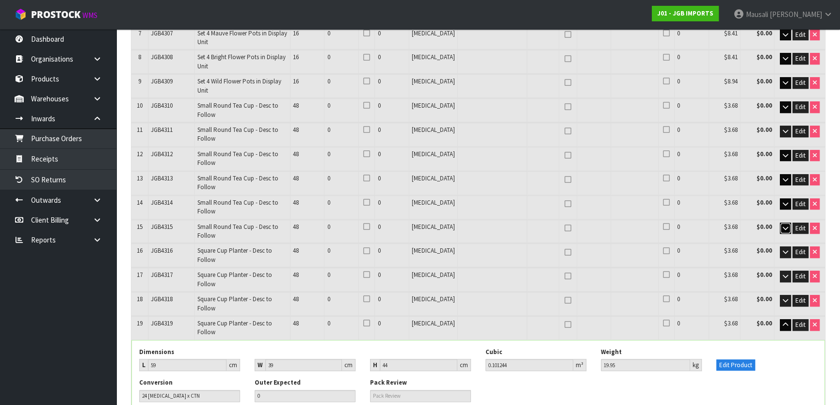
click at [783, 225] on icon "button" at bounding box center [784, 228] width 5 height 6
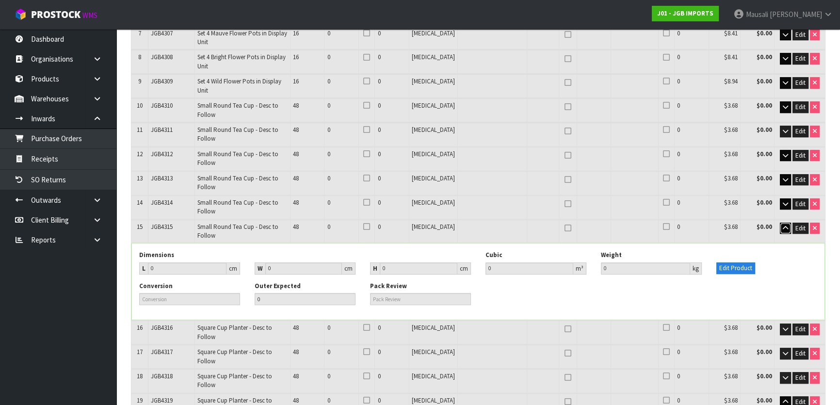
click at [783, 225] on icon "button" at bounding box center [784, 228] width 5 height 6
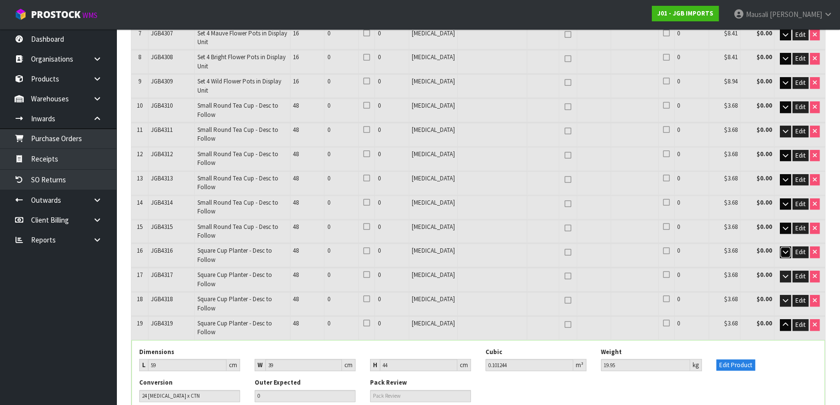
click at [782, 249] on icon "button" at bounding box center [784, 252] width 5 height 6
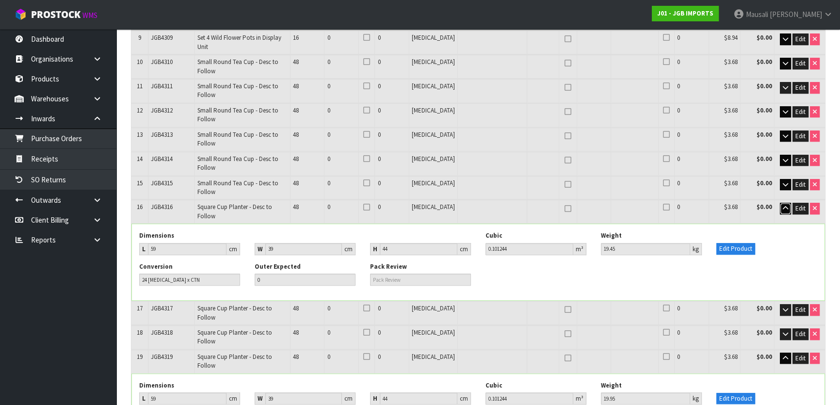
scroll to position [707, 0]
click at [782, 306] on icon "button" at bounding box center [784, 309] width 5 height 6
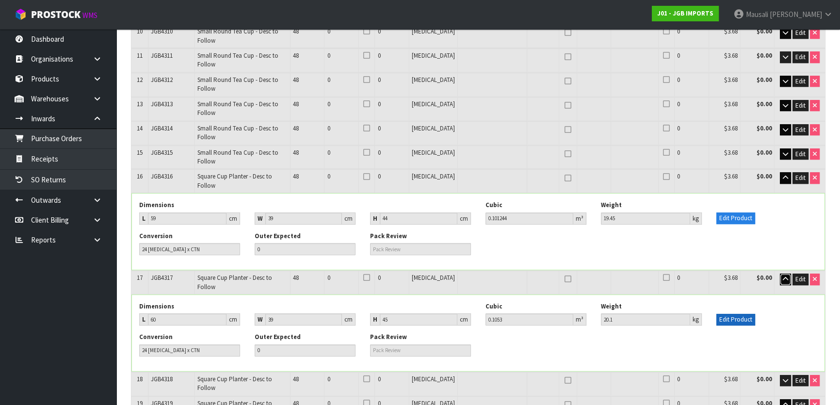
scroll to position [751, 0]
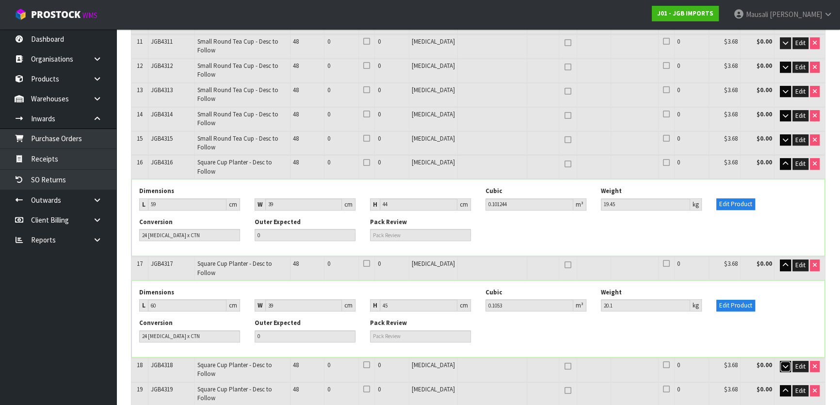
click at [783, 363] on icon "button" at bounding box center [784, 366] width 5 height 6
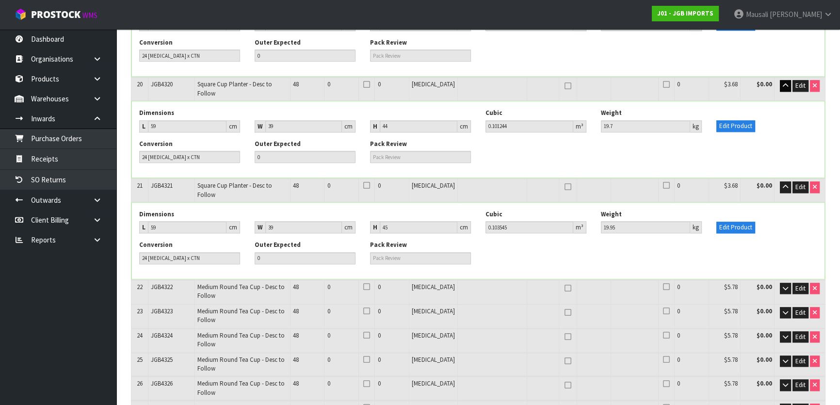
scroll to position [1236, 0]
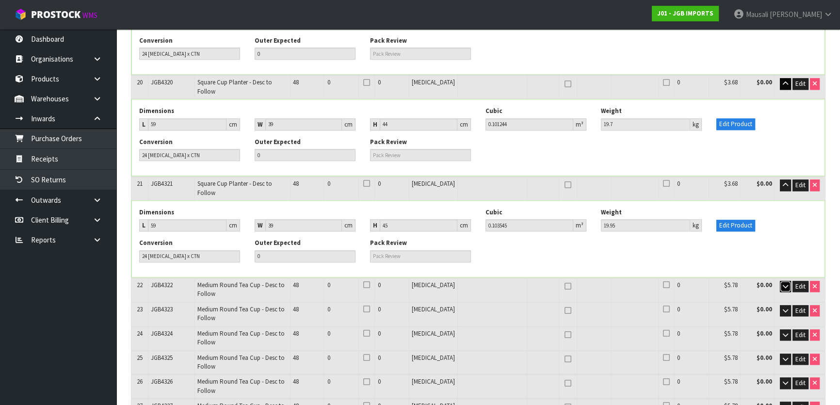
click at [782, 283] on icon "button" at bounding box center [784, 286] width 5 height 6
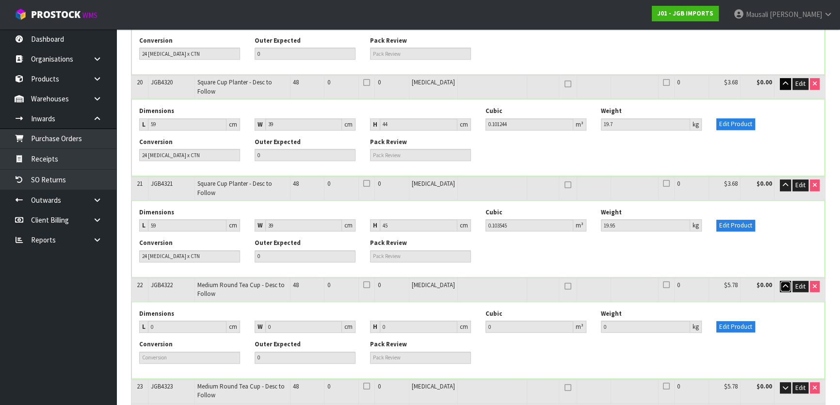
click at [782, 283] on icon "button" at bounding box center [784, 286] width 5 height 6
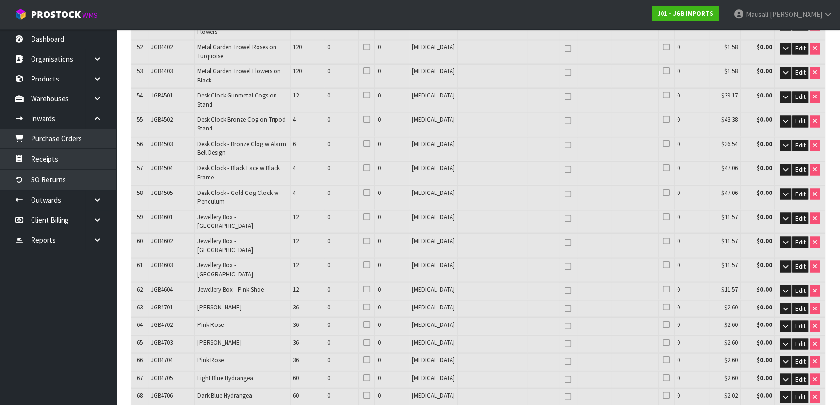
scroll to position [2293, 0]
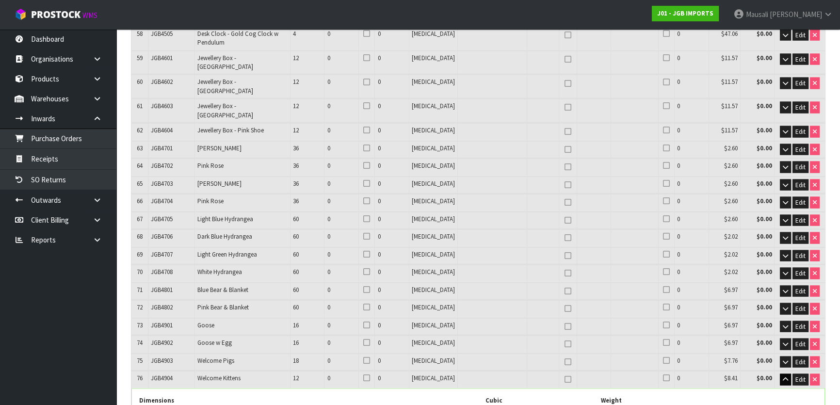
click at [731, 404] on button "Edit Product" at bounding box center [735, 413] width 39 height 12
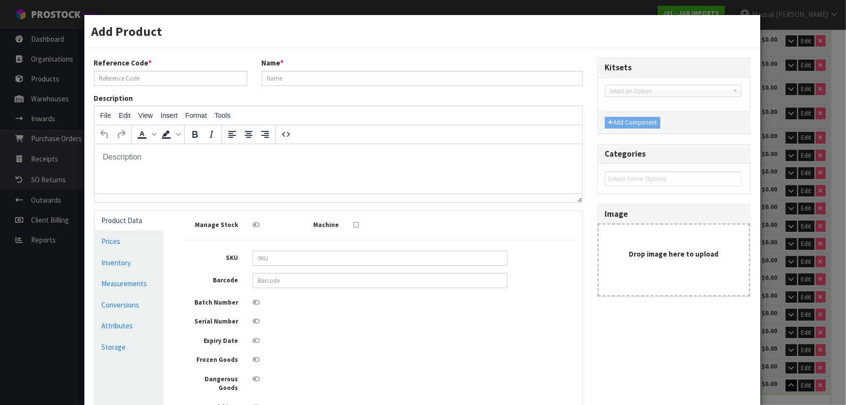
scroll to position [0, 0]
click at [131, 302] on link "Conversions" at bounding box center [129, 305] width 69 height 20
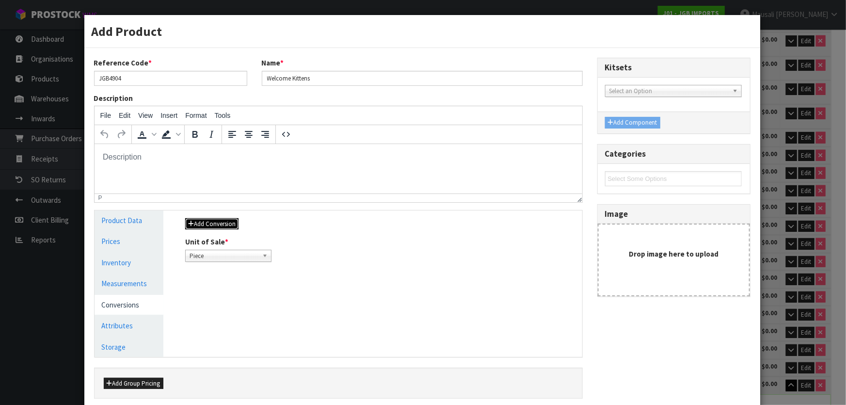
click at [220, 218] on button "Add Conversion" at bounding box center [211, 224] width 53 height 12
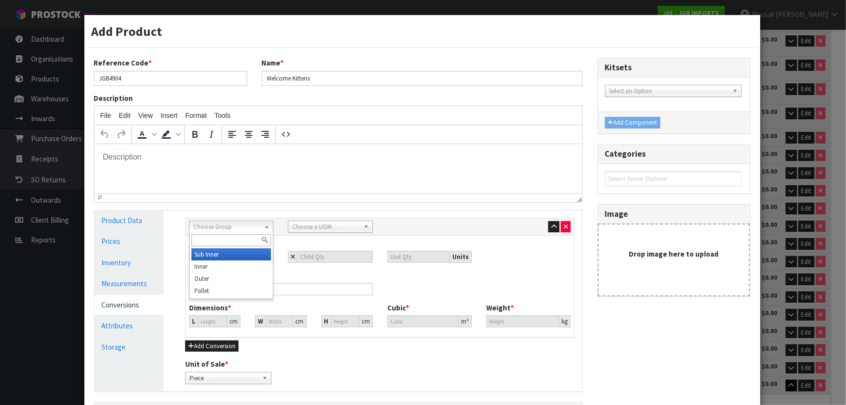
click at [204, 226] on span "Choose Group" at bounding box center [226, 227] width 67 height 12
click at [235, 279] on li "Outer" at bounding box center [230, 278] width 79 height 12
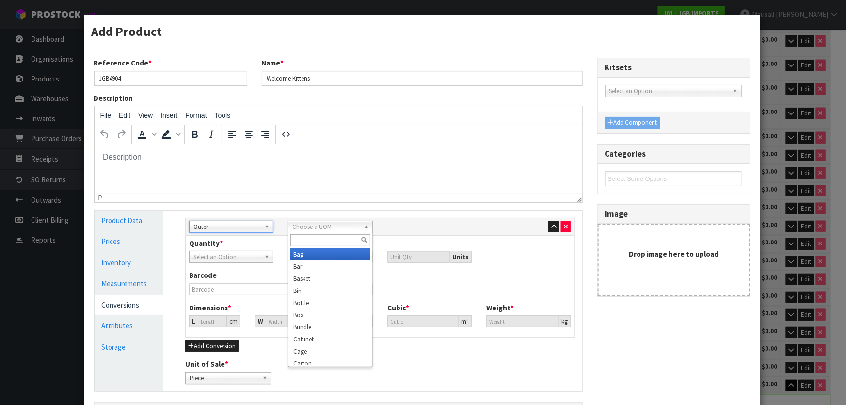
drag, startPoint x: 305, startPoint y: 223, endPoint x: 307, endPoint y: 232, distance: 8.8
click at [307, 232] on div "Choose a UOM Bag Bar Basket Bin Bottle Box Bundle Cabinet Cage Carton Case Coil…" at bounding box center [330, 227] width 84 height 12
click at [323, 271] on li "Carton" at bounding box center [329, 271] width 79 height 12
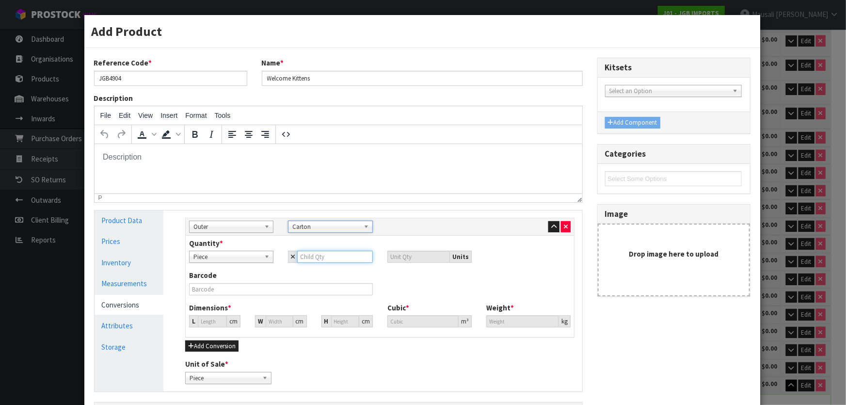
click at [307, 256] on input "number" at bounding box center [334, 257] width 75 height 12
click at [202, 323] on input "0" at bounding box center [212, 321] width 29 height 12
drag, startPoint x: 198, startPoint y: 321, endPoint x: 193, endPoint y: 323, distance: 5.2
click at [193, 323] on div "L 0 cm" at bounding box center [214, 321] width 51 height 12
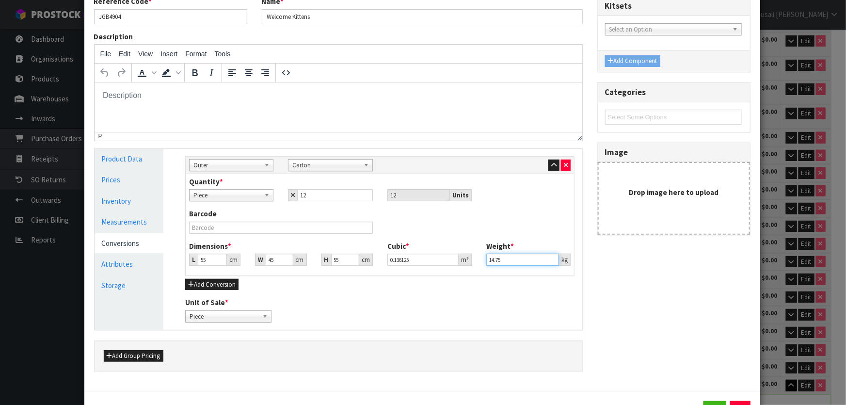
scroll to position [103, 0]
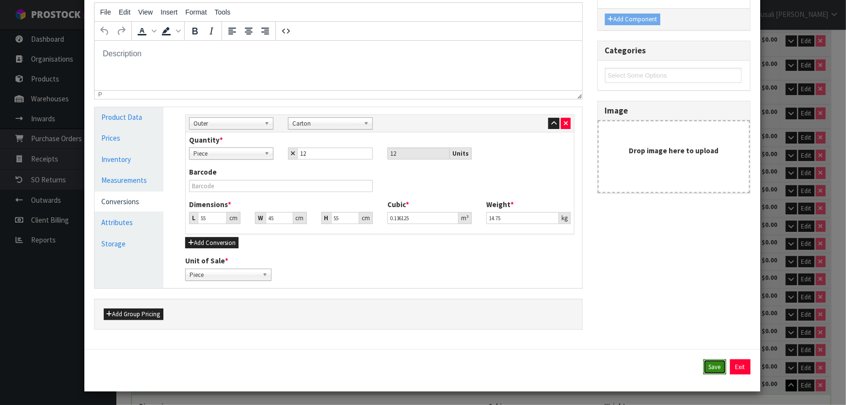
click at [706, 366] on button "Save" at bounding box center [714, 367] width 23 height 16
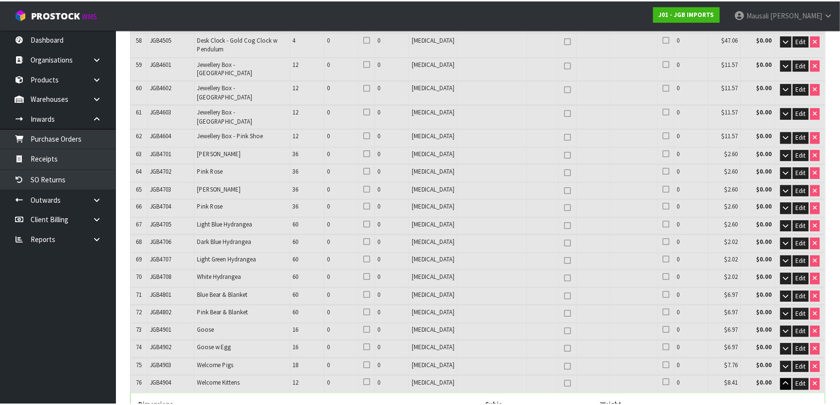
scroll to position [2293, 0]
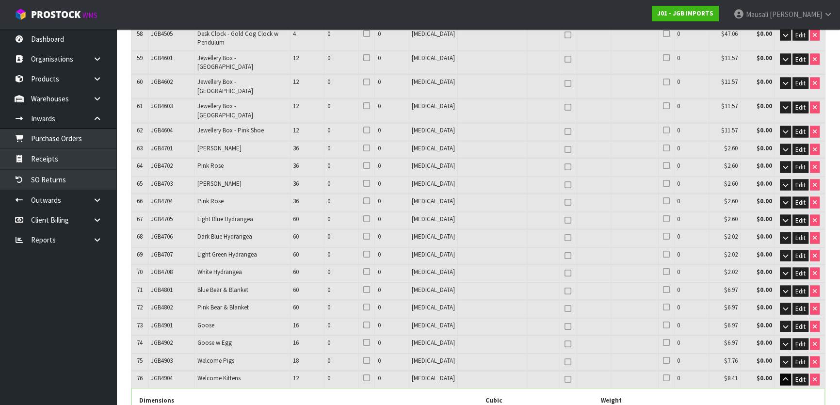
click at [728, 404] on button "Edit Product" at bounding box center [735, 413] width 39 height 12
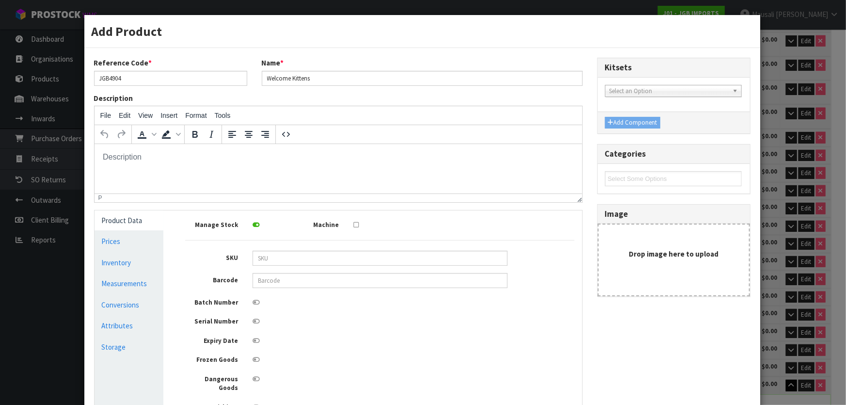
scroll to position [0, 0]
click at [128, 284] on link "Measurements" at bounding box center [129, 283] width 69 height 20
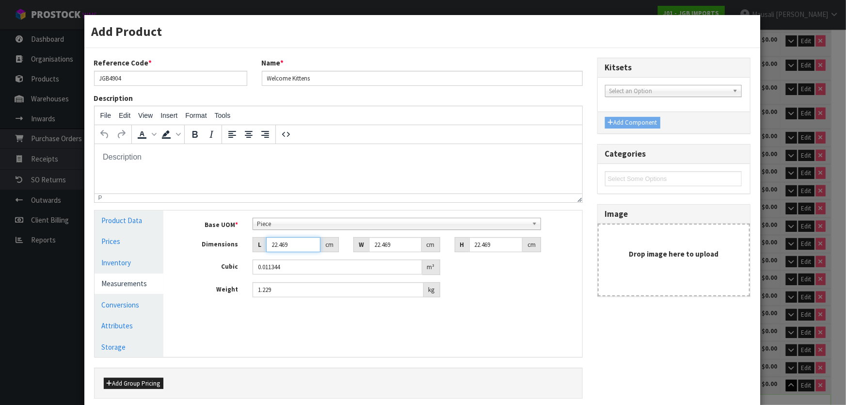
drag, startPoint x: 297, startPoint y: 245, endPoint x: 267, endPoint y: 251, distance: 30.6
click at [267, 251] on input "22.469" at bounding box center [293, 244] width 54 height 15
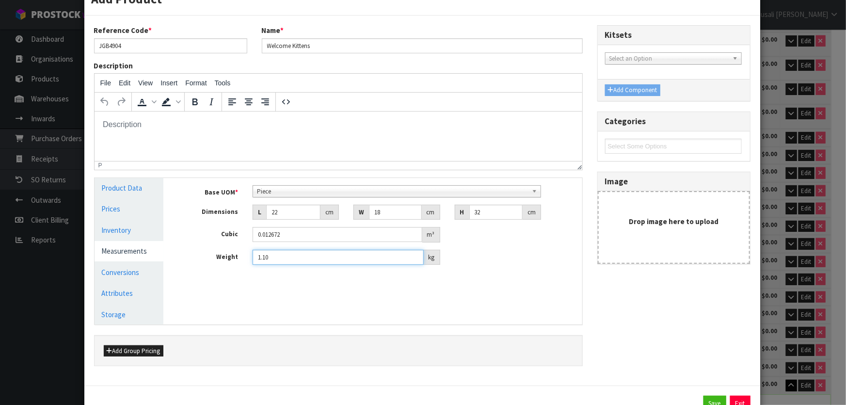
scroll to position [69, 0]
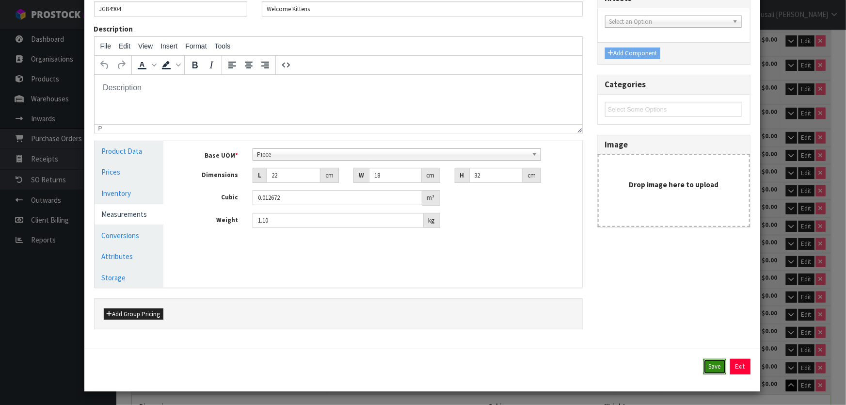
click at [709, 364] on button "Save" at bounding box center [714, 367] width 23 height 16
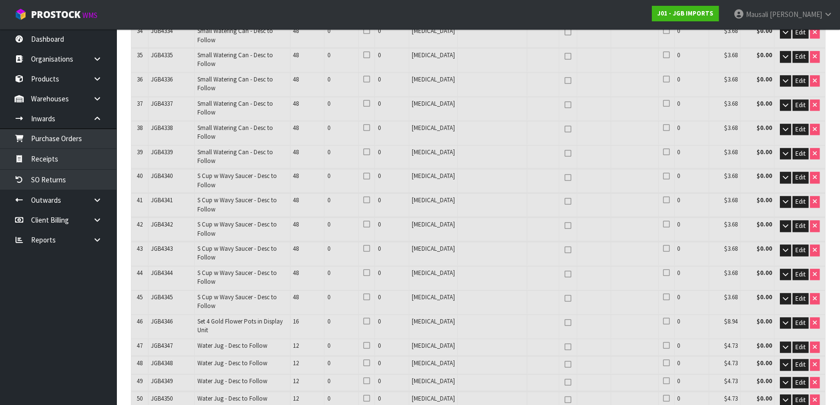
scroll to position [2483, 0]
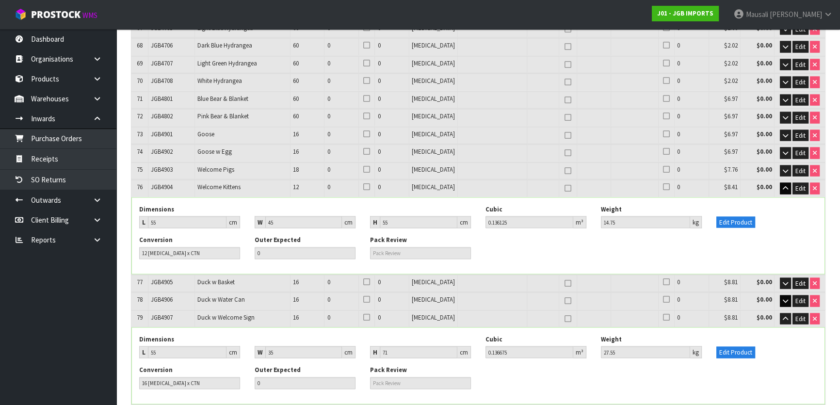
click at [782, 404] on icon "button" at bounding box center [784, 413] width 5 height 6
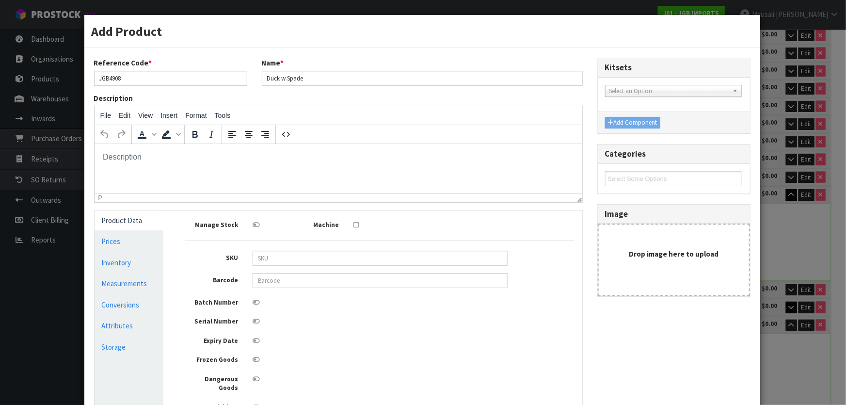
scroll to position [0, 0]
click at [137, 303] on link "Conversions" at bounding box center [129, 305] width 69 height 20
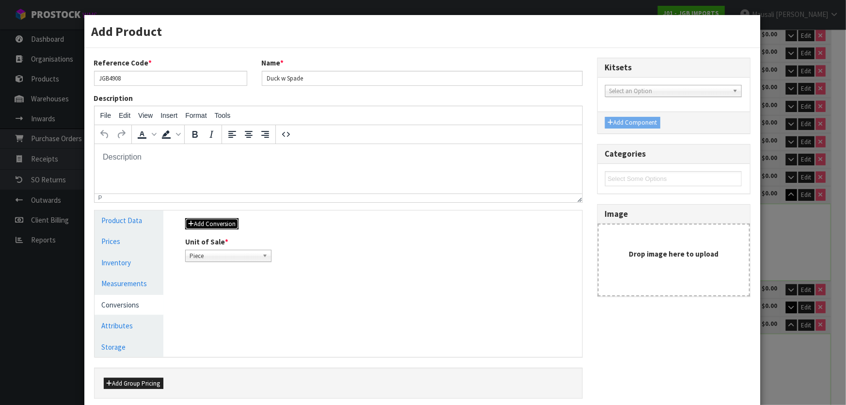
click at [204, 219] on button "Add Conversion" at bounding box center [211, 224] width 53 height 12
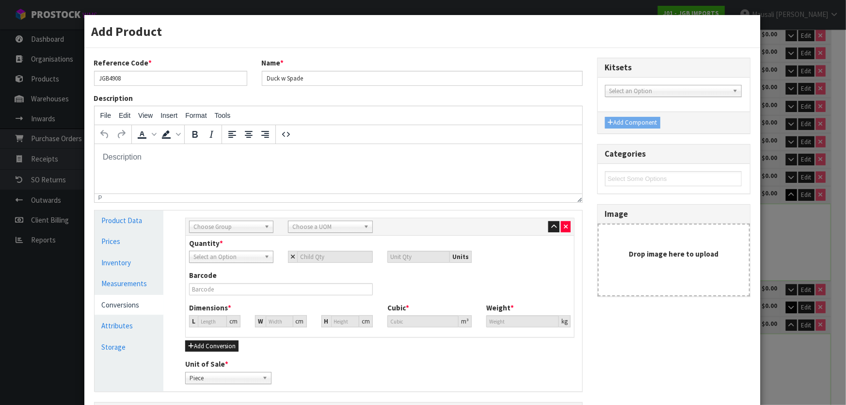
click at [233, 226] on span "Choose Group" at bounding box center [226, 227] width 67 height 12
click at [247, 277] on li "Outer" at bounding box center [230, 278] width 79 height 12
click at [337, 222] on span "Choose a UOM" at bounding box center [325, 227] width 67 height 12
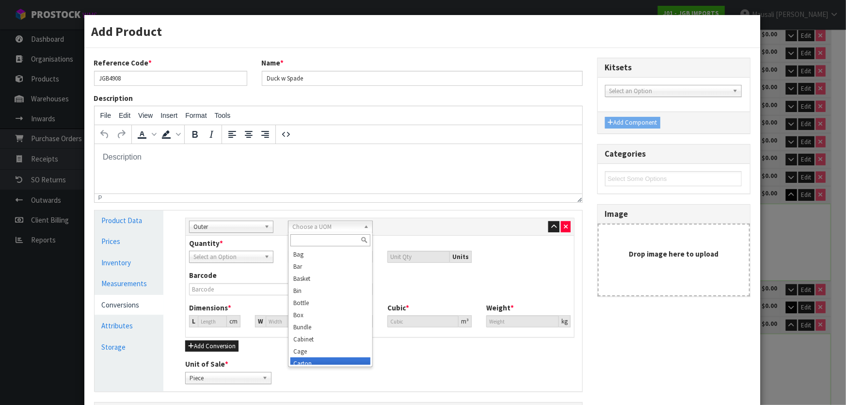
scroll to position [5, 0]
click at [328, 359] on li "Carton" at bounding box center [329, 358] width 79 height 12
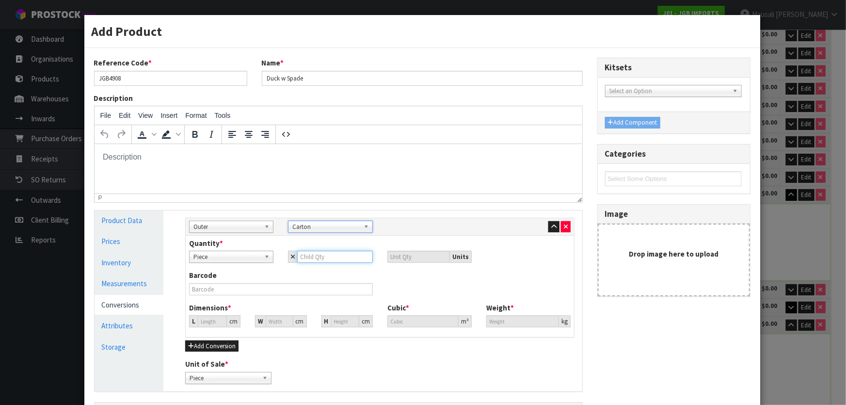
click at [305, 256] on input "number" at bounding box center [334, 257] width 75 height 12
click at [206, 319] on input "0" at bounding box center [212, 321] width 29 height 12
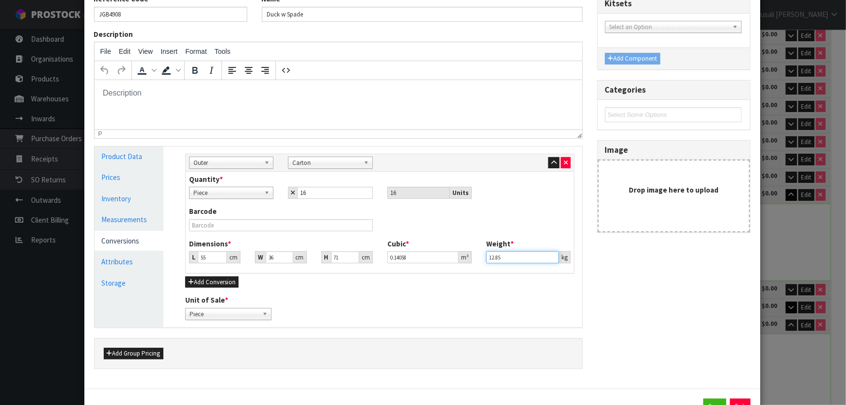
scroll to position [103, 0]
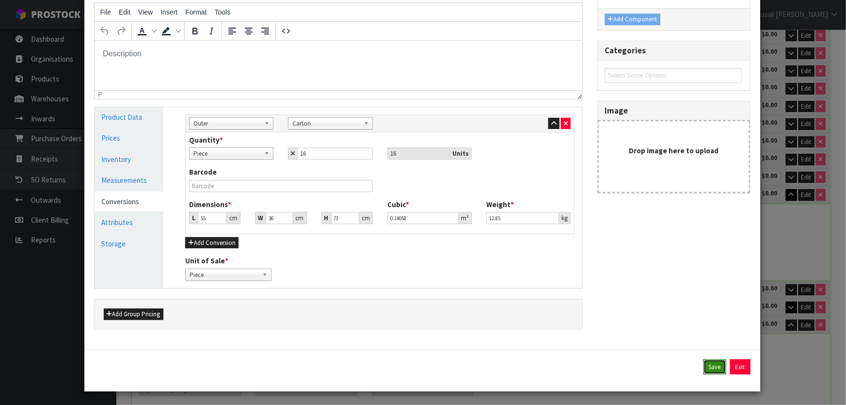
click at [703, 363] on button "Save" at bounding box center [714, 367] width 23 height 16
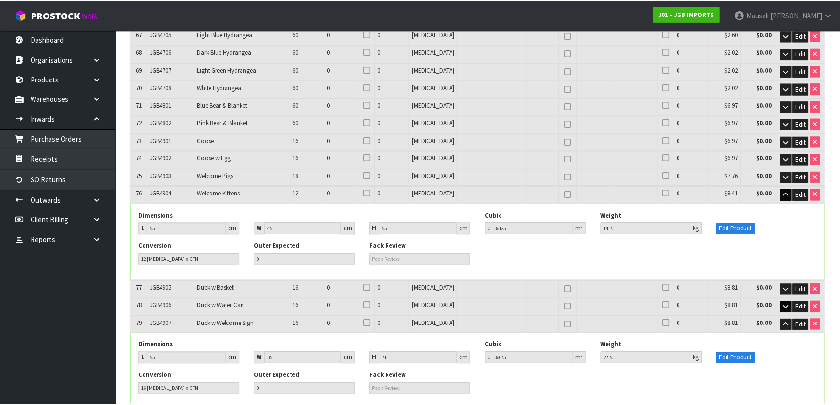
scroll to position [2483, 0]
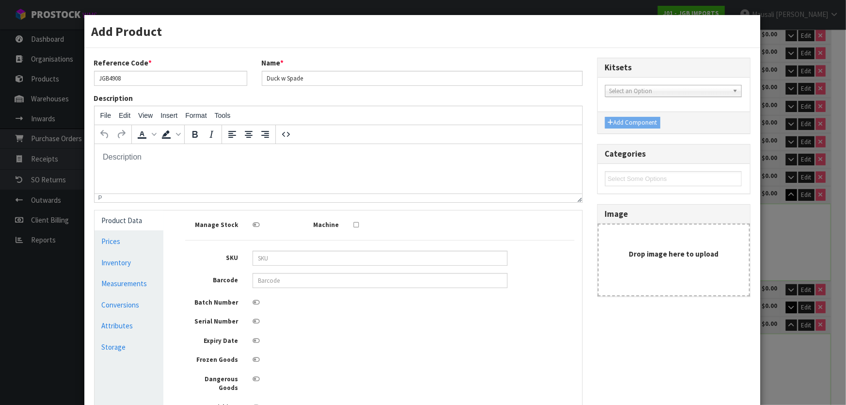
scroll to position [0, 0]
click at [117, 286] on link "Measurements" at bounding box center [129, 283] width 69 height 20
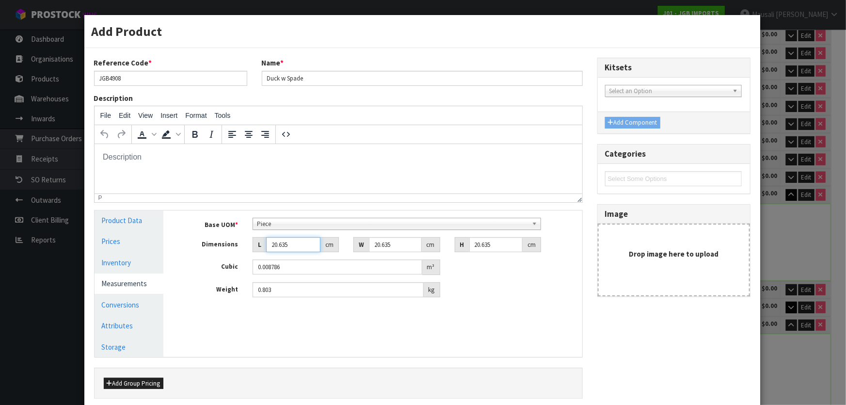
drag, startPoint x: 290, startPoint y: 245, endPoint x: 268, endPoint y: 244, distance: 22.8
click at [268, 244] on input "20.635" at bounding box center [293, 244] width 54 height 15
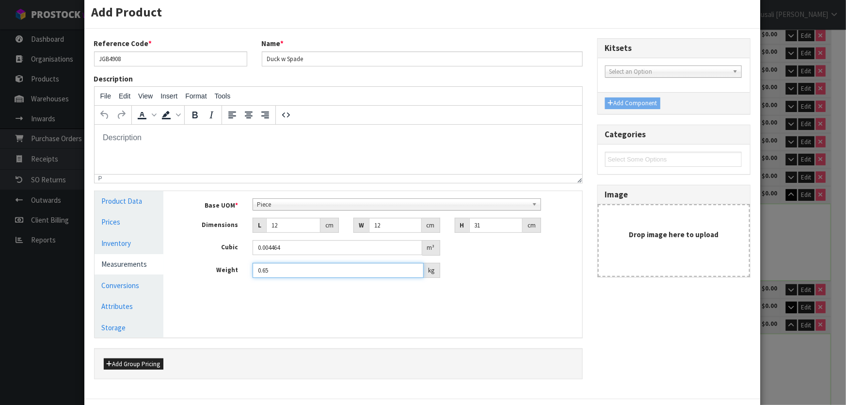
scroll to position [69, 0]
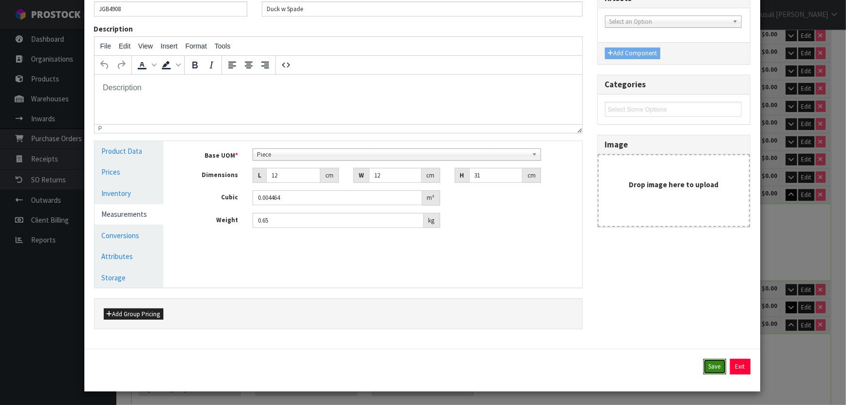
click at [706, 364] on button "Save" at bounding box center [714, 367] width 23 height 16
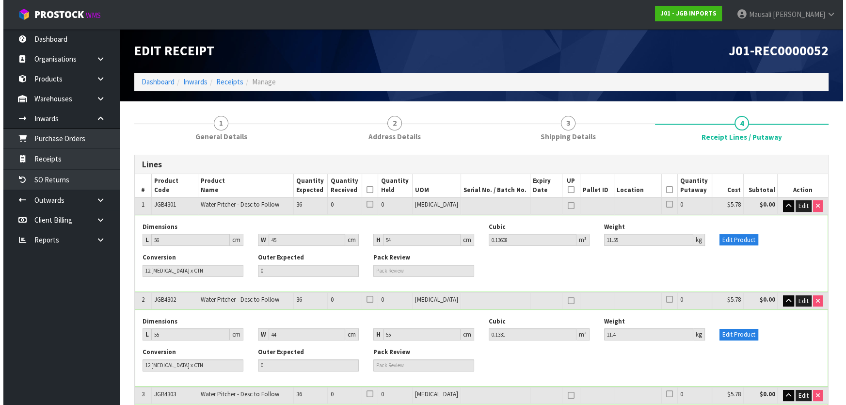
scroll to position [1636, 0]
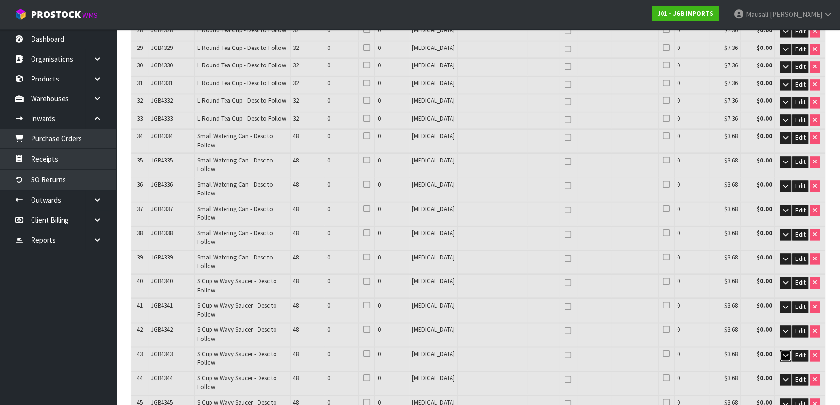
click at [783, 352] on icon "button" at bounding box center [784, 355] width 5 height 6
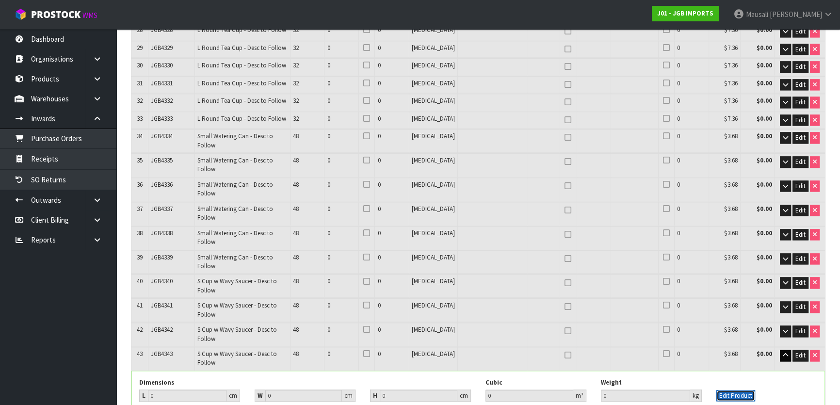
click at [735, 390] on button "Edit Product" at bounding box center [735, 396] width 39 height 12
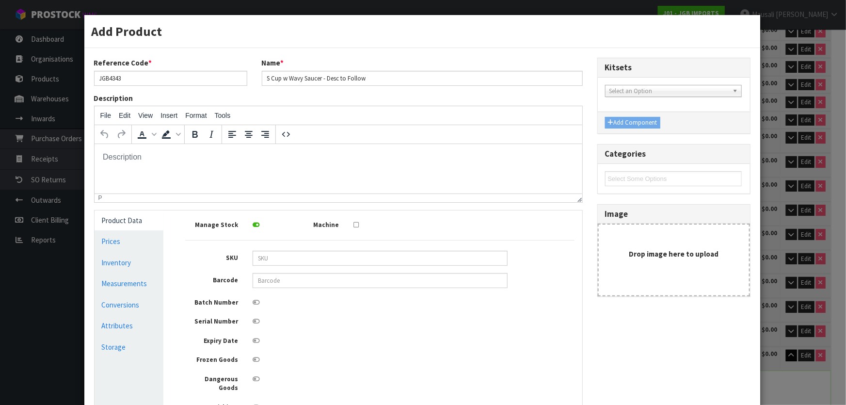
scroll to position [133, 0]
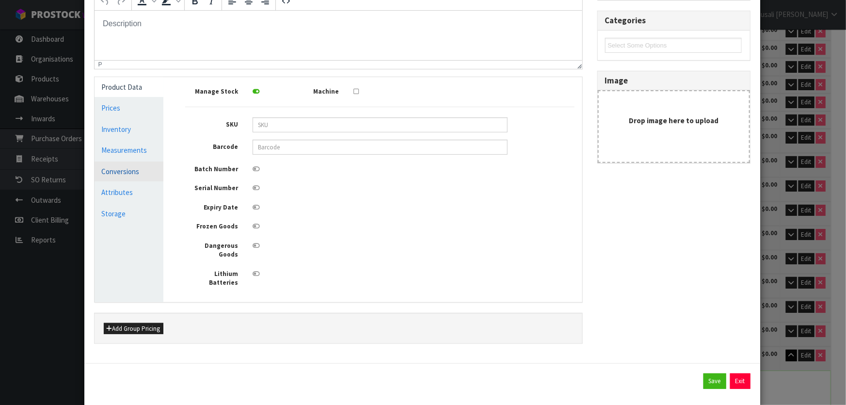
click at [134, 171] on link "Conversions" at bounding box center [129, 171] width 69 height 20
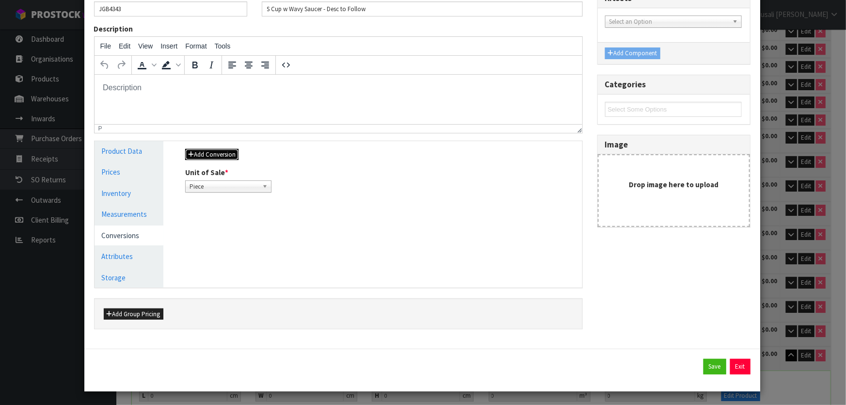
click at [208, 152] on button "Add Conversion" at bounding box center [211, 155] width 53 height 12
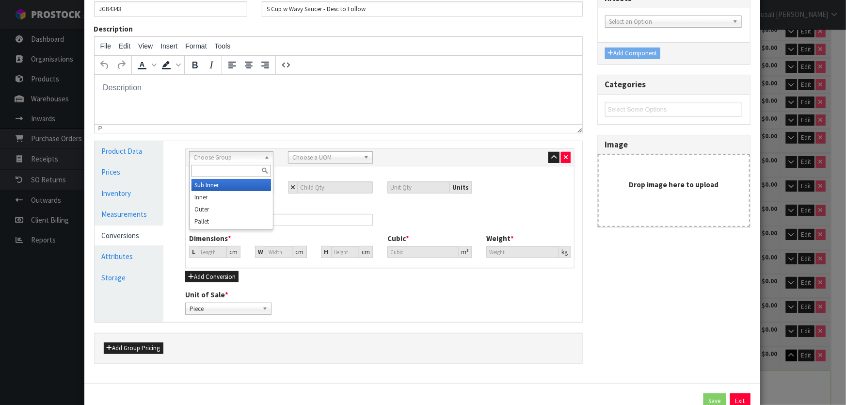
click at [212, 156] on span "Choose Group" at bounding box center [226, 158] width 67 height 12
click at [236, 203] on li "Outer" at bounding box center [230, 209] width 79 height 12
click at [355, 160] on span "Choose a UOM" at bounding box center [325, 158] width 67 height 12
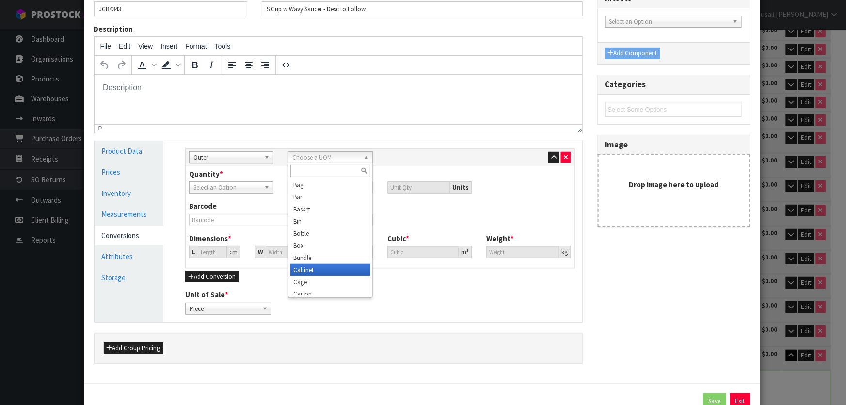
scroll to position [44, 0]
click at [338, 246] on li "Carton" at bounding box center [329, 250] width 79 height 12
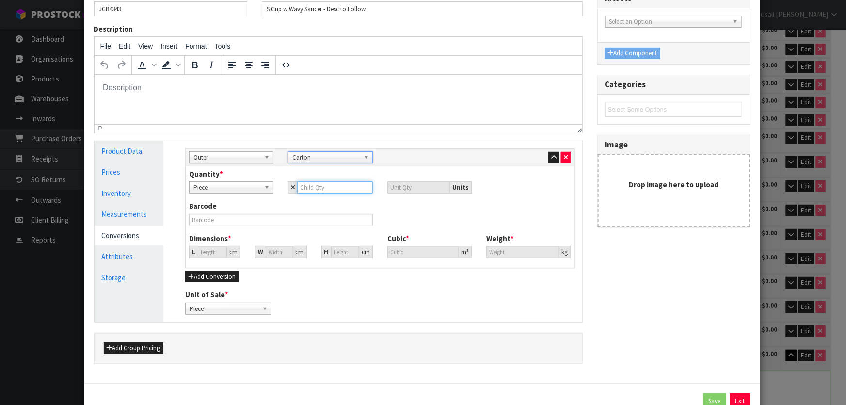
click at [307, 190] on input "number" at bounding box center [334, 187] width 75 height 12
click at [199, 251] on input "0" at bounding box center [212, 252] width 29 height 12
drag, startPoint x: 207, startPoint y: 252, endPoint x: 195, endPoint y: 254, distance: 12.5
click at [195, 254] on div "L 0 cm" at bounding box center [214, 252] width 51 height 12
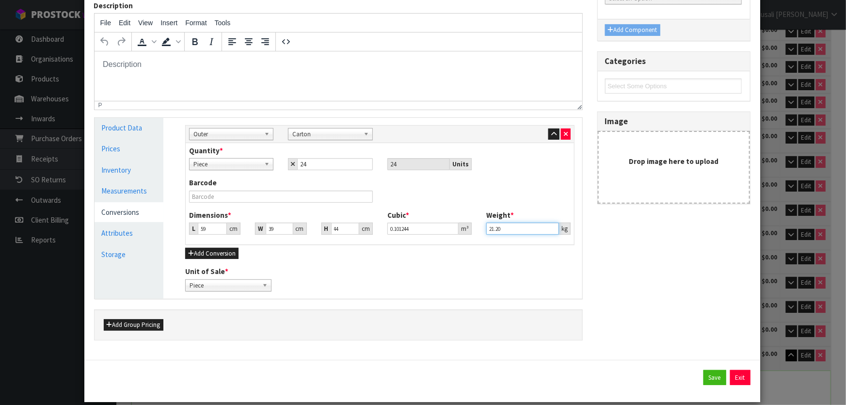
scroll to position [103, 0]
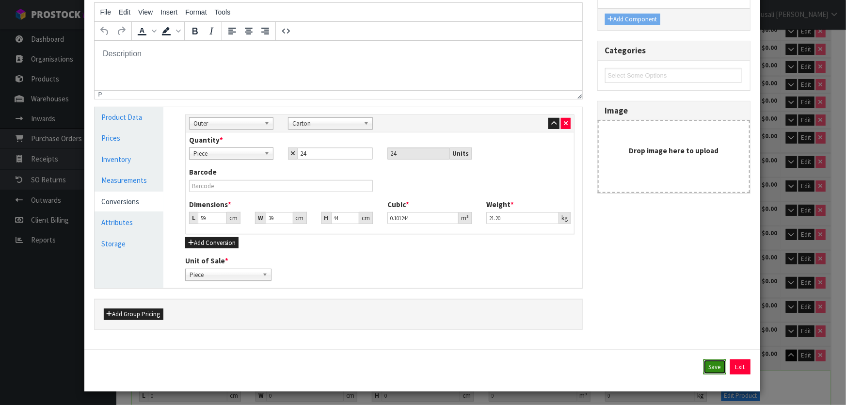
click at [703, 367] on button "Save" at bounding box center [714, 367] width 23 height 16
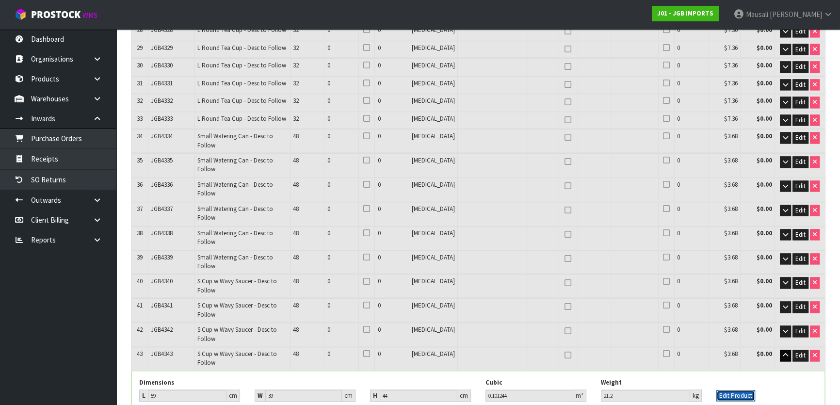
click at [727, 390] on button "Edit Product" at bounding box center [735, 396] width 39 height 12
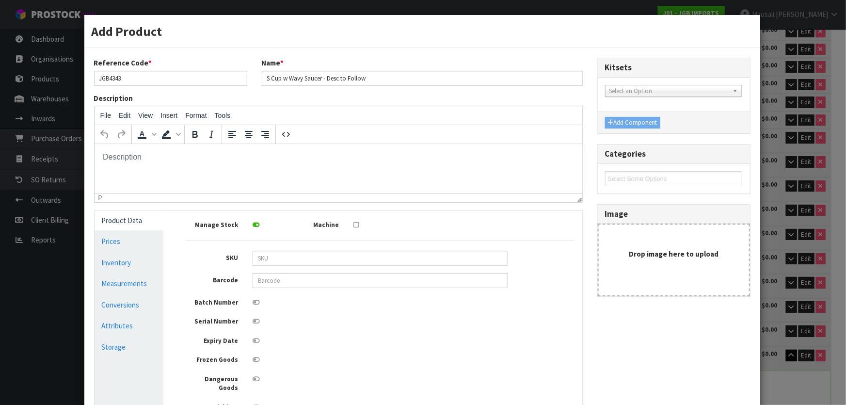
scroll to position [0, 0]
click at [124, 282] on link "Measurements" at bounding box center [129, 283] width 69 height 20
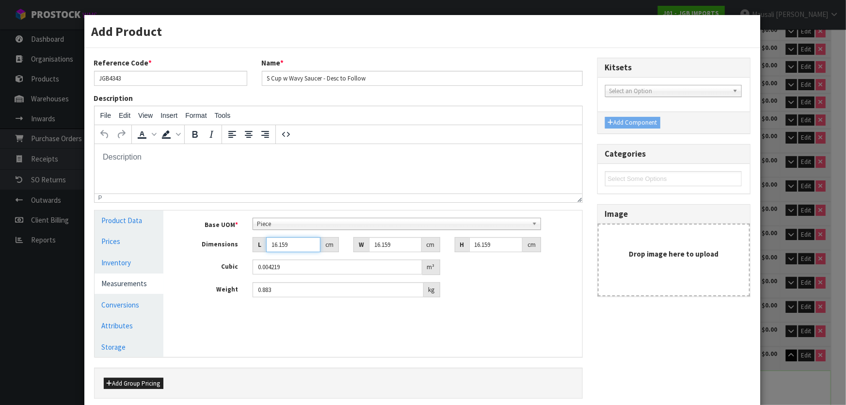
drag, startPoint x: 291, startPoint y: 244, endPoint x: 256, endPoint y: 248, distance: 35.1
click at [256, 248] on div "L 16.159 cm" at bounding box center [296, 245] width 86 height 16
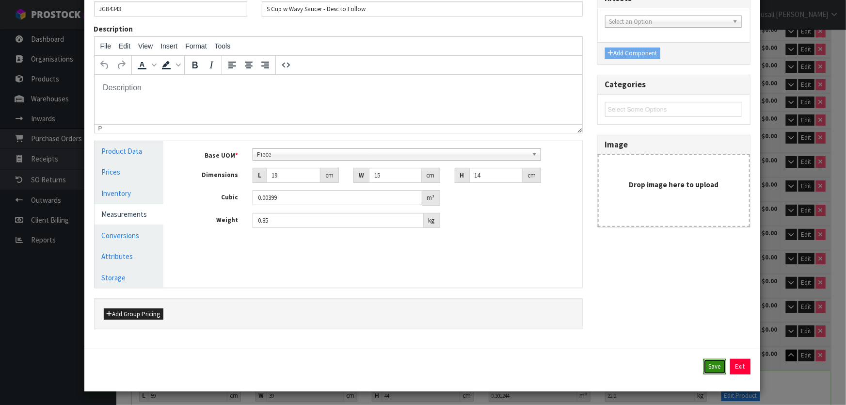
click at [703, 359] on button "Save" at bounding box center [714, 367] width 23 height 16
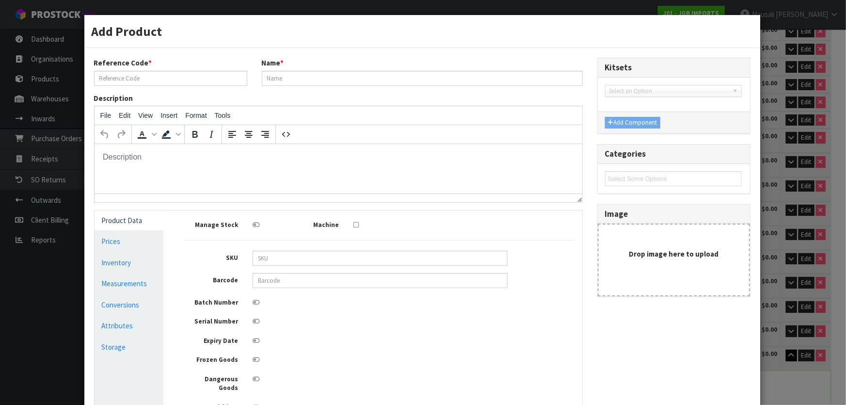
scroll to position [0, 0]
click at [113, 304] on link "Conversions" at bounding box center [129, 305] width 69 height 20
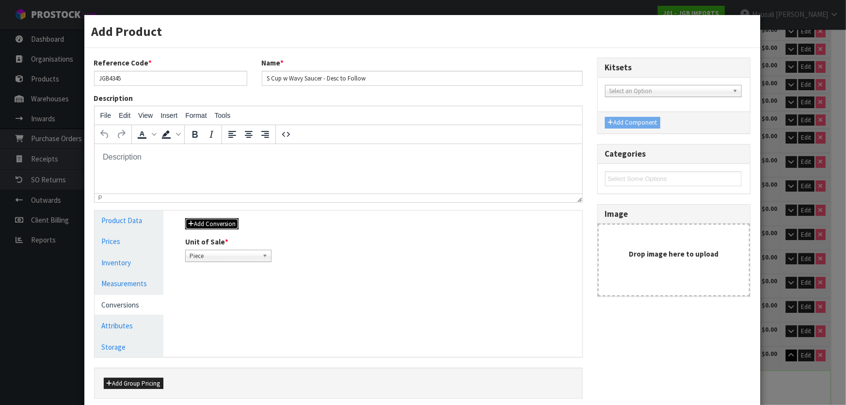
click at [204, 222] on button "Add Conversion" at bounding box center [211, 224] width 53 height 12
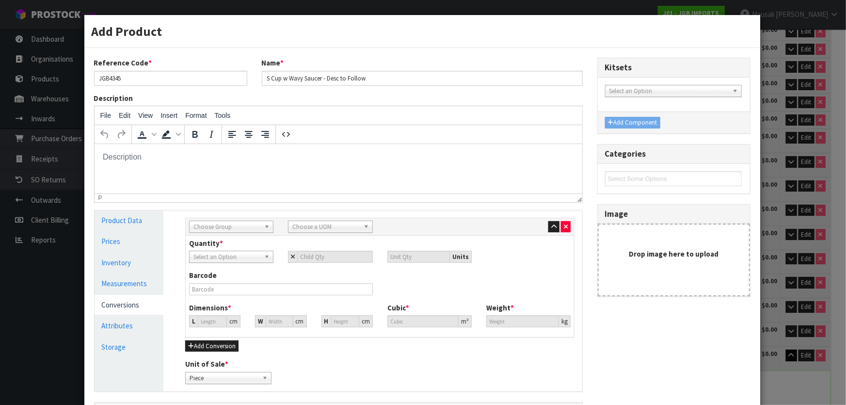
click at [238, 227] on span "Choose Group" at bounding box center [226, 227] width 67 height 12
click at [247, 275] on li "Outer" at bounding box center [230, 278] width 79 height 12
click at [364, 223] on b at bounding box center [368, 226] width 9 height 11
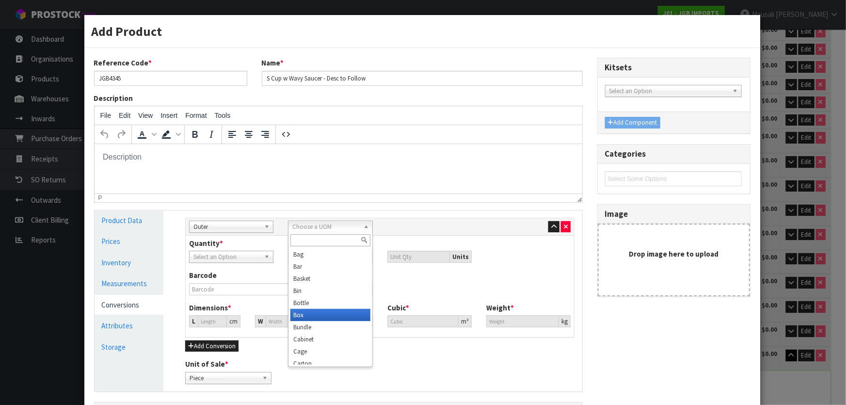
scroll to position [44, 0]
click at [337, 317] on li "Carton" at bounding box center [329, 320] width 79 height 12
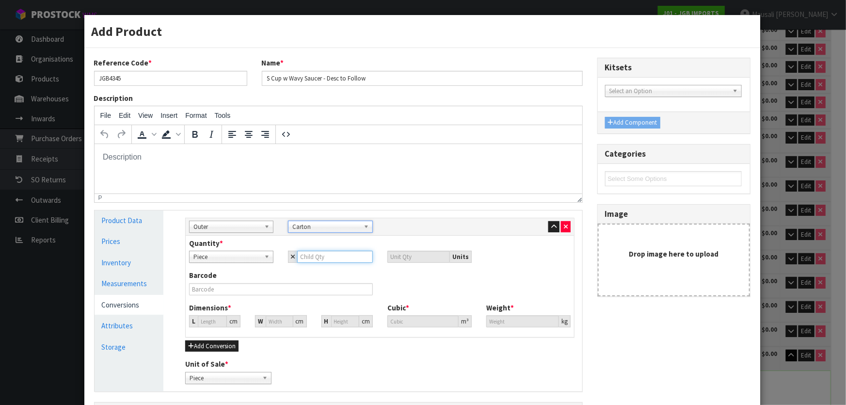
click at [300, 257] on input "number" at bounding box center [334, 257] width 75 height 12
click at [203, 322] on input "0" at bounding box center [212, 321] width 29 height 12
drag, startPoint x: 204, startPoint y: 323, endPoint x: 198, endPoint y: 325, distance: 6.6
click at [198, 325] on input "0" at bounding box center [212, 321] width 29 height 12
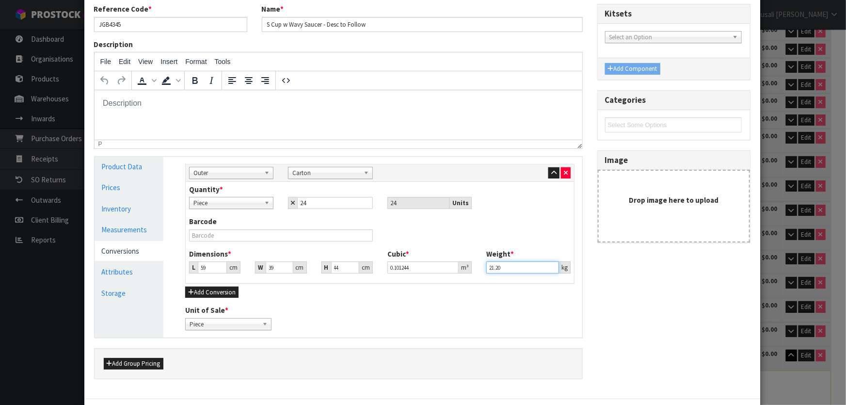
scroll to position [103, 0]
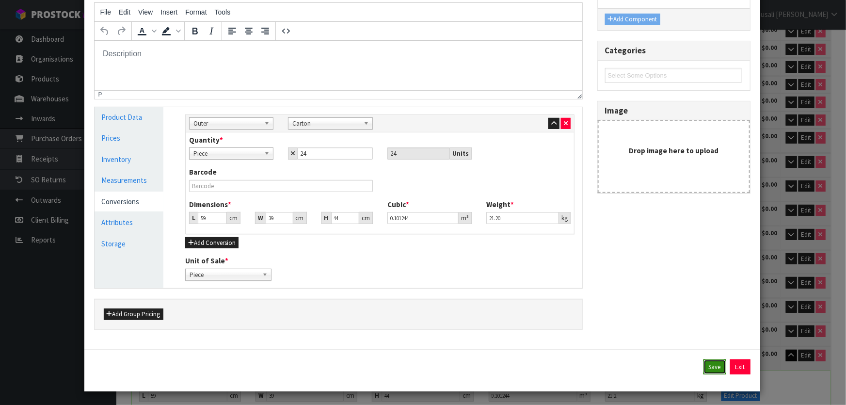
click at [703, 362] on button "Save" at bounding box center [714, 367] width 23 height 16
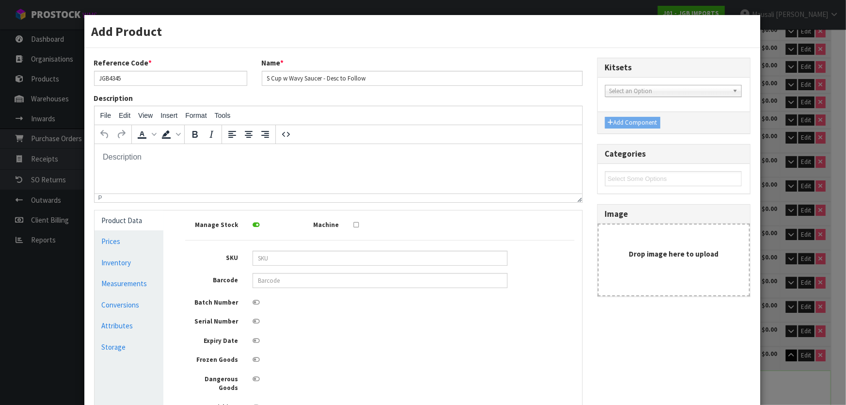
scroll to position [0, 0]
drag, startPoint x: 121, startPoint y: 286, endPoint x: 148, endPoint y: 280, distance: 28.0
click at [121, 286] on link "Measurements" at bounding box center [129, 283] width 69 height 20
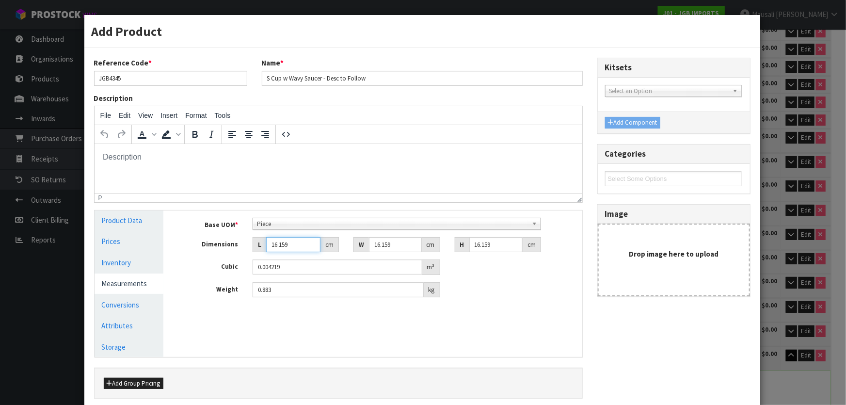
drag, startPoint x: 274, startPoint y: 251, endPoint x: 262, endPoint y: 254, distance: 12.5
click at [262, 254] on div "Base UOM * Bag Bar Basket Bin Bottle Box Bundle Cabinet Cage Carton Case Coil C…" at bounding box center [379, 258] width 389 height 80
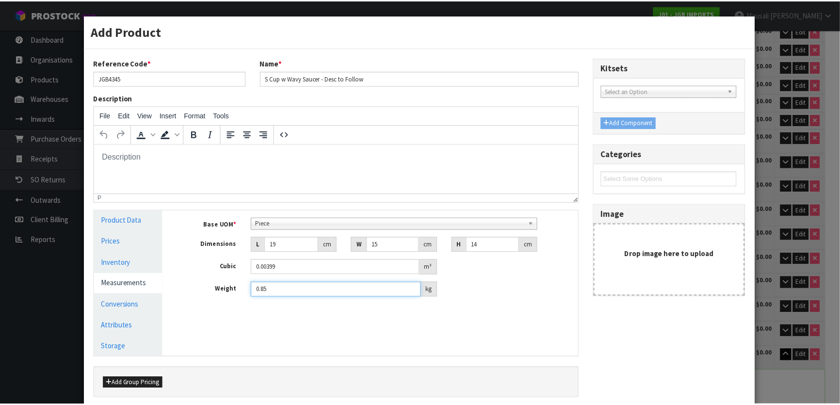
scroll to position [69, 0]
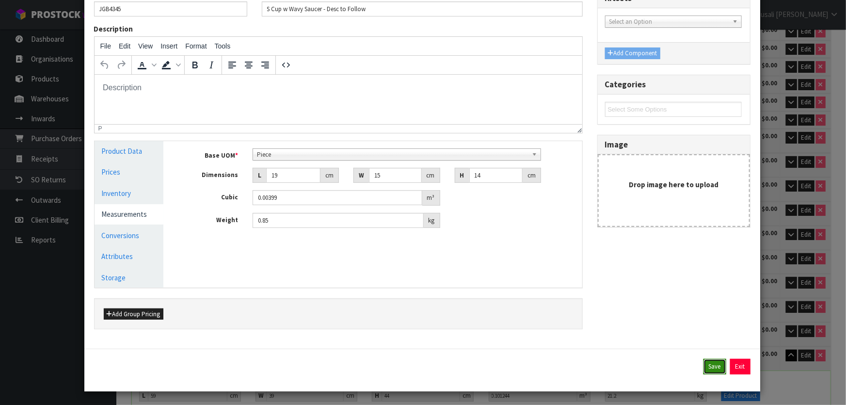
click at [703, 364] on button "Save" at bounding box center [714, 367] width 23 height 16
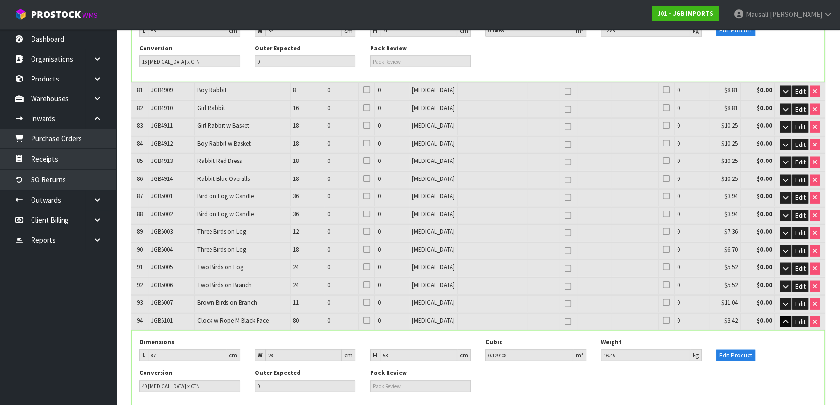
scroll to position [3940, 0]
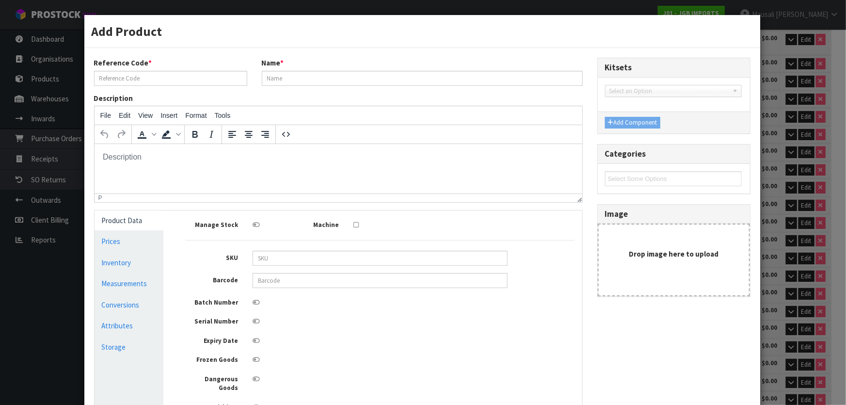
scroll to position [0, 0]
click at [138, 304] on link "Conversions" at bounding box center [129, 305] width 69 height 20
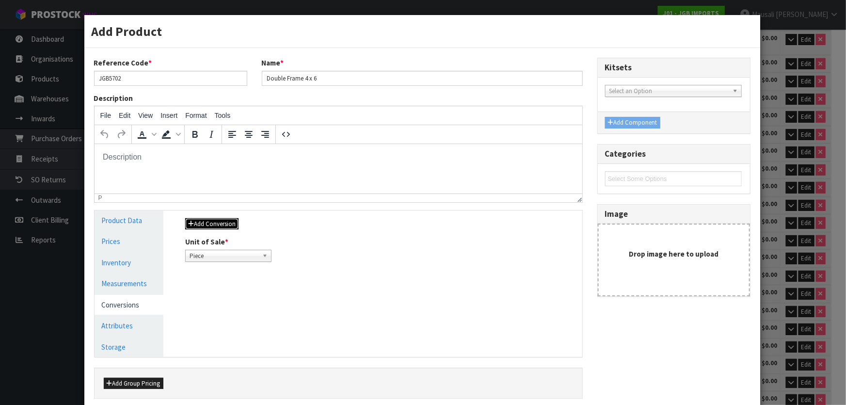
click at [225, 222] on button "Add Conversion" at bounding box center [211, 224] width 53 height 12
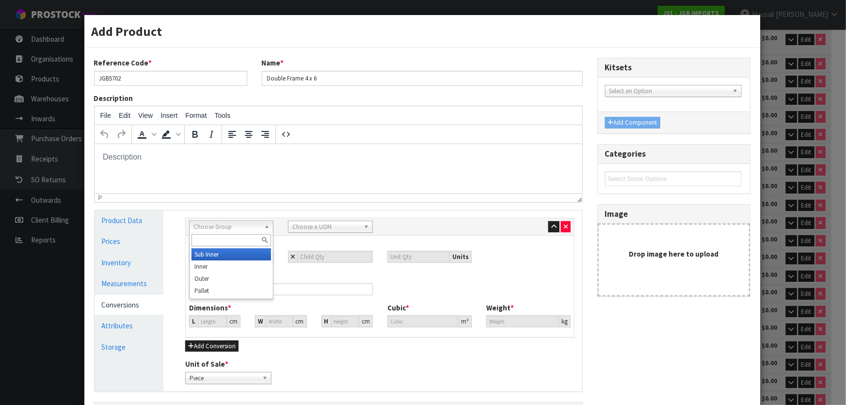
click at [216, 223] on span "Choose Group" at bounding box center [226, 227] width 67 height 12
click at [230, 273] on li "Outer" at bounding box center [230, 278] width 79 height 12
click at [338, 226] on span "Choose a UOM" at bounding box center [325, 227] width 67 height 12
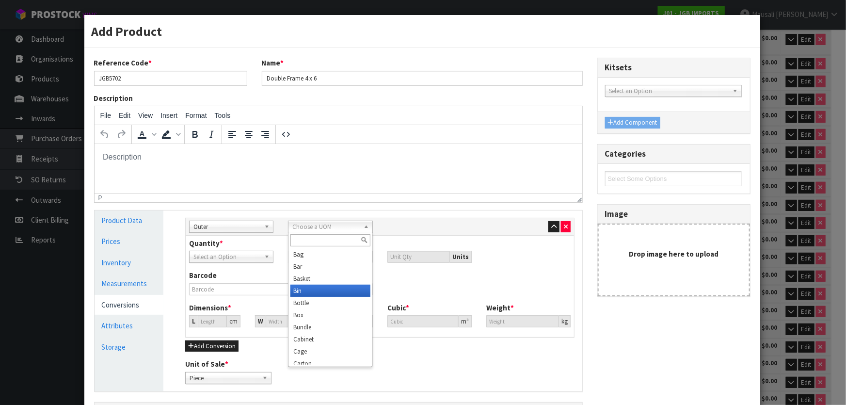
scroll to position [88, 0]
click at [316, 274] on li "Carton" at bounding box center [329, 276] width 79 height 12
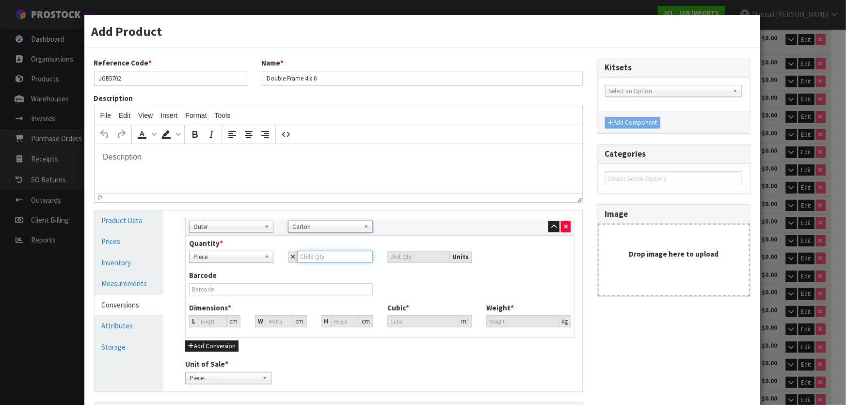
click at [305, 259] on input "number" at bounding box center [334, 257] width 75 height 12
click at [204, 324] on input "0" at bounding box center [212, 321] width 29 height 12
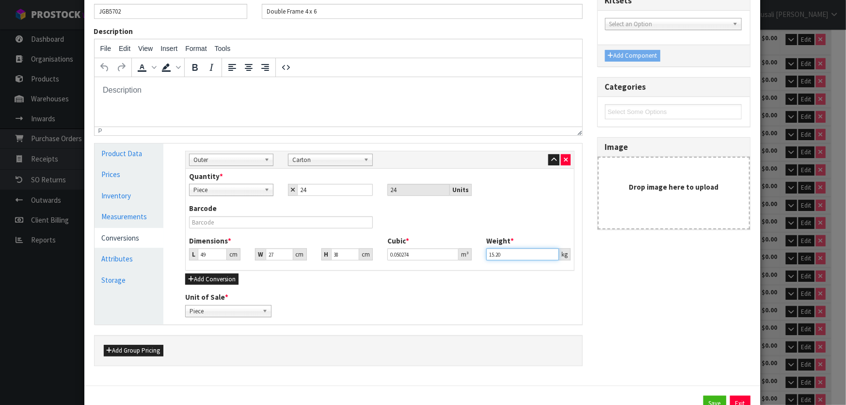
scroll to position [103, 0]
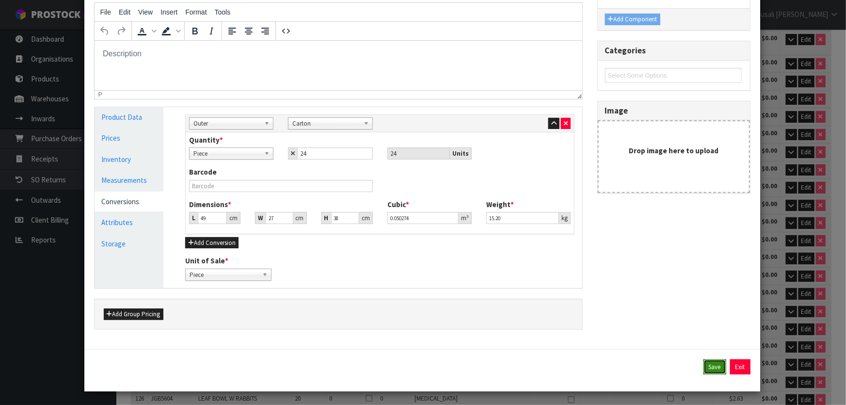
click at [703, 361] on button "Save" at bounding box center [714, 367] width 23 height 16
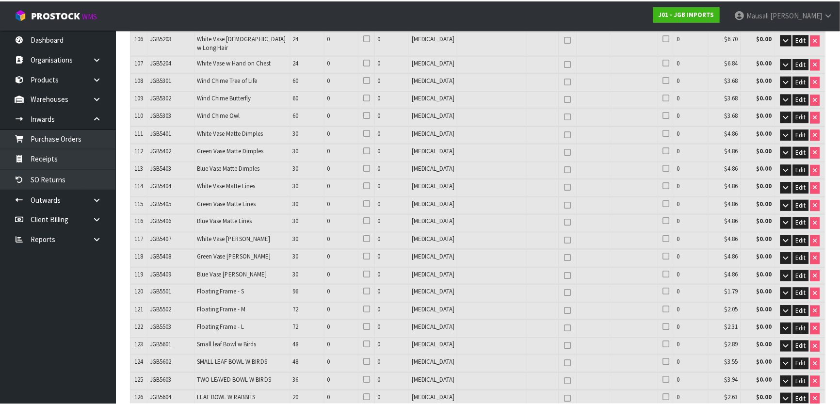
scroll to position [3940, 0]
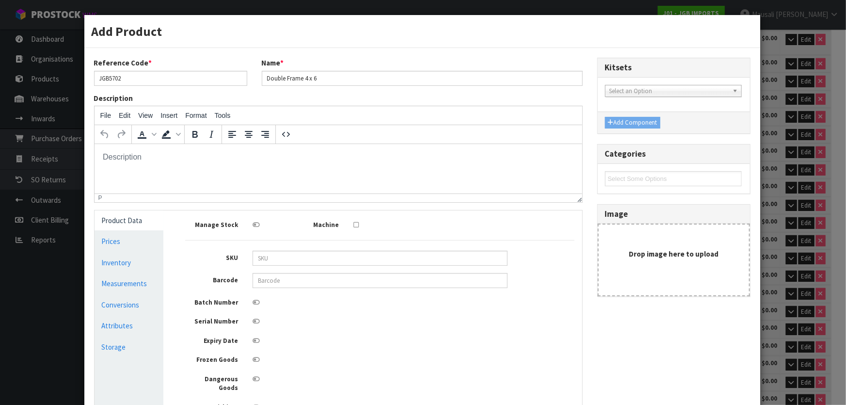
scroll to position [0, 0]
drag, startPoint x: 140, startPoint y: 283, endPoint x: 151, endPoint y: 283, distance: 11.1
click at [141, 283] on link "Measurements" at bounding box center [129, 283] width 69 height 20
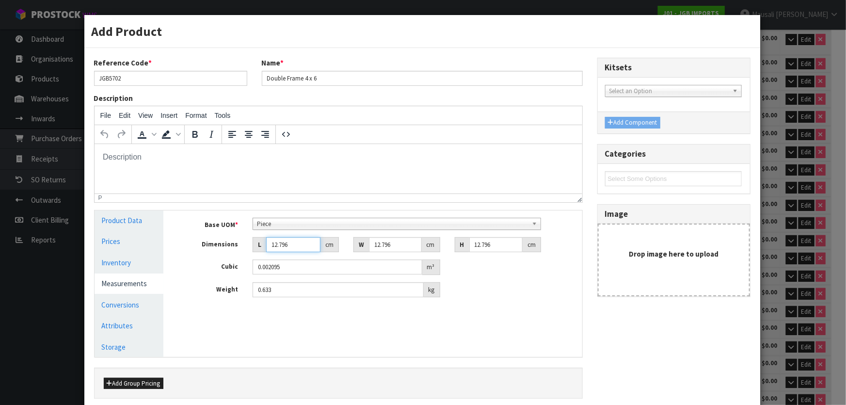
drag, startPoint x: 299, startPoint y: 239, endPoint x: 268, endPoint y: 248, distance: 32.1
click at [268, 248] on input "12.796" at bounding box center [293, 244] width 54 height 15
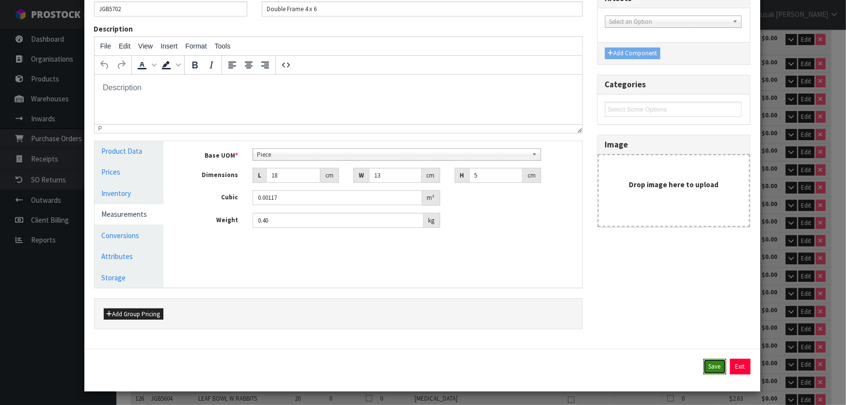
click at [707, 366] on button "Save" at bounding box center [714, 367] width 23 height 16
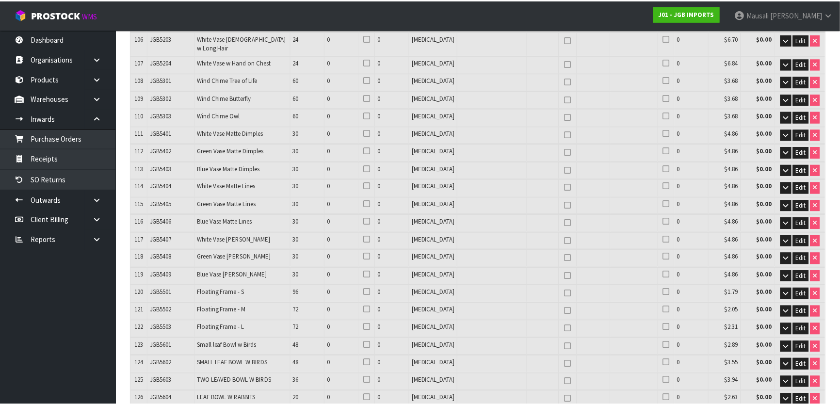
scroll to position [3940, 0]
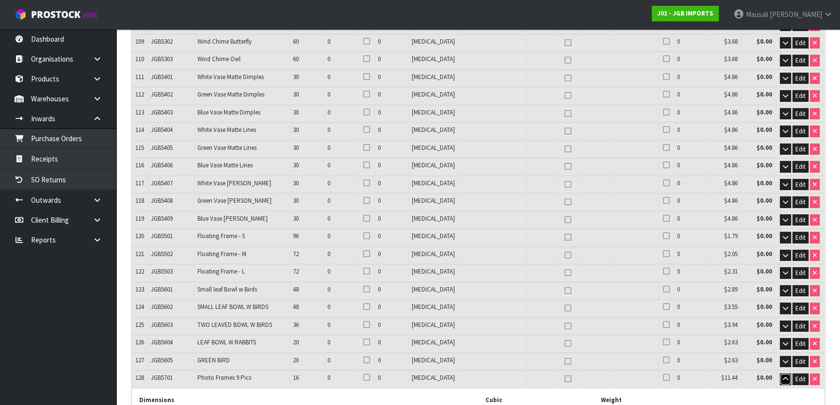
scroll to position [4017, 0]
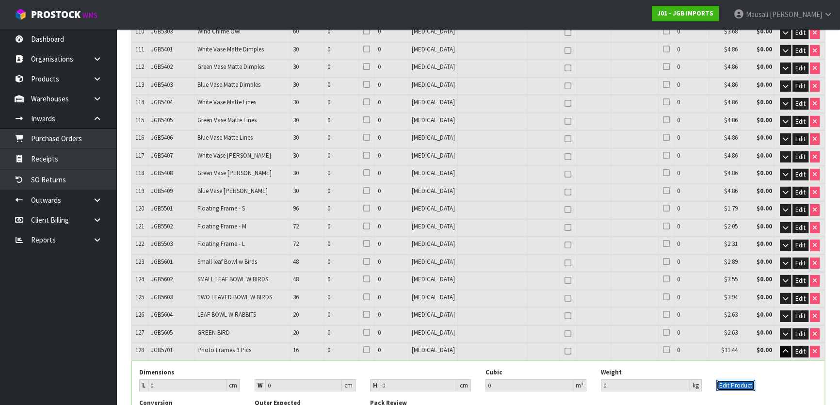
click at [734, 380] on button "Edit Product" at bounding box center [735, 386] width 39 height 12
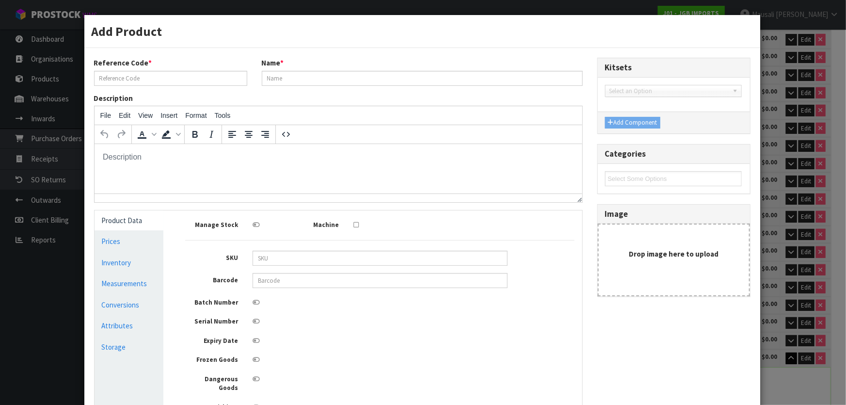
scroll to position [0, 0]
click at [140, 284] on link "Measurements" at bounding box center [129, 283] width 69 height 20
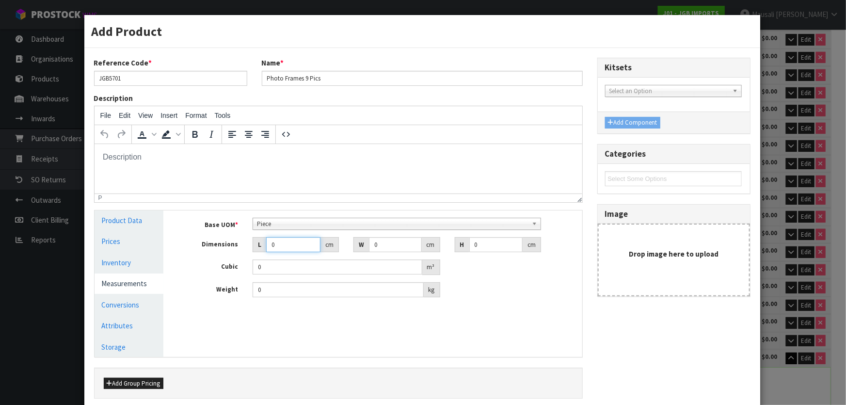
drag, startPoint x: 280, startPoint y: 247, endPoint x: 267, endPoint y: 253, distance: 13.9
click at [267, 253] on div "Base UOM * Bag Bar Basket Bin Bottle Box Bundle Cabinet Cage Carton Case Coil C…" at bounding box center [379, 258] width 389 height 80
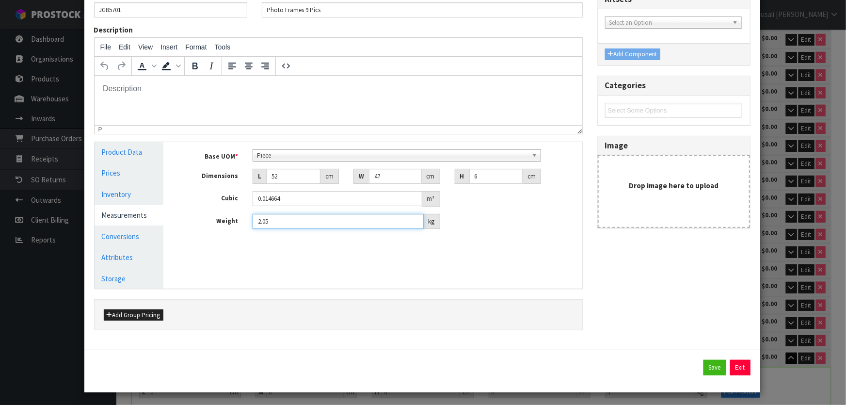
scroll to position [69, 0]
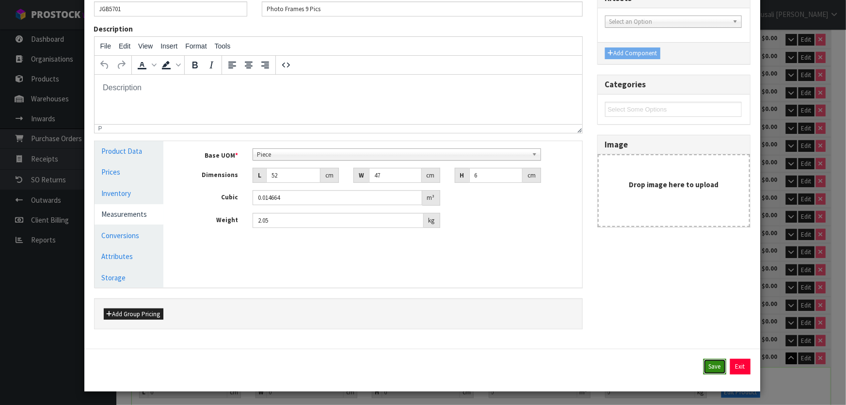
click at [712, 365] on button "Save" at bounding box center [714, 367] width 23 height 16
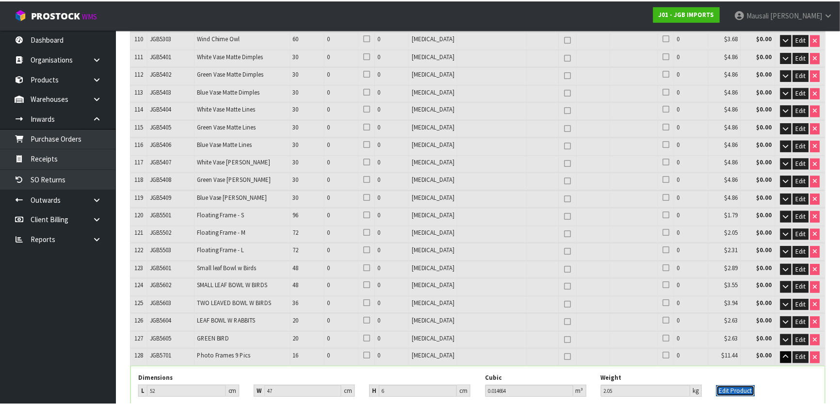
scroll to position [4017, 0]
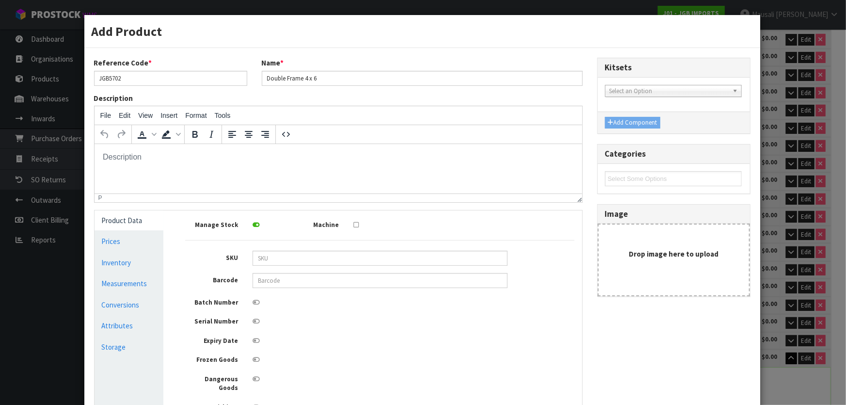
scroll to position [0, 0]
click at [133, 299] on link "Conversions" at bounding box center [129, 305] width 69 height 20
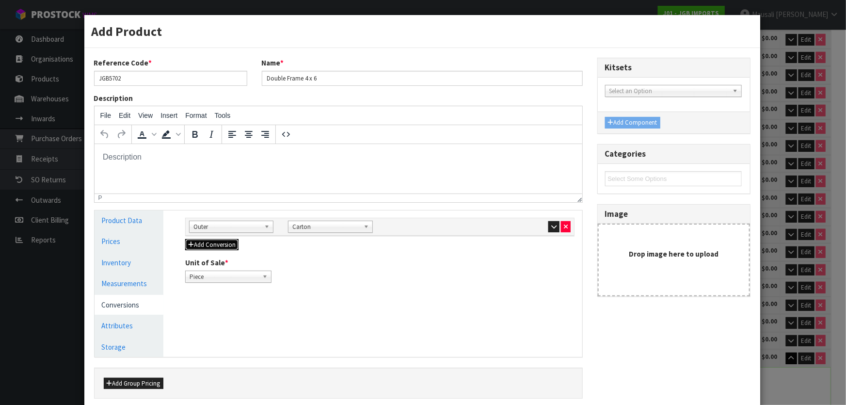
click at [226, 243] on button "Add Conversion" at bounding box center [211, 245] width 53 height 12
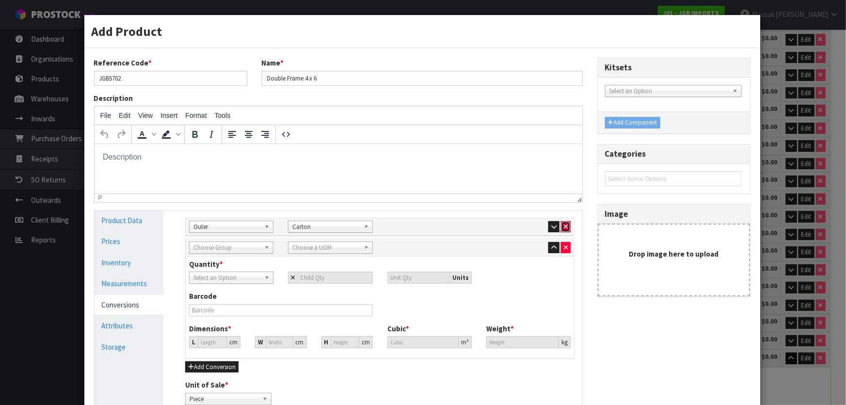
click at [561, 223] on button "button" at bounding box center [566, 227] width 10 height 12
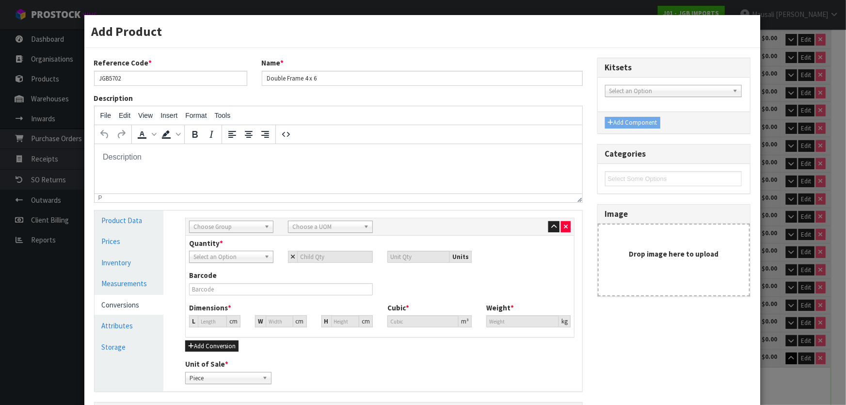
click at [208, 223] on span "Choose Group" at bounding box center [226, 227] width 67 height 12
click at [561, 224] on button "button" at bounding box center [566, 227] width 10 height 12
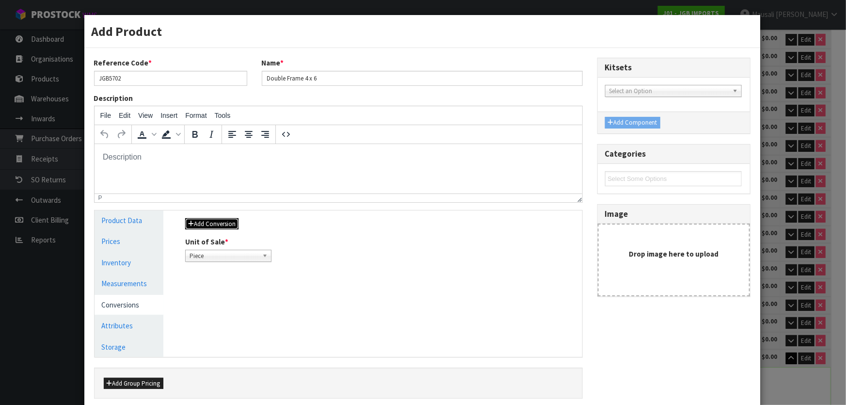
click at [228, 222] on button "Add Conversion" at bounding box center [211, 224] width 53 height 12
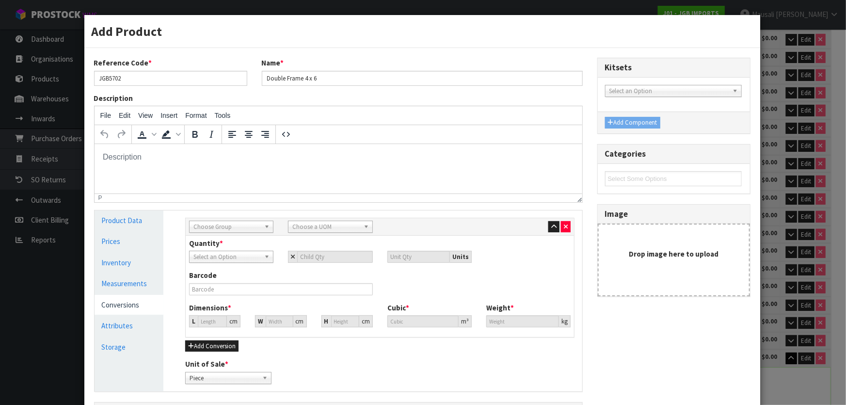
click at [208, 227] on span "Choose Group" at bounding box center [226, 227] width 67 height 12
click at [248, 277] on li "Outer" at bounding box center [230, 278] width 79 height 12
click at [352, 223] on span "Choose a UOM" at bounding box center [325, 227] width 67 height 12
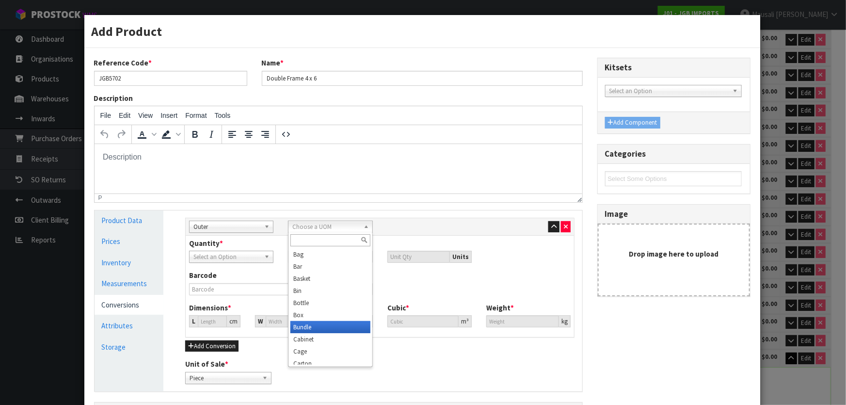
scroll to position [44, 0]
click at [330, 320] on li "Carton" at bounding box center [329, 320] width 79 height 12
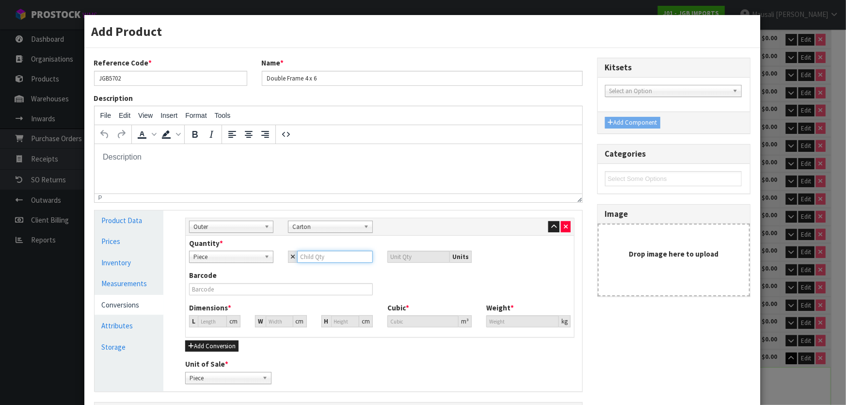
drag, startPoint x: 316, startPoint y: 258, endPoint x: 301, endPoint y: 263, distance: 15.9
click at [301, 263] on div "Quantity * Piece Carton Piece Units" at bounding box center [380, 254] width 396 height 32
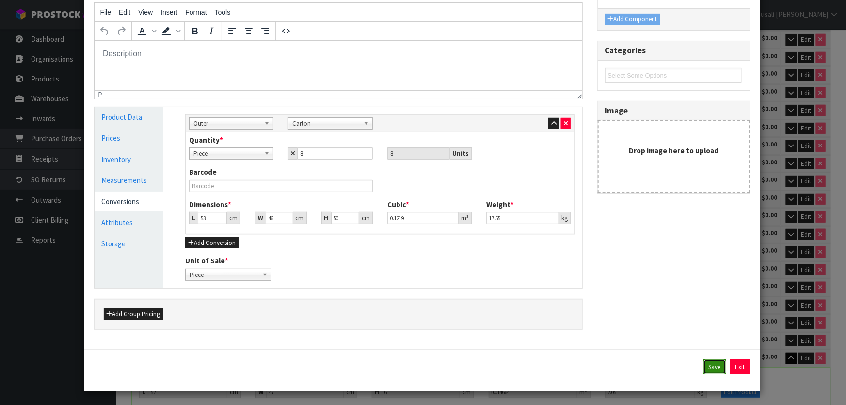
click at [703, 365] on button "Save" at bounding box center [714, 367] width 23 height 16
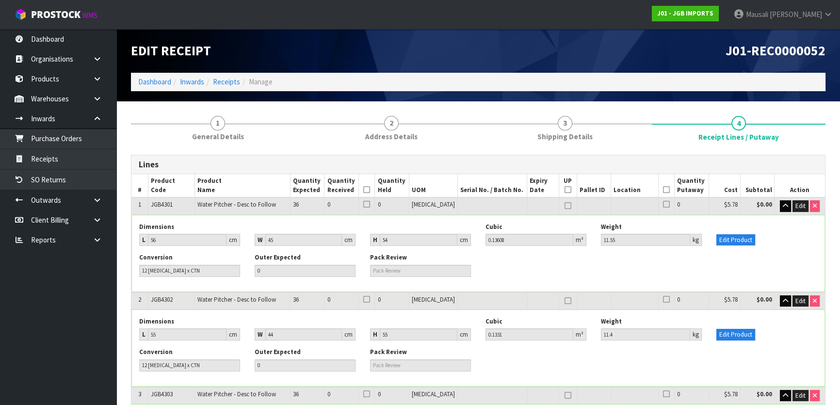
scroll to position [2907, 0]
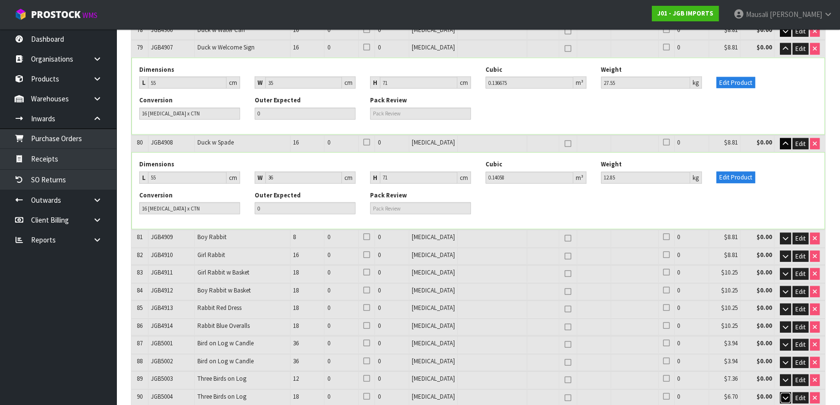
click at [787, 392] on button "button" at bounding box center [784, 398] width 11 height 12
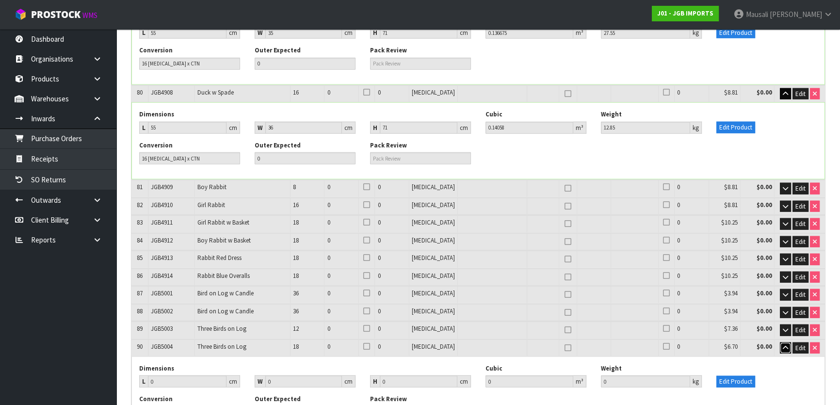
scroll to position [2984, 0]
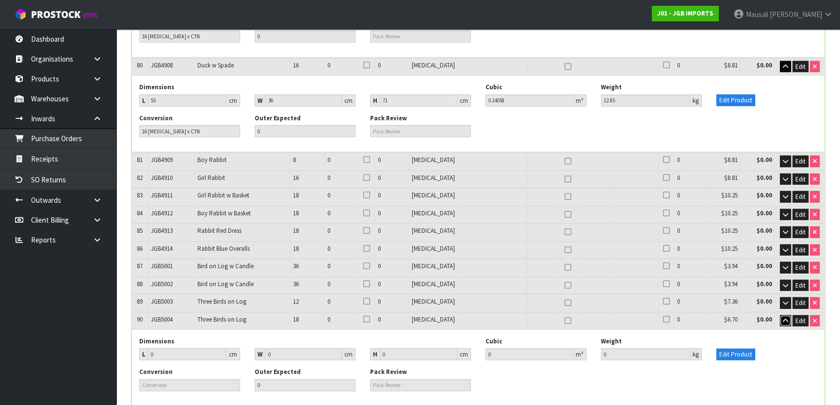
click at [786, 318] on icon "button" at bounding box center [784, 321] width 5 height 6
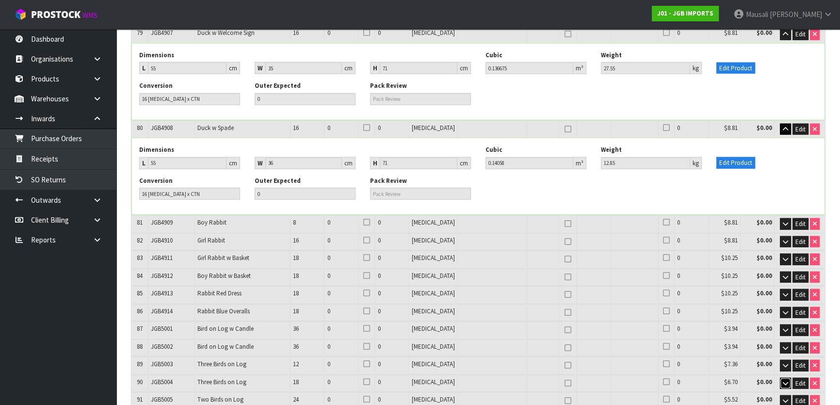
scroll to position [2907, 0]
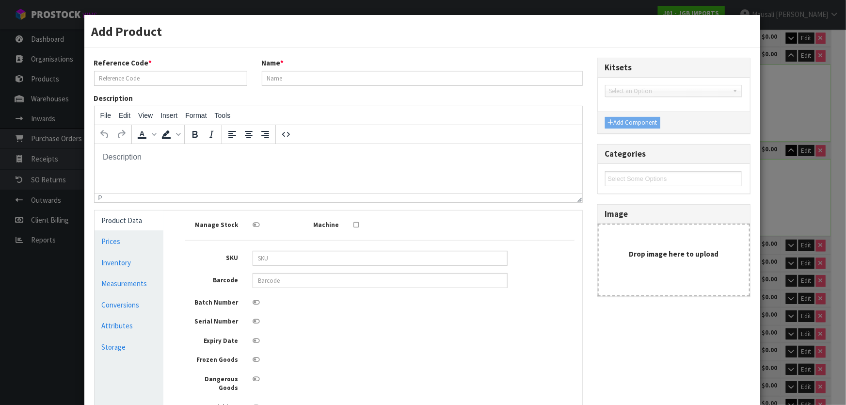
scroll to position [0, 0]
click at [113, 304] on link "Conversions" at bounding box center [129, 305] width 69 height 20
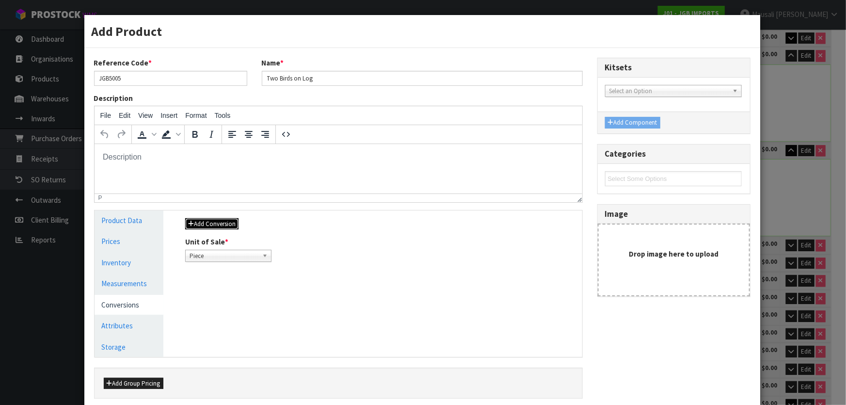
click at [216, 222] on button "Add Conversion" at bounding box center [211, 224] width 53 height 12
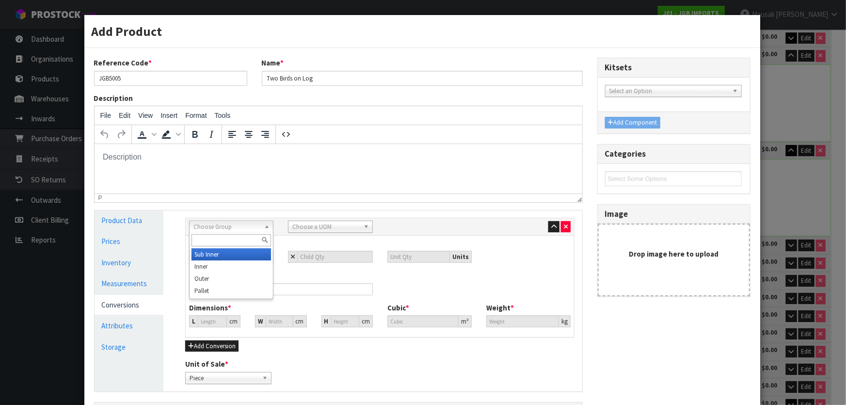
click at [214, 221] on span "Choose Group" at bounding box center [226, 227] width 67 height 12
click at [222, 276] on li "Outer" at bounding box center [230, 278] width 79 height 12
click at [334, 227] on span "Choose a UOM" at bounding box center [325, 227] width 67 height 12
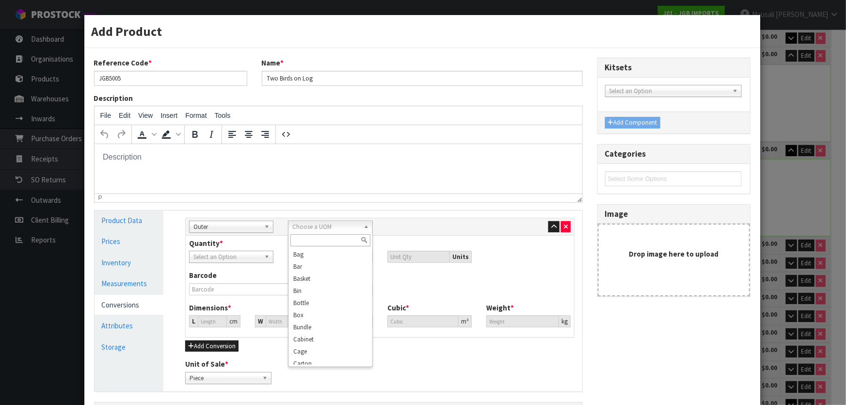
scroll to position [44, 0]
click at [329, 317] on li "Carton" at bounding box center [329, 320] width 79 height 12
click at [302, 259] on input "number" at bounding box center [334, 257] width 75 height 12
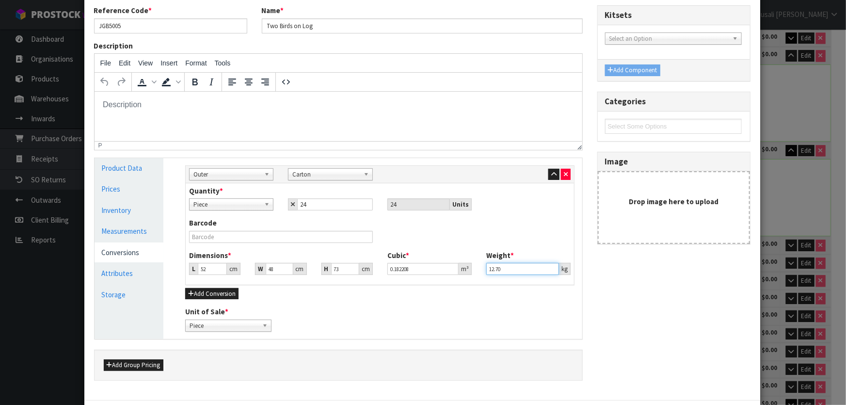
scroll to position [103, 0]
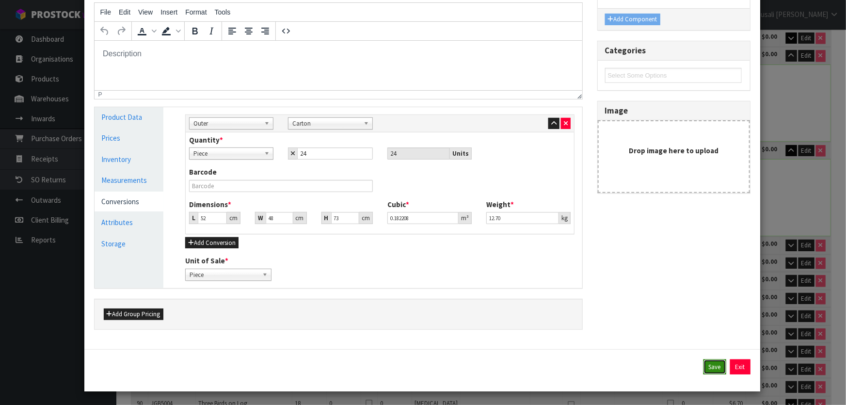
click at [704, 364] on button "Save" at bounding box center [714, 367] width 23 height 16
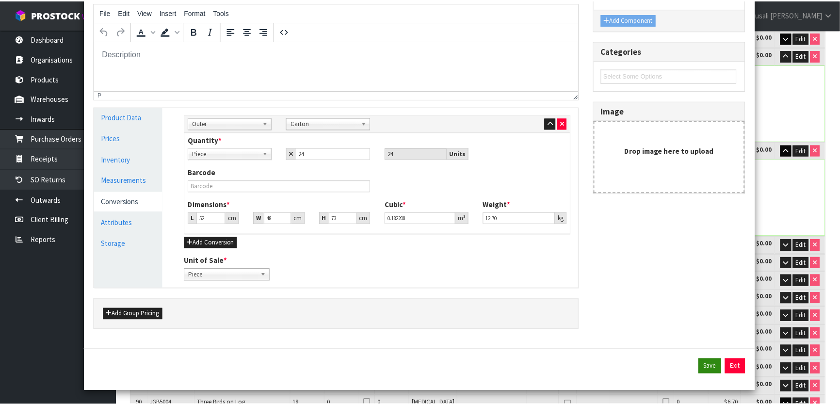
scroll to position [2907, 0]
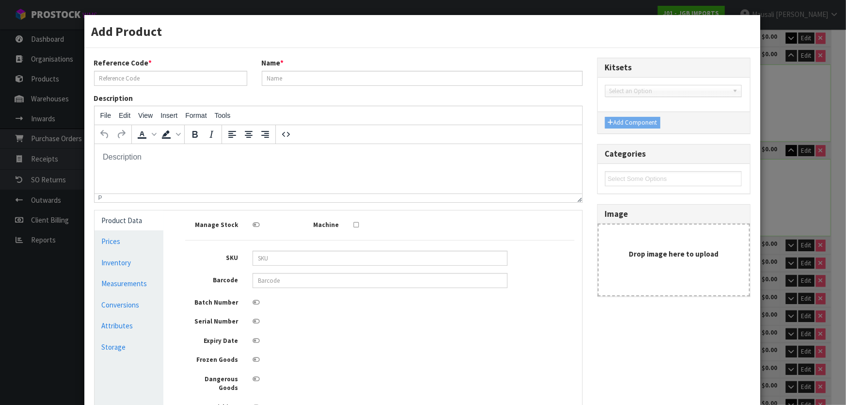
scroll to position [0, 0]
click at [127, 279] on link "Measurements" at bounding box center [129, 283] width 69 height 20
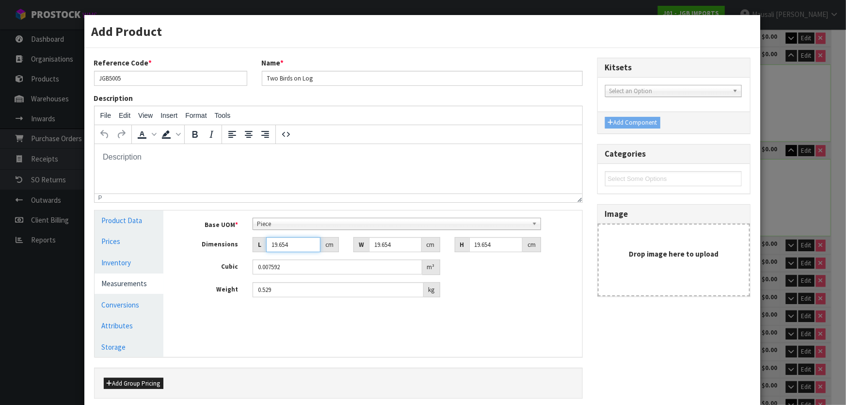
drag, startPoint x: 299, startPoint y: 244, endPoint x: 281, endPoint y: 245, distance: 17.5
click at [253, 250] on div "L 19.654 cm" at bounding box center [296, 245] width 86 height 16
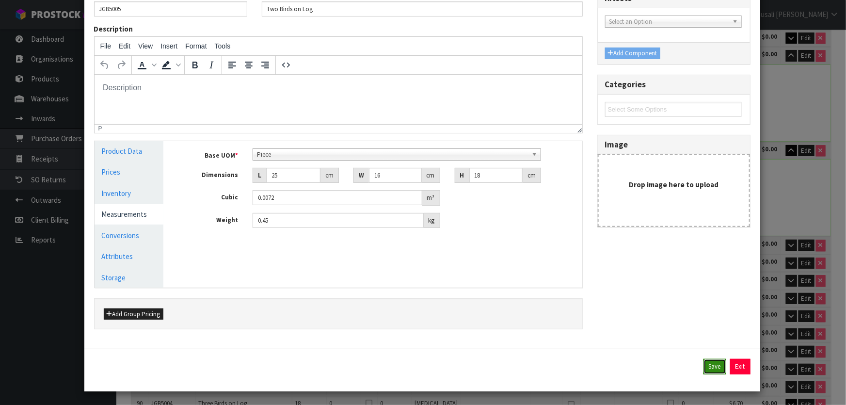
click at [708, 366] on button "Save" at bounding box center [714, 367] width 23 height 16
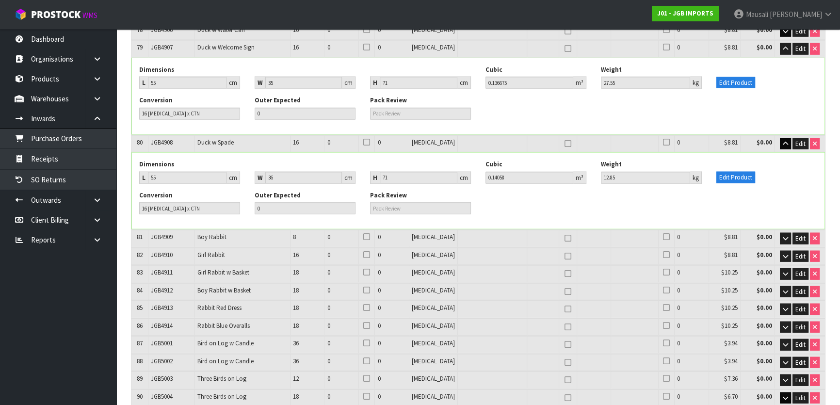
scroll to position [3614, 0]
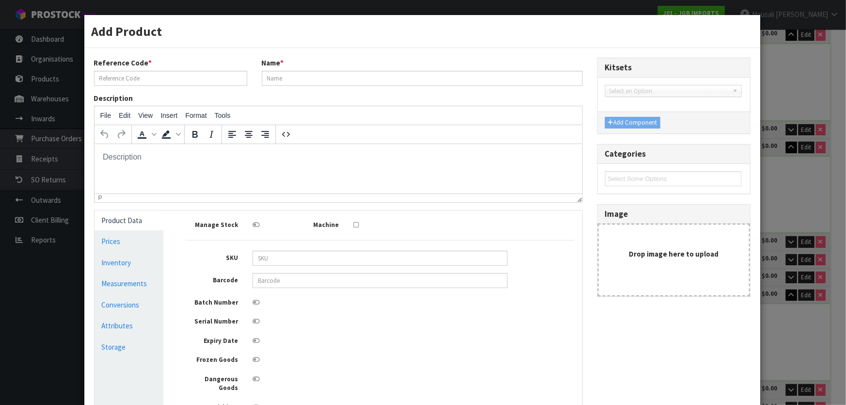
scroll to position [0, 0]
click at [137, 306] on link "Conversions" at bounding box center [129, 305] width 69 height 20
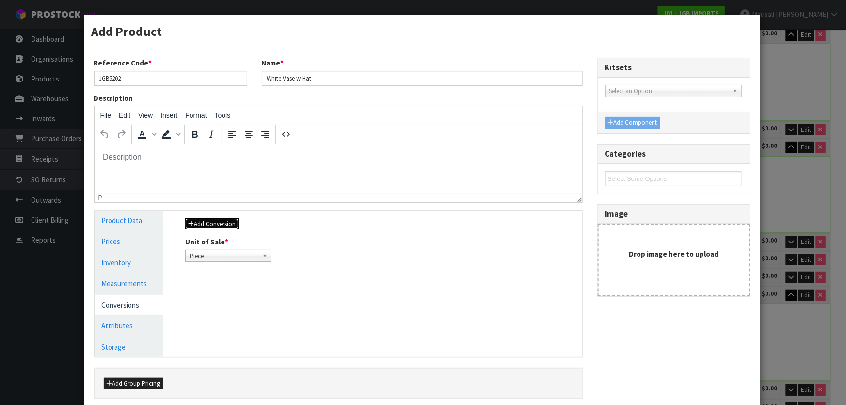
click at [218, 222] on button "Add Conversion" at bounding box center [211, 224] width 53 height 12
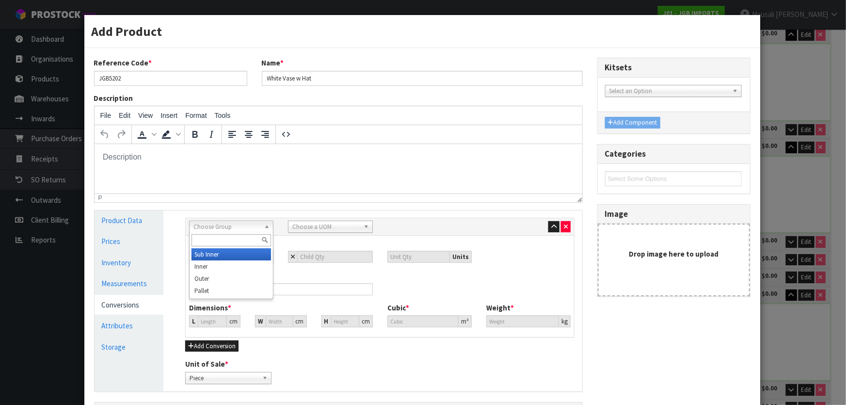
click at [226, 222] on span "Choose Group" at bounding box center [226, 227] width 67 height 12
click at [216, 276] on li "Outer" at bounding box center [230, 278] width 79 height 12
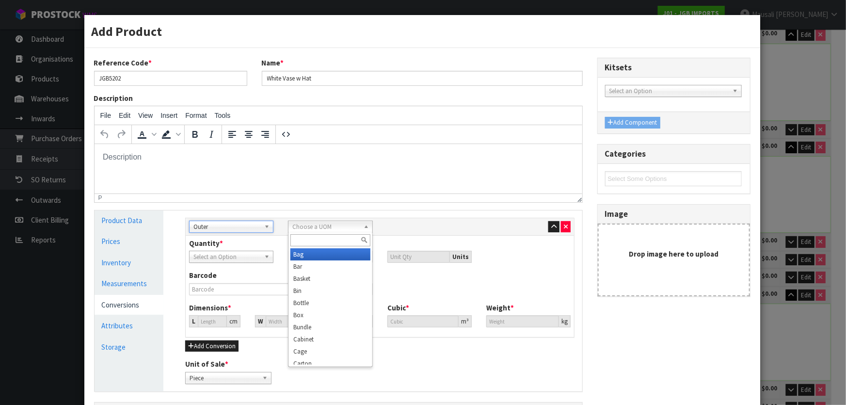
click at [309, 225] on span "Choose a UOM" at bounding box center [325, 227] width 67 height 12
click at [328, 319] on li "Carton" at bounding box center [329, 320] width 79 height 12
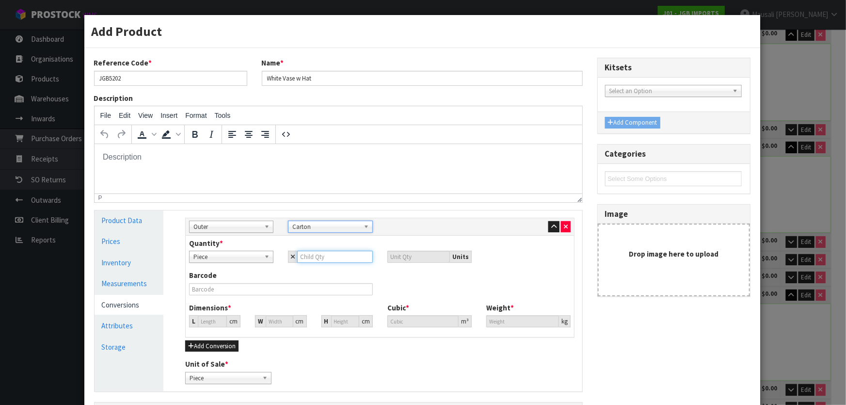
click at [306, 259] on input "number" at bounding box center [334, 257] width 75 height 12
click at [200, 322] on input "0" at bounding box center [212, 321] width 29 height 12
drag, startPoint x: 202, startPoint y: 320, endPoint x: 201, endPoint y: 327, distance: 6.9
click at [190, 328] on div "Dimensions * L 0 cm W 0 cm H 0 cm Cubic * 0 m³ Weight * 0 kg" at bounding box center [380, 318] width 396 height 32
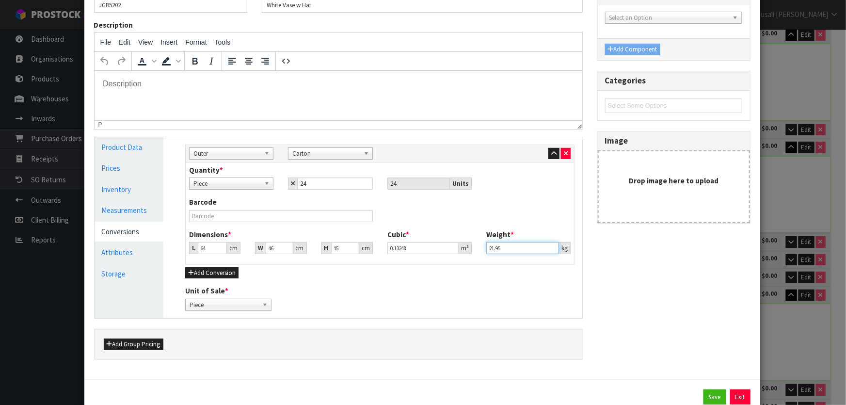
scroll to position [103, 0]
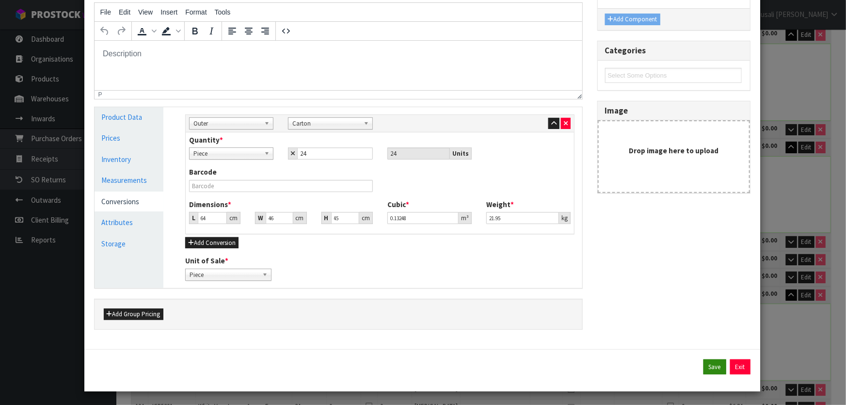
drag, startPoint x: 699, startPoint y: 357, endPoint x: 704, endPoint y: 362, distance: 6.9
click at [700, 358] on div "Save Exit" at bounding box center [422, 370] width 676 height 43
click at [705, 362] on button "Save" at bounding box center [714, 367] width 23 height 16
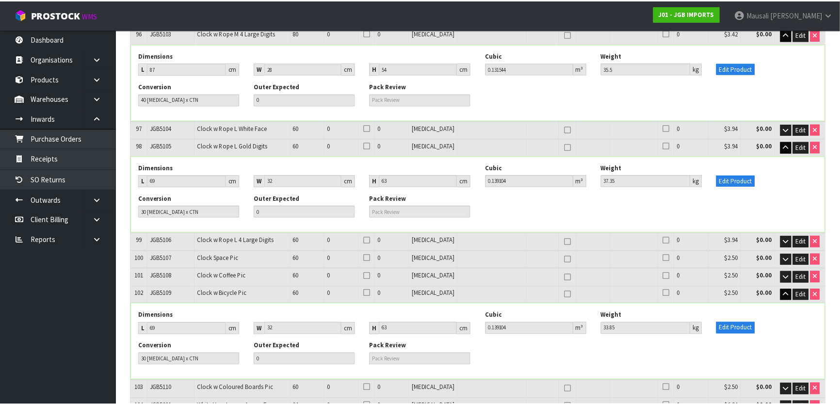
scroll to position [3614, 0]
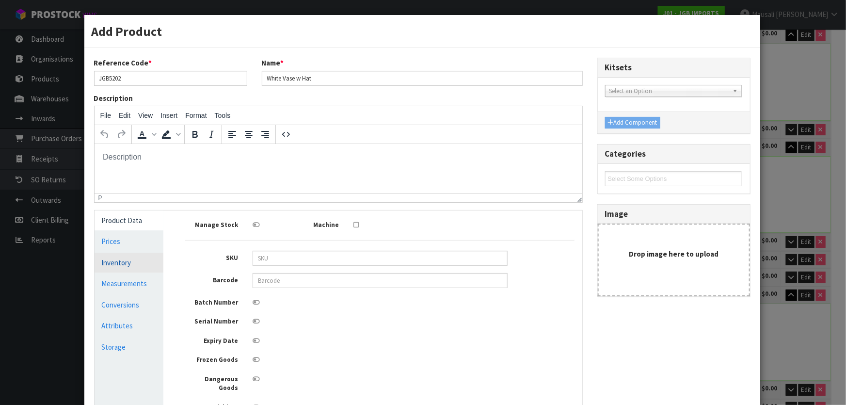
scroll to position [0, 0]
click at [143, 287] on link "Measurements" at bounding box center [129, 283] width 69 height 20
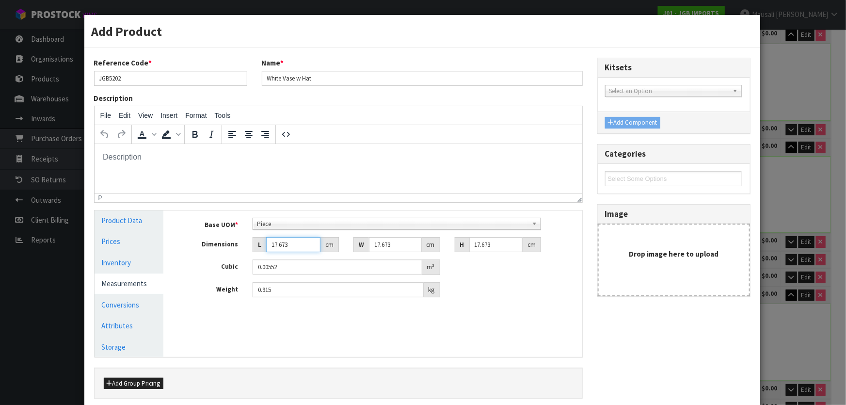
drag, startPoint x: 293, startPoint y: 247, endPoint x: 260, endPoint y: 257, distance: 35.0
click at [260, 257] on div "Base UOM * Bag Bar Basket Bin Bottle Box Bundle Cabinet Cage Carton Case Coil C…" at bounding box center [379, 258] width 389 height 80
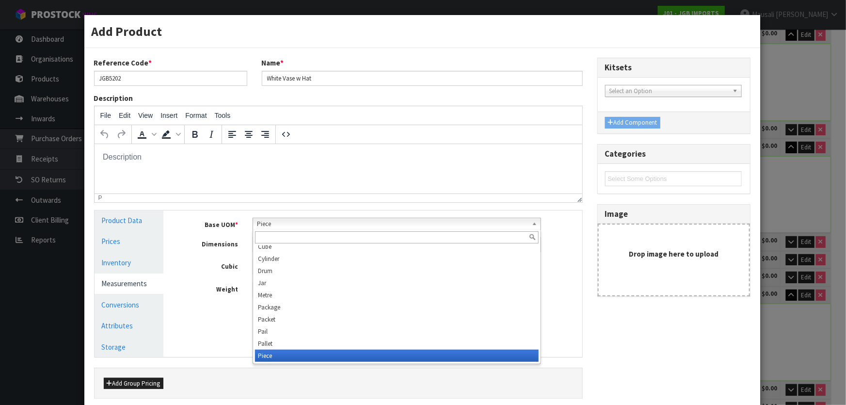
click at [532, 225] on b at bounding box center [536, 223] width 9 height 11
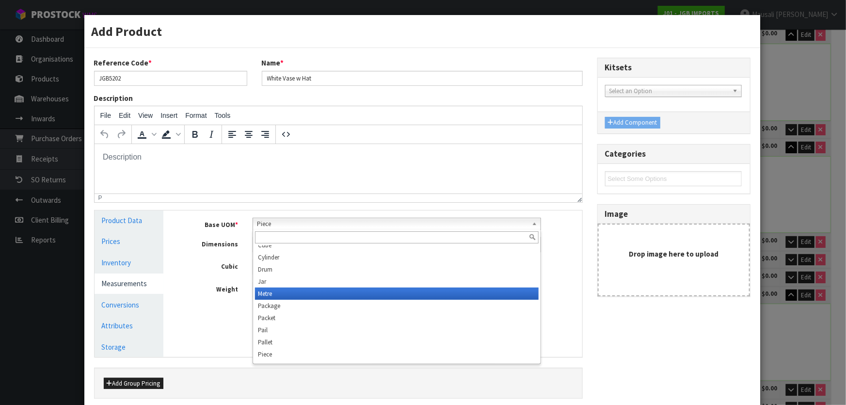
scroll to position [271, 0]
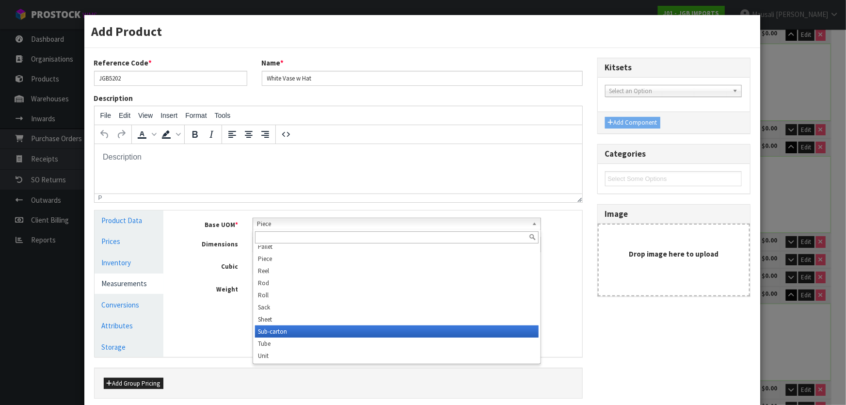
click at [336, 332] on li "Sub-carton" at bounding box center [397, 331] width 284 height 12
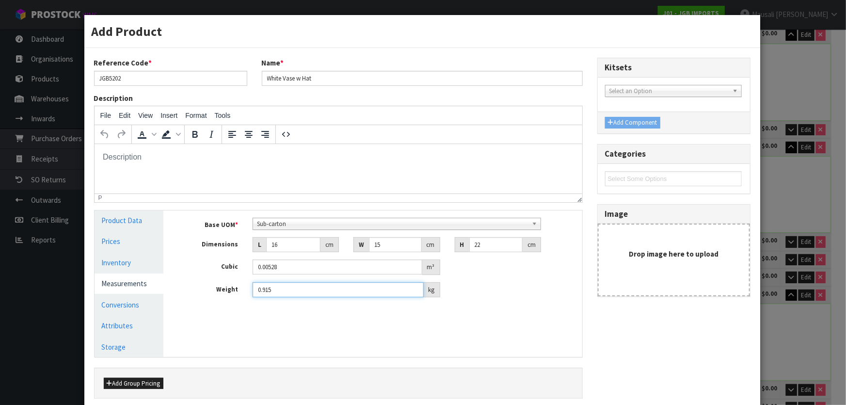
drag, startPoint x: 273, startPoint y: 291, endPoint x: 247, endPoint y: 301, distance: 27.9
click at [247, 301] on div "Base UOM * Bag Bar Basket Bin Bottle Box Bundle Cabinet Cage Carton Case Coil C…" at bounding box center [380, 261] width 404 height 102
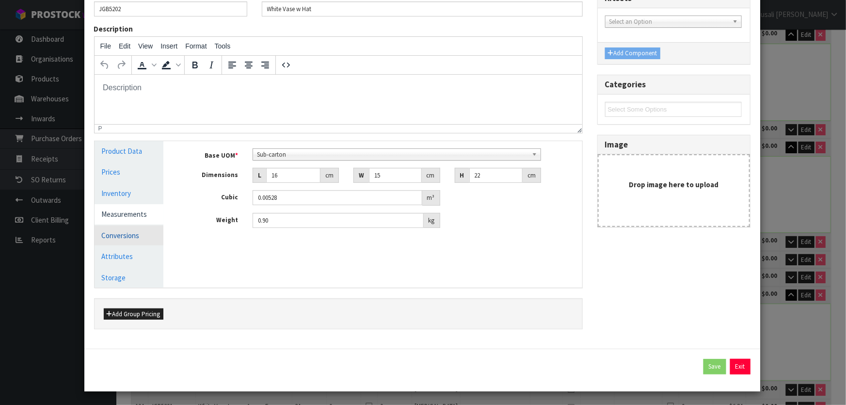
click at [127, 233] on link "Conversions" at bounding box center [129, 235] width 69 height 20
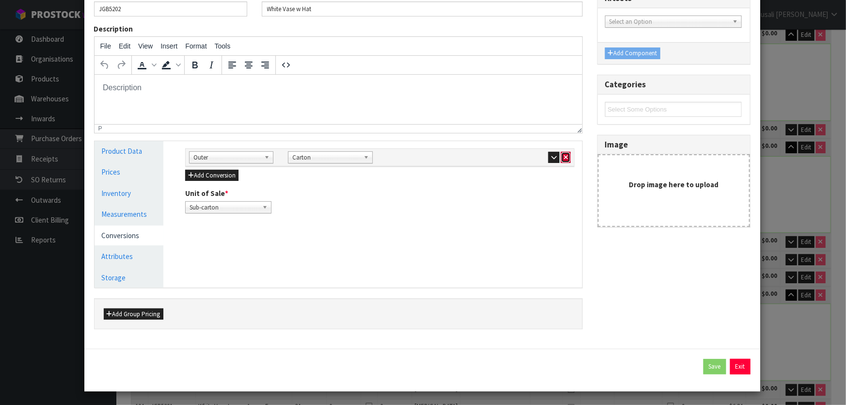
click at [564, 156] on icon "button" at bounding box center [566, 157] width 4 height 6
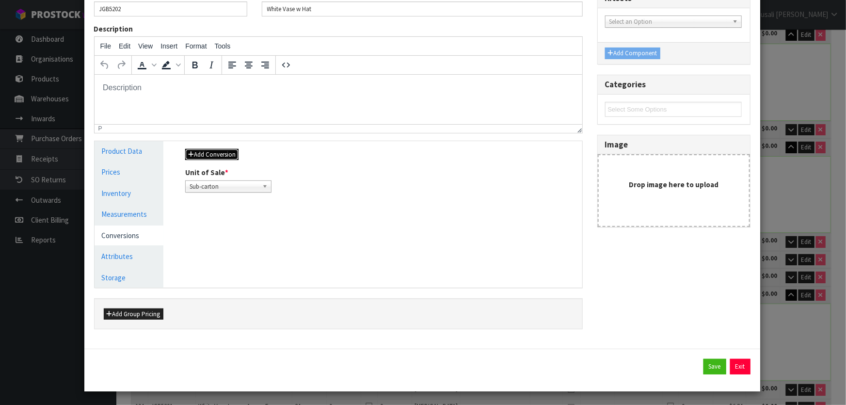
click at [227, 155] on button "Add Conversion" at bounding box center [211, 155] width 53 height 12
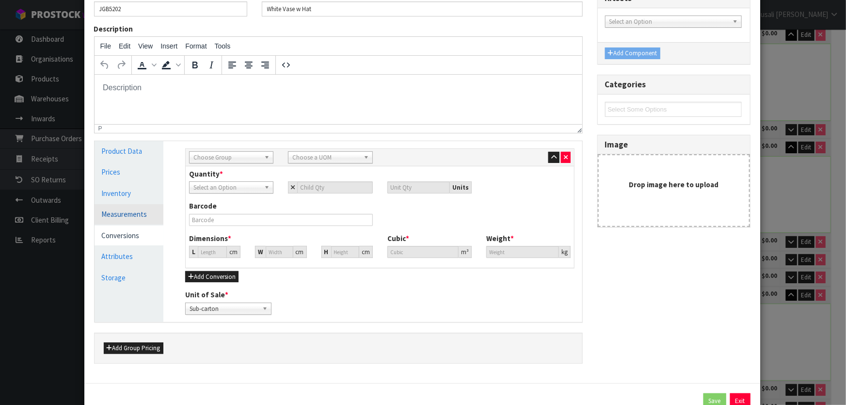
click at [145, 212] on link "Measurements" at bounding box center [129, 214] width 69 height 20
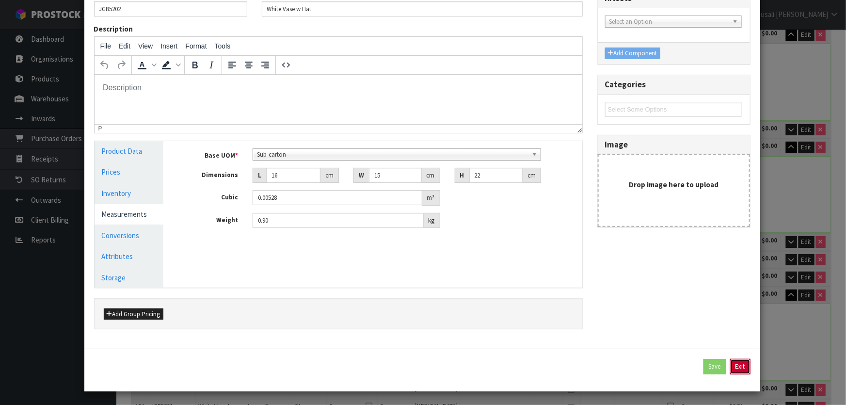
click at [733, 362] on button "Exit" at bounding box center [740, 367] width 20 height 16
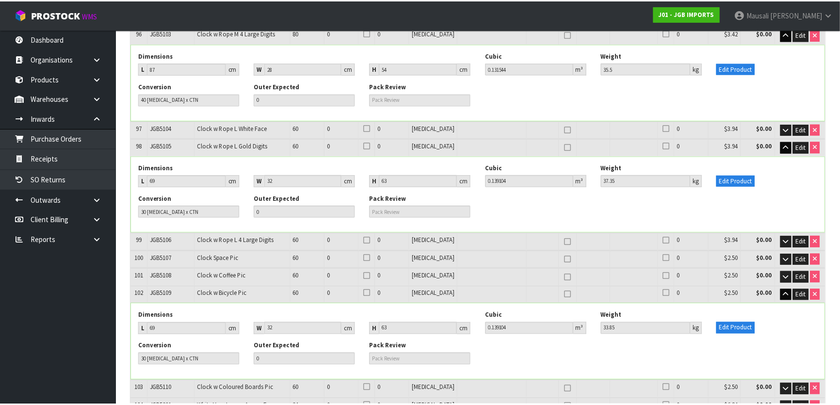
scroll to position [3614, 0]
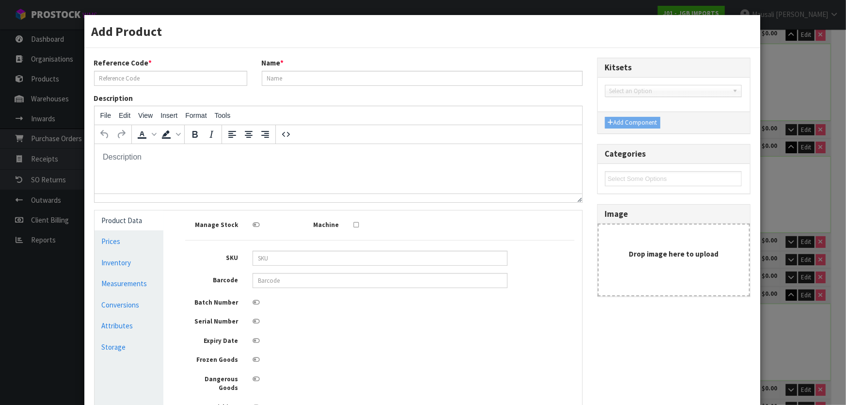
scroll to position [0, 0]
click at [119, 279] on link "Measurements" at bounding box center [129, 283] width 69 height 20
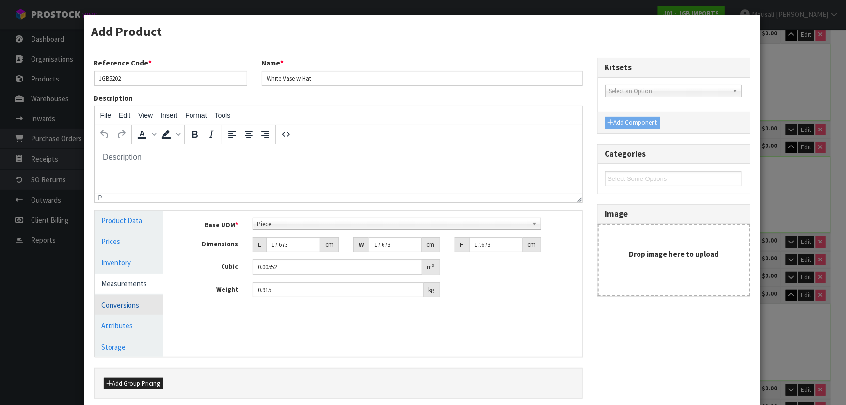
click at [138, 303] on link "Conversions" at bounding box center [129, 305] width 69 height 20
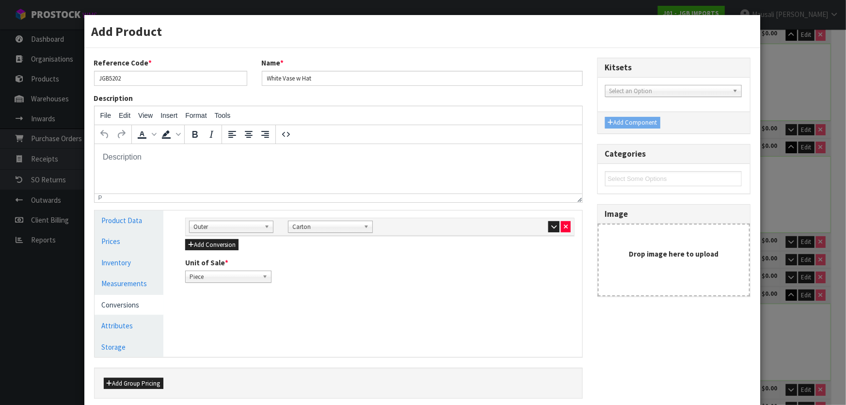
click at [262, 274] on b at bounding box center [266, 276] width 9 height 11
click at [263, 276] on b at bounding box center [266, 276] width 9 height 11
click at [135, 282] on link "Measurements" at bounding box center [129, 283] width 69 height 20
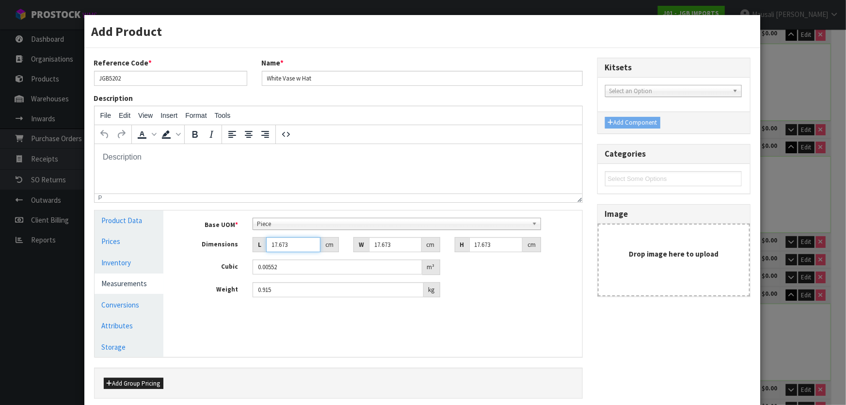
drag, startPoint x: 298, startPoint y: 247, endPoint x: 263, endPoint y: 248, distance: 34.4
click at [263, 248] on div "L 17.673 cm" at bounding box center [296, 245] width 86 height 16
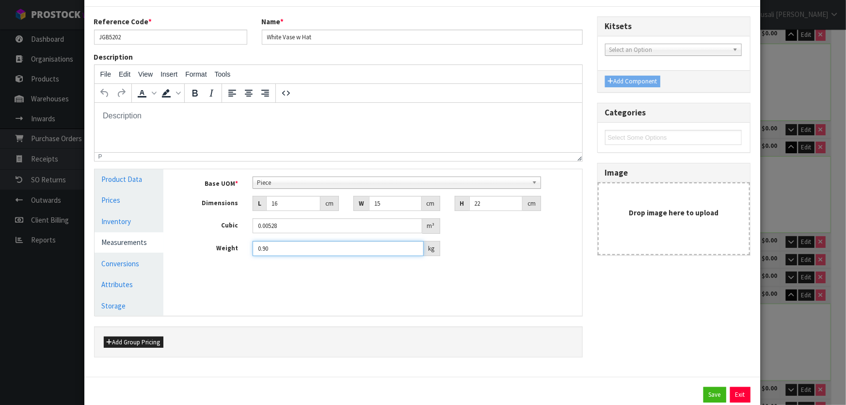
scroll to position [69, 0]
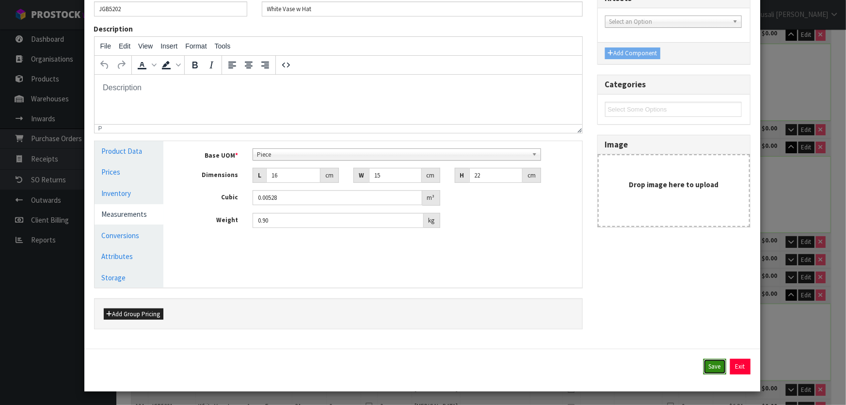
click at [716, 363] on button "Save" at bounding box center [714, 367] width 23 height 16
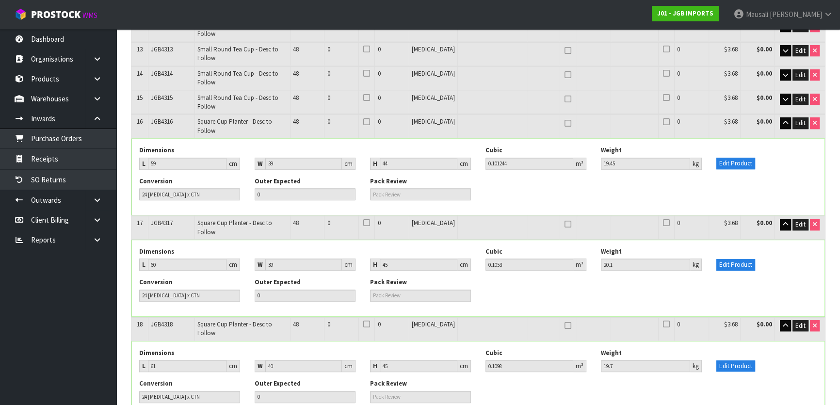
scroll to position [3743, 0]
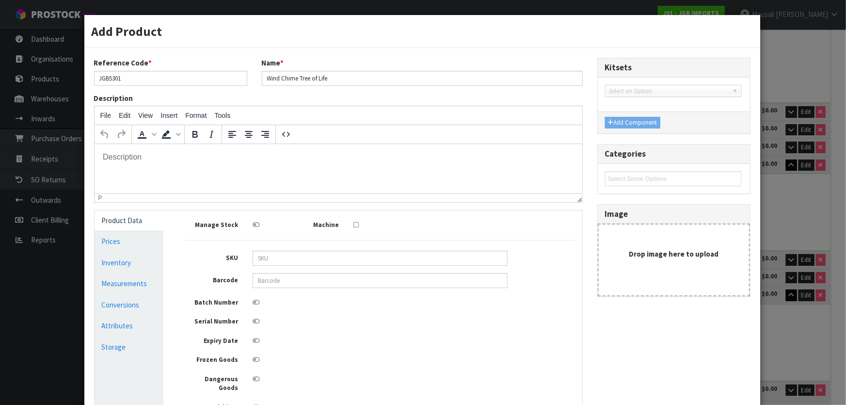
scroll to position [0, 0]
click at [119, 286] on link "Measurements" at bounding box center [129, 283] width 69 height 20
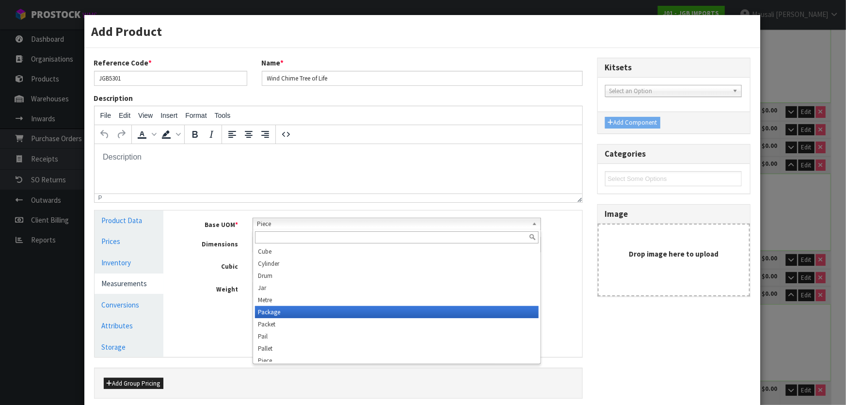
scroll to position [271, 0]
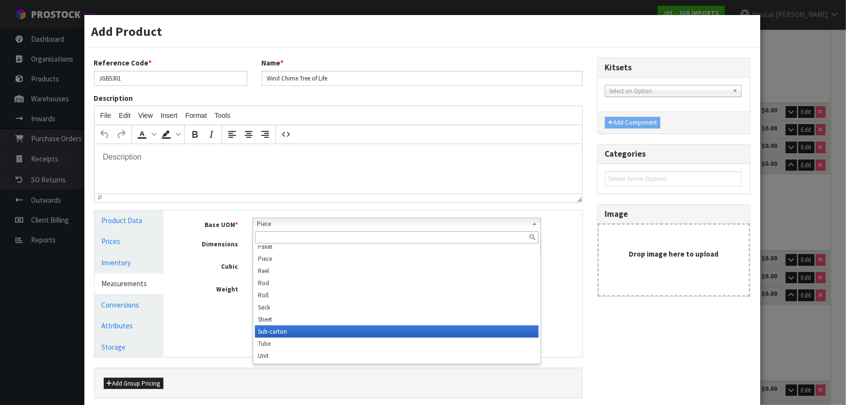
click at [296, 330] on li "Sub-carton" at bounding box center [397, 331] width 284 height 12
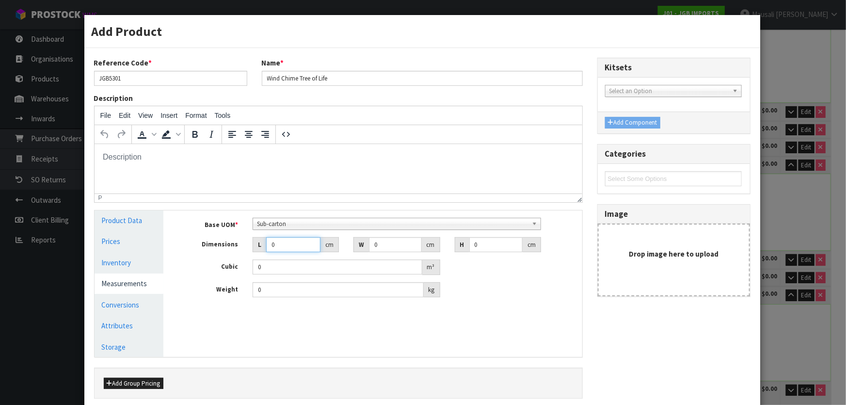
drag, startPoint x: 281, startPoint y: 247, endPoint x: 268, endPoint y: 253, distance: 14.3
click at [268, 253] on div "Base UOM * Bag Bar Basket Bin Bottle Box Bundle Cabinet Cage Carton Case Coil C…" at bounding box center [379, 258] width 389 height 80
type input "2"
type input "0.000001"
type input "21"
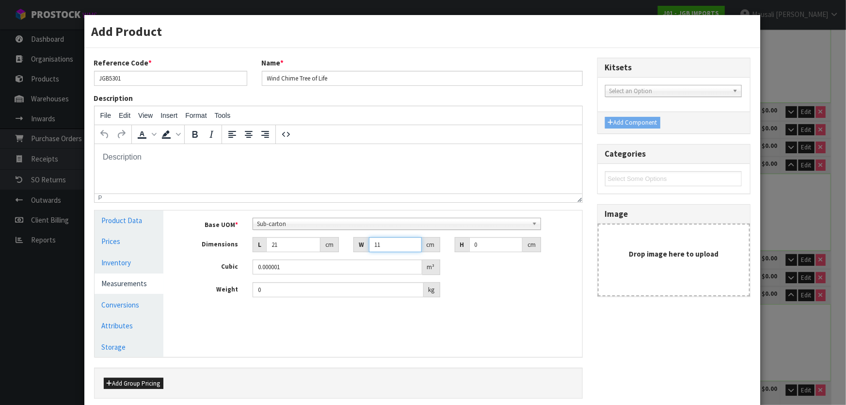
type input "11"
type input "3"
type input "0.000693"
type input "3"
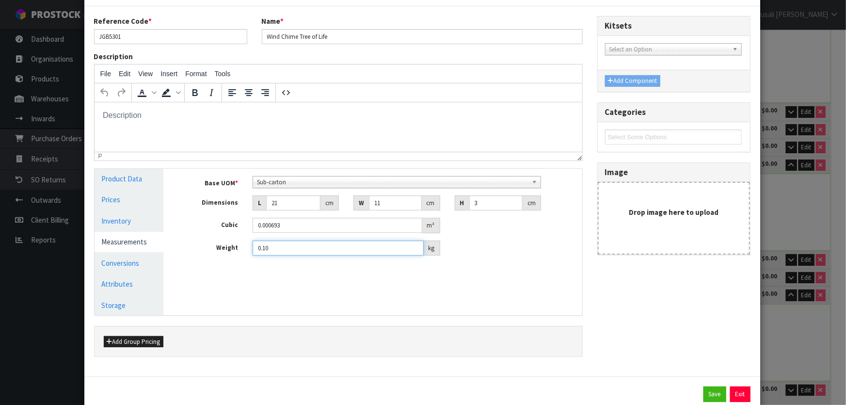
scroll to position [69, 0]
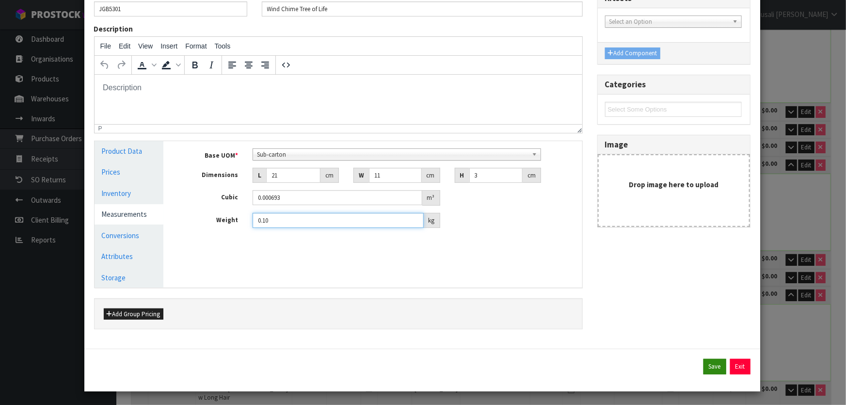
type input "0.10"
click at [705, 368] on button "Save" at bounding box center [714, 367] width 23 height 16
type input "21"
type input "11"
type input "3"
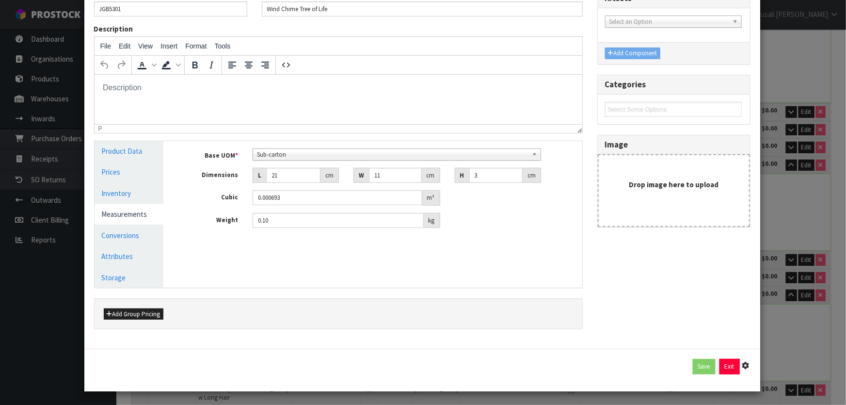
type input "0.000693"
type input "0.1"
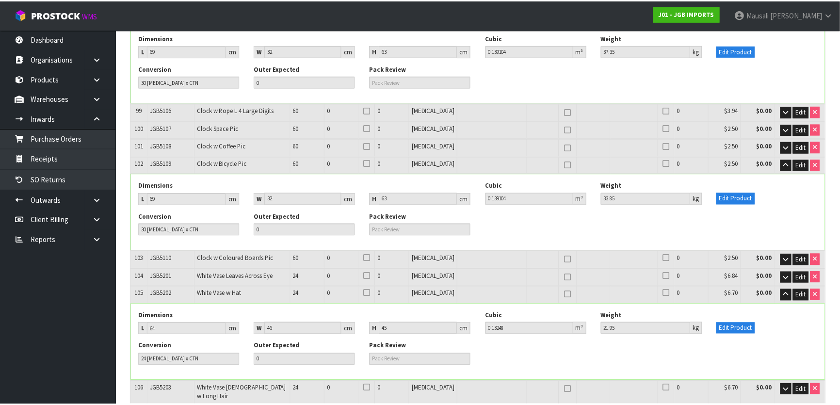
scroll to position [3743, 0]
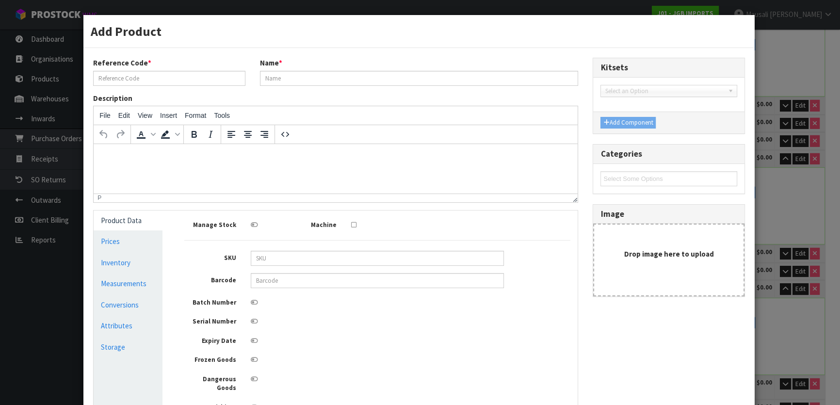
type input "JGB5301"
type input "Wind Chime Tree of Life"
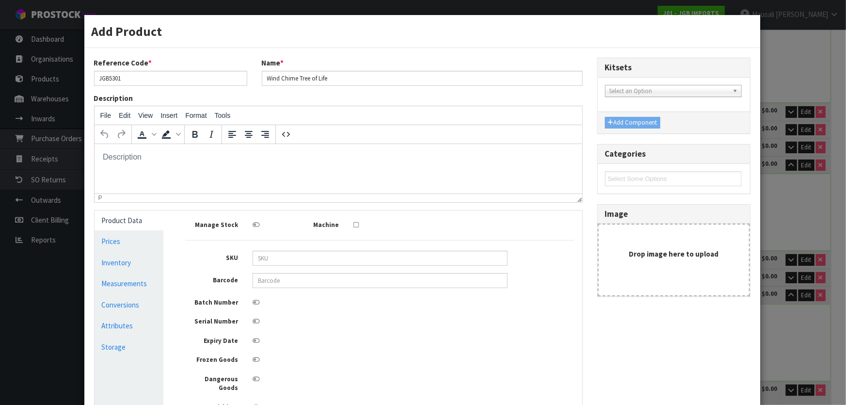
scroll to position [0, 0]
click at [123, 300] on link "Conversions" at bounding box center [129, 305] width 69 height 20
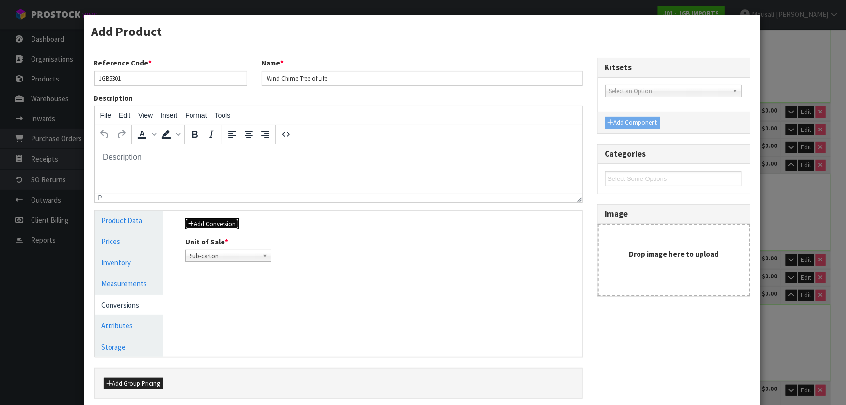
click at [229, 224] on button "Add Conversion" at bounding box center [211, 224] width 53 height 12
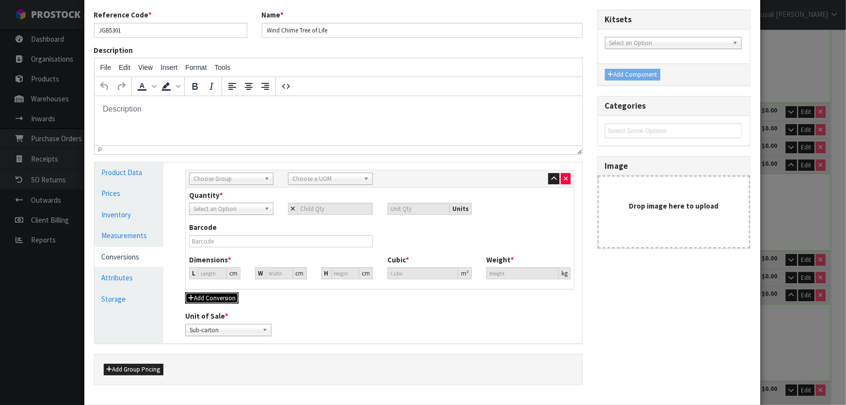
scroll to position [103, 0]
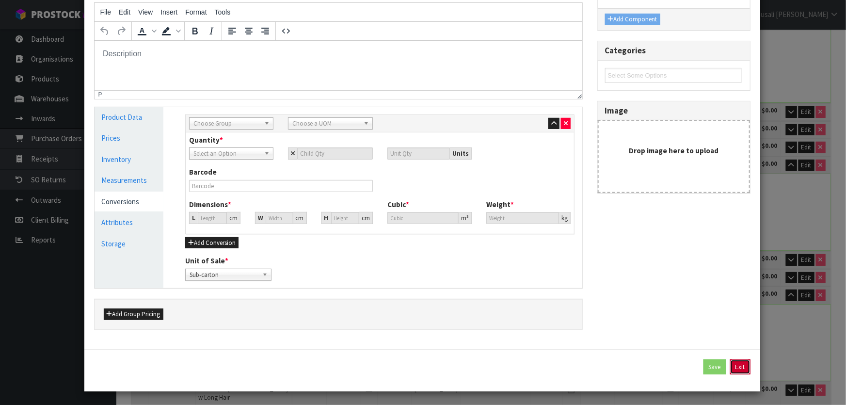
click at [736, 363] on button "Exit" at bounding box center [740, 367] width 20 height 16
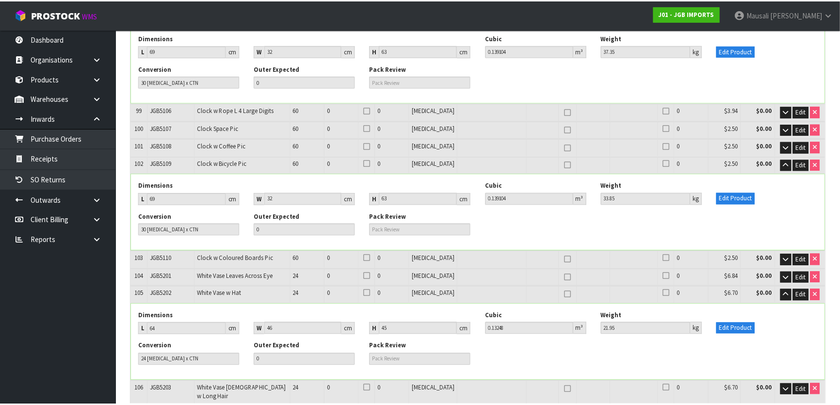
scroll to position [3743, 0]
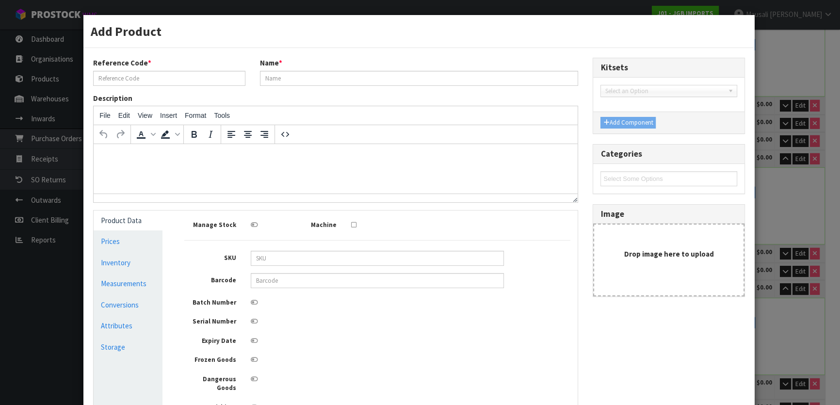
type input "JGB5301"
type input "Wind Chime Tree of Life"
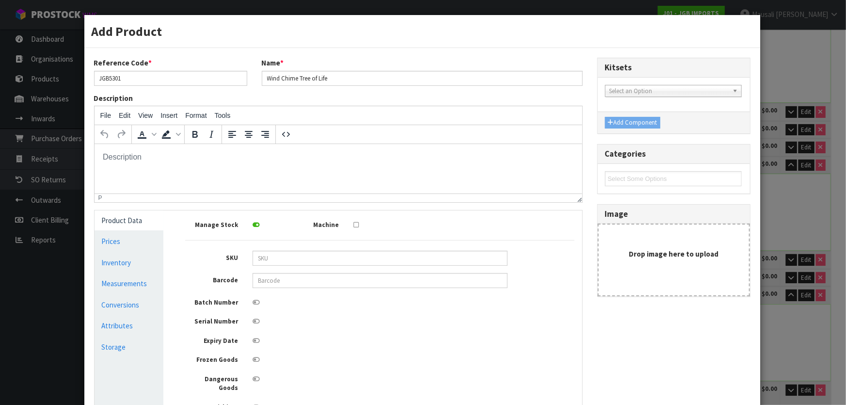
scroll to position [0, 0]
click at [122, 306] on link "Conversions" at bounding box center [129, 305] width 69 height 20
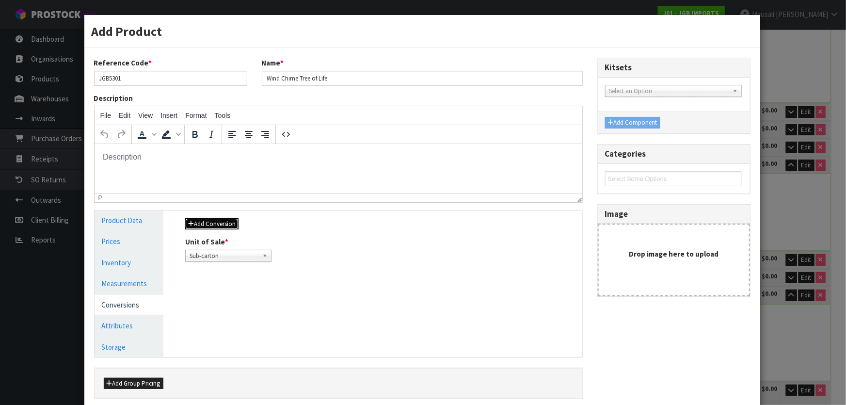
click at [228, 222] on button "Add Conversion" at bounding box center [211, 224] width 53 height 12
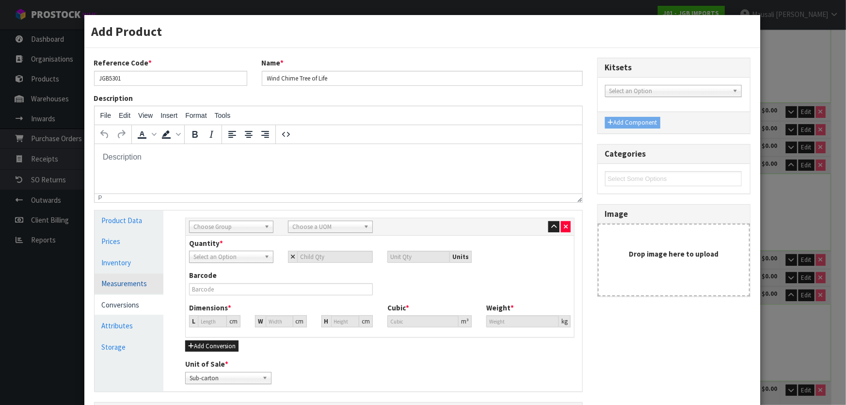
click at [131, 281] on link "Measurements" at bounding box center [129, 283] width 69 height 20
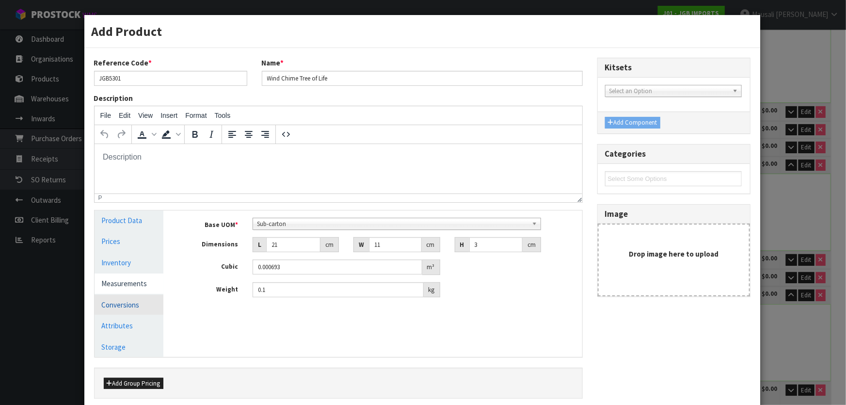
click at [128, 302] on link "Conversions" at bounding box center [129, 305] width 69 height 20
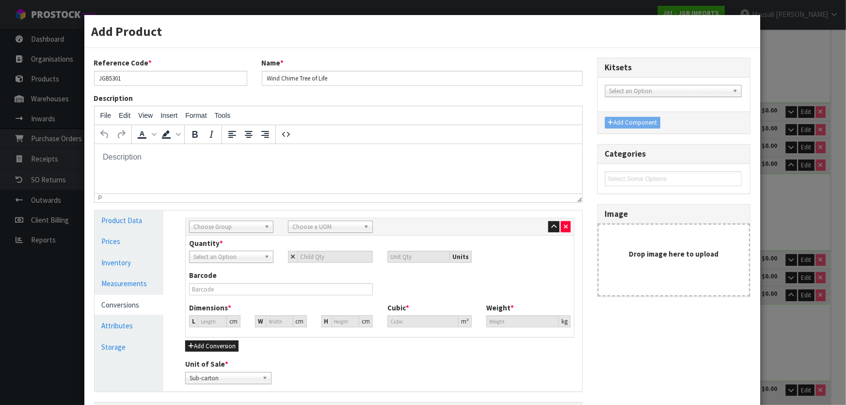
click at [227, 228] on span "Choose Group" at bounding box center [226, 227] width 67 height 12
click at [218, 279] on li "Outer" at bounding box center [230, 278] width 79 height 12
click at [330, 223] on span "Choose a UOM" at bounding box center [325, 227] width 67 height 12
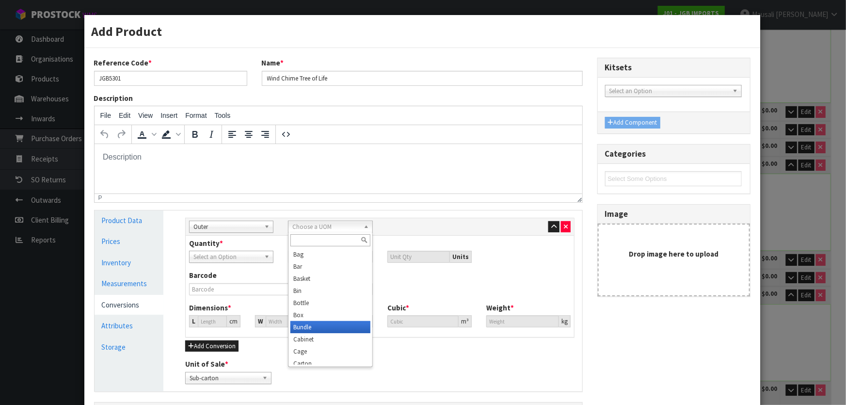
scroll to position [44, 0]
click at [321, 320] on li "Carton" at bounding box center [329, 320] width 79 height 12
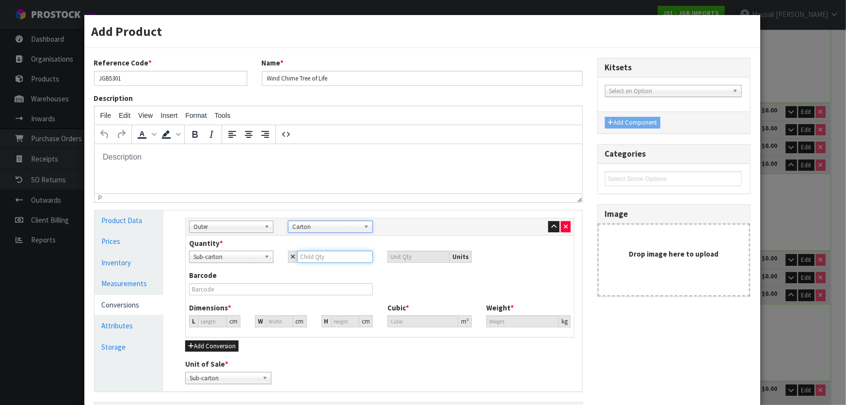
click at [302, 257] on input "number" at bounding box center [334, 257] width 75 height 12
type input "1"
type input "18"
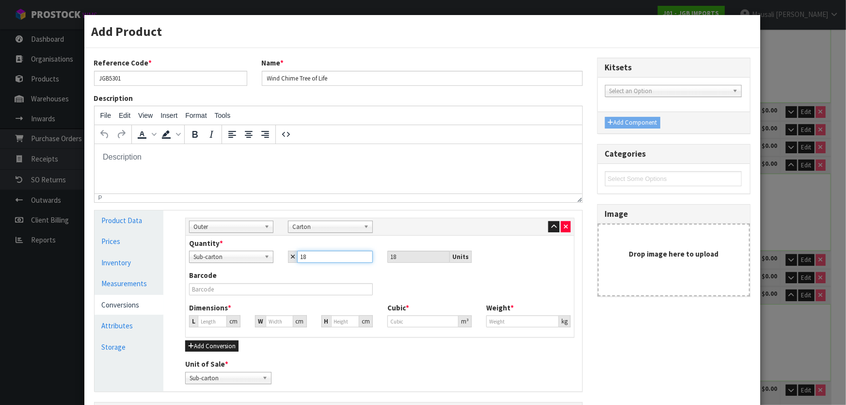
type input "180"
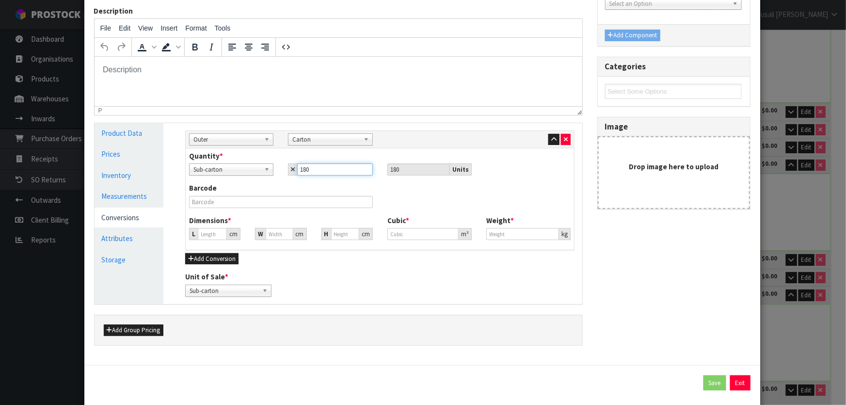
scroll to position [88, 0]
type input "180"
type input "49.965"
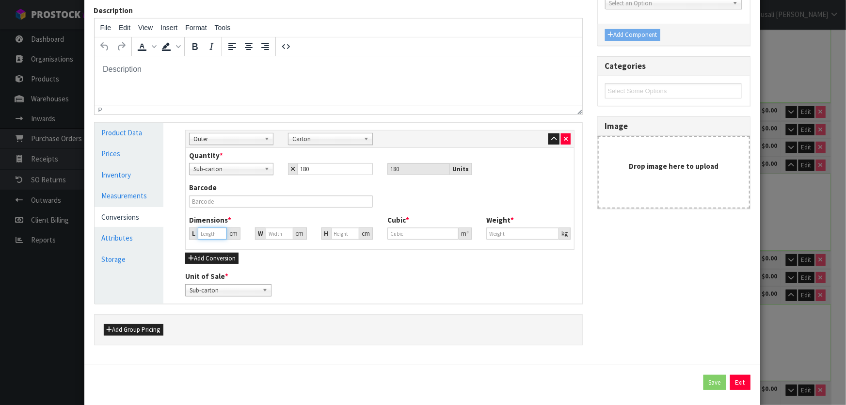
type input "0.12474"
type input "18"
click at [207, 228] on input "49.965" at bounding box center [212, 233] width 29 height 12
